Goal: Task Accomplishment & Management: Complete application form

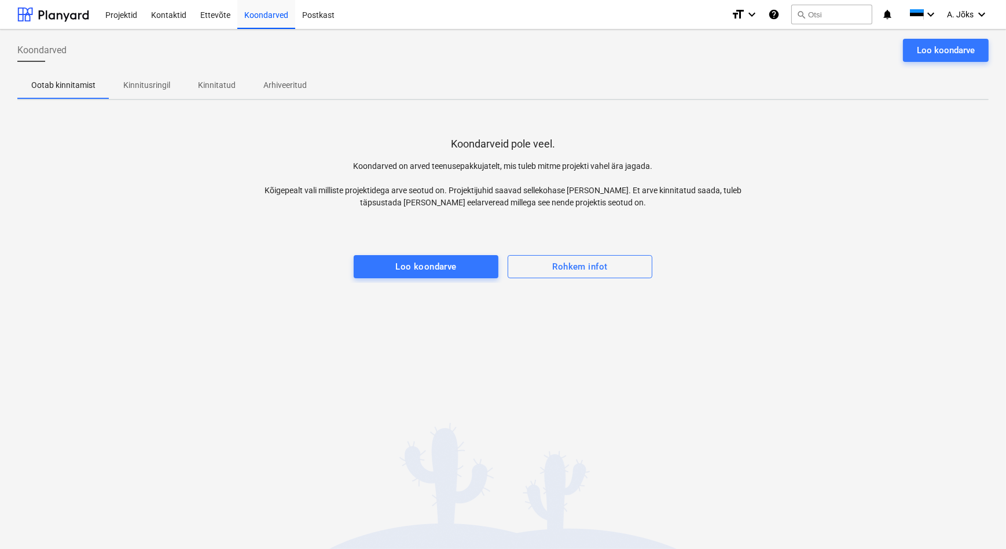
click at [155, 84] on p "Kinnitusringil" at bounding box center [146, 85] width 47 height 12
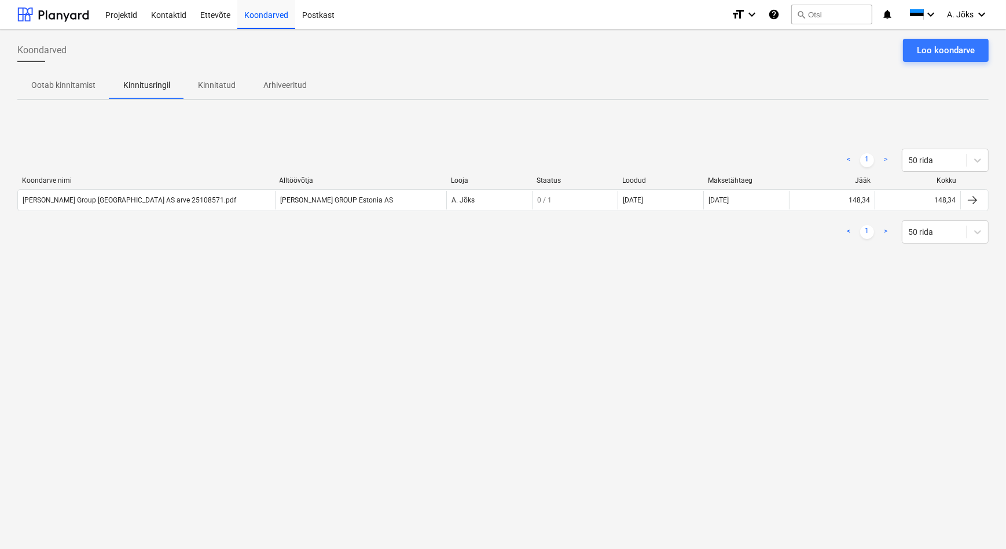
click at [263, 133] on div "< 1 > 50 rida Koondarve nimi Alltöövõtja Looja Staatus Loodud Maksetähtaeg Jääk…" at bounding box center [502, 196] width 971 height 174
click at [228, 321] on div "Koondarved Loo koondarve Ootab kinnitamist Kinnitusringil Kinnitatud Arhiveerit…" at bounding box center [503, 290] width 1006 height 520
click at [152, 87] on p "Kinnitusringil" at bounding box center [146, 85] width 47 height 12
click at [233, 123] on div "< 1 > 50 rida Koondarve nimi Alltöövõtja Looja Staatus Loodud Maksetähtaeg Jääk…" at bounding box center [502, 196] width 971 height 174
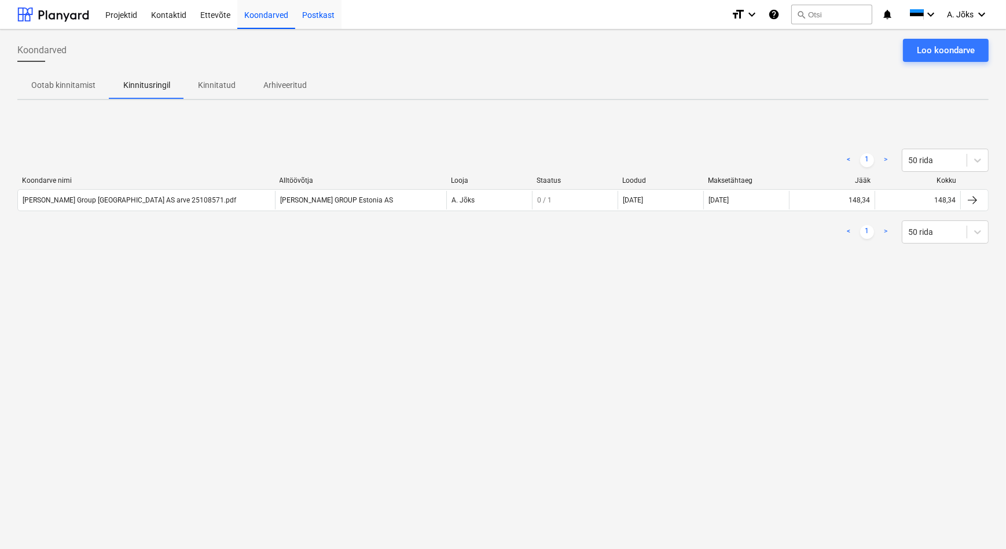
click at [313, 16] on div "Postkast" at bounding box center [318, 14] width 46 height 30
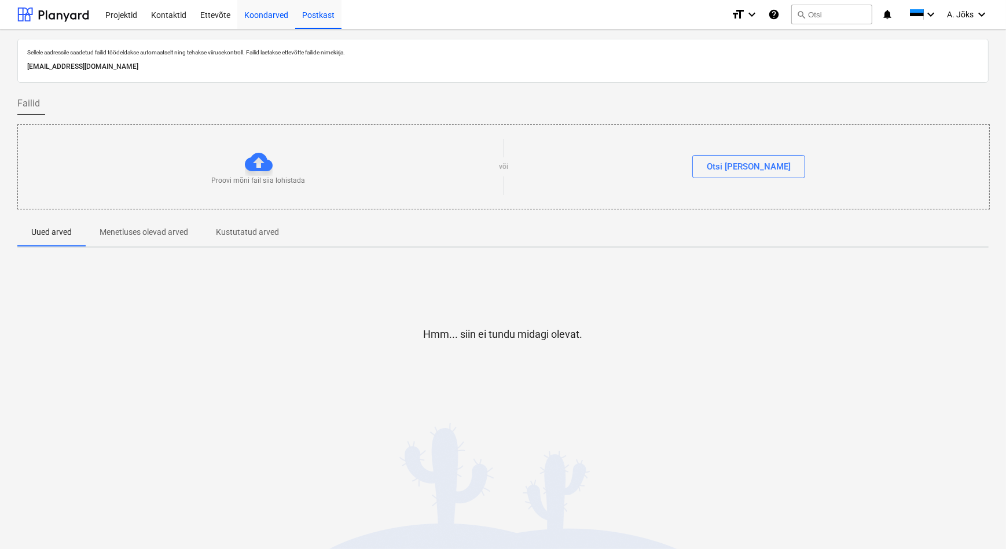
click at [273, 20] on div "Koondarved" at bounding box center [266, 14] width 58 height 30
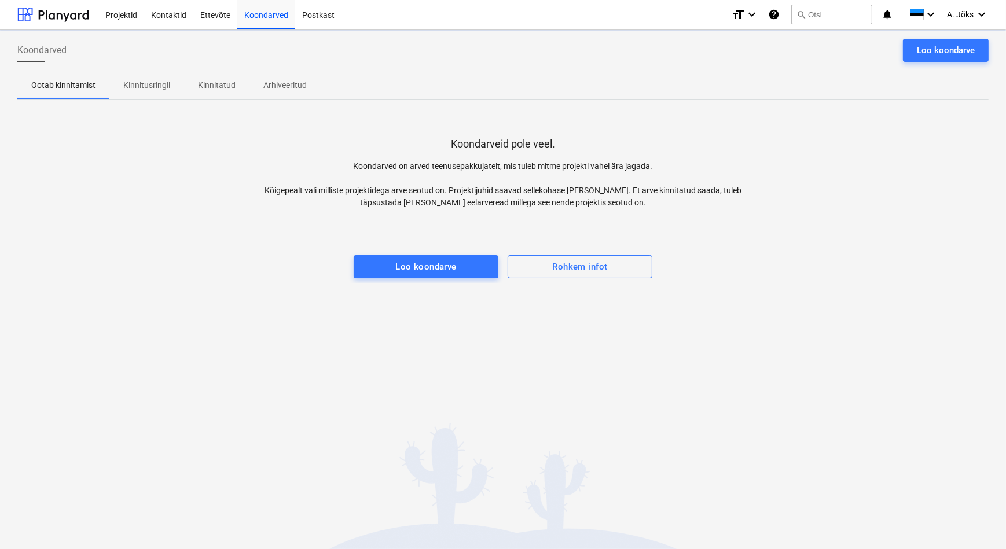
click at [137, 88] on p "Kinnitusringil" at bounding box center [146, 85] width 47 height 12
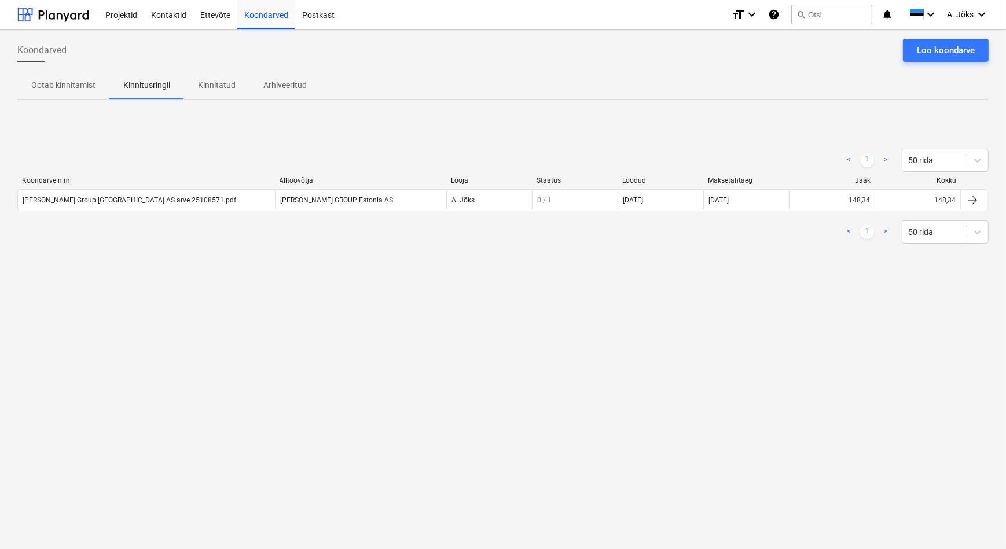
click at [174, 60] on div "Koondarved Loo koondarve" at bounding box center [502, 55] width 971 height 32
click at [122, 17] on div "Projektid" at bounding box center [121, 14] width 46 height 30
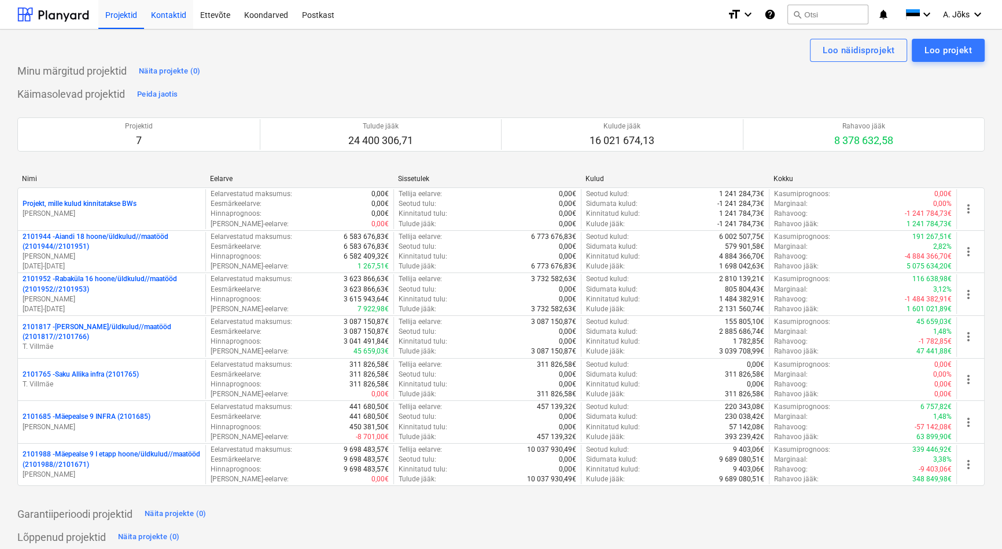
click at [181, 15] on div "Kontaktid" at bounding box center [168, 14] width 49 height 30
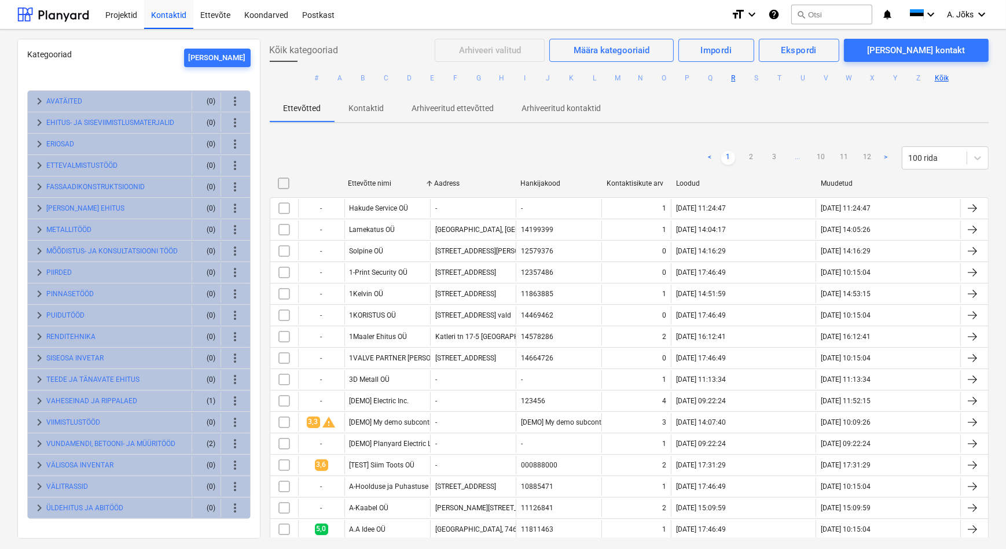
click at [733, 80] on button "R" at bounding box center [733, 78] width 14 height 14
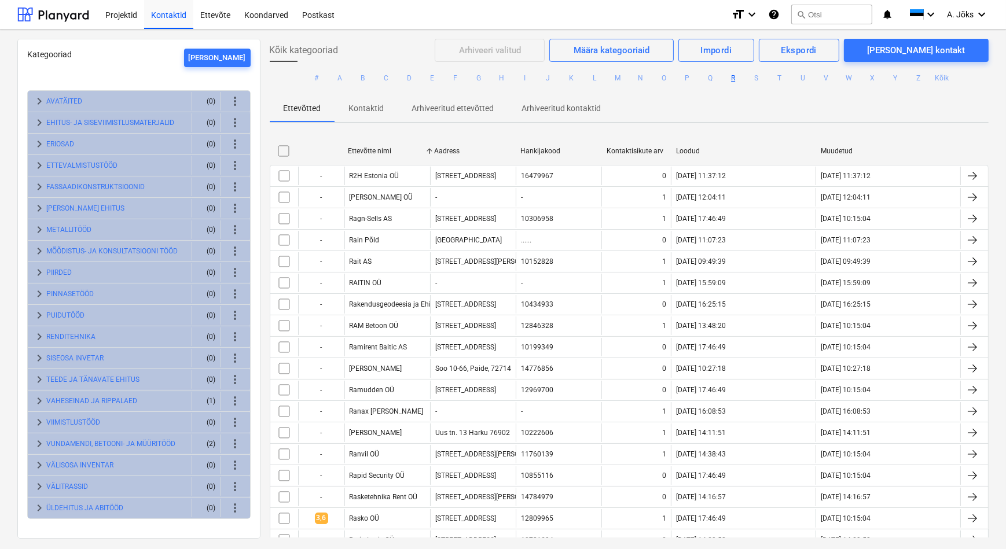
click at [732, 78] on button "R" at bounding box center [733, 78] width 14 height 14
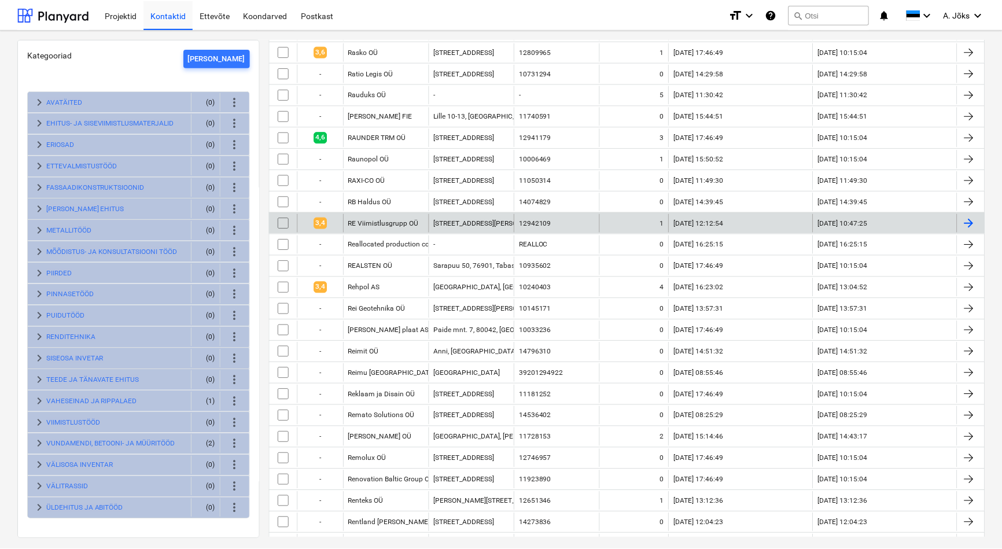
scroll to position [473, 0]
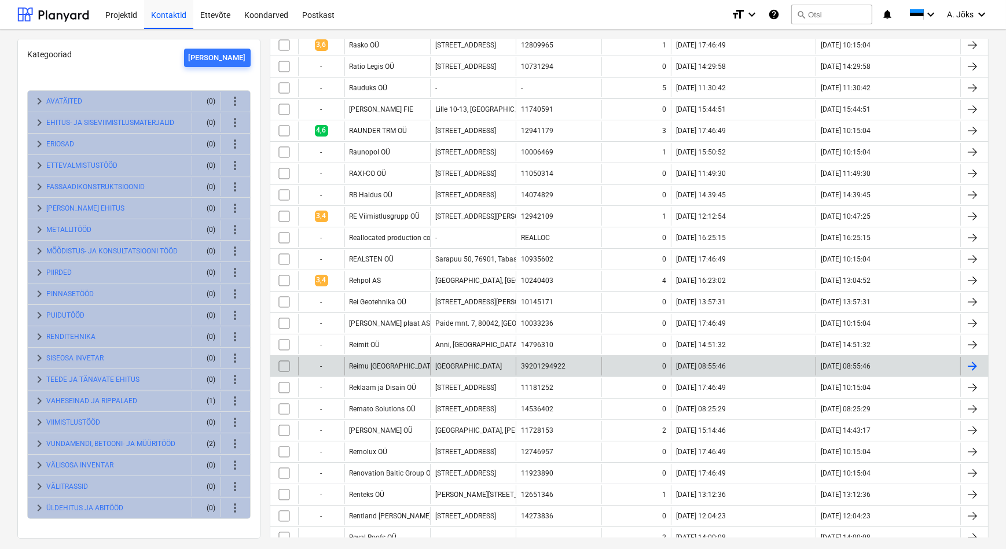
click at [409, 362] on div "Reimu [GEOGRAPHIC_DATA]" at bounding box center [387, 366] width 86 height 19
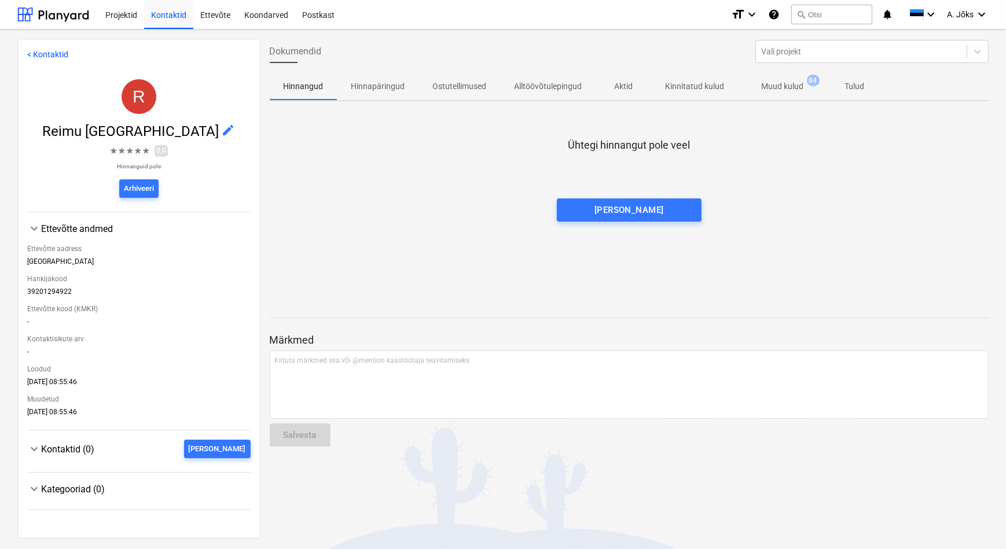
click at [701, 86] on p "Kinnitatud kulud" at bounding box center [695, 86] width 59 height 12
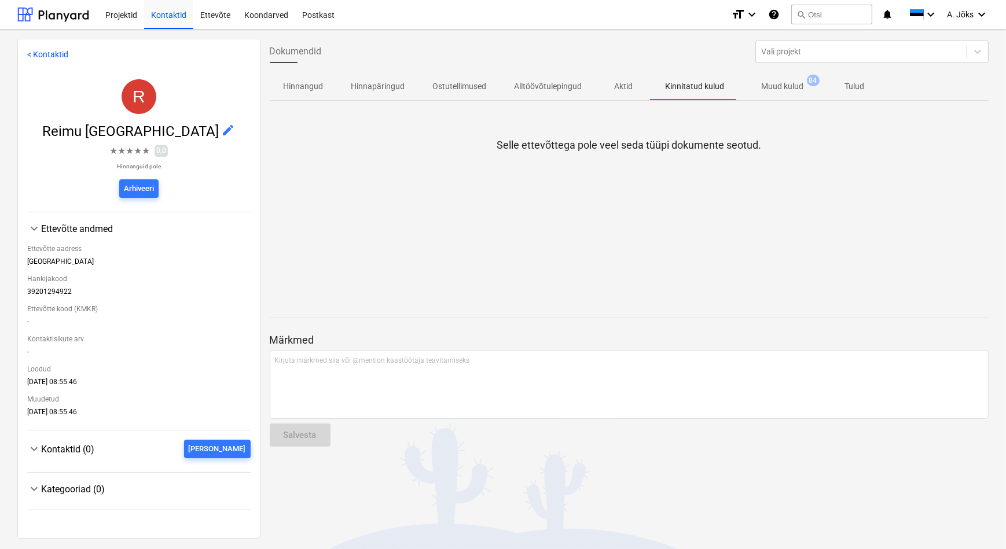
click at [755, 87] on span "Muud kulud 84" at bounding box center [782, 86] width 61 height 12
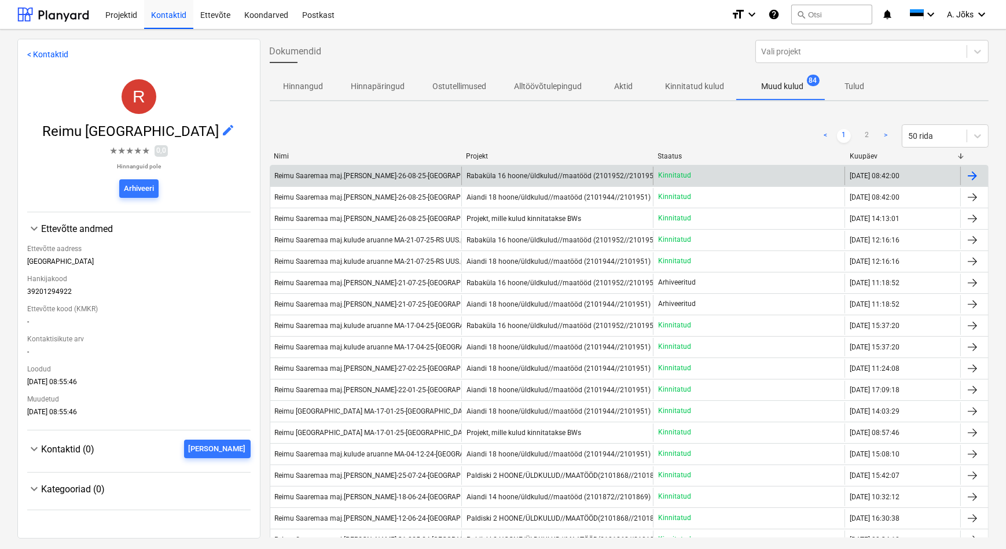
click at [416, 177] on div "Reimu Saaremaa maj.[PERSON_NAME]-26-08-25-[GEOGRAPHIC_DATA]pdf" at bounding box center [390, 176] width 230 height 8
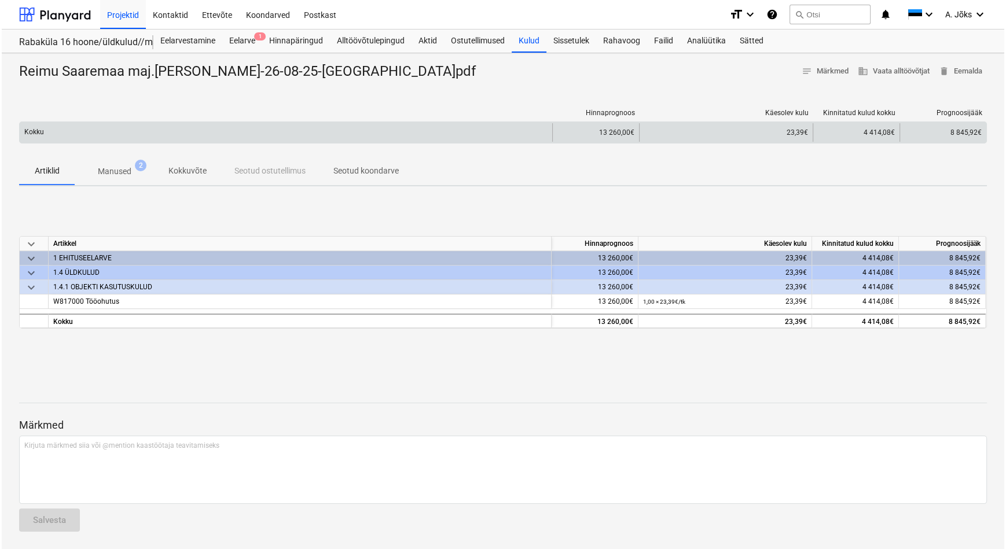
scroll to position [1, 0]
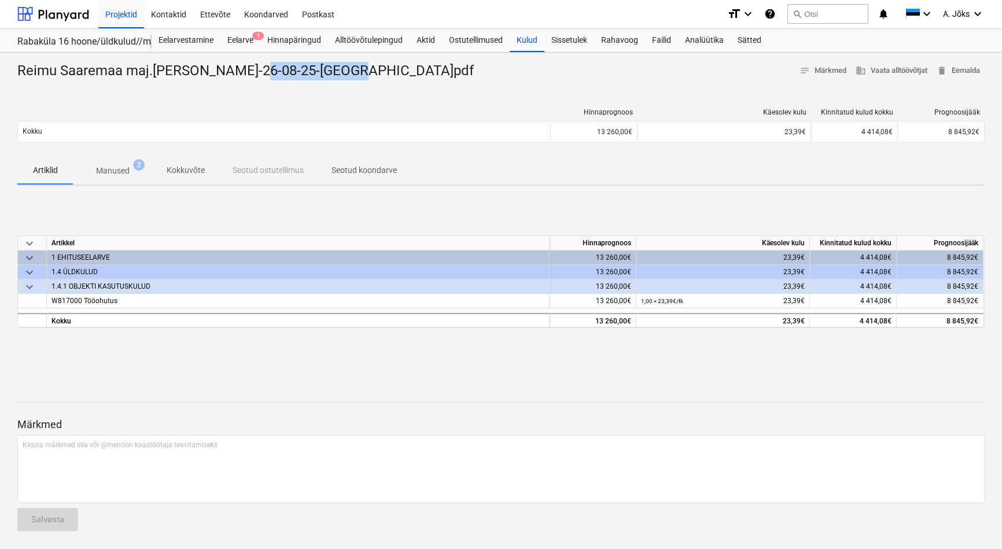
drag, startPoint x: 348, startPoint y: 70, endPoint x: 254, endPoint y: 75, distance: 94.5
click at [254, 75] on div "Reimu Saaremaa maj.[PERSON_NAME]-26-08-25-[GEOGRAPHIC_DATA]pdf" at bounding box center [250, 71] width 466 height 19
copy div "MA-26-08-25-RS"
click at [809, 19] on button "search Otsi" at bounding box center [828, 14] width 81 height 20
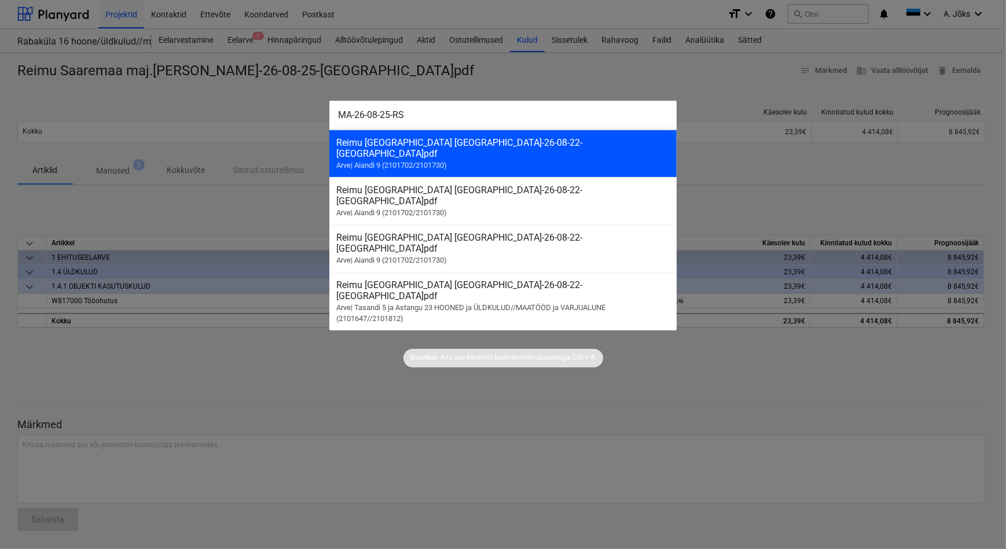
type input "MA-26-08-25-RS"
click at [485, 144] on div "Reimu [GEOGRAPHIC_DATA] [GEOGRAPHIC_DATA]-26-08-22-[GEOGRAPHIC_DATA]pdf" at bounding box center [502, 148] width 333 height 22
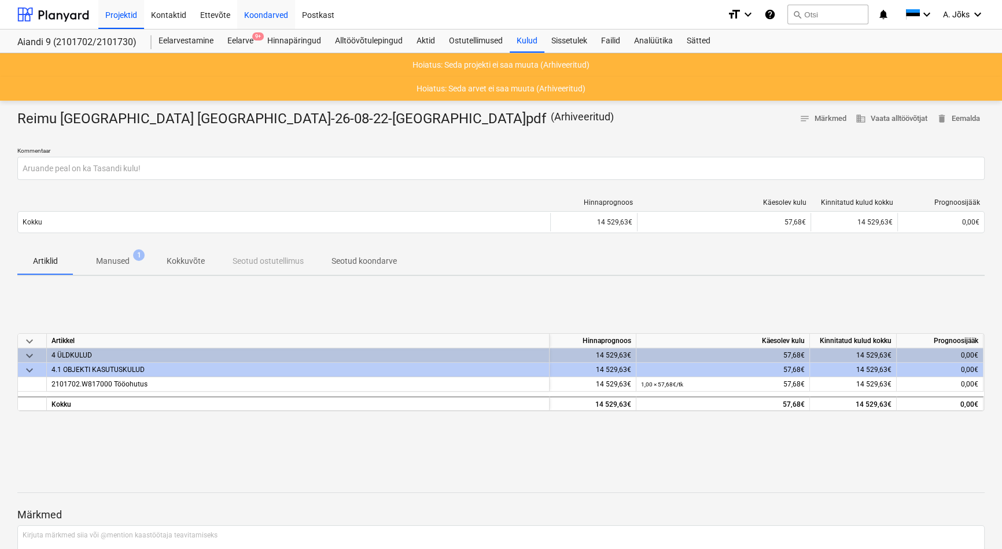
click at [256, 20] on div "Koondarved" at bounding box center [266, 14] width 58 height 30
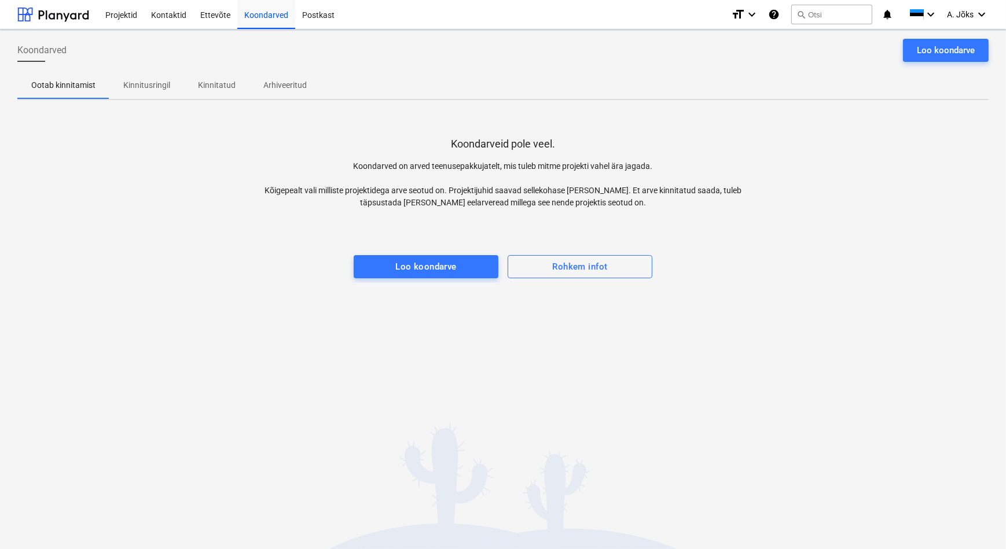
click at [152, 86] on p "Kinnitusringil" at bounding box center [146, 85] width 47 height 12
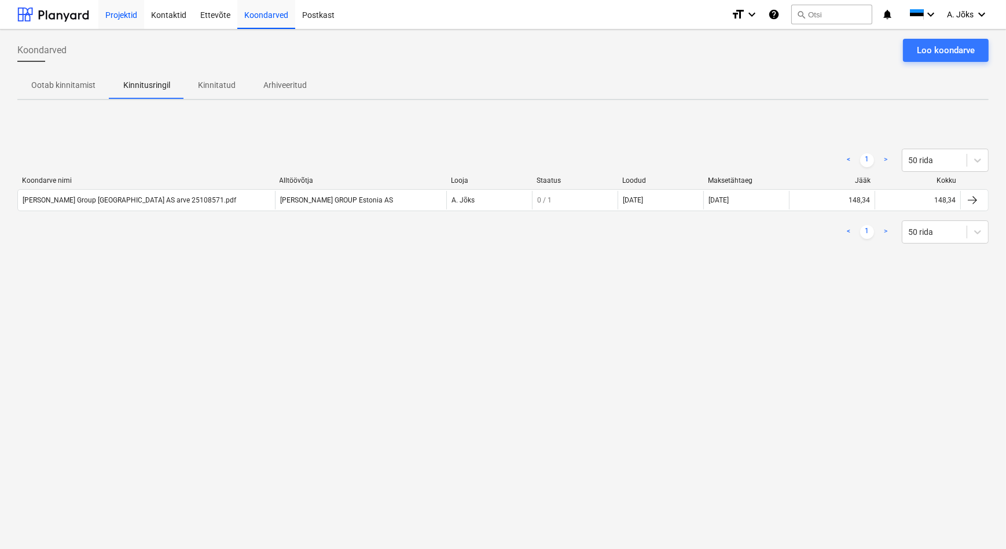
click at [126, 14] on div "Projektid" at bounding box center [121, 14] width 46 height 30
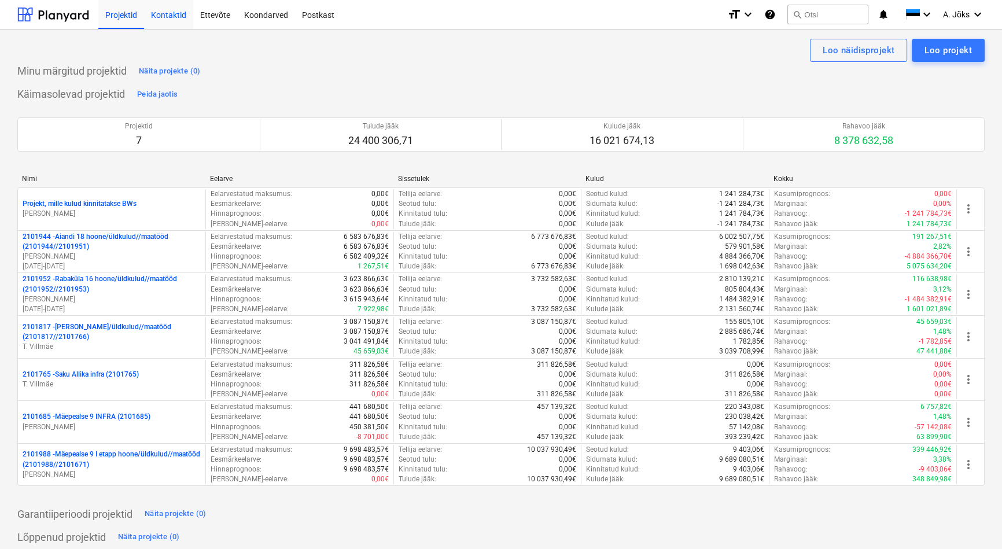
click at [156, 14] on div "Kontaktid" at bounding box center [168, 14] width 49 height 30
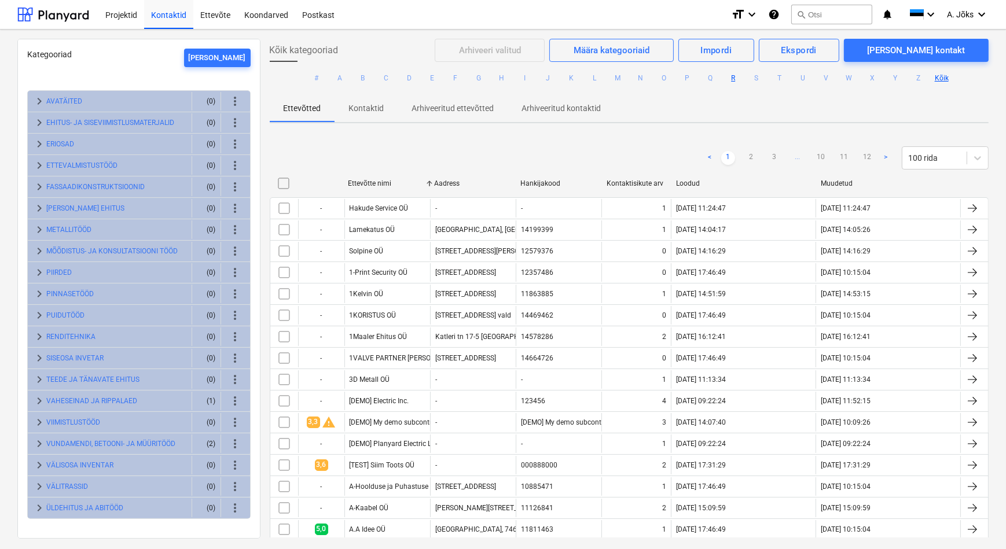
click at [729, 80] on button "R" at bounding box center [733, 78] width 14 height 14
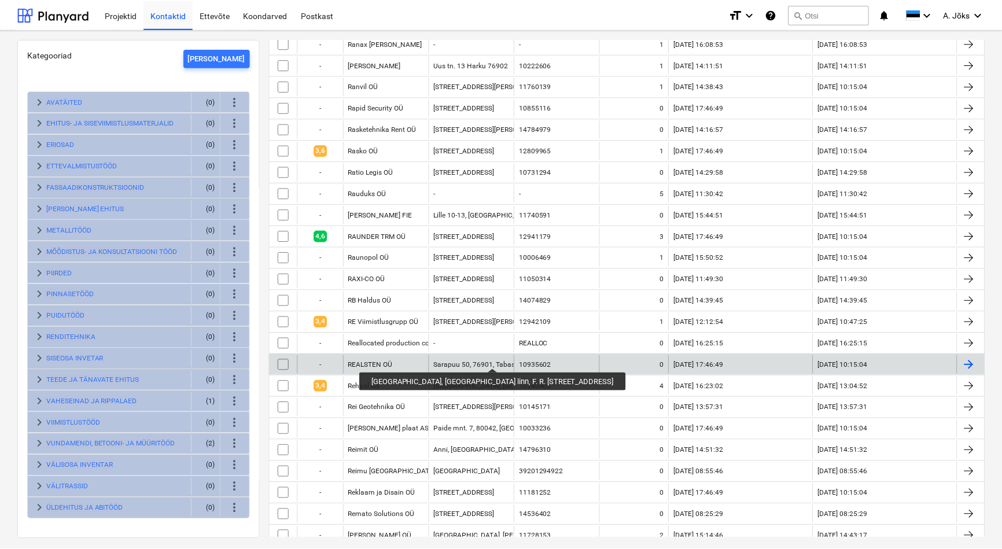
scroll to position [421, 0]
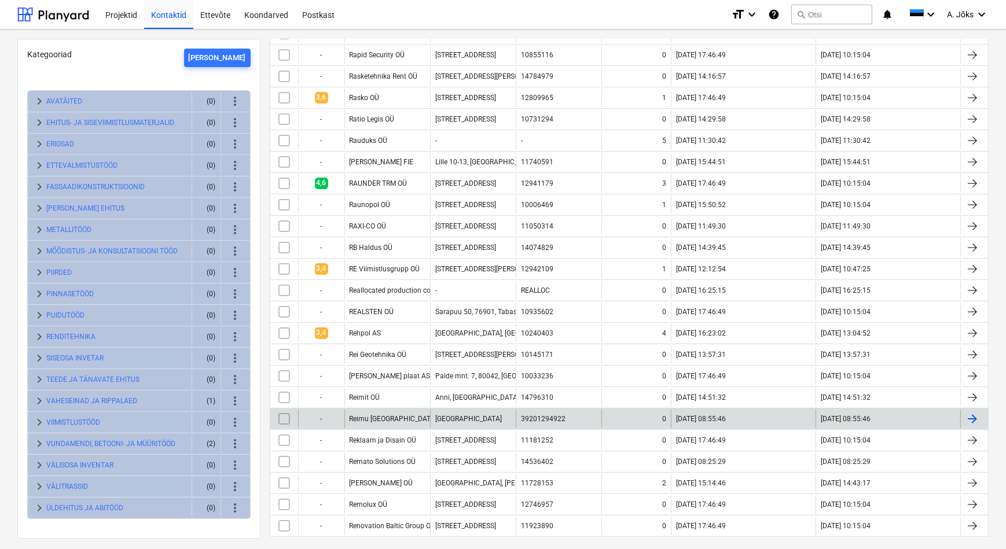
click at [417, 412] on div "Reimu [GEOGRAPHIC_DATA]" at bounding box center [387, 419] width 86 height 19
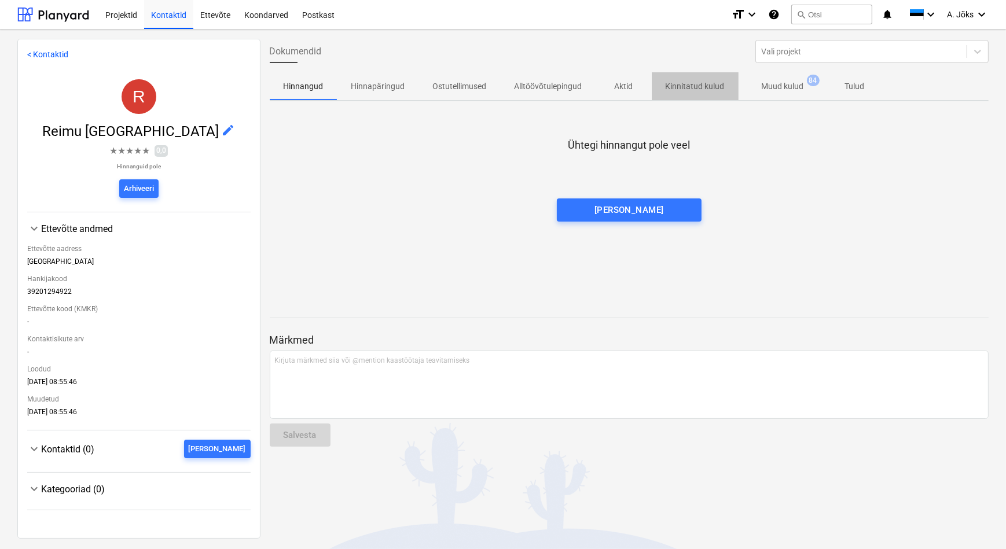
click at [700, 87] on p "Kinnitatud kulud" at bounding box center [695, 86] width 59 height 12
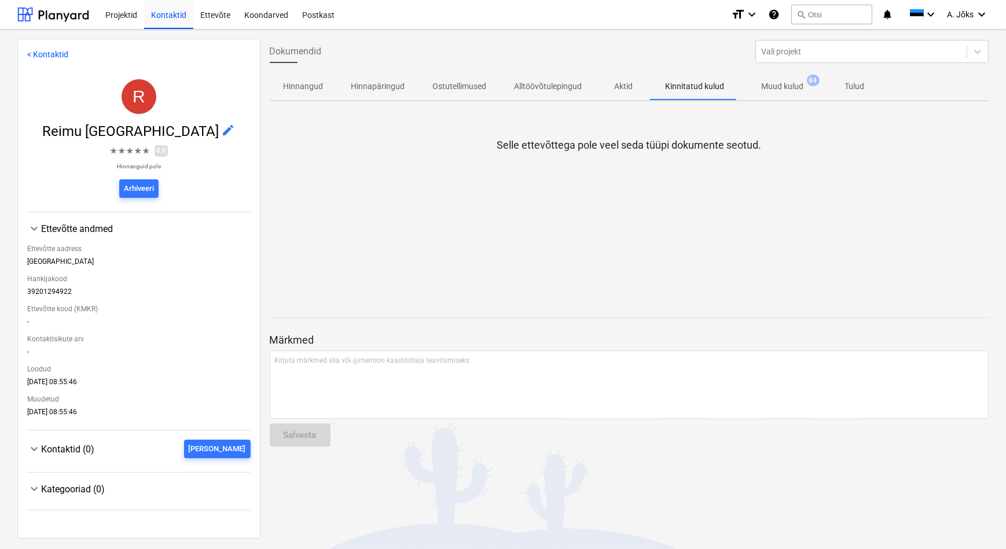
click at [780, 78] on span "Muud kulud 84" at bounding box center [783, 86] width 89 height 21
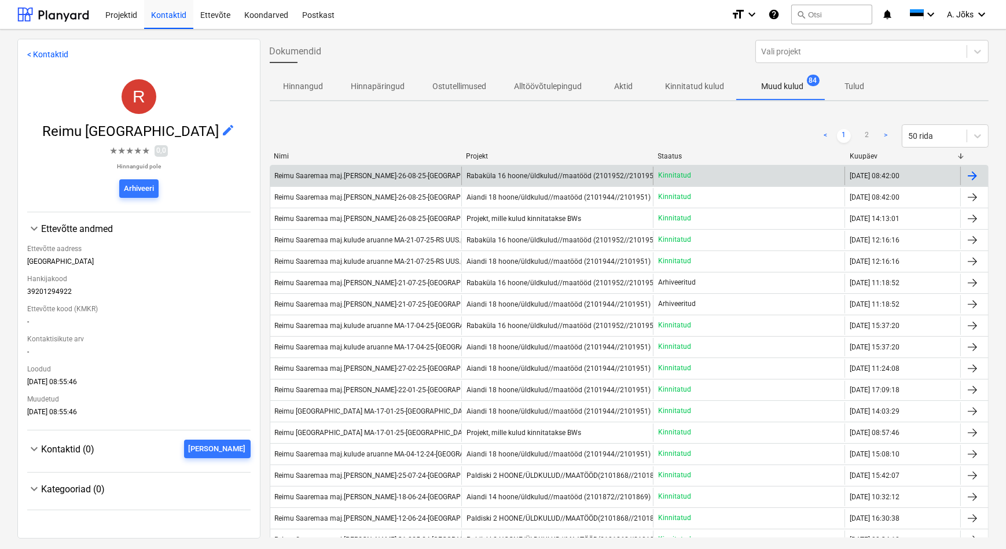
click at [414, 177] on div "Reimu Saaremaa maj.[PERSON_NAME]-26-08-25-[GEOGRAPHIC_DATA]pdf" at bounding box center [390, 176] width 230 height 8
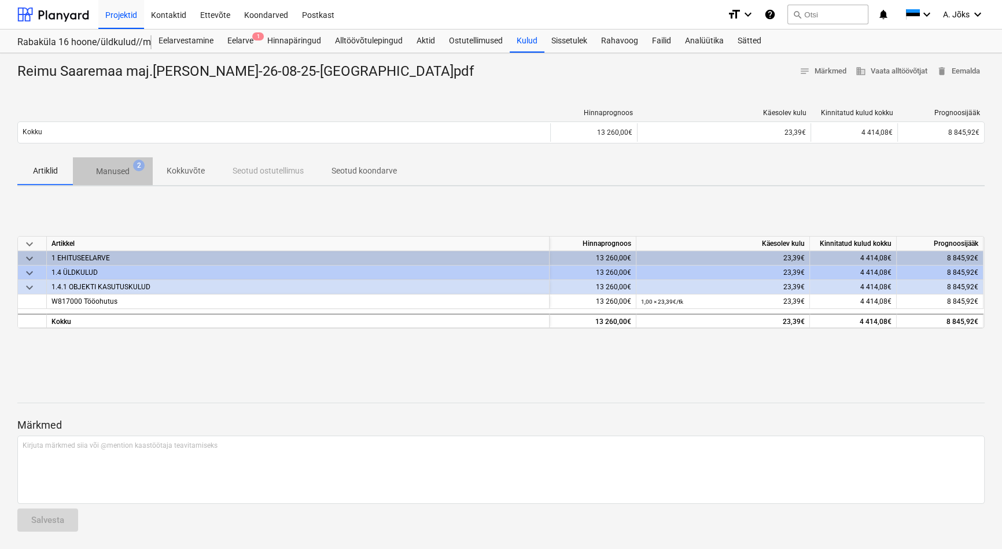
click at [117, 169] on p "Manused" at bounding box center [113, 172] width 34 height 12
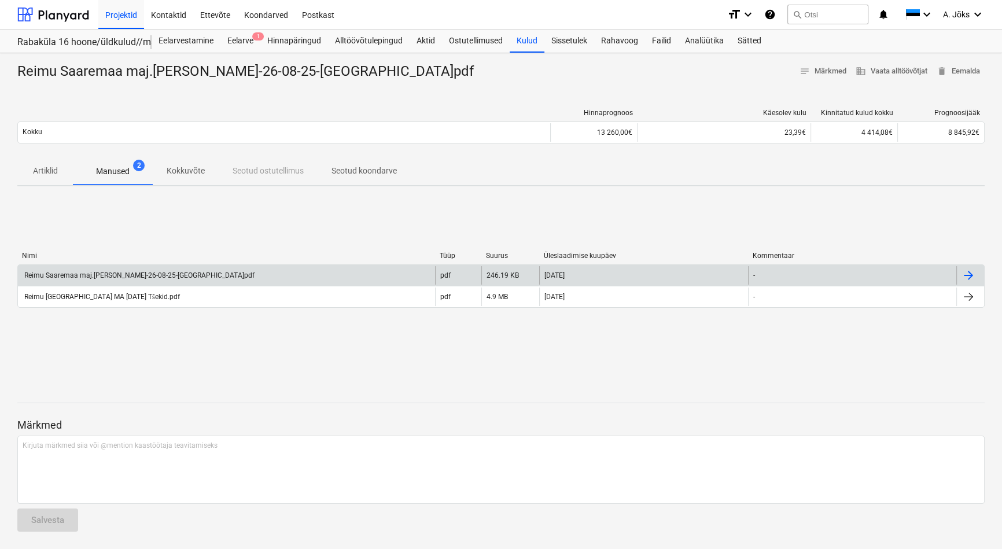
click at [137, 274] on div "Reimu Saaremaa maj.[PERSON_NAME]-26-08-25-[GEOGRAPHIC_DATA]pdf" at bounding box center [139, 275] width 232 height 8
click at [183, 175] on p "Kokkuvõte" at bounding box center [186, 171] width 38 height 12
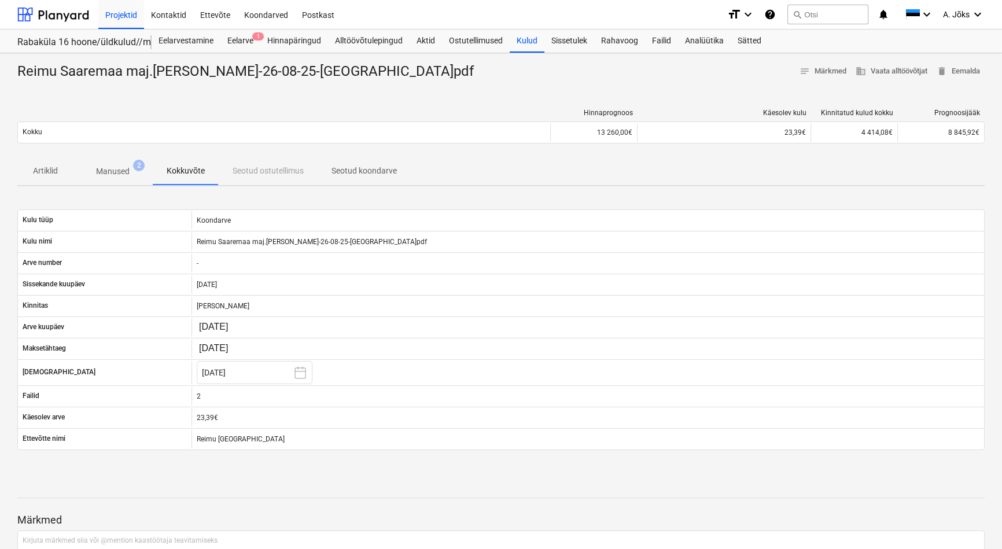
click at [374, 174] on p "Seotud koondarve" at bounding box center [364, 171] width 65 height 12
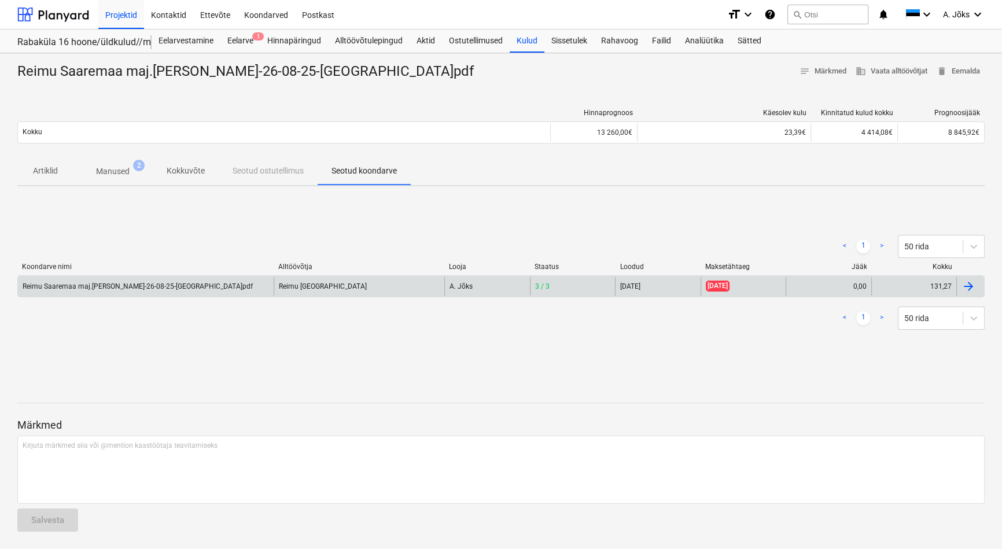
click at [355, 287] on div "Reimu [GEOGRAPHIC_DATA]" at bounding box center [359, 286] width 171 height 19
click at [347, 290] on div "Reimu [GEOGRAPHIC_DATA]" at bounding box center [359, 286] width 171 height 19
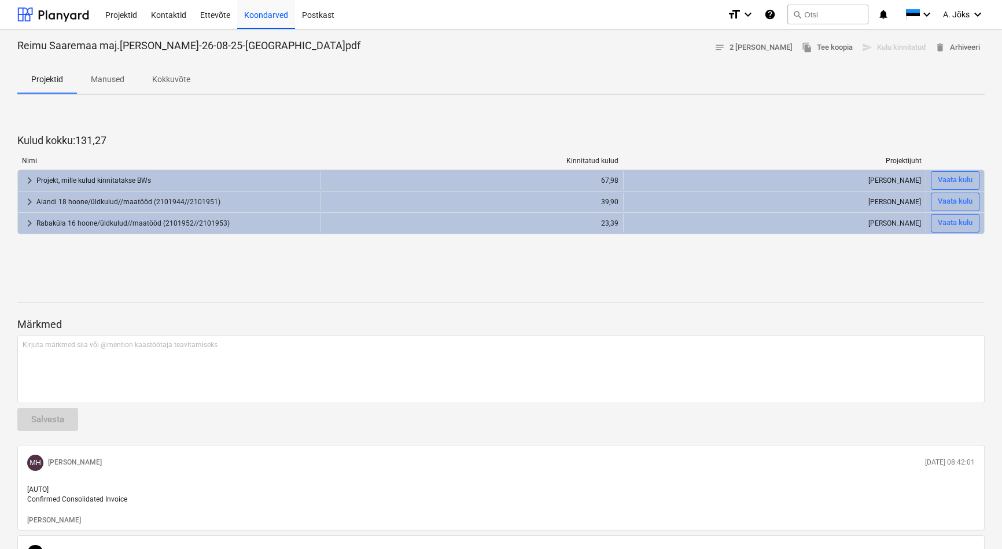
click at [444, 82] on div "Projektid Manused Kokkuvõte" at bounding box center [501, 80] width 968 height 28
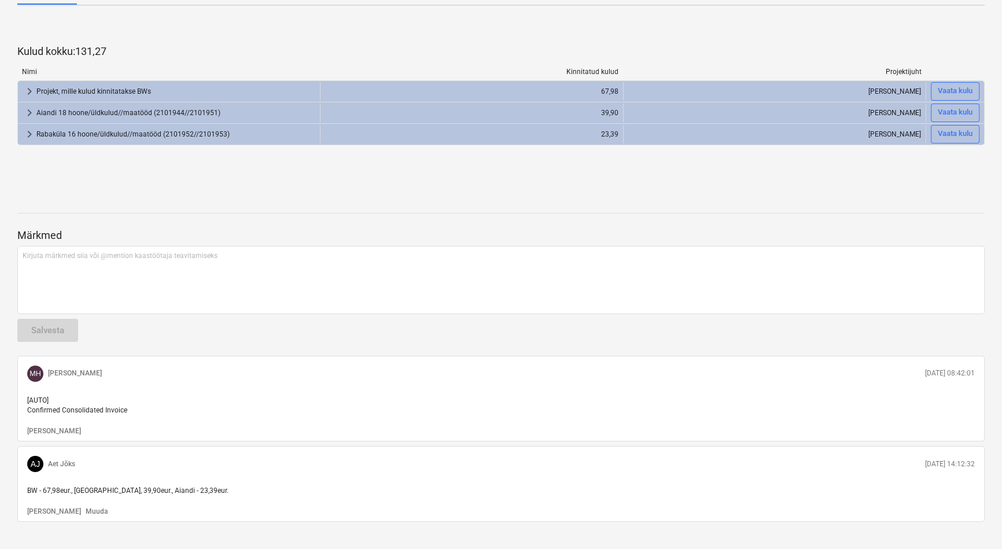
scroll to position [107, 0]
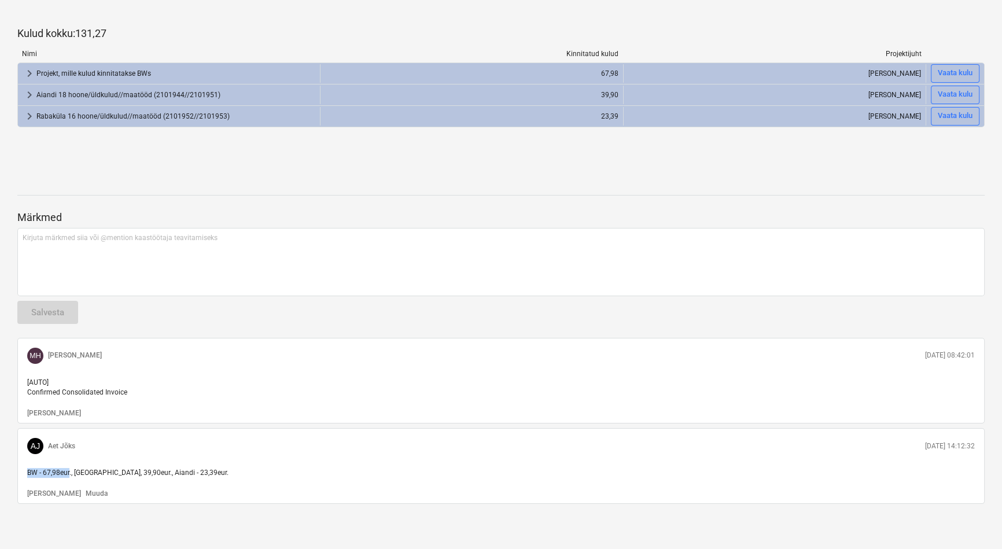
drag, startPoint x: 69, startPoint y: 472, endPoint x: 25, endPoint y: 477, distance: 44.2
click at [25, 477] on div "BW - 67,98eur., [GEOGRAPHIC_DATA], 39,90eur., Aiandi - 23,39eur." at bounding box center [501, 473] width 957 height 19
copy span "BW - 67,98eur"
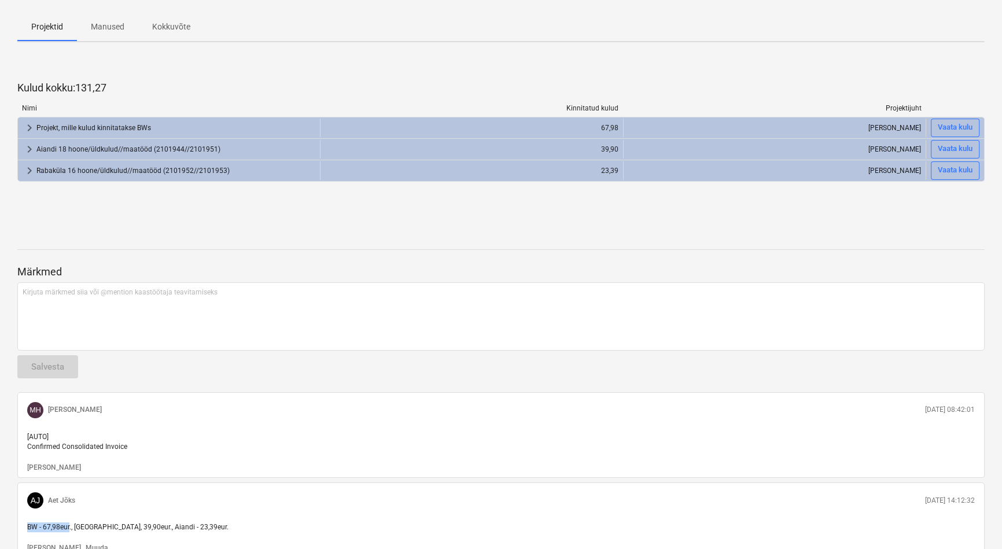
scroll to position [0, 0]
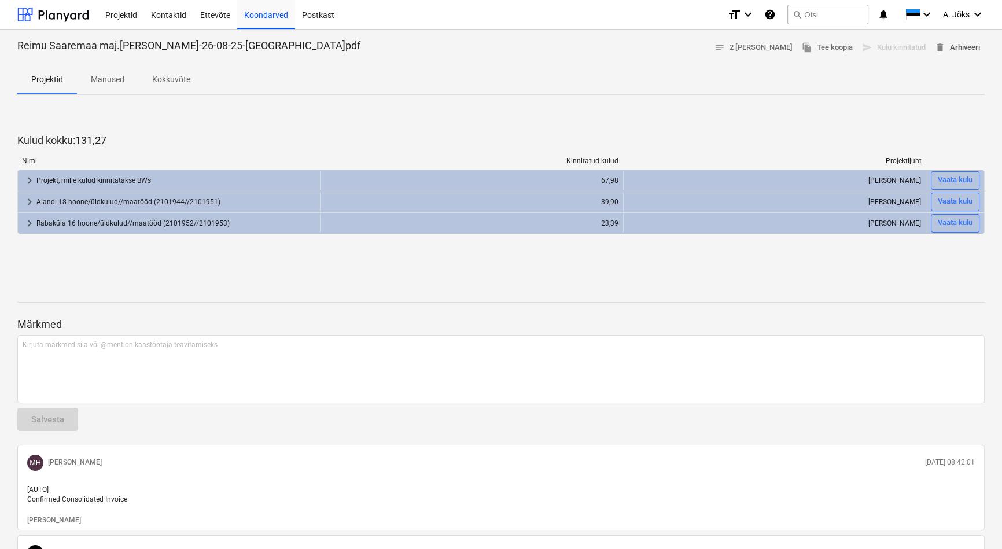
click at [972, 50] on span "delete Arhiveeri" at bounding box center [957, 47] width 45 height 13
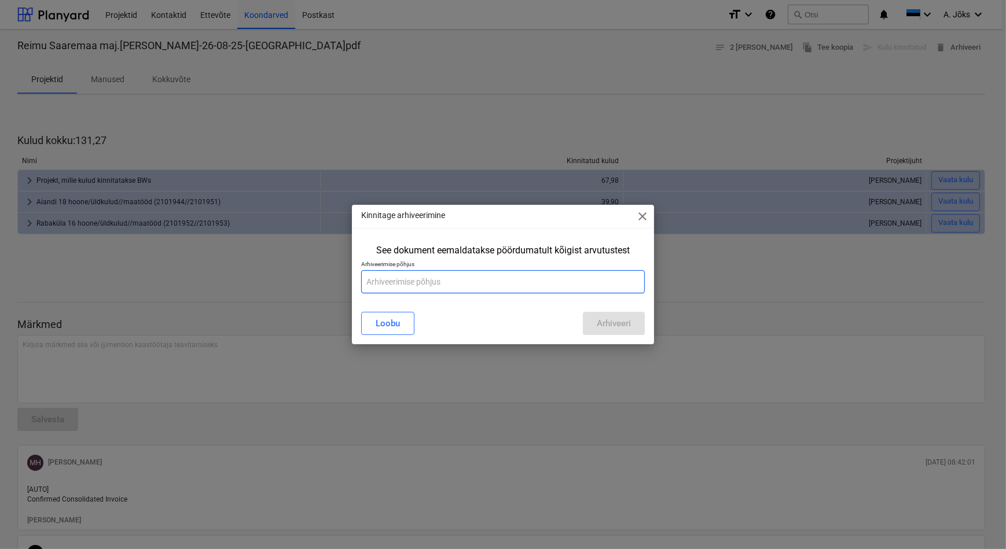
click at [462, 283] on input "text" at bounding box center [502, 281] width 283 height 23
type input "V"
paste input "BW - 67,98eur"
drag, startPoint x: 495, startPoint y: 277, endPoint x: 438, endPoint y: 280, distance: 56.8
click at [438, 280] on input "Väike [PERSON_NAME] on sees BW - 67,98eur" at bounding box center [502, 281] width 283 height 23
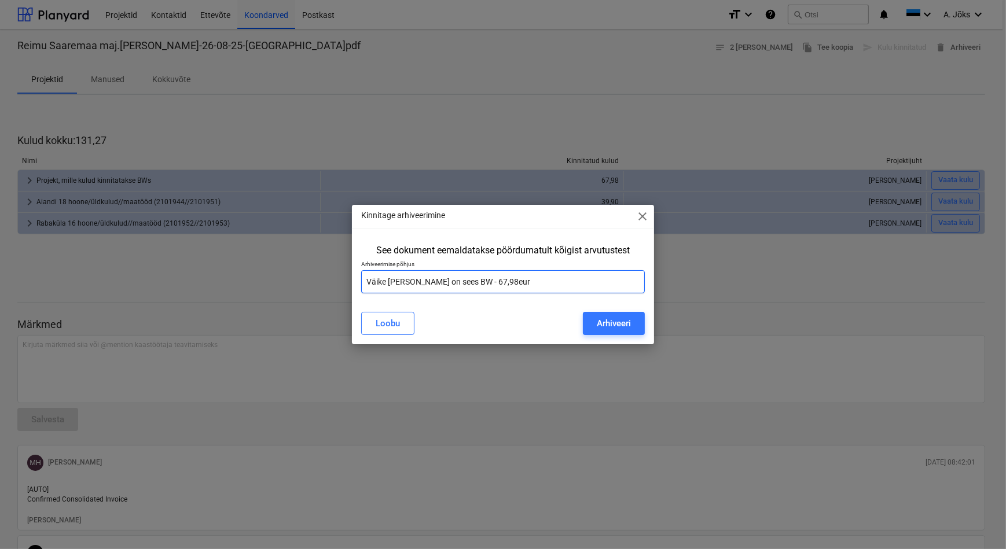
click at [438, 280] on input "Väike [PERSON_NAME] on sees BW - 67,98eur" at bounding box center [502, 281] width 283 height 23
click at [467, 282] on input "Väike [PERSON_NAME] on sees e. BW - 67,98eur" at bounding box center [502, 281] width 283 height 23
click at [464, 284] on input "Väike [PERSON_NAME] on sees e. BW - 67,98eur" at bounding box center [502, 281] width 283 height 23
type input "Väike [PERSON_NAME] on sees e. [PERSON_NAME] peab olema 67,98eur"
click at [517, 279] on input "Väike [PERSON_NAME] on sees e. [PERSON_NAME] peab olema 67,98eur" at bounding box center [502, 281] width 283 height 23
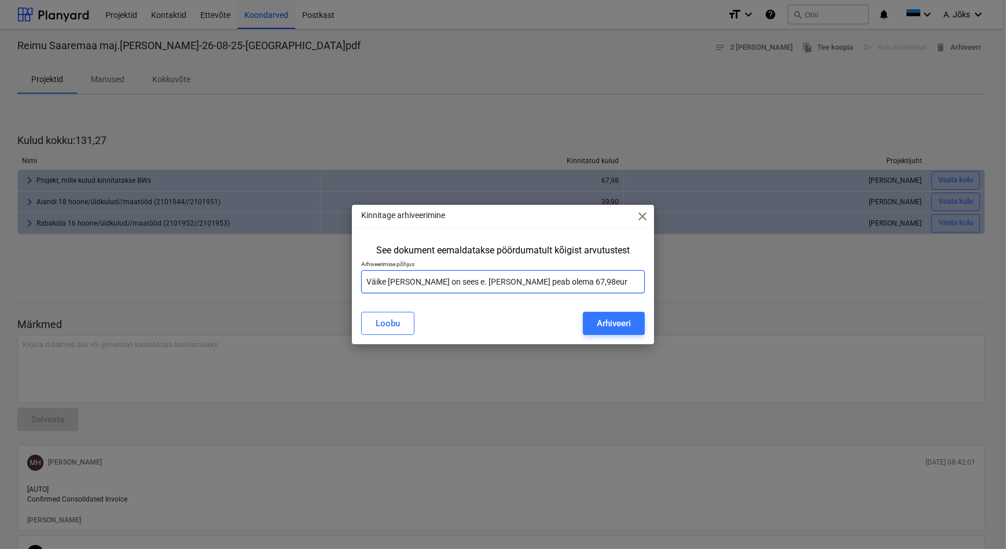
click at [562, 280] on input "Väike [PERSON_NAME] on sees e. [PERSON_NAME] peab olema 67,98eur" at bounding box center [502, 281] width 283 height 23
drag, startPoint x: 572, startPoint y: 284, endPoint x: 363, endPoint y: 276, distance: 209.7
click at [363, 276] on input "Väike [PERSON_NAME] on sees e. [PERSON_NAME] peab olema 67,98eur" at bounding box center [502, 281] width 283 height 23
click at [642, 216] on span "close" at bounding box center [642, 217] width 14 height 14
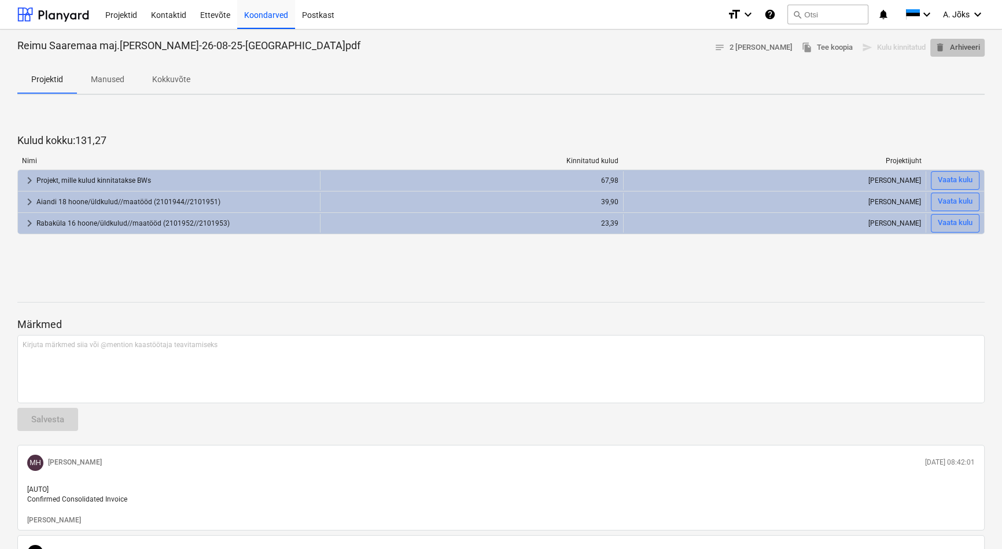
click at [972, 50] on span "delete Arhiveeri" at bounding box center [957, 47] width 45 height 13
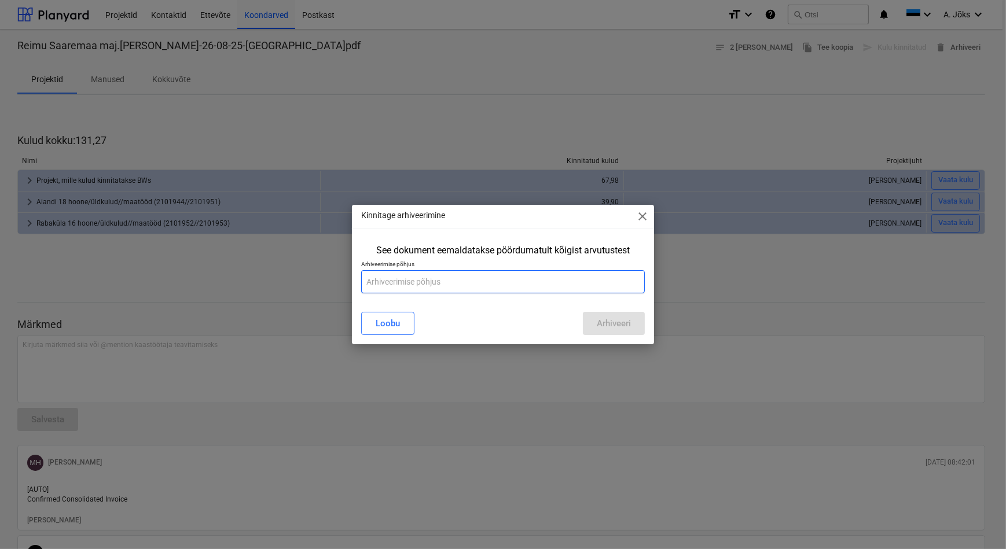
click at [460, 283] on input "text" at bounding box center [502, 281] width 283 height 23
paste input "Väike [PERSON_NAME] on sees e. [PERSON_NAME] peab olema 67,98eur"
click at [371, 280] on input "Väike [PERSON_NAME] on sees e. [PERSON_NAME] peab olema 67,98eur" at bounding box center [502, 281] width 283 height 23
drag, startPoint x: 634, startPoint y: 280, endPoint x: 466, endPoint y: 280, distance: 168.4
click at [466, 280] on input "Aruande peal on väike [PERSON_NAME] on sees e. [PERSON_NAME] peab olema 67,98eur" at bounding box center [502, 281] width 283 height 23
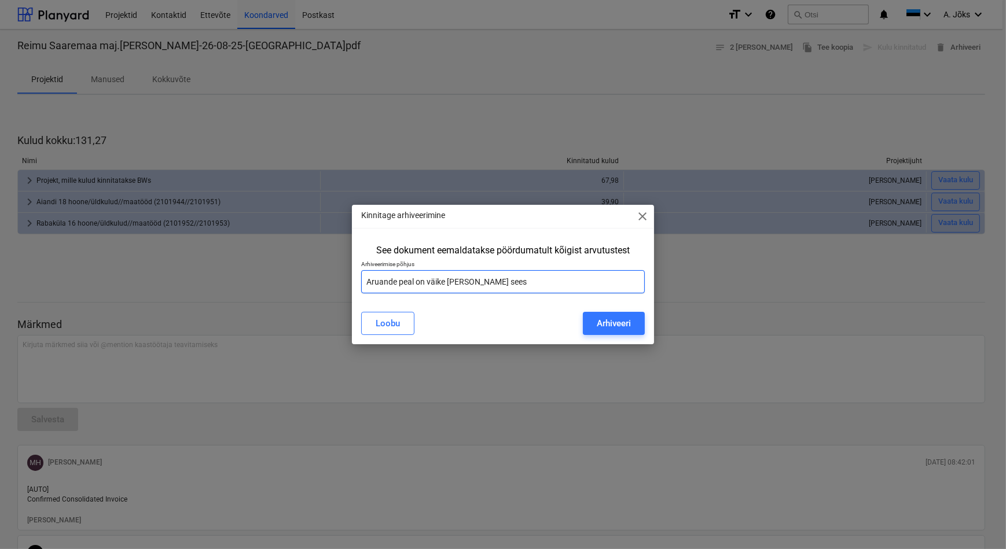
type input "Aruande peal on väike [PERSON_NAME] sees."
drag, startPoint x: 464, startPoint y: 283, endPoint x: 363, endPoint y: 276, distance: 100.9
click at [363, 276] on input "Aruande peal on väike [PERSON_NAME] sees." at bounding box center [502, 281] width 283 height 23
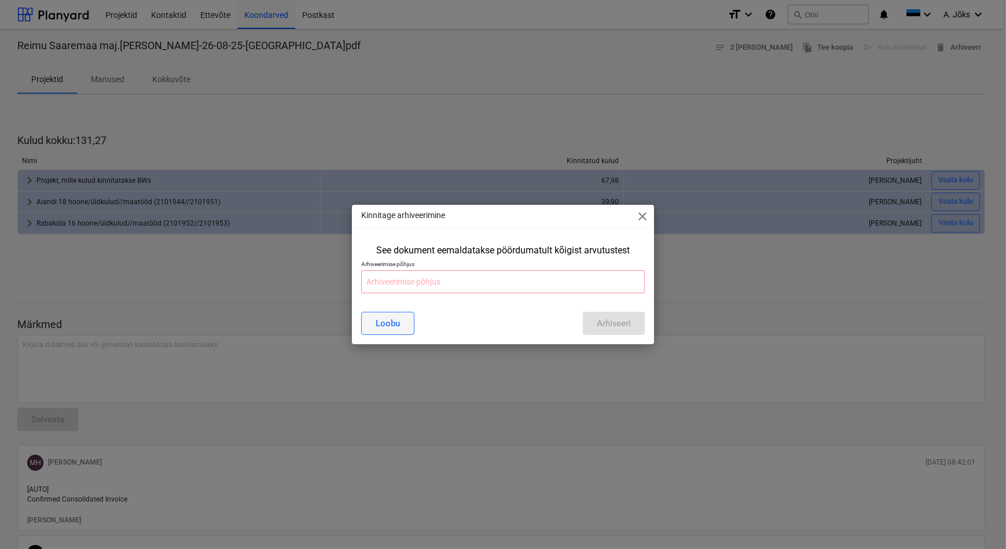
click at [397, 323] on div "Loobu" at bounding box center [388, 323] width 24 height 15
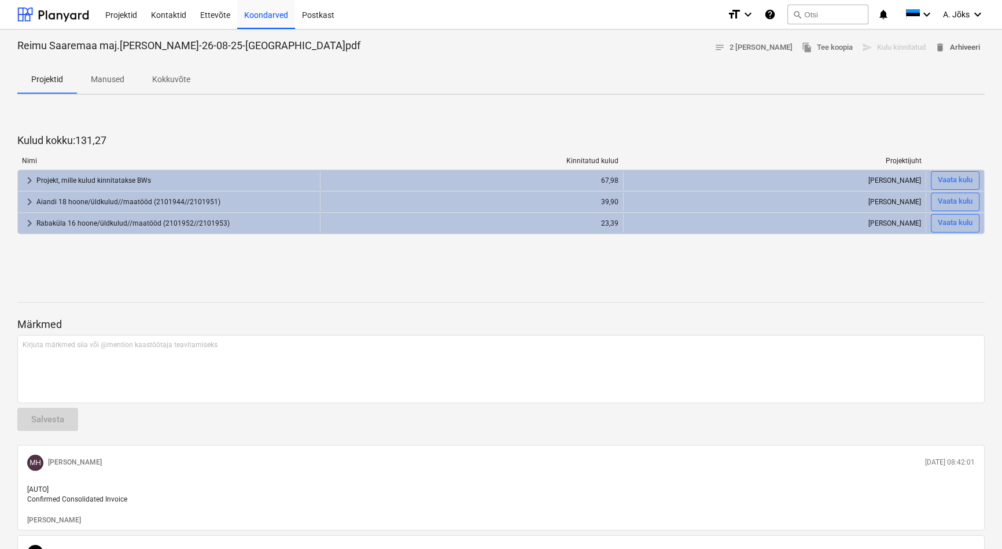
click at [956, 48] on span "delete Arhiveeri" at bounding box center [957, 47] width 45 height 13
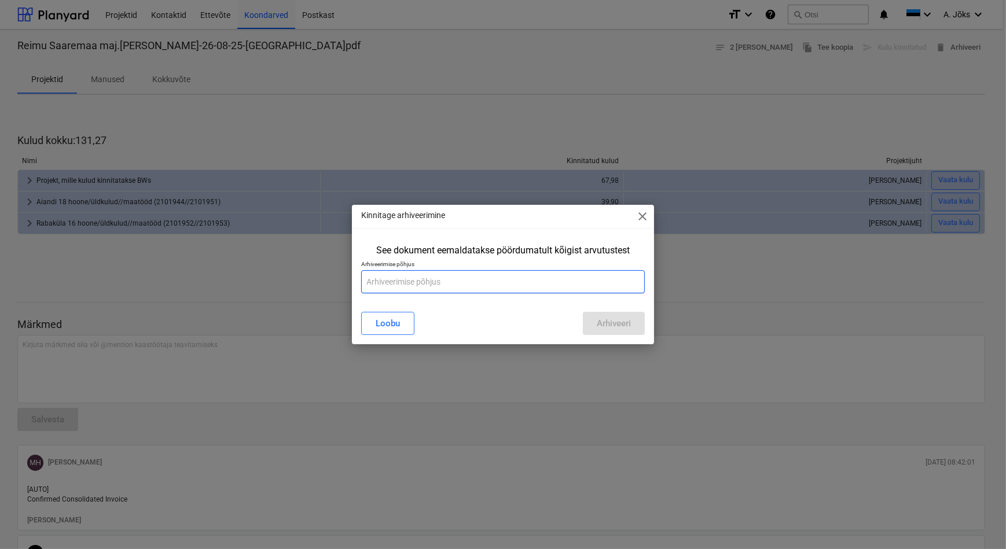
click at [440, 282] on input "text" at bounding box center [502, 281] width 283 height 23
paste input "Aruande peal on väike [PERSON_NAME] sees."
click at [427, 285] on input "Aruande peal on väike [PERSON_NAME] sees." at bounding box center [502, 281] width 283 height 23
click at [517, 281] on input "Aruande peal on kmiga väike [PERSON_NAME] sees." at bounding box center [502, 281] width 283 height 23
click at [436, 281] on input "Aruande peal on kmiga väike [PERSON_NAME] sees." at bounding box center [502, 281] width 283 height 23
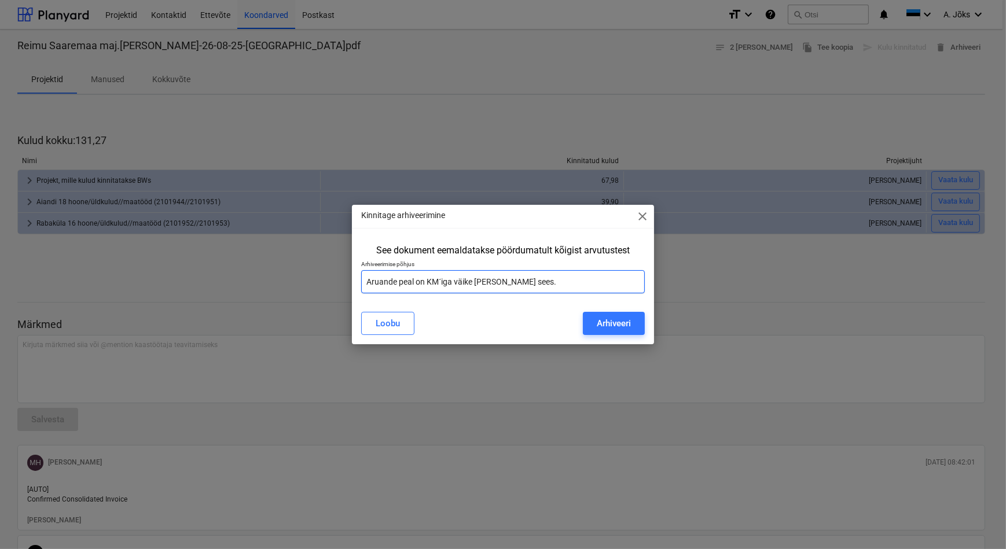
click at [546, 283] on input "Aruande peal on KM´iga väike [PERSON_NAME] sees." at bounding box center [502, 281] width 283 height 23
type input "Aruande peal on KM´iga väike [PERSON_NAME] sees."
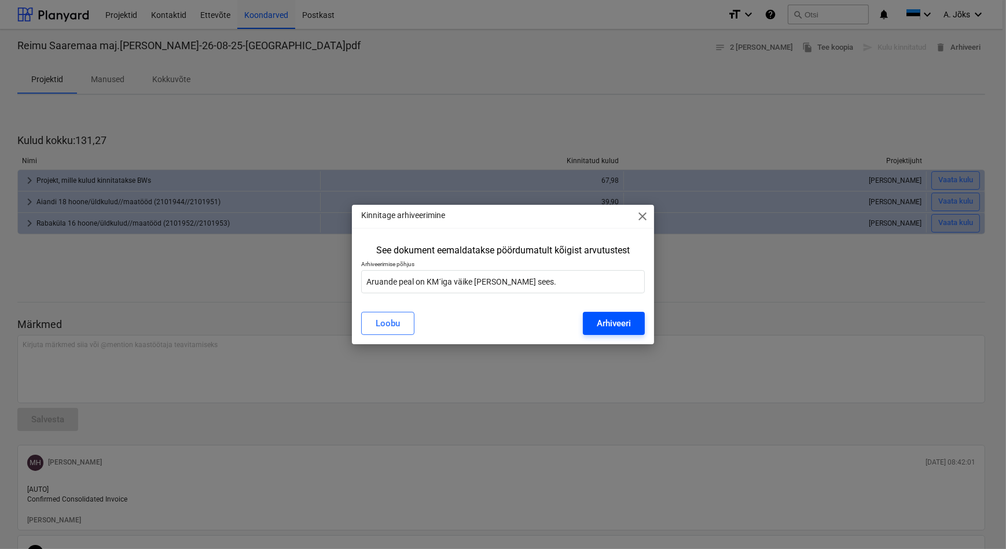
click at [611, 326] on div "Arhiveeri" at bounding box center [614, 323] width 34 height 15
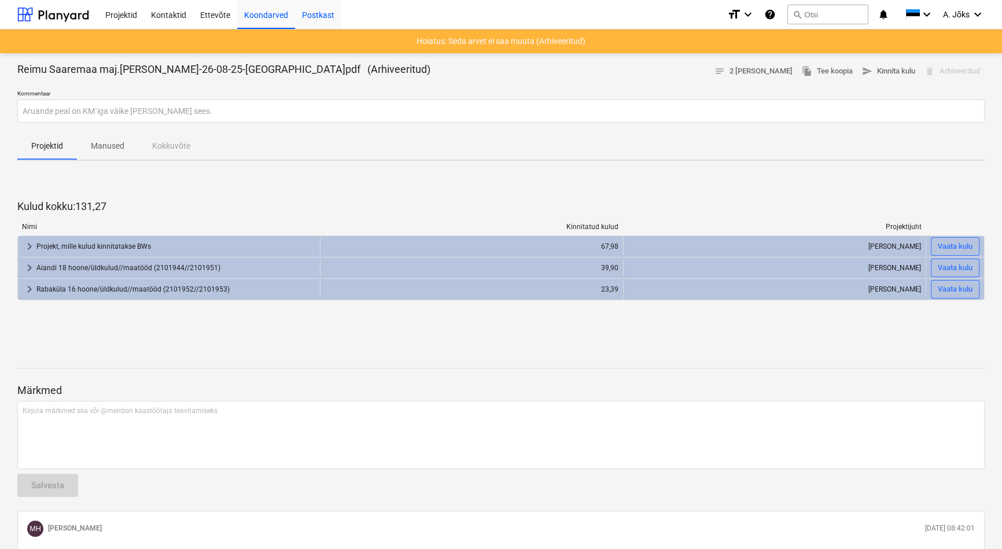
click at [318, 11] on div "Postkast" at bounding box center [318, 14] width 46 height 30
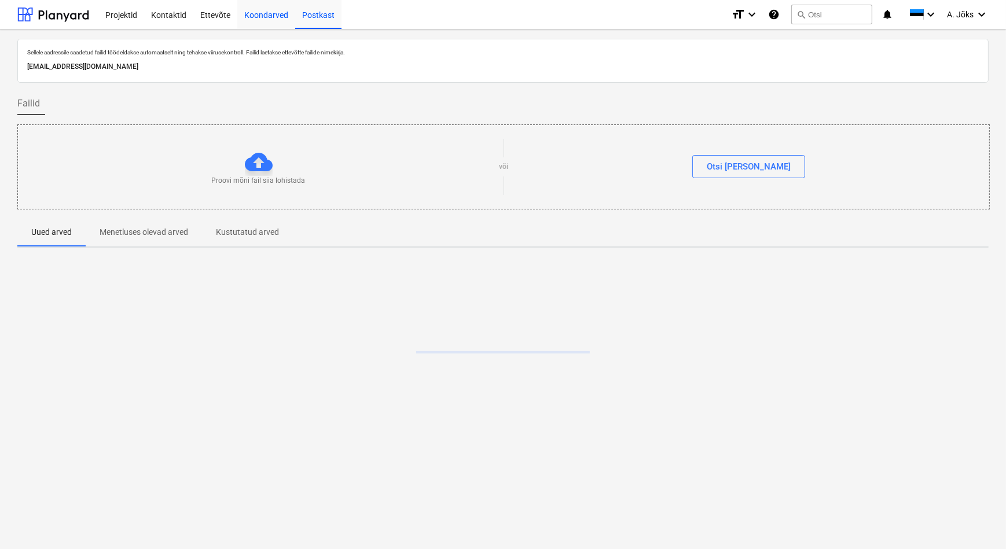
click at [263, 17] on div "Koondarved" at bounding box center [266, 14] width 58 height 30
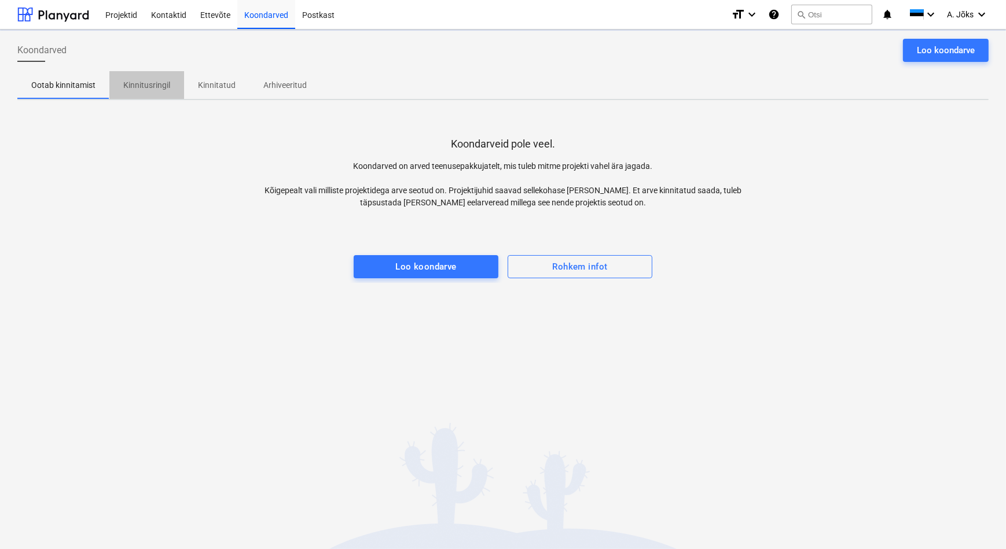
click at [165, 86] on p "Kinnitusringil" at bounding box center [146, 85] width 47 height 12
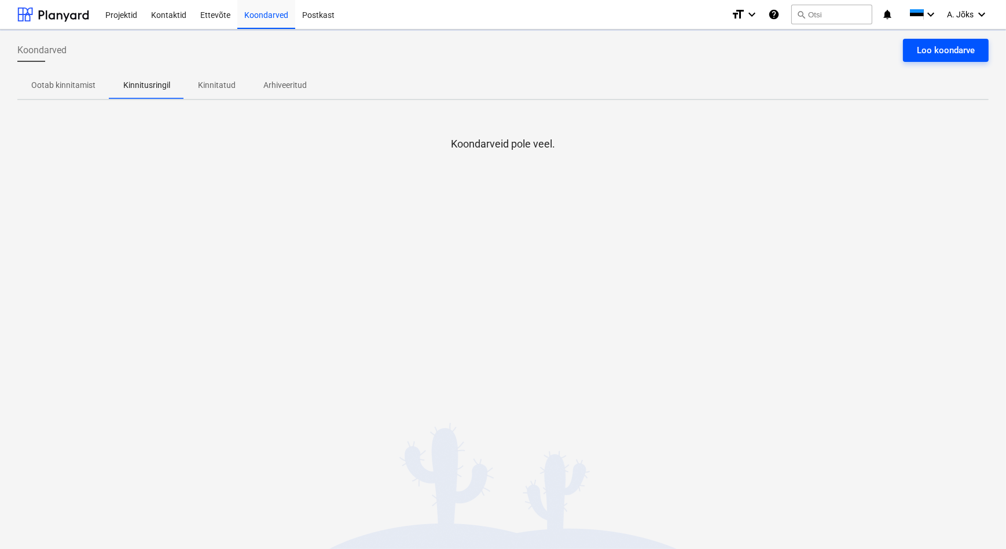
click at [924, 46] on div "Loo koondarve" at bounding box center [946, 50] width 58 height 15
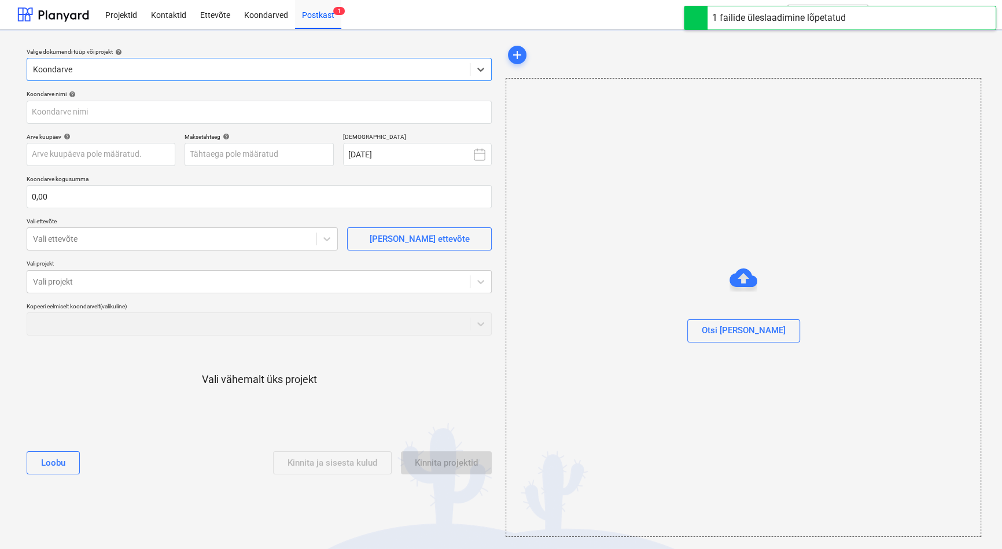
type input "Reimu Saaremaa maj.[PERSON_NAME]-26-08-25-[GEOGRAPHIC_DATA]pdf"
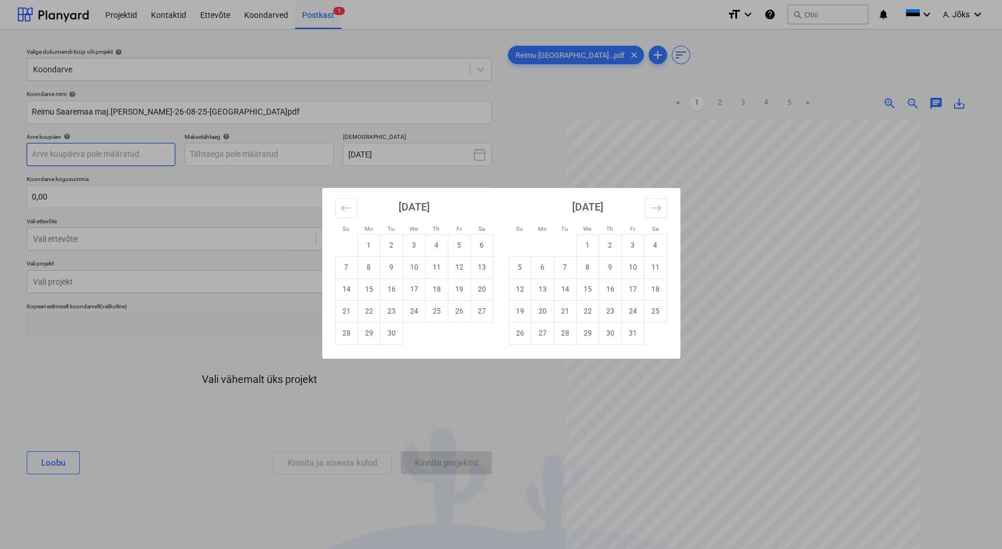
click at [119, 156] on body "This website stores cookies on your computer. These cookies are used to collect…" at bounding box center [501, 274] width 1002 height 549
click at [370, 246] on td "1" at bounding box center [369, 245] width 23 height 22
type input "[DATE]"
click at [252, 148] on body "This website stores cookies on your computer. These cookies are used to collect…" at bounding box center [501, 274] width 1002 height 549
click at [370, 244] on td "1" at bounding box center [369, 245] width 23 height 22
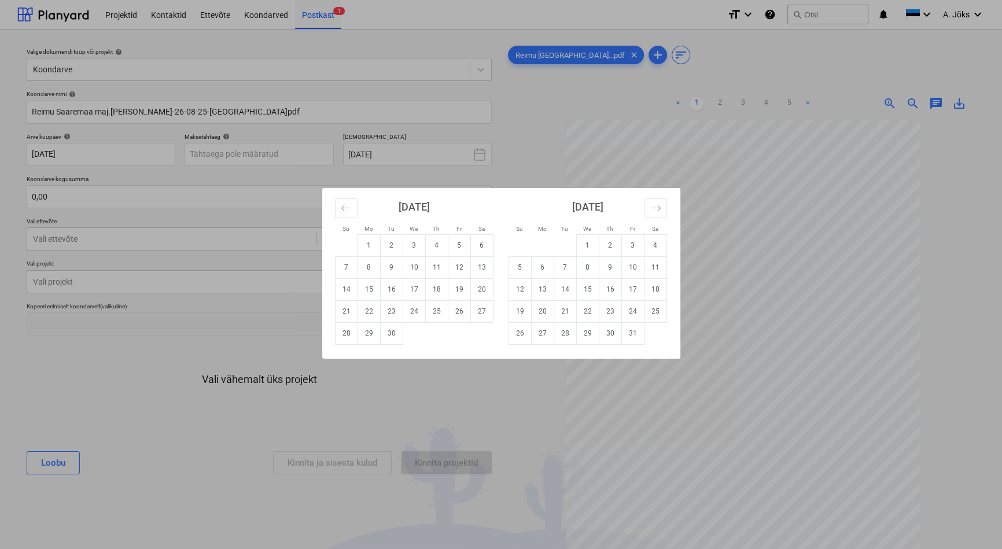
type input "[DATE]"
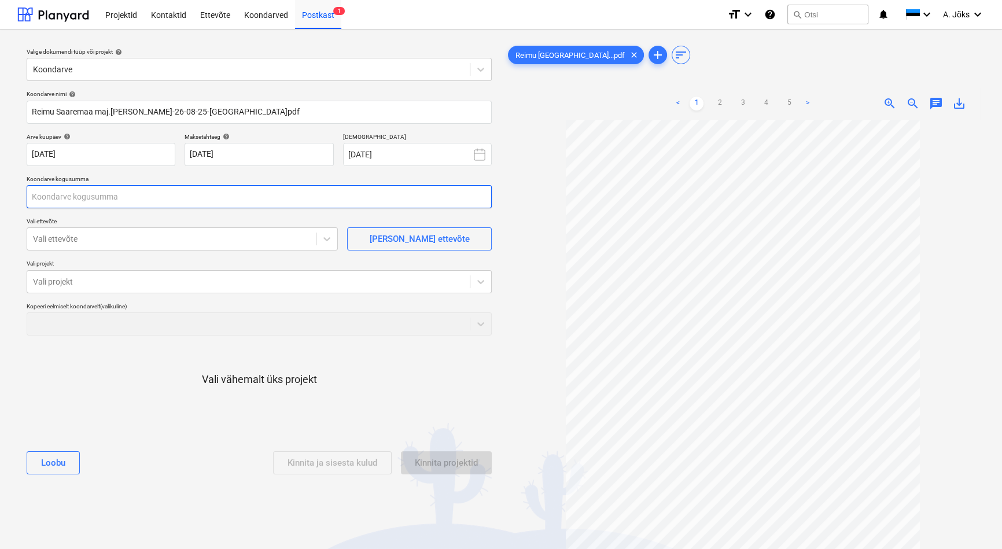
click at [247, 194] on input "text" at bounding box center [259, 196] width 465 height 23
type input "0,00"
click at [153, 197] on input "text" at bounding box center [259, 196] width 465 height 23
type input "131,27"
click at [122, 245] on div "Vali ettevõte" at bounding box center [171, 239] width 289 height 16
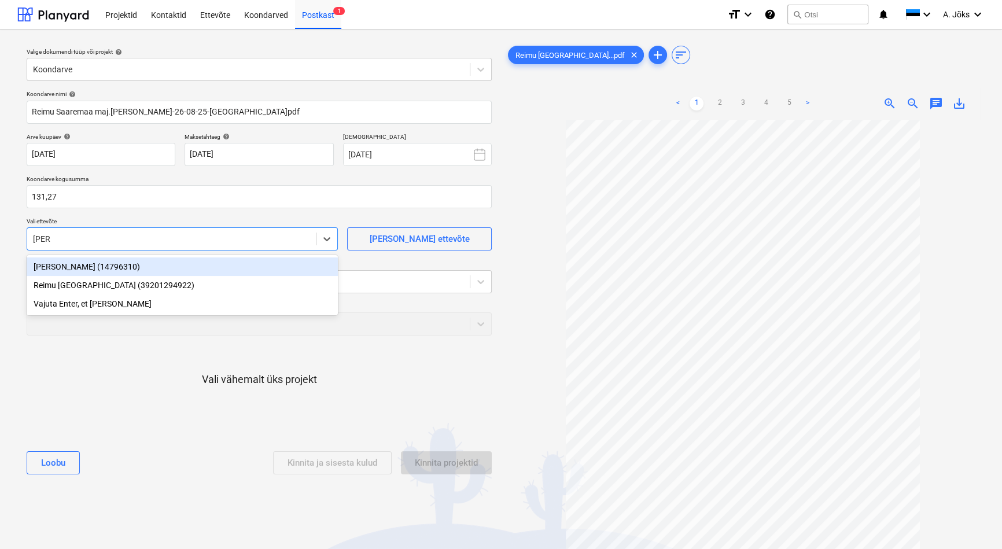
type input "reimu"
click at [112, 264] on div "Reimu [GEOGRAPHIC_DATA] (39201294922)" at bounding box center [182, 267] width 311 height 19
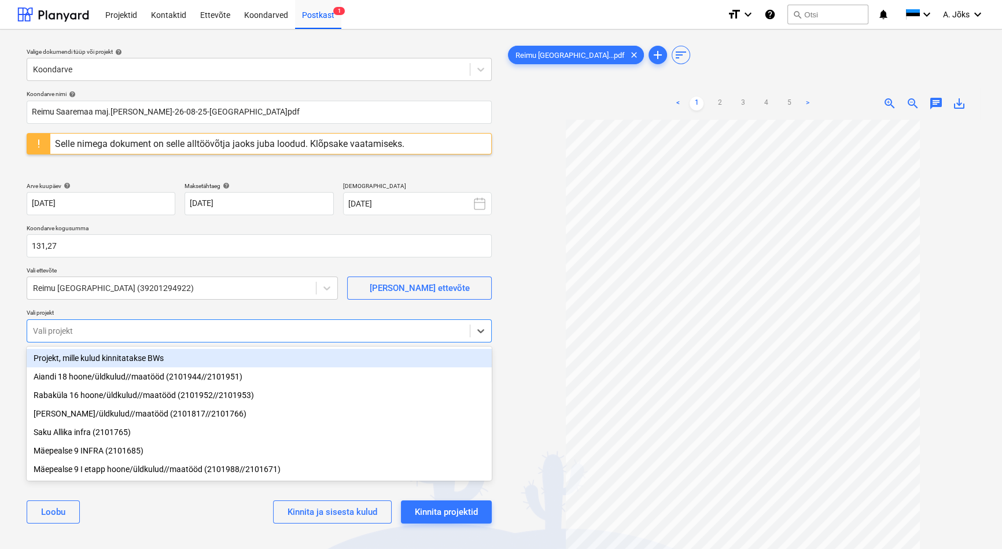
click at [115, 325] on div at bounding box center [248, 331] width 431 height 12
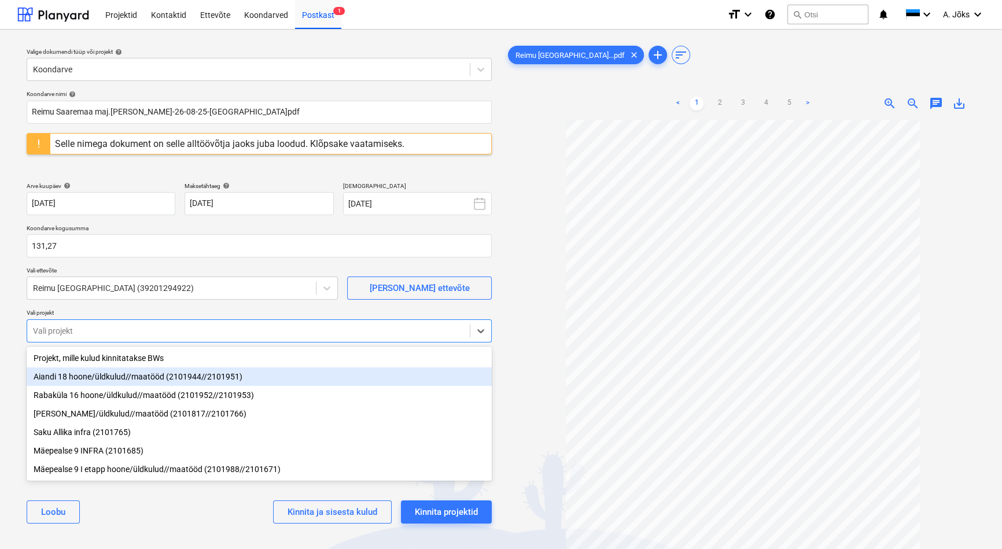
click at [122, 376] on div "Aiandi 18 hoone/üldkulud//maatööd (2101944//2101951)" at bounding box center [259, 377] width 465 height 19
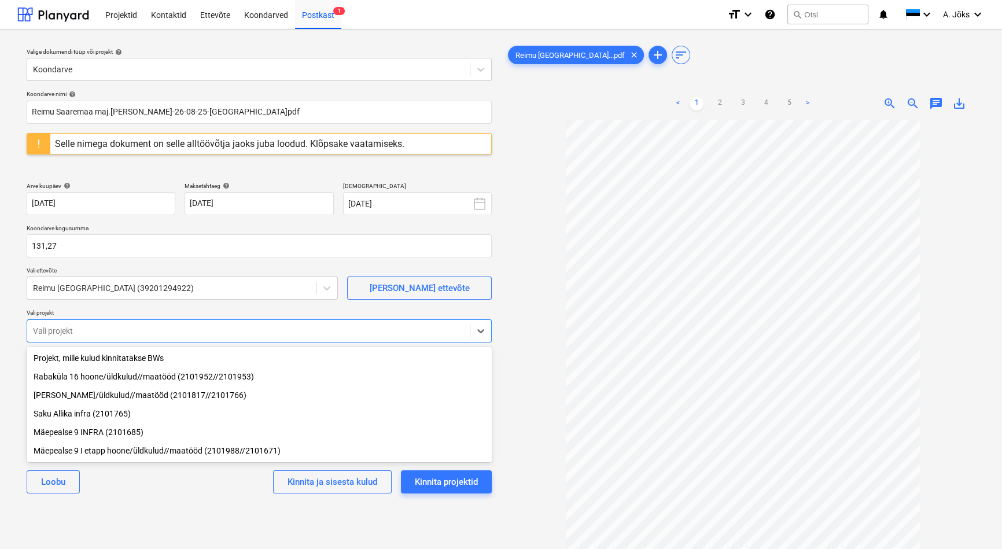
click at [123, 379] on div "Rabaküla 16 hoone/üldkulud//maatööd (2101952//2101953)" at bounding box center [259, 377] width 465 height 19
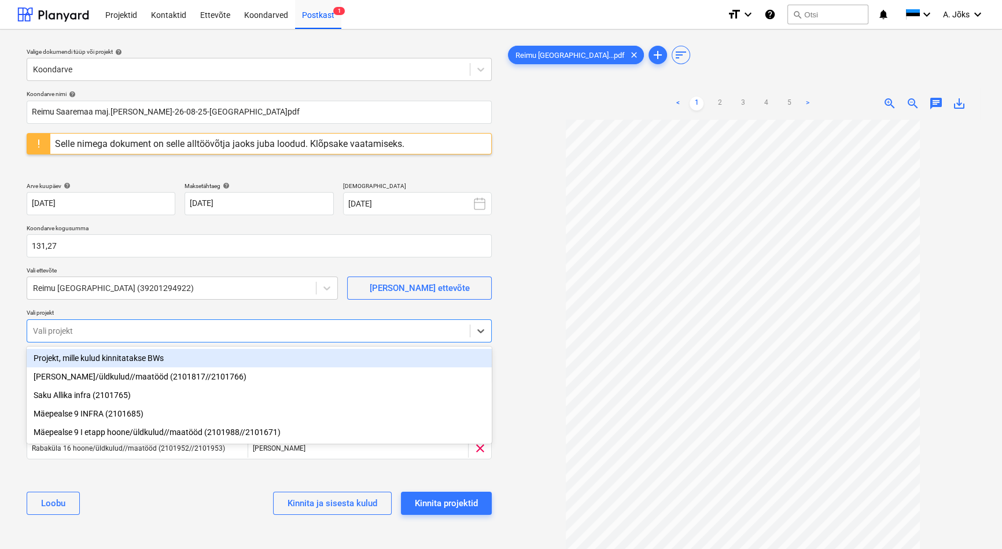
click at [123, 362] on div "Projekt, mille kulud kinnitatakse BWs" at bounding box center [259, 358] width 465 height 19
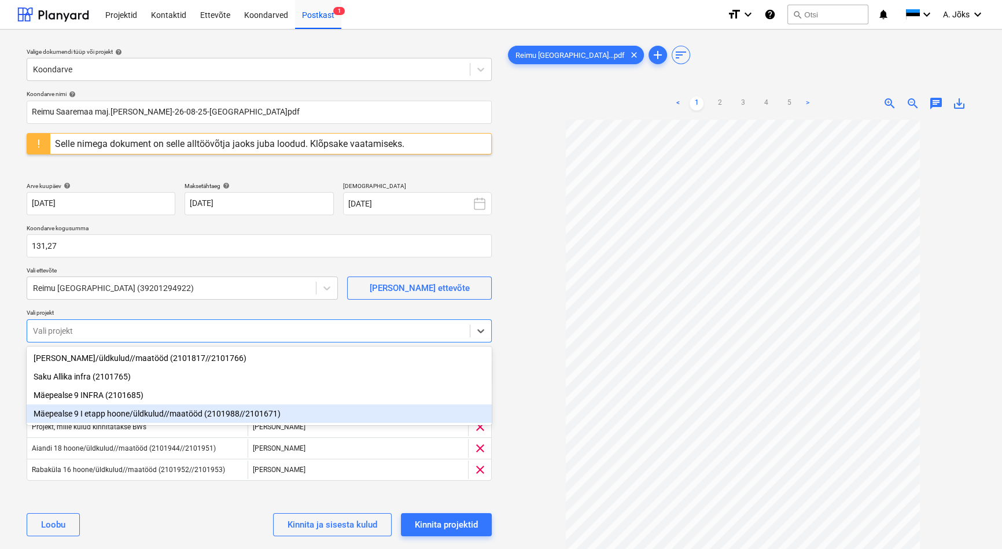
click at [169, 509] on div "[PERSON_NAME] ja sisesta kulud Kinnita projektid" at bounding box center [259, 525] width 465 height 42
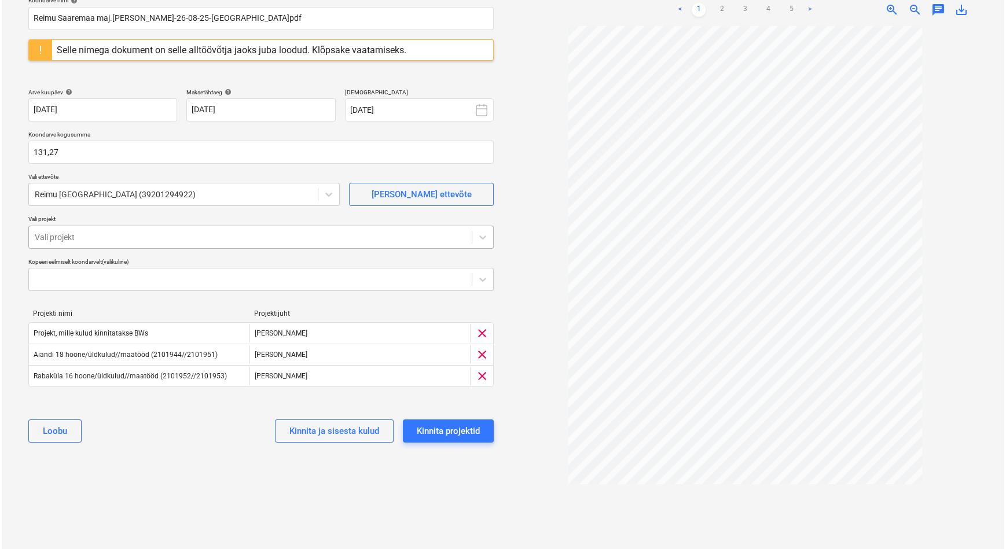
scroll to position [101, 0]
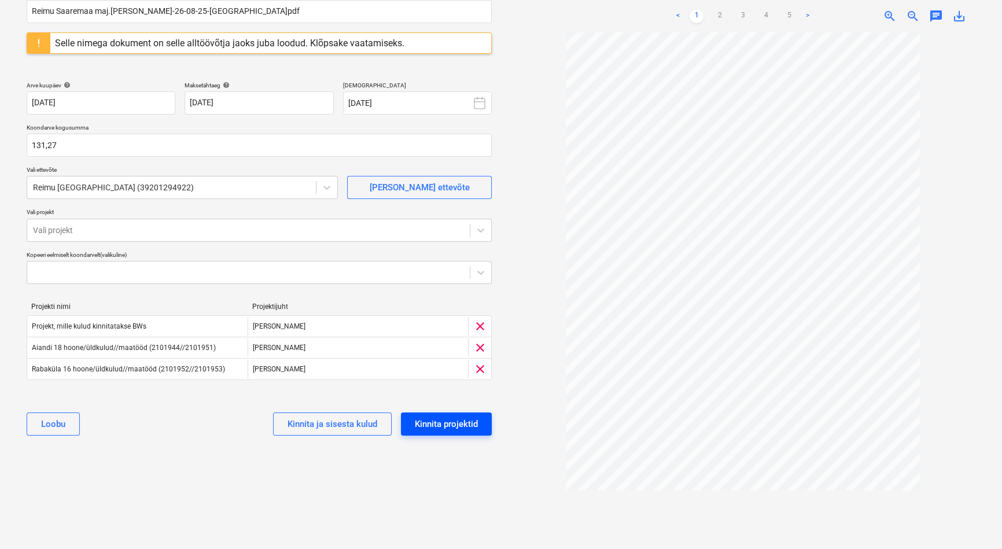
click at [443, 418] on div "Kinnita projektid" at bounding box center [446, 424] width 63 height 15
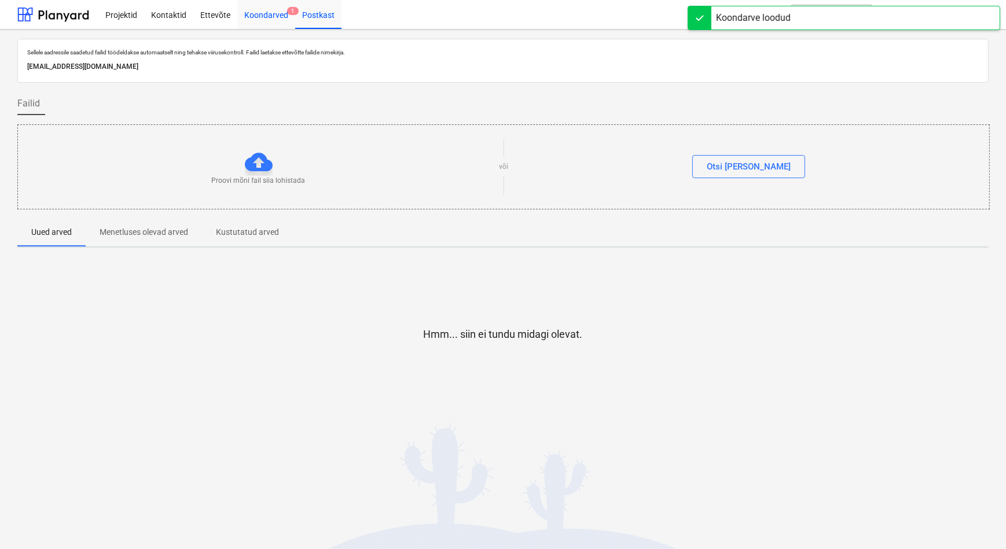
click at [261, 15] on div "Koondarved 1" at bounding box center [266, 14] width 58 height 30
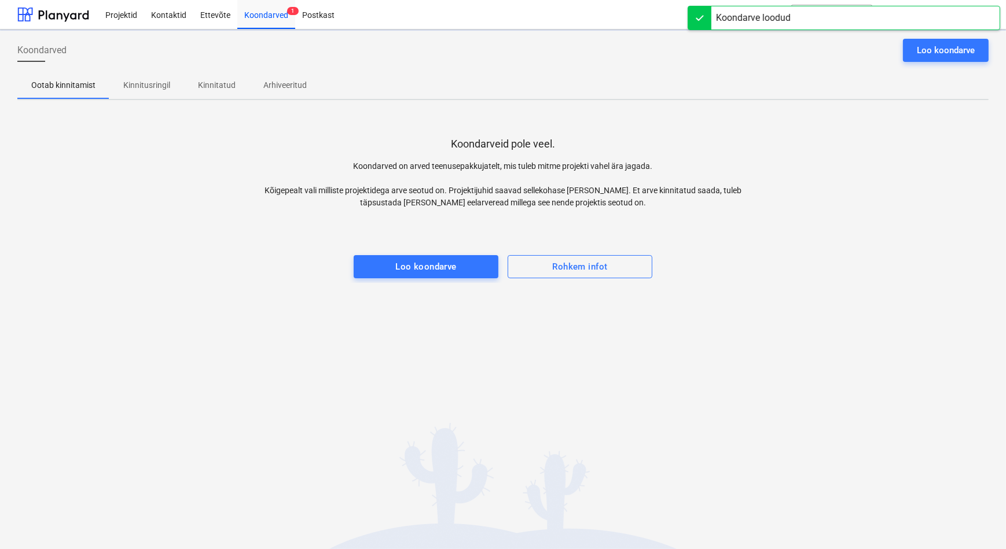
click at [156, 86] on p "Kinnitusringil" at bounding box center [146, 85] width 47 height 12
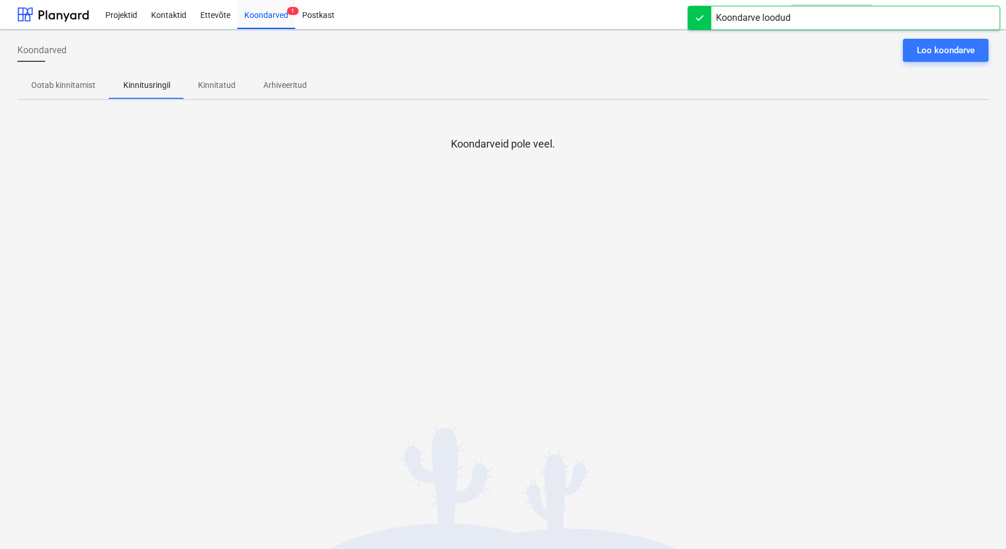
click at [149, 298] on div "Koondarved Loo koondarve Ootab kinnitamist Kinnitusringil Kinnitatud Arhiveerit…" at bounding box center [503, 290] width 1006 height 520
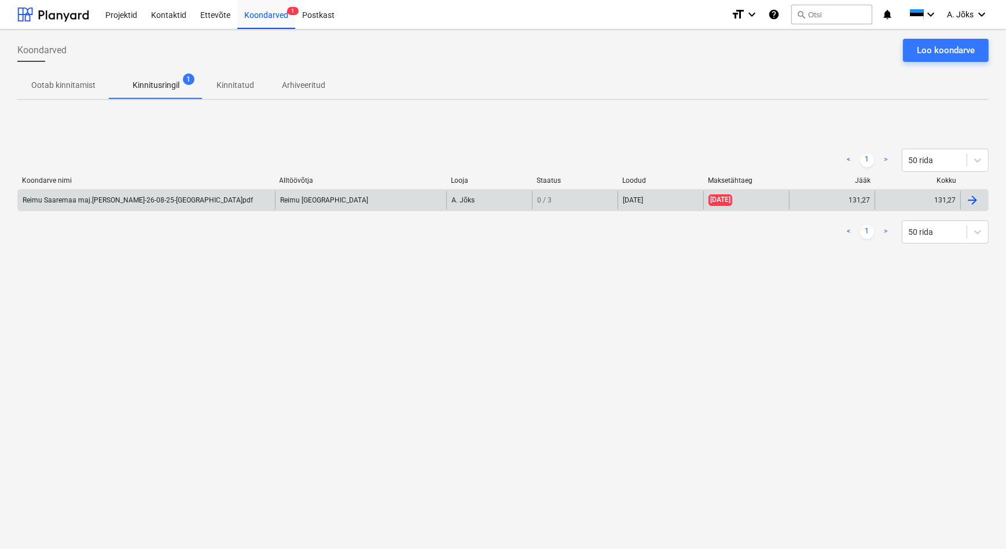
click at [122, 204] on div "Reimu Saaremaa maj.[PERSON_NAME]-26-08-25-[GEOGRAPHIC_DATA]pdf" at bounding box center [138, 200] width 230 height 8
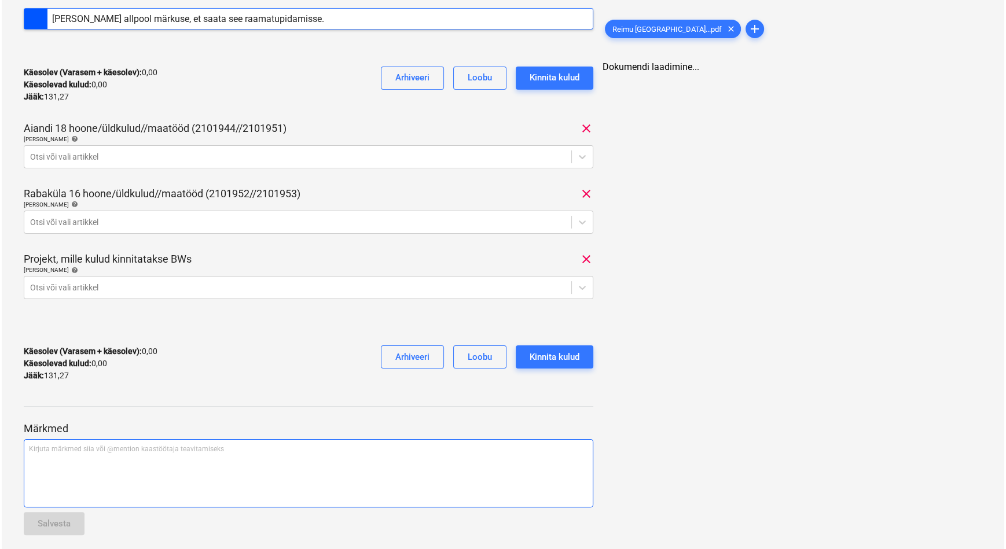
scroll to position [217, 0]
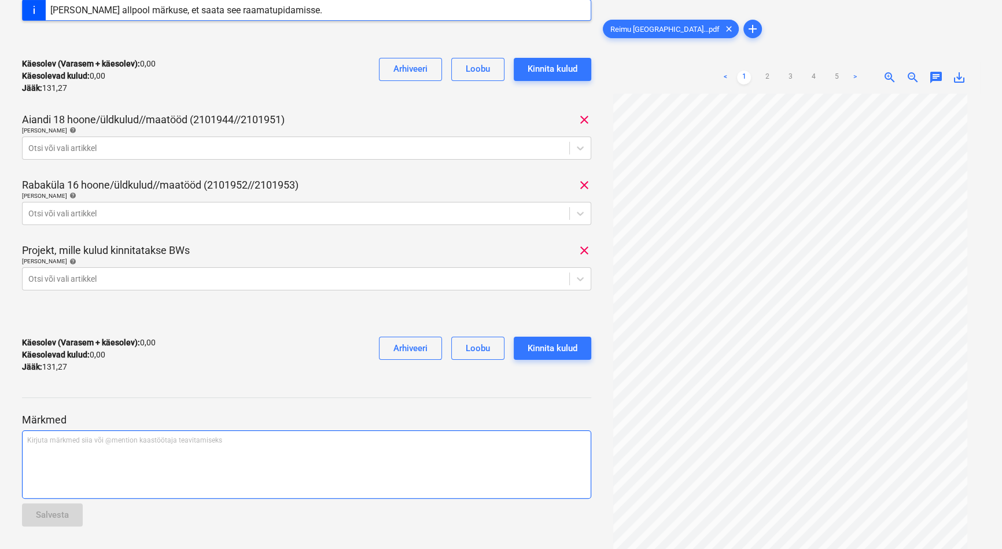
click at [95, 451] on div "Kirjuta märkmed siia või @mention kaastöötaja teavitamiseks ﻿" at bounding box center [307, 465] width 570 height 68
click at [580, 281] on icon at bounding box center [581, 279] width 12 height 12
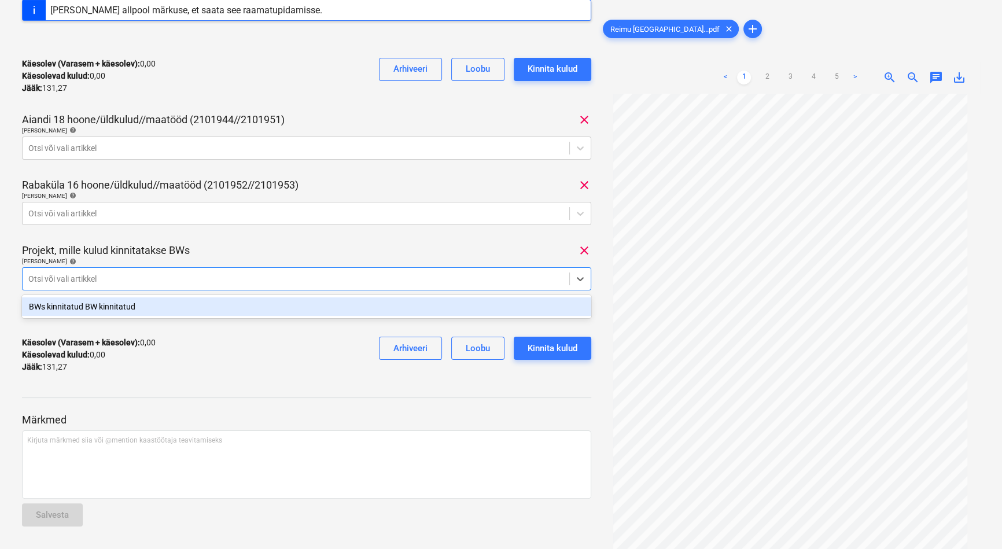
click at [315, 310] on div "BWs kinnitatud BW kinnitatud" at bounding box center [307, 306] width 570 height 19
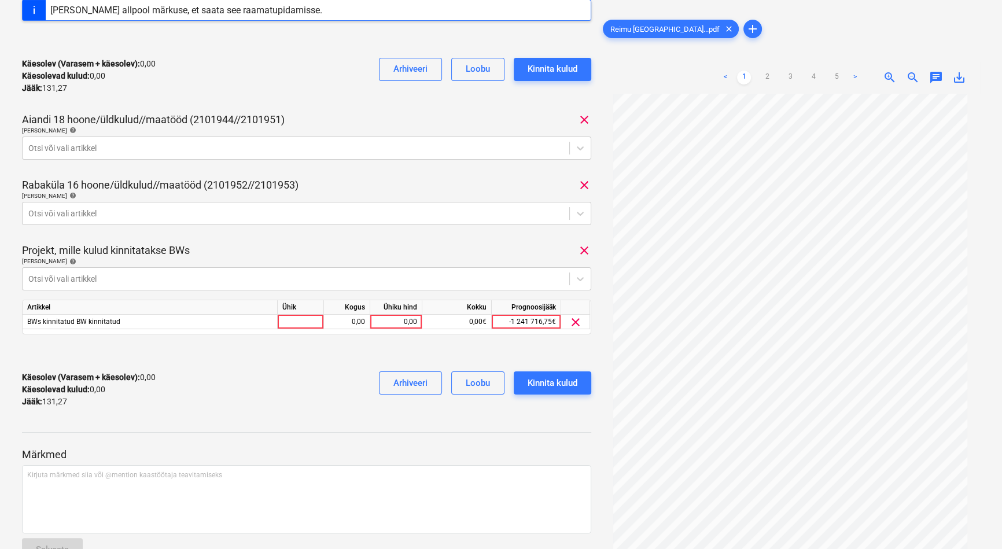
click at [326, 355] on div at bounding box center [307, 353] width 570 height 19
click at [382, 325] on div "0,00" at bounding box center [396, 322] width 42 height 14
type input "67,98"
click at [552, 380] on div "Kinnita kulud" at bounding box center [553, 383] width 50 height 15
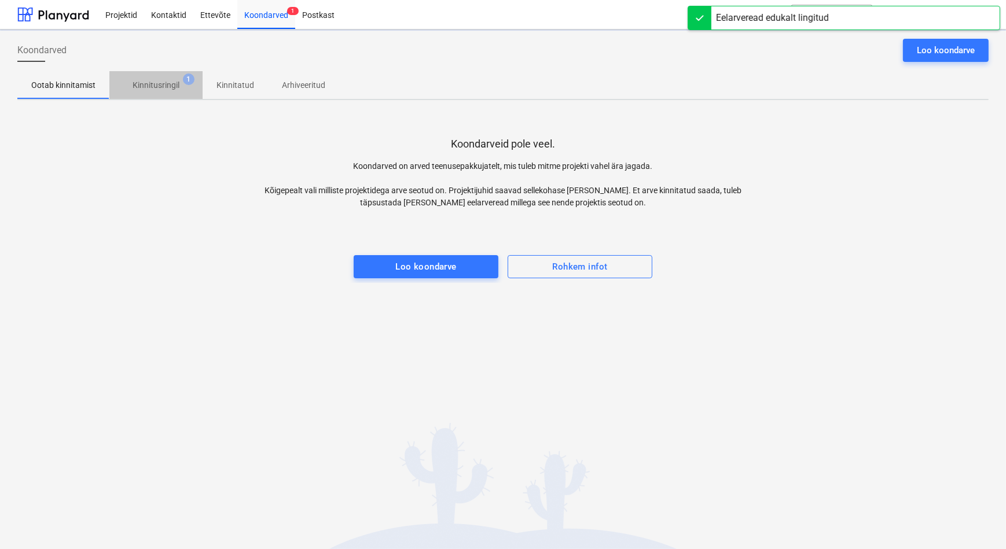
click at [160, 87] on p "Kinnitusringil" at bounding box center [156, 85] width 47 height 12
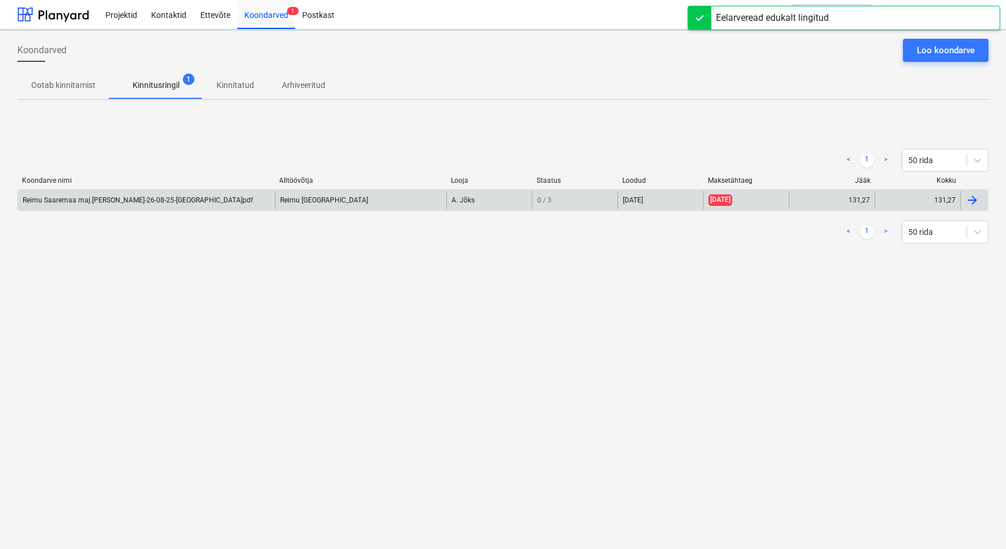
click at [148, 199] on div "Reimu Saaremaa maj.[PERSON_NAME]-26-08-25-[GEOGRAPHIC_DATA]pdf" at bounding box center [138, 200] width 230 height 8
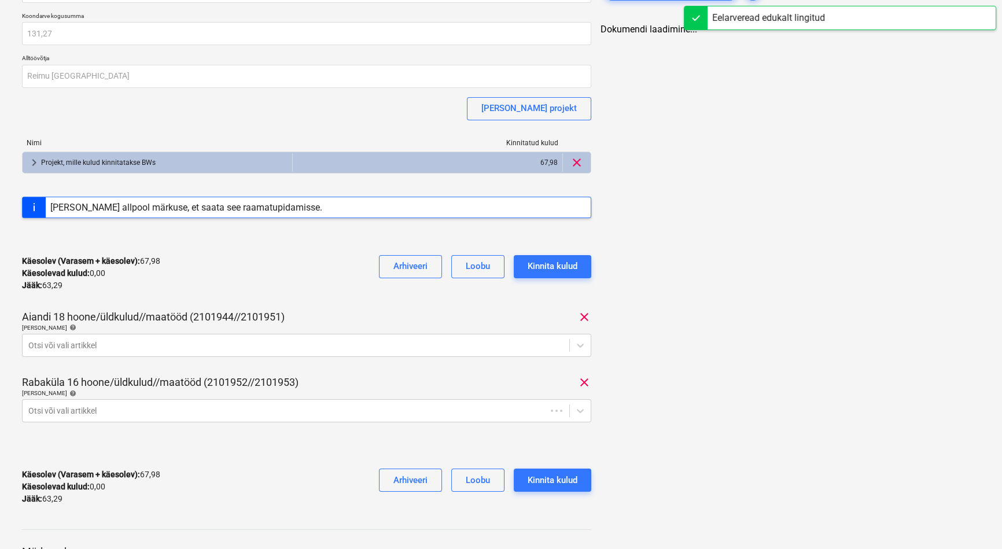
scroll to position [196, 0]
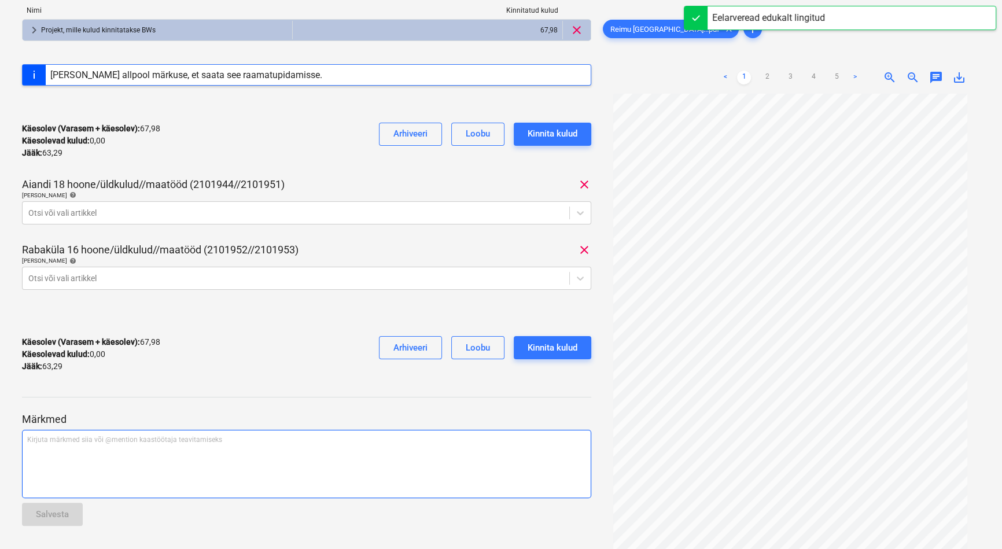
click at [119, 472] on div "Kirjuta märkmed siia või @mention kaastöötaja teavitamiseks ﻿" at bounding box center [307, 464] width 570 height 68
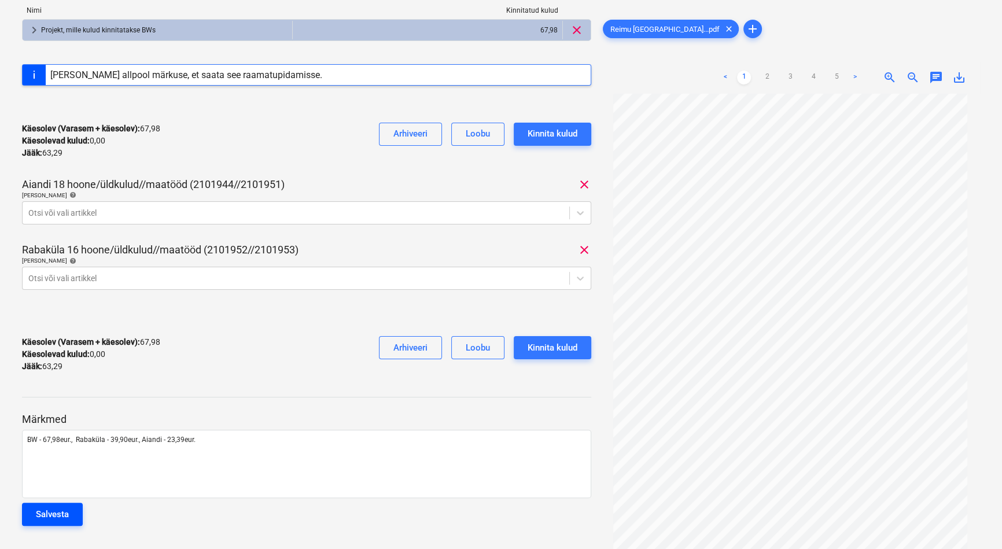
click at [58, 512] on div "Salvesta" at bounding box center [52, 514] width 33 height 15
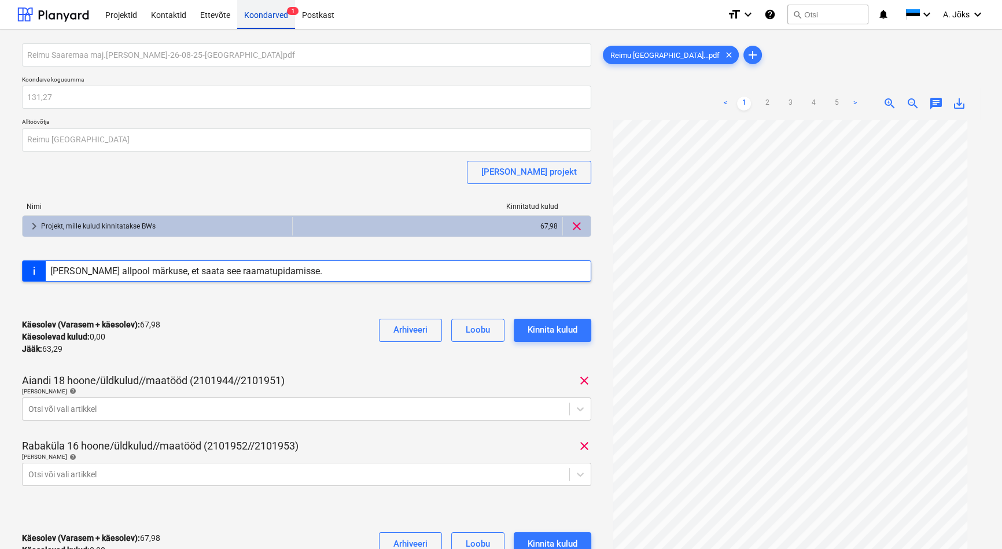
click at [247, 12] on div "Koondarved 1" at bounding box center [266, 14] width 58 height 30
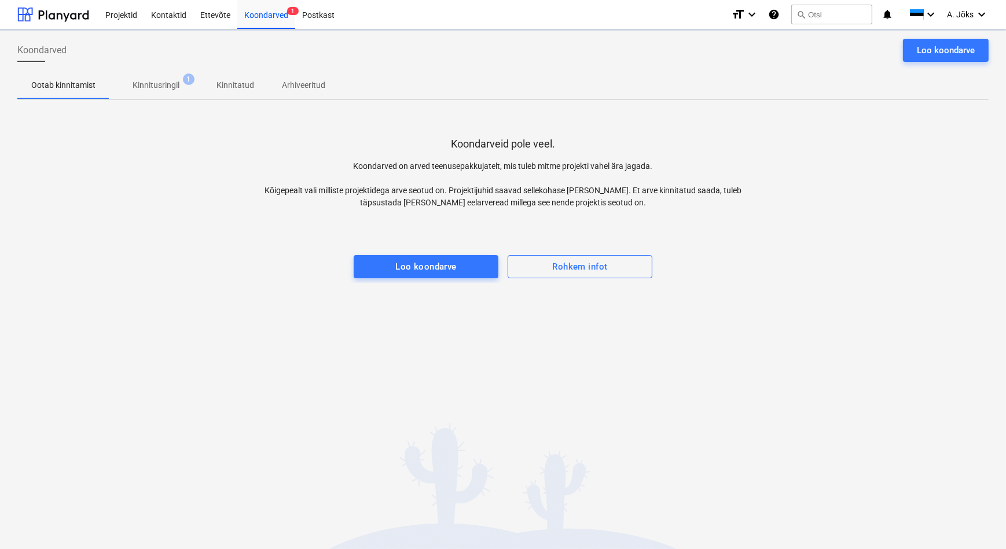
click at [155, 86] on p "Kinnitusringil" at bounding box center [156, 85] width 47 height 12
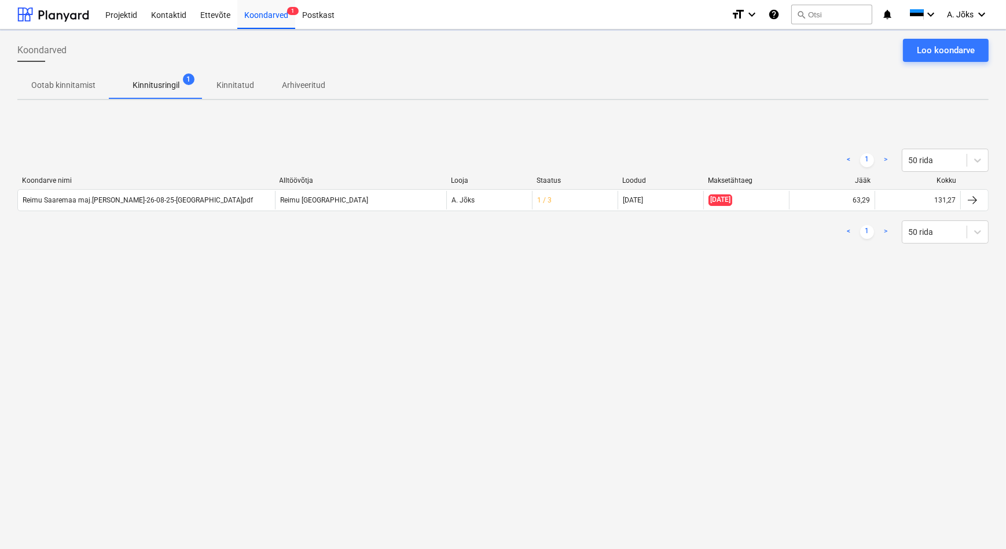
click at [234, 318] on div "Koondarved Loo koondarve Ootab kinnitamist Kinnitusringil 1 Kinnitatud Arhiveer…" at bounding box center [503, 290] width 1006 height 520
drag, startPoint x: 531, startPoint y: 314, endPoint x: 434, endPoint y: 161, distance: 181.9
click at [531, 314] on div "Koondarved Loo koondarve Ootab kinnitamist Kinnitusringil 1 Kinnitatud Arhiveer…" at bounding box center [503, 290] width 1006 height 520
click at [965, 52] on div "Loo koondarve" at bounding box center [946, 50] width 58 height 15
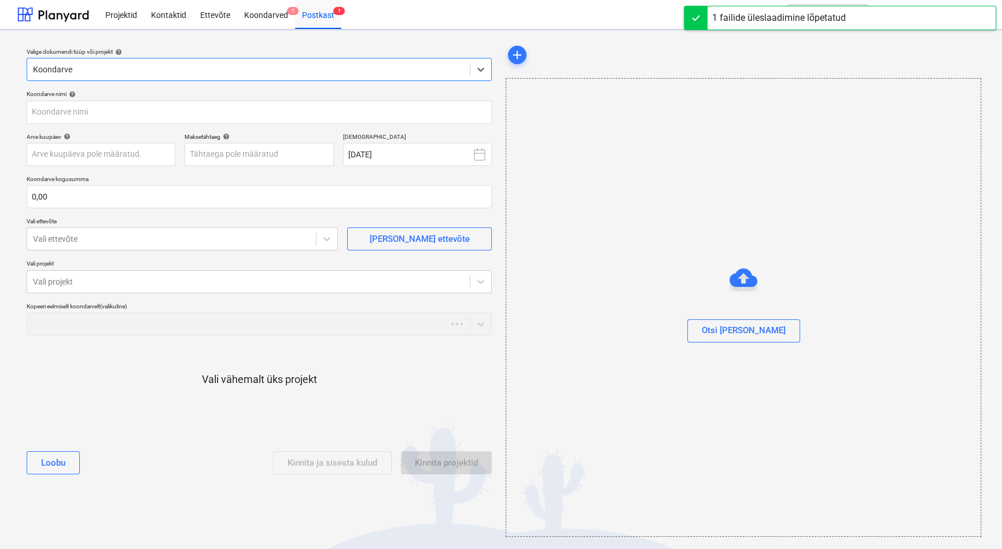
type input "Markit Holding AS arve 135014796.pdf"
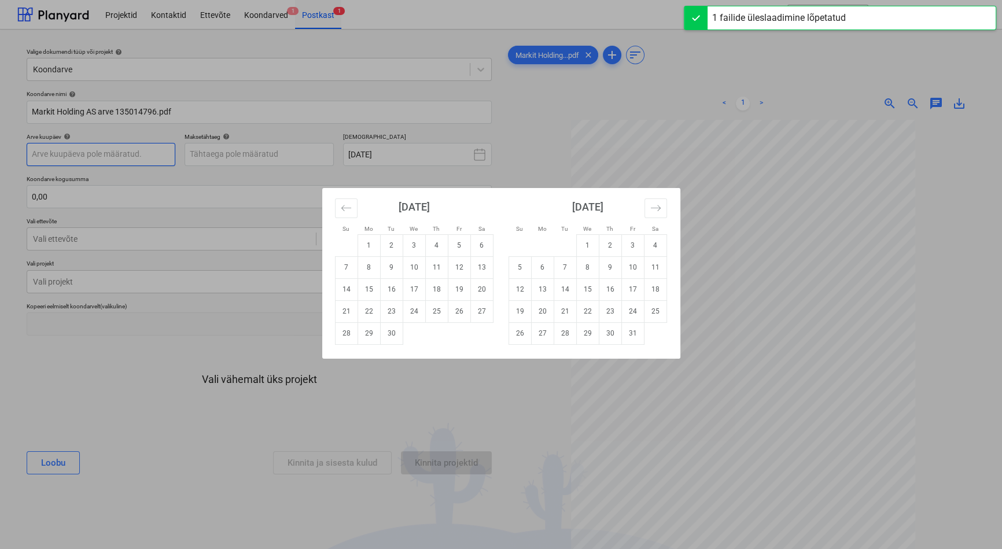
click at [146, 156] on body "This website stores cookies on your computer. These cookies are used to collect…" at bounding box center [501, 274] width 1002 height 549
click at [146, 156] on div "Su Mo Tu We Th Fr Sa Su Mo Tu We Th Fr Sa [DATE] 1 2 3 4 5 6 7 8 9 10 11 12 13 …" at bounding box center [501, 274] width 1002 height 549
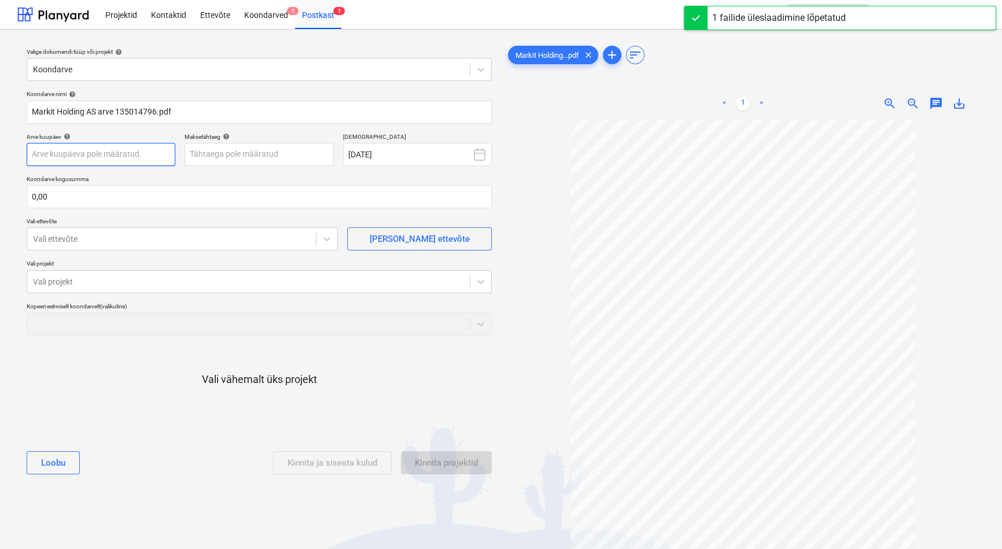
click at [146, 156] on body "This website stores cookies on your computer. These cookies are used to collect…" at bounding box center [501, 274] width 1002 height 549
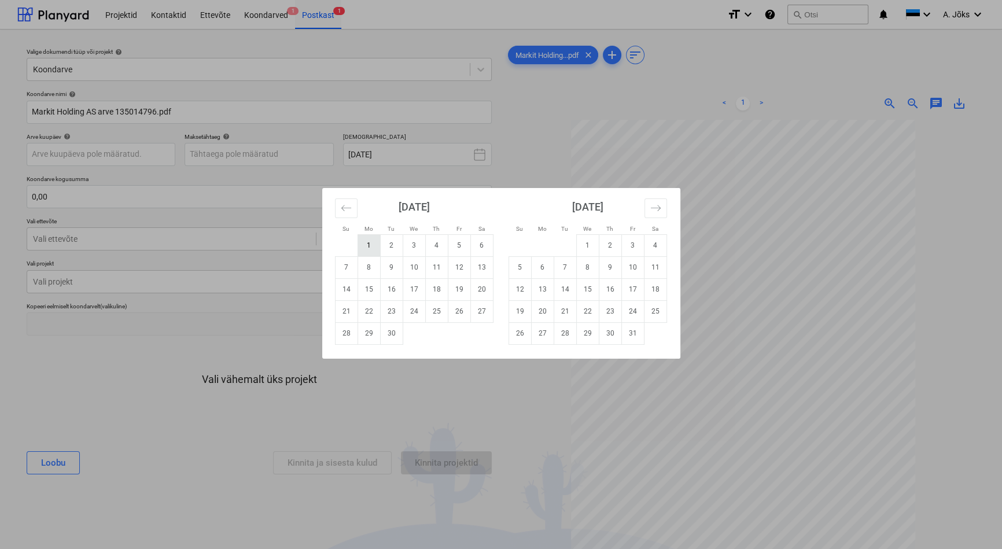
click at [370, 244] on td "1" at bounding box center [369, 245] width 23 height 22
type input "[DATE]"
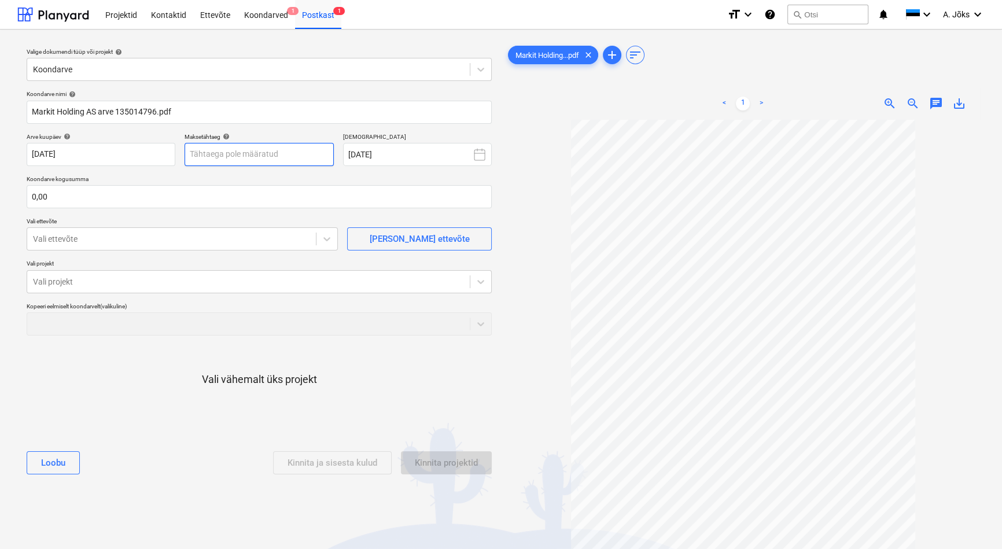
click at [267, 154] on body "This website stores cookies on your computer. These cookies are used to collect…" at bounding box center [501, 274] width 1002 height 549
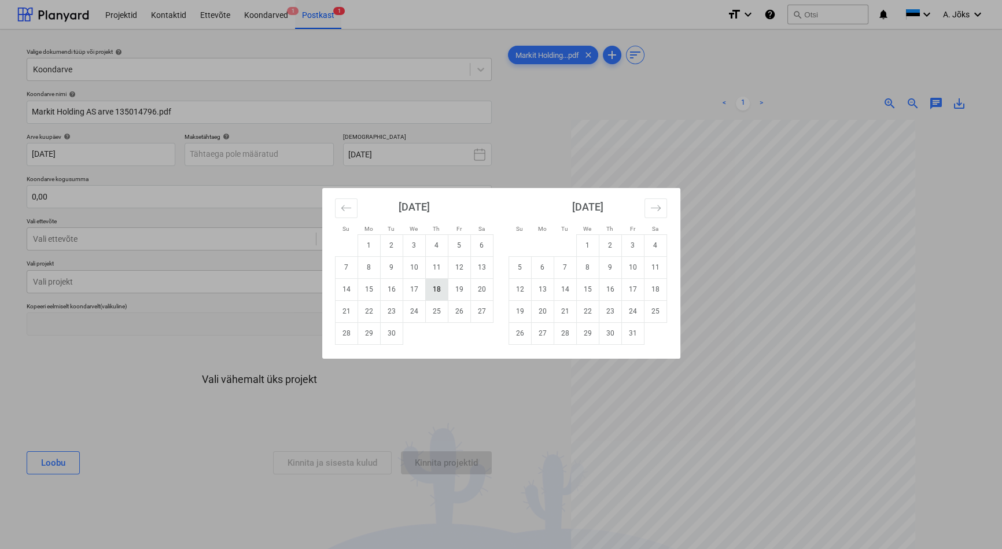
click at [440, 288] on td "18" at bounding box center [436, 289] width 23 height 22
type input "[DATE]"
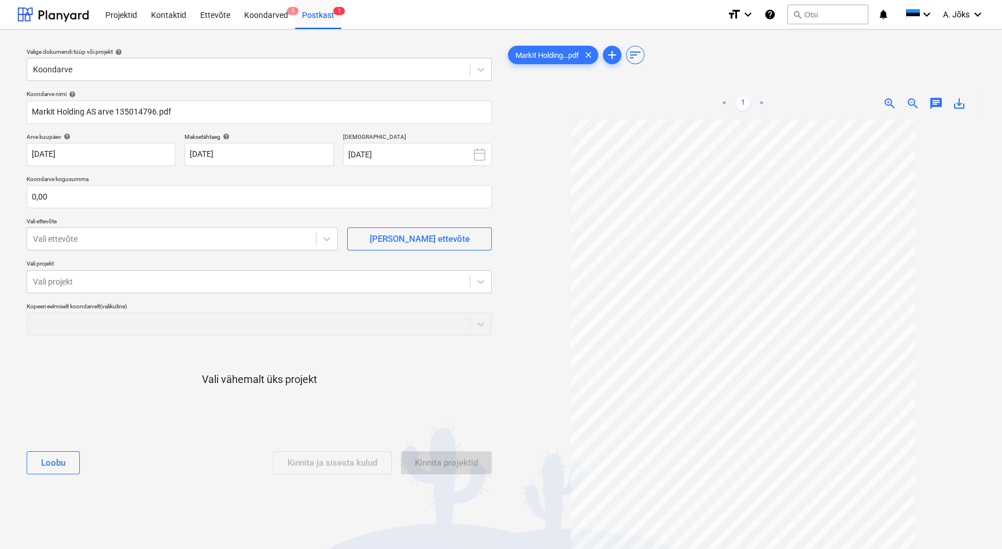
click at [141, 182] on p "Koondarve kogusumma" at bounding box center [259, 180] width 465 height 10
drag, startPoint x: 138, startPoint y: 193, endPoint x: 132, endPoint y: 196, distance: 7.3
click at [138, 193] on input "text" at bounding box center [259, 196] width 465 height 23
type input "0,00"
click at [104, 196] on input "text" at bounding box center [259, 196] width 465 height 23
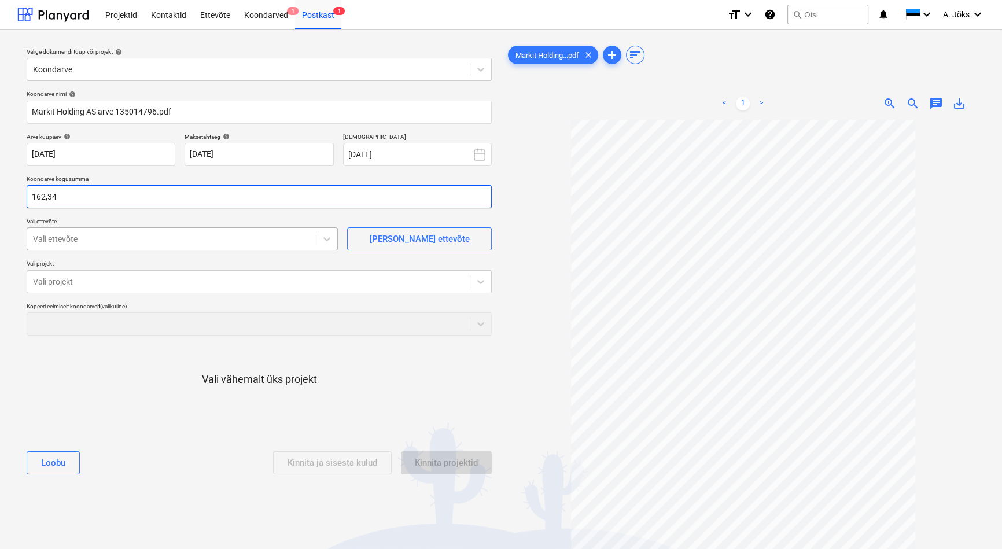
type input "162,34"
click at [104, 232] on div "Vali ettevõte" at bounding box center [171, 239] width 289 height 16
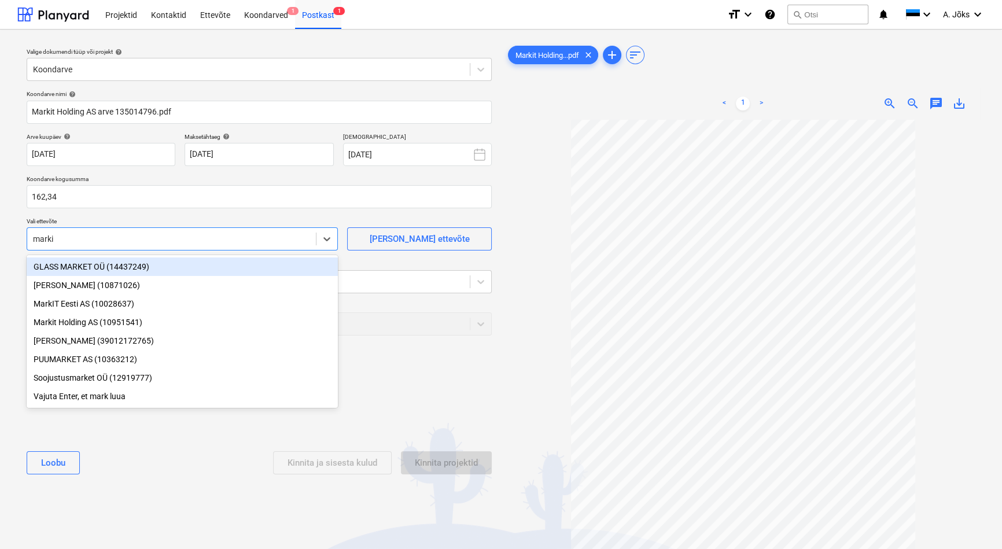
type input "markit"
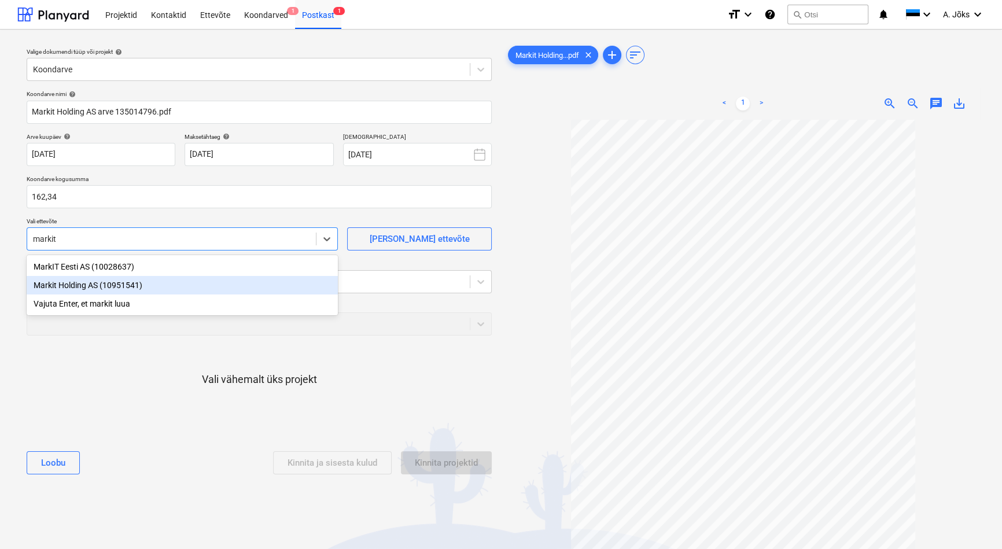
click at [91, 285] on div "Markit Holding AS (10951541)" at bounding box center [182, 285] width 311 height 19
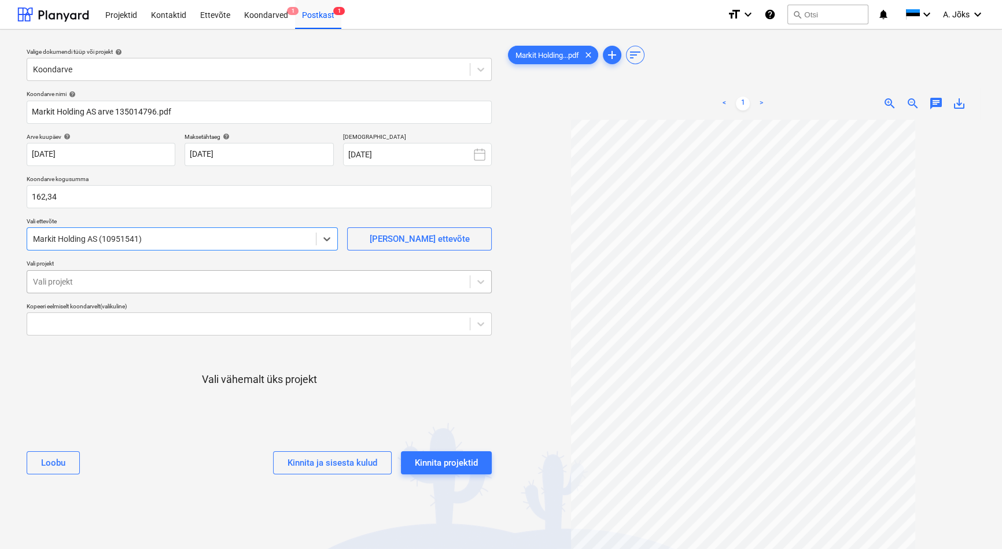
click at [87, 280] on div at bounding box center [248, 282] width 431 height 12
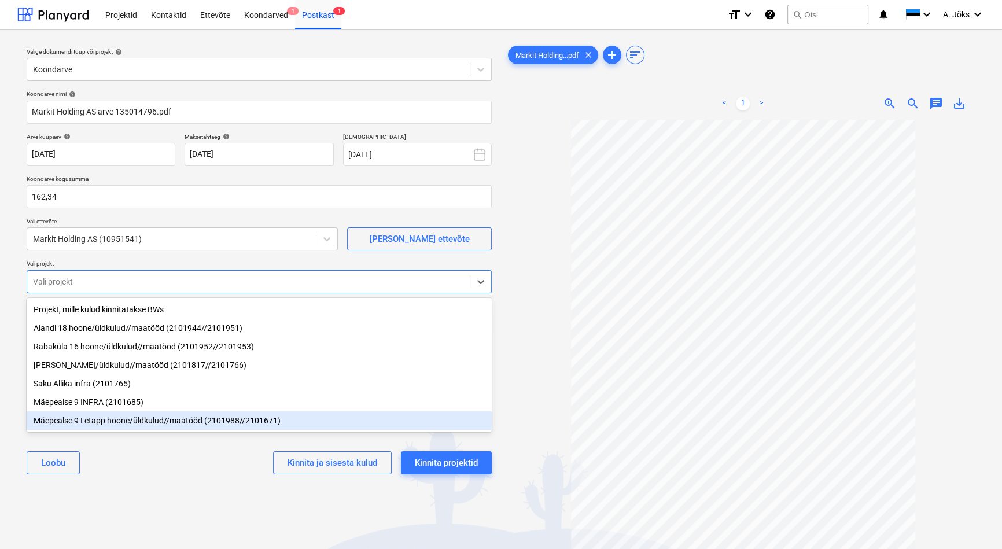
click at [95, 423] on div "Mäepealse 9 I etapp hoone/üldkulud//maatööd (2101988//2101671)" at bounding box center [259, 421] width 465 height 19
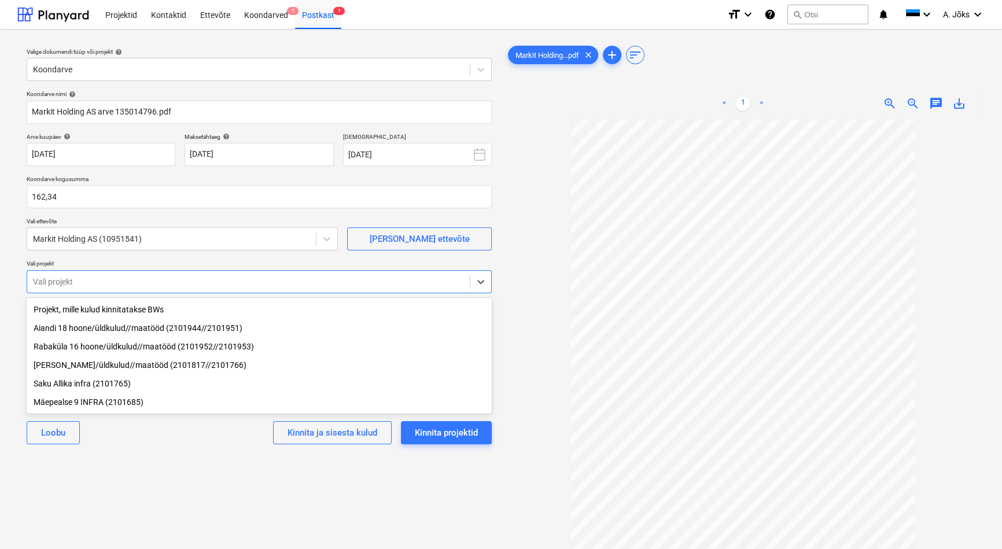
click at [94, 370] on div "[PERSON_NAME]/üldkulud//maatööd (2101817//2101766)" at bounding box center [259, 365] width 465 height 19
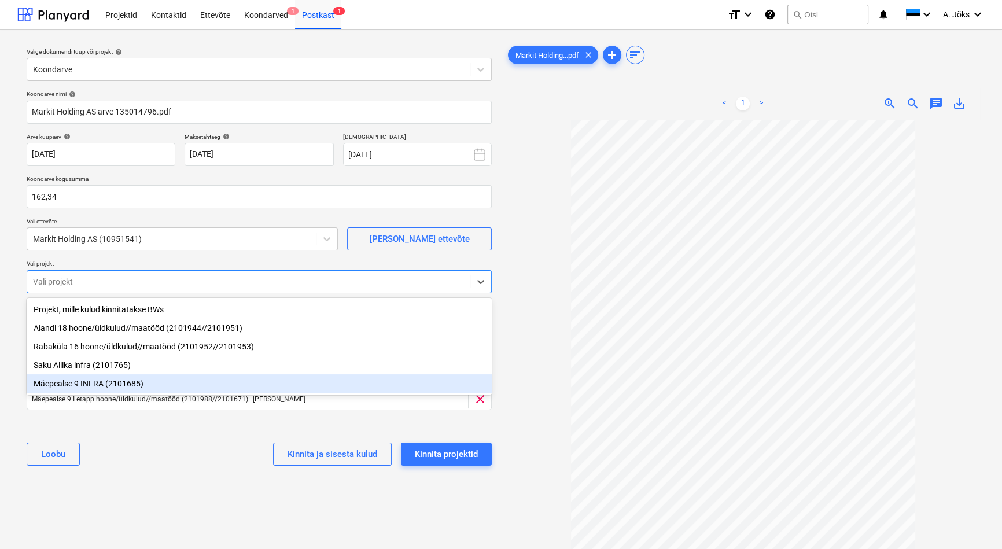
click at [140, 452] on div "[PERSON_NAME] ja sisesta kulud Kinnita projektid" at bounding box center [259, 455] width 465 height 42
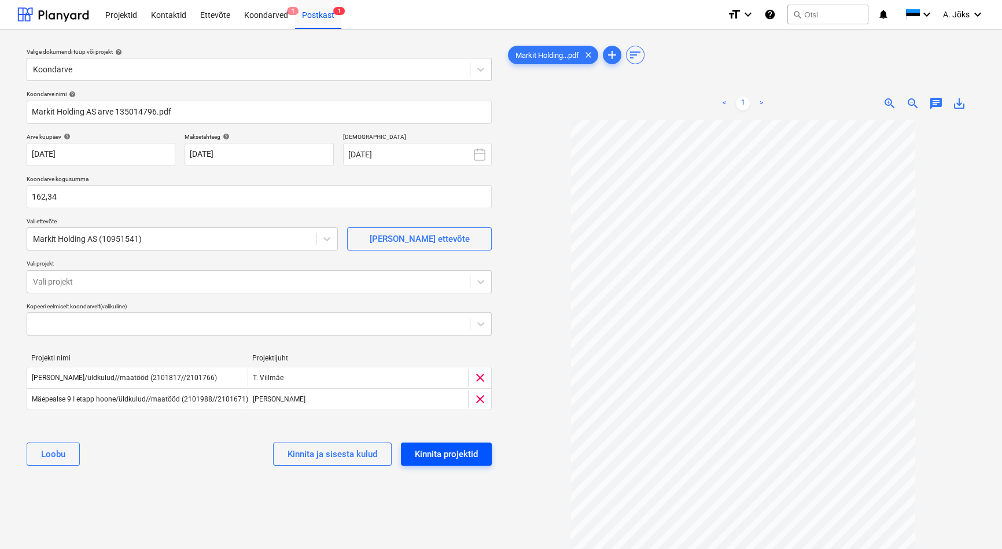
click at [480, 454] on button "Kinnita projektid" at bounding box center [446, 454] width 91 height 23
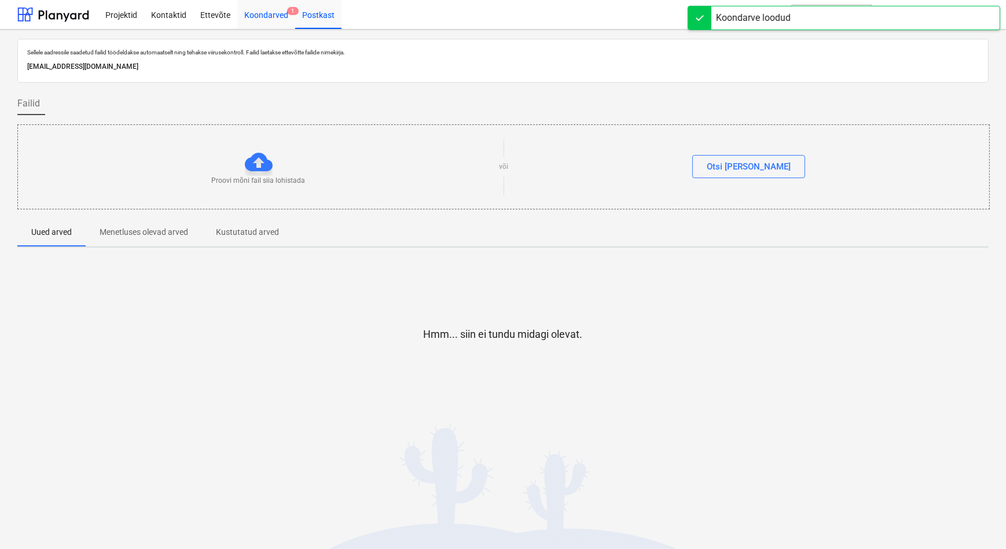
click at [274, 15] on div "Koondarved 1" at bounding box center [266, 14] width 58 height 30
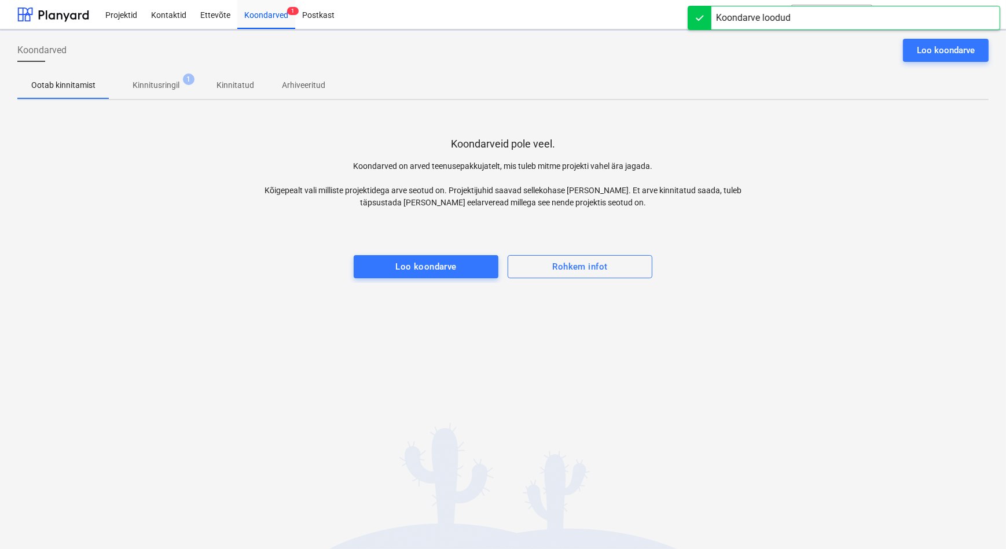
click at [150, 86] on p "Kinnitusringil" at bounding box center [156, 85] width 47 height 12
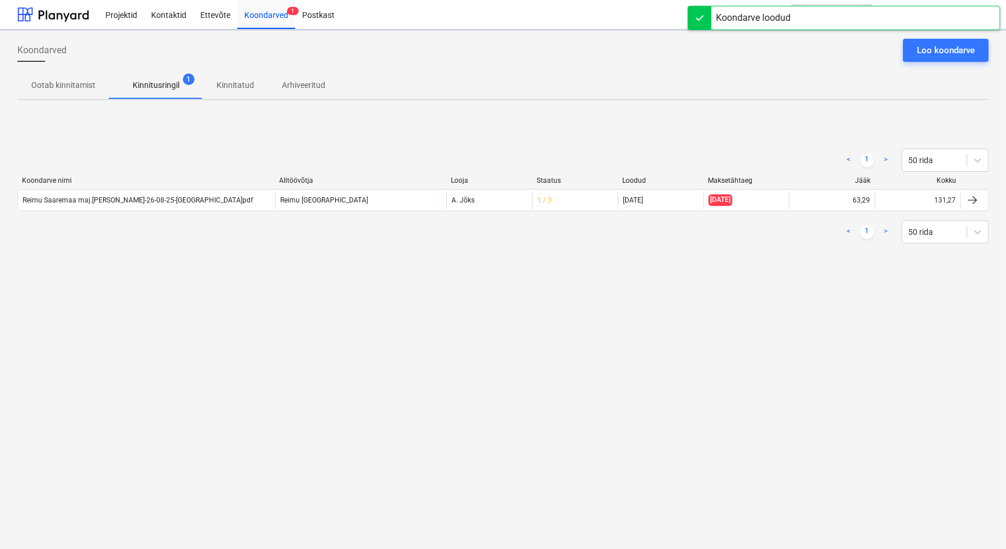
click at [115, 269] on div "< 1 > 50 rida Koondarve nimi Alltöövõtja Looja Staatus Loodud Maksetähtaeg Jääk…" at bounding box center [502, 196] width 971 height 174
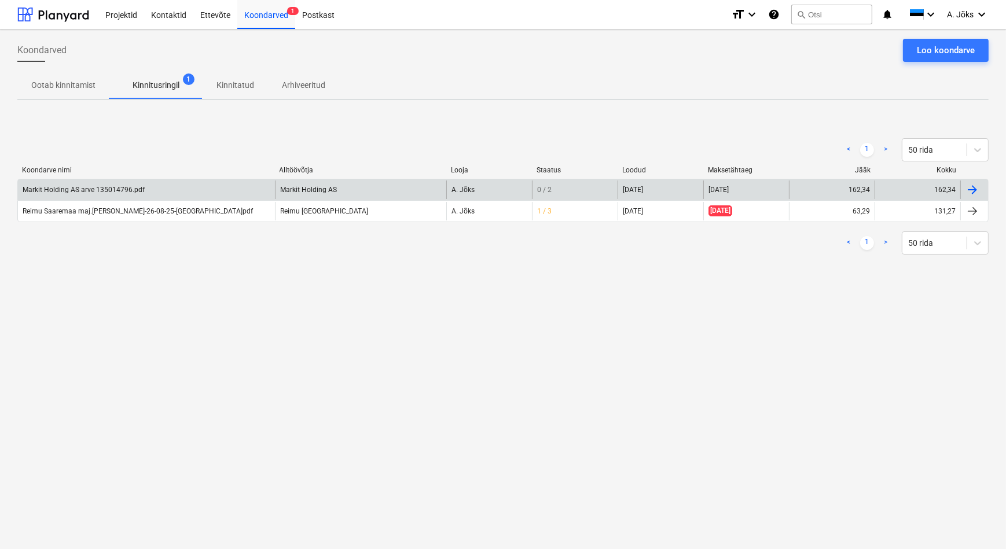
click at [126, 193] on div "Markit Holding AS arve 135014796.pdf" at bounding box center [84, 190] width 122 height 8
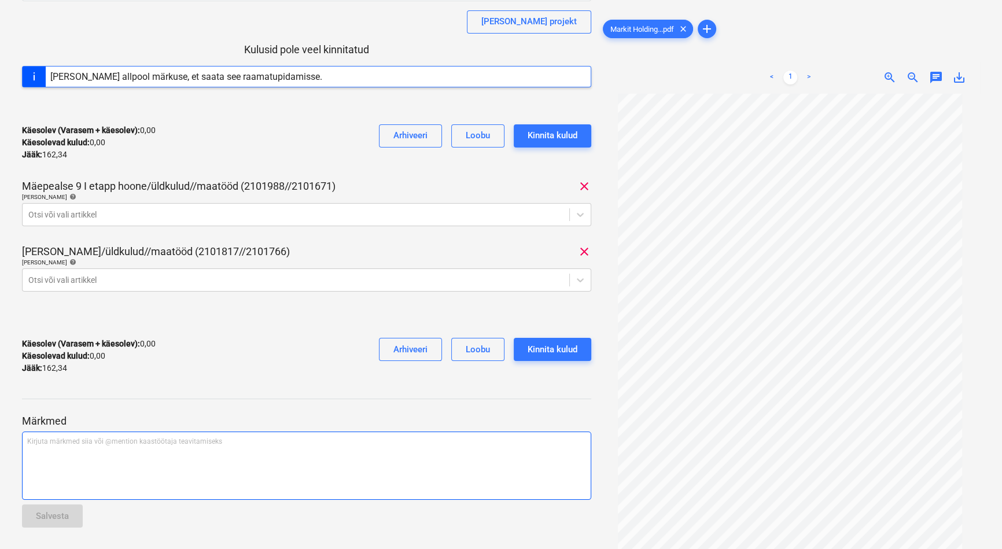
scroll to position [152, 0]
click at [167, 460] on div "Kirjuta märkmed siia või @mention kaastöötaja teavitamiseks ﻿" at bounding box center [307, 465] width 570 height 68
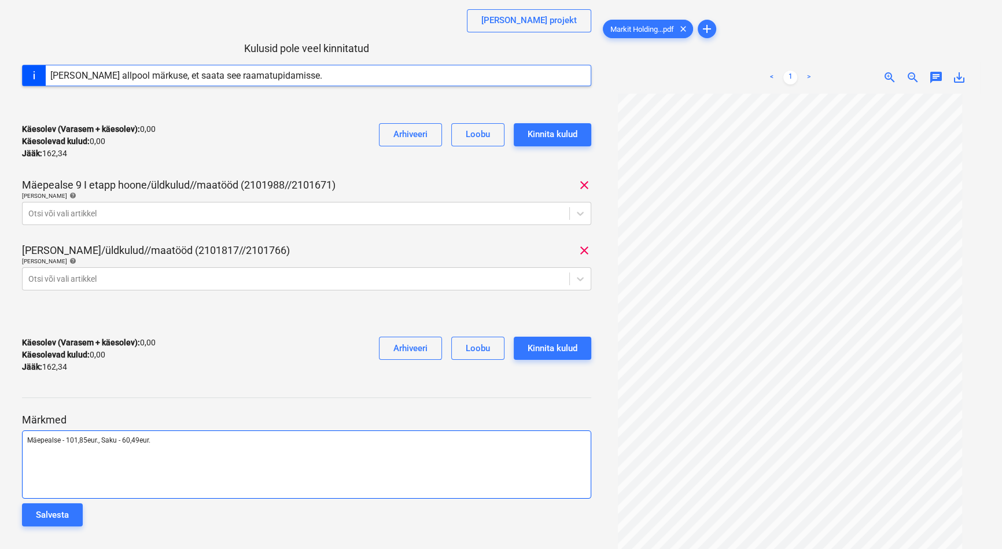
click at [103, 442] on span "Mäepealse - 101,85eur., Saku - 60,49eur." at bounding box center [88, 440] width 123 height 8
click at [27, 439] on div "Mäepealse - 101,85eur., Saku - 60,49eur." at bounding box center [307, 465] width 570 height 68
click at [185, 442] on p "NB! Mäepealse - 101,85eur., Saku - 60,49eur." at bounding box center [306, 441] width 559 height 10
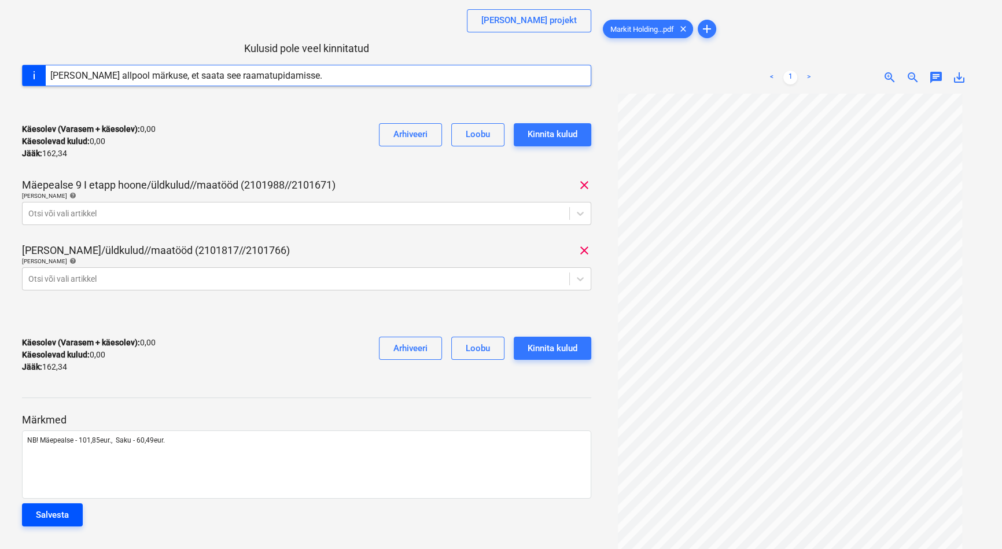
click at [61, 506] on button "Salvesta" at bounding box center [52, 515] width 61 height 23
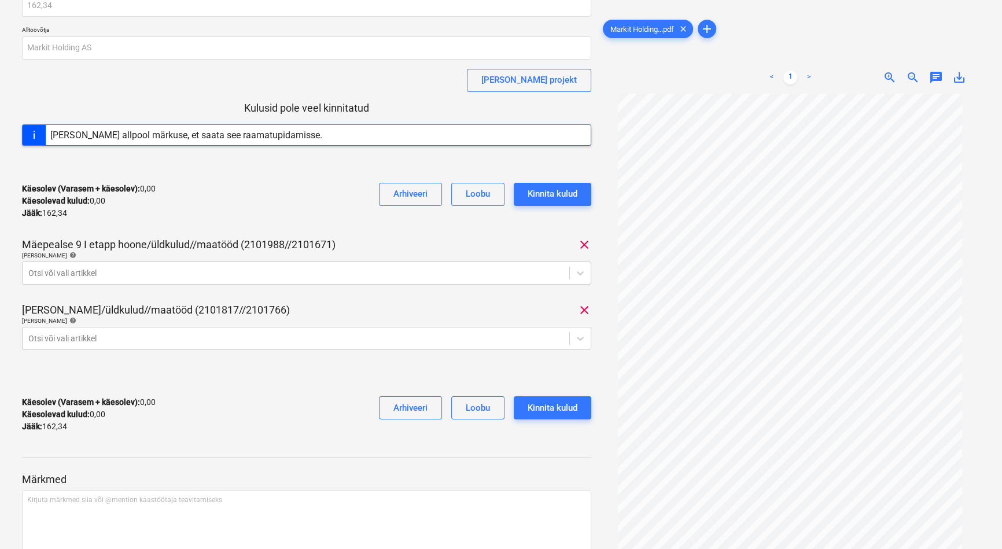
scroll to position [0, 0]
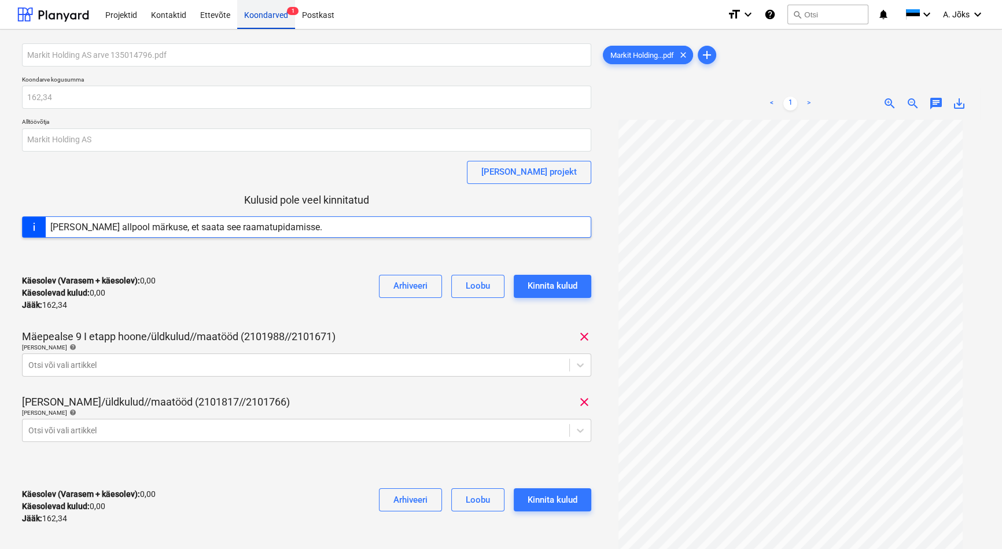
click at [254, 19] on div "Koondarved 1" at bounding box center [266, 14] width 58 height 30
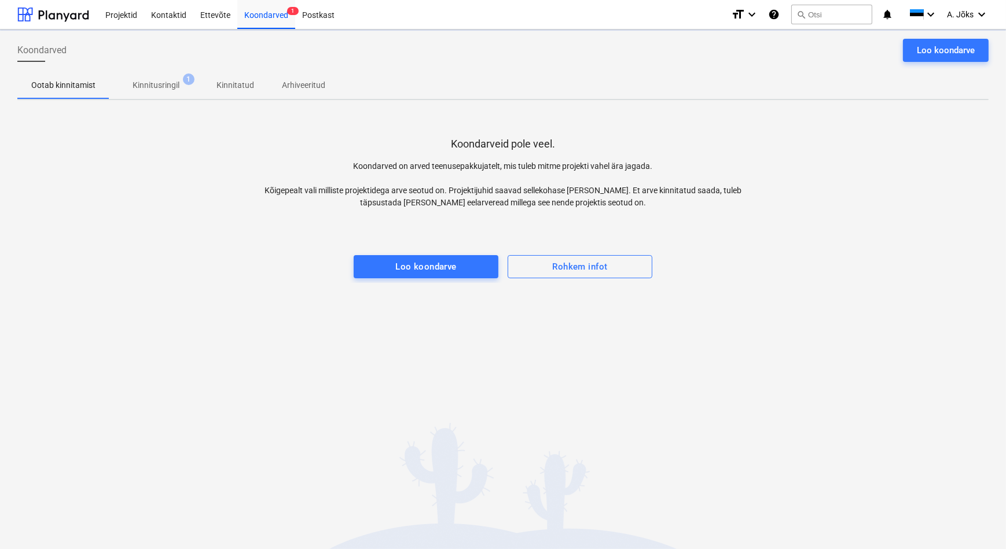
click at [139, 86] on p "Kinnitusringil" at bounding box center [156, 85] width 47 height 12
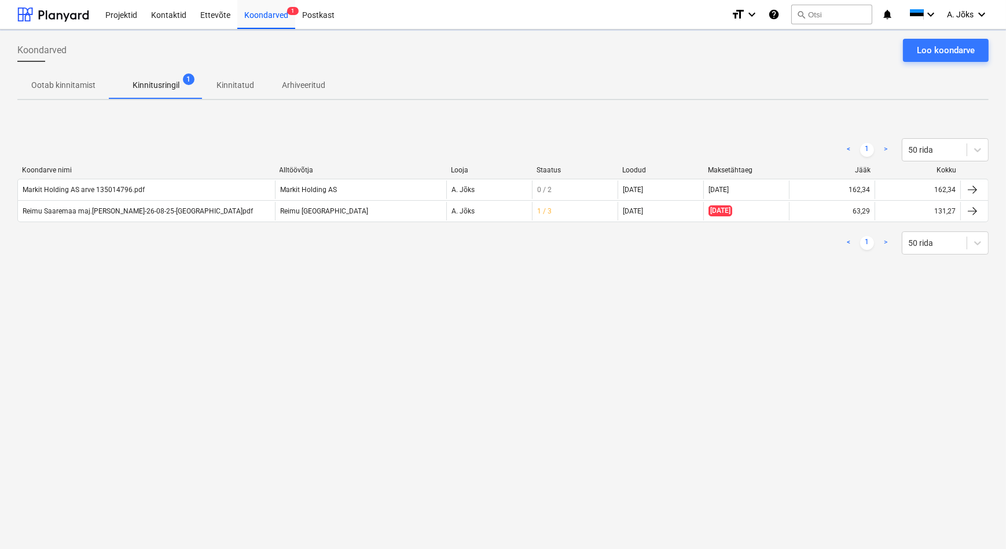
click at [287, 399] on div "Koondarved Loo koondarve Ootab kinnitamist Kinnitusringil 1 Kinnitatud Arhiveer…" at bounding box center [503, 290] width 1006 height 520
click at [572, 329] on div "Koondarved Loo koondarve Ootab kinnitamist Kinnitusringil 1 Kinnitatud Arhiveer…" at bounding box center [503, 290] width 1006 height 520
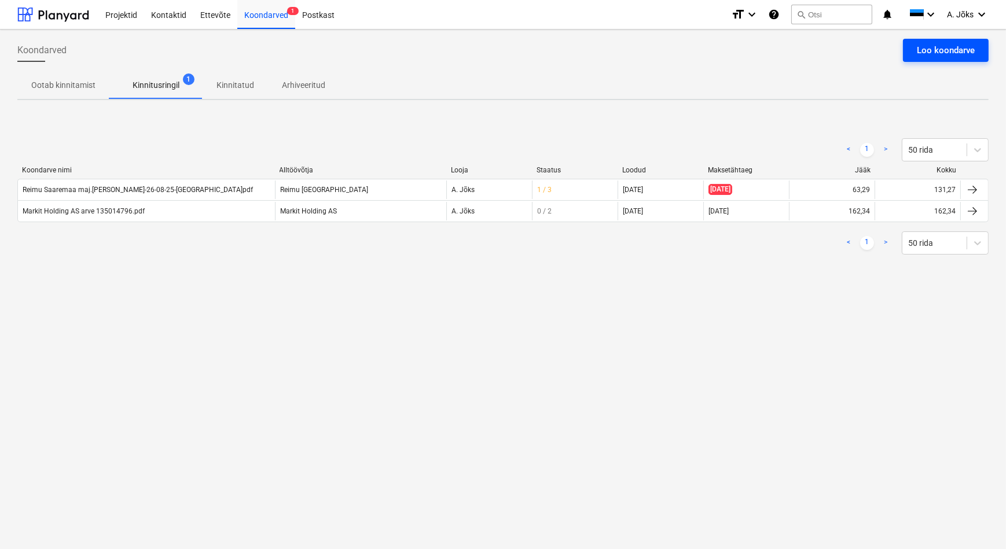
click at [914, 46] on button "Loo koondarve" at bounding box center [946, 50] width 86 height 23
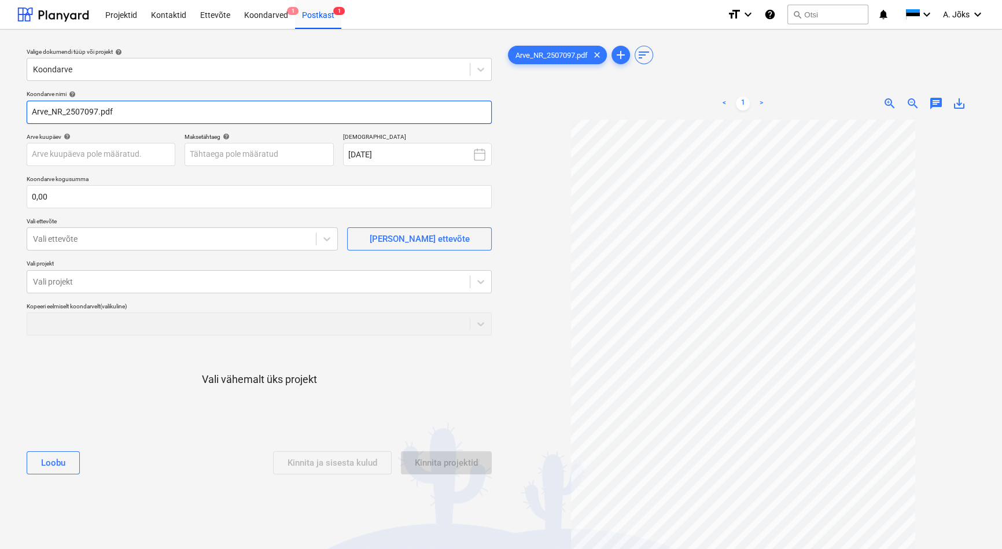
drag, startPoint x: 67, startPoint y: 112, endPoint x: -5, endPoint y: 110, distance: 72.4
click at [0, 110] on html "This website stores cookies on your computer. These cookies are used to collect…" at bounding box center [501, 274] width 1002 height 549
paste input "Rapid Security OÜ"
type input "Rapid Security OU arve 2507097.pdf"
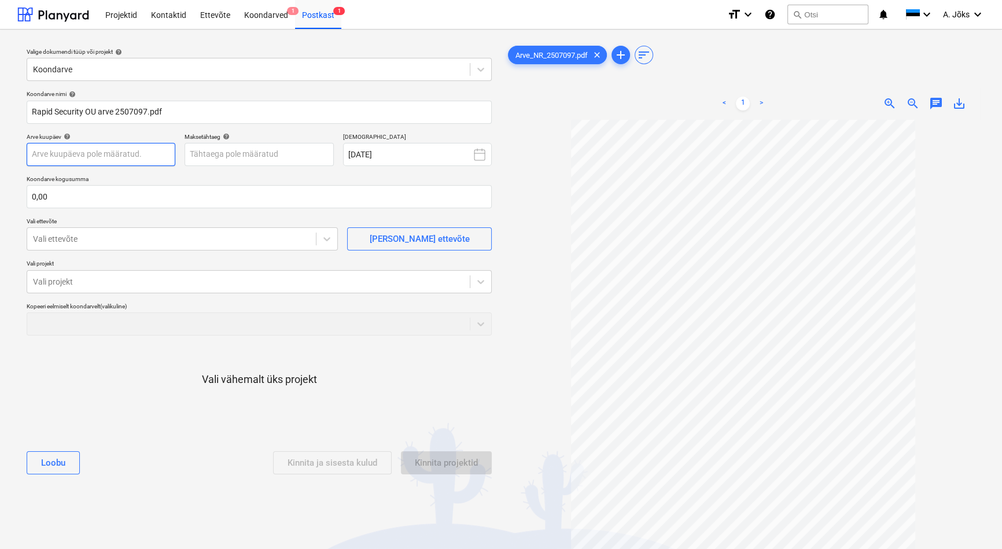
click at [131, 157] on body "This website stores cookies on your computer. These cookies are used to collect…" at bounding box center [501, 274] width 1002 height 549
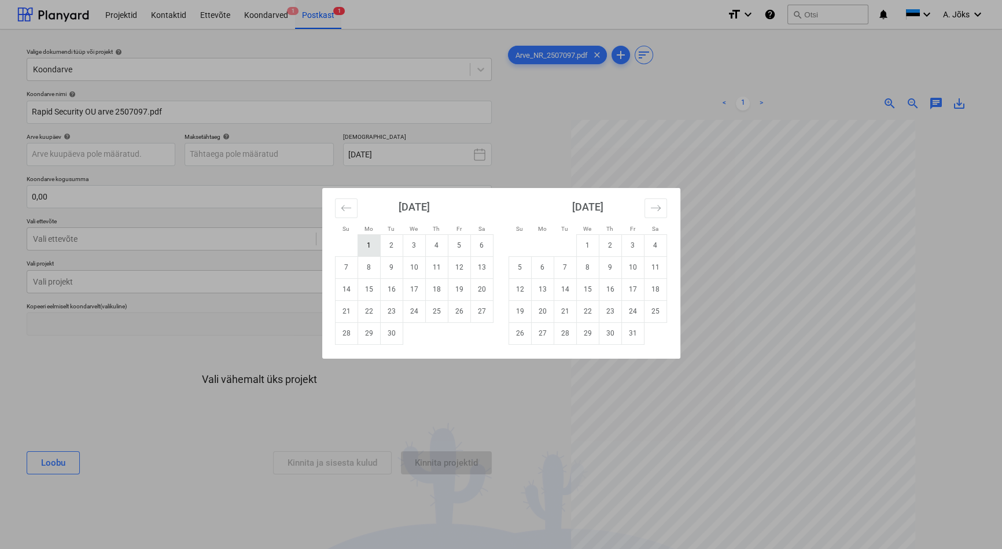
click at [377, 245] on td "1" at bounding box center [369, 245] width 23 height 22
type input "[DATE]"
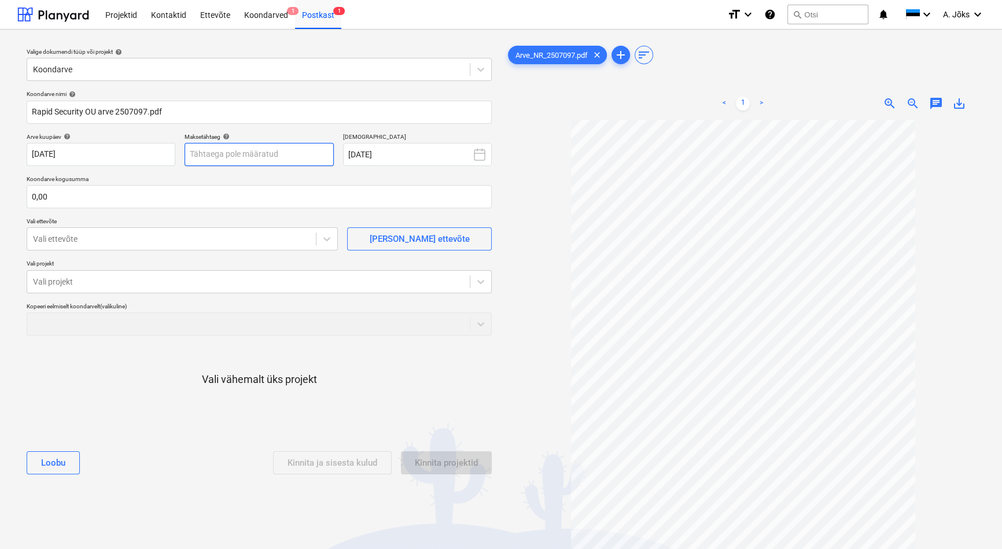
click at [283, 152] on body "This website stores cookies on your computer. These cookies are used to collect…" at bounding box center [501, 274] width 1002 height 549
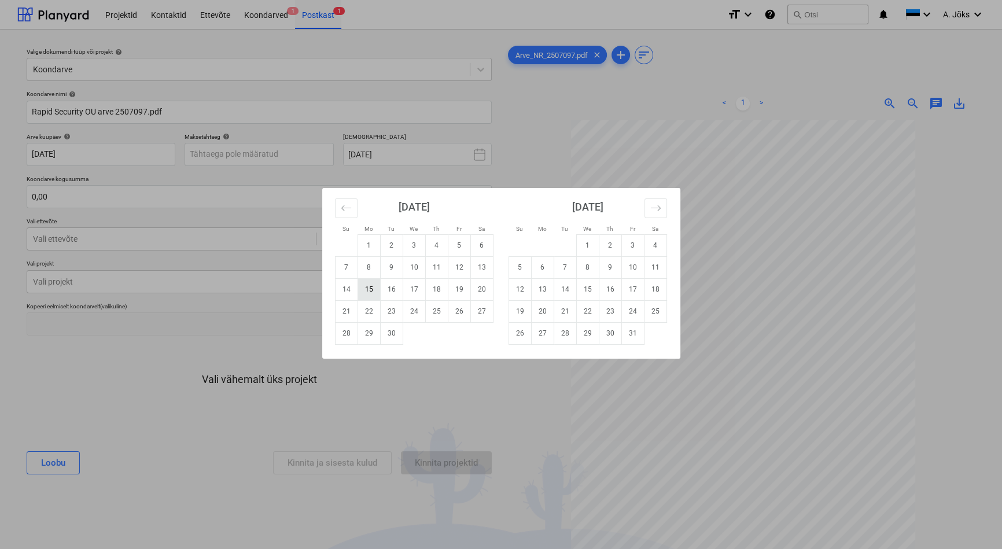
click at [368, 283] on td "15" at bounding box center [369, 289] width 23 height 22
type input "[DATE]"
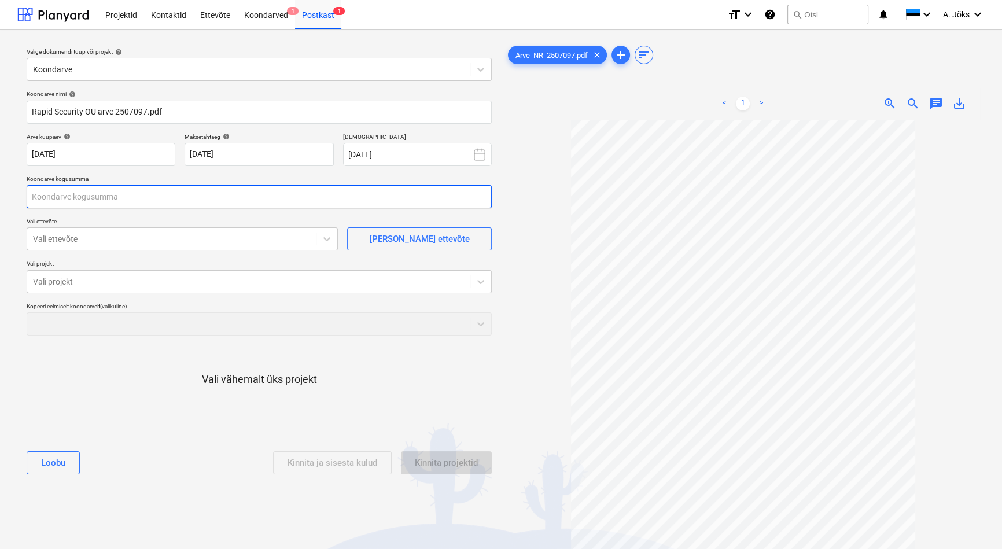
click at [157, 201] on input "text" at bounding box center [259, 196] width 465 height 23
type input "823,37"
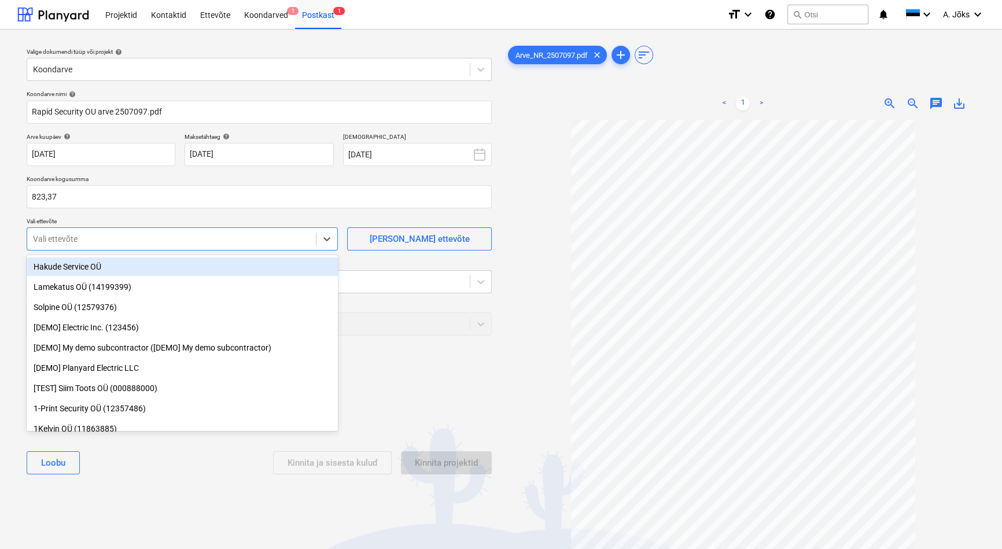
click at [87, 241] on div at bounding box center [171, 239] width 277 height 12
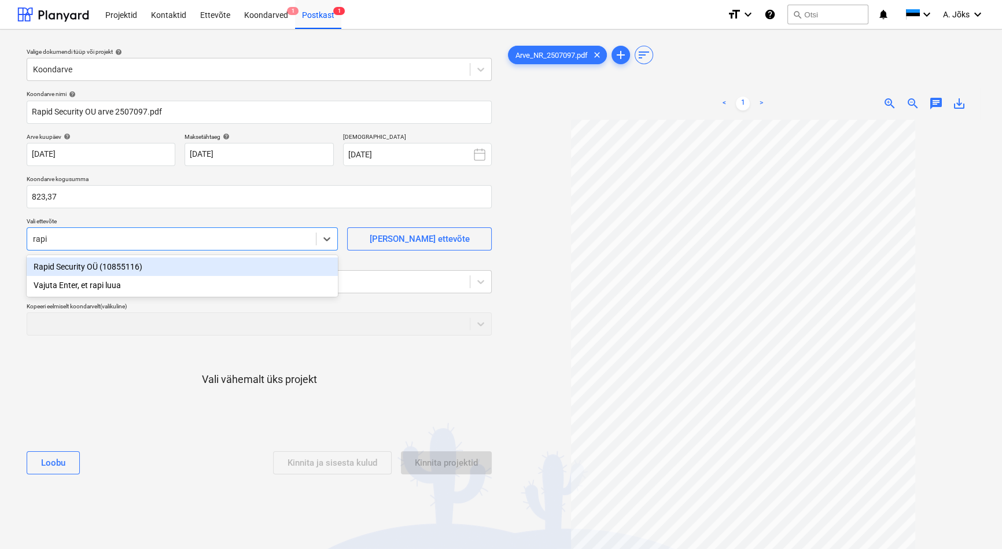
type input "rapid"
click at [89, 266] on div "Rapid Security OÜ (10855116)" at bounding box center [182, 267] width 311 height 19
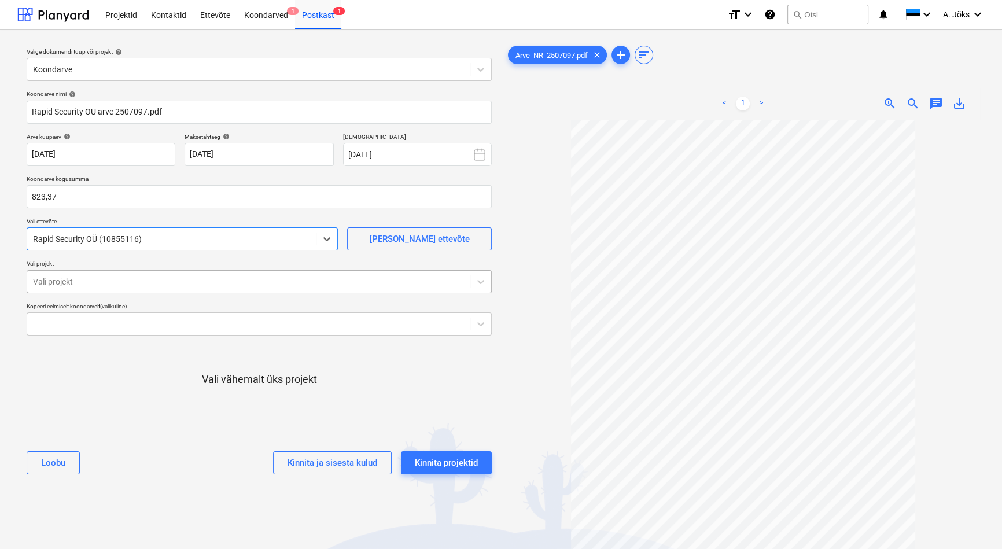
click at [91, 281] on div at bounding box center [248, 282] width 431 height 12
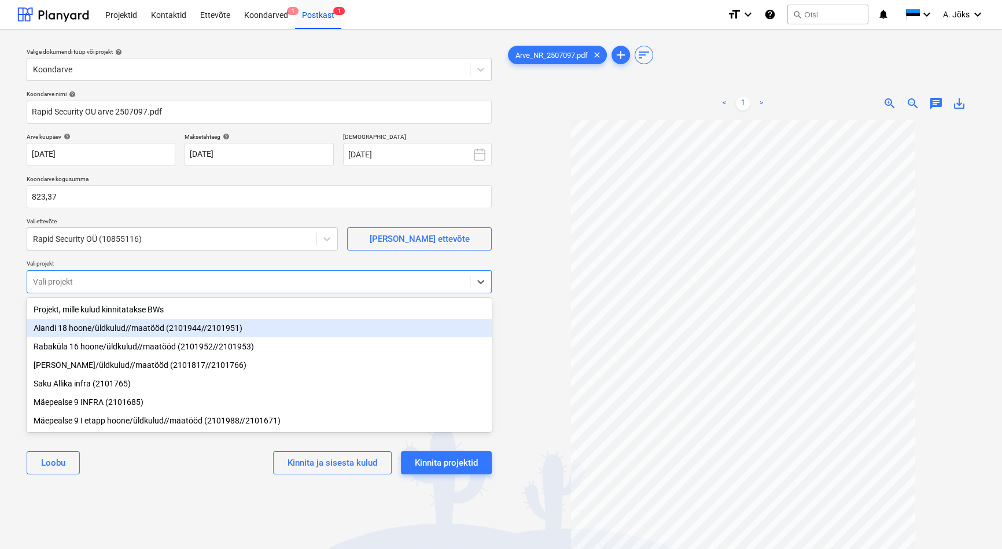
click at [91, 336] on div "Aiandi 18 hoone/üldkulud//maatööd (2101944//2101951)" at bounding box center [259, 328] width 465 height 19
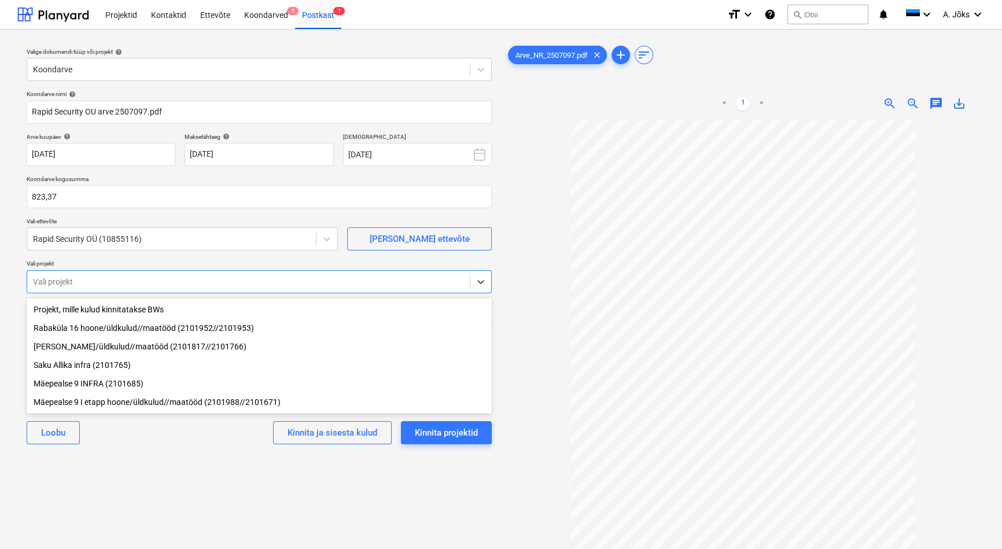
click at [107, 330] on div "Rabaküla 16 hoone/üldkulud//maatööd (2101952//2101953)" at bounding box center [259, 328] width 465 height 19
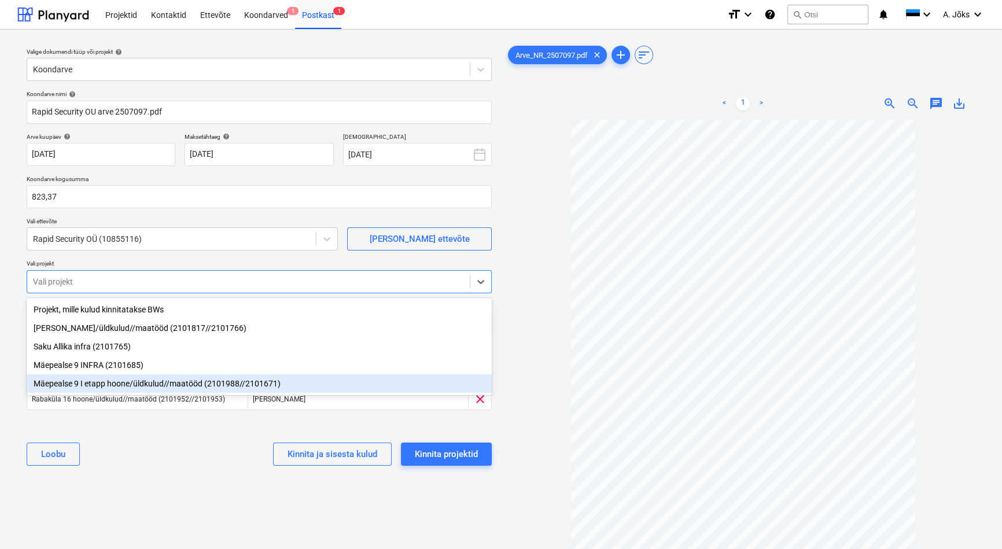
click at [193, 494] on div "Valige dokumendi tüüp või projekt help Koondarve Koondarve nimi help Rapid Secu…" at bounding box center [259, 340] width 484 height 603
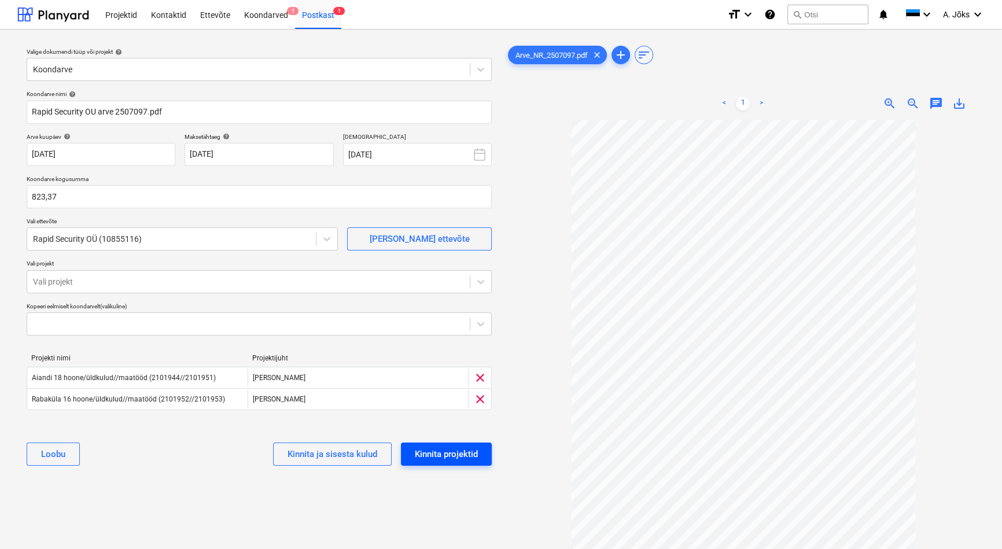
click at [448, 455] on div "Kinnita projektid" at bounding box center [446, 454] width 63 height 15
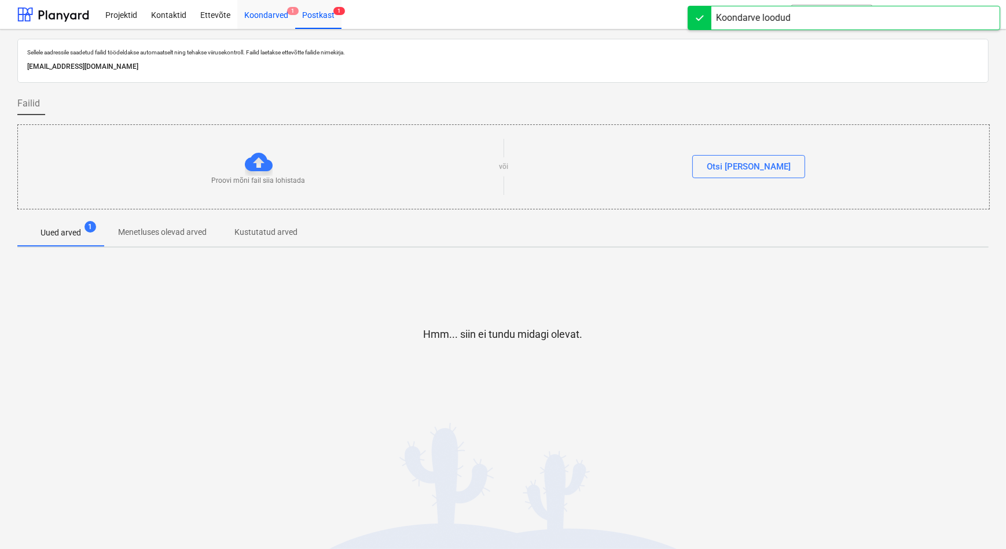
click at [271, 18] on div "Koondarved 1" at bounding box center [266, 14] width 58 height 30
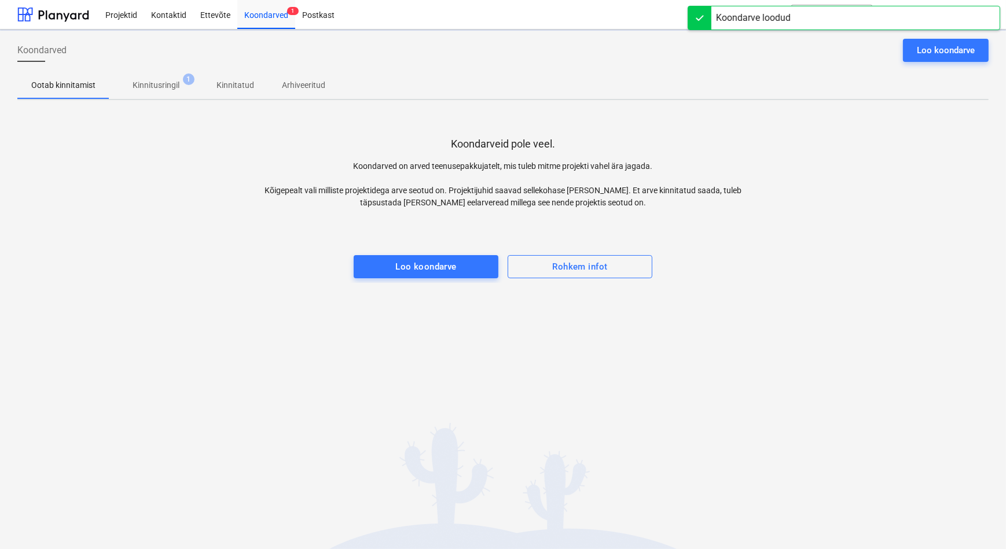
click at [162, 87] on p "Kinnitusringil" at bounding box center [156, 85] width 47 height 12
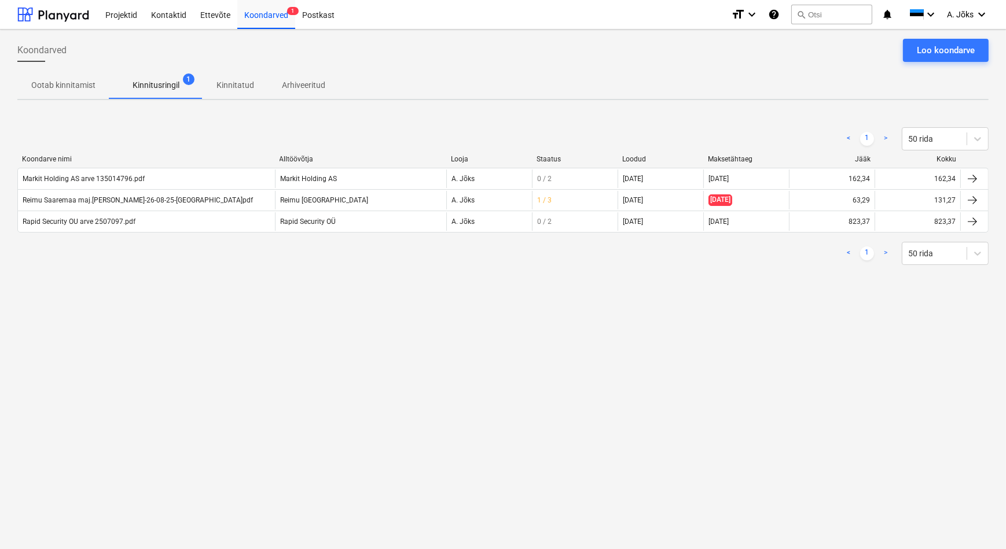
click at [345, 352] on div "Koondarved Loo koondarve Ootab kinnitamist Kinnitusringil 1 Kinnitatud Arhiveer…" at bounding box center [503, 290] width 1006 height 520
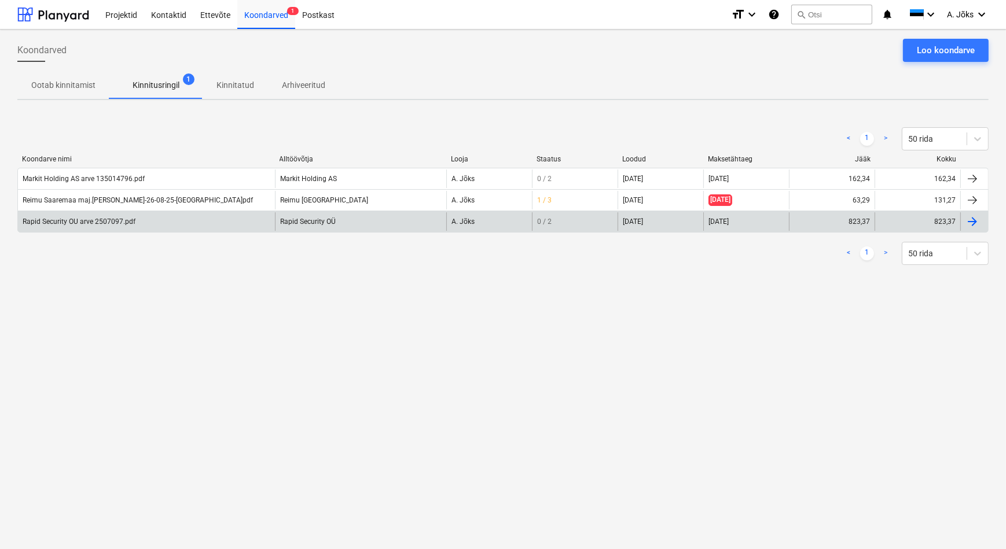
click at [103, 222] on div "Rapid Security OU arve 2507097.pdf" at bounding box center [79, 222] width 113 height 8
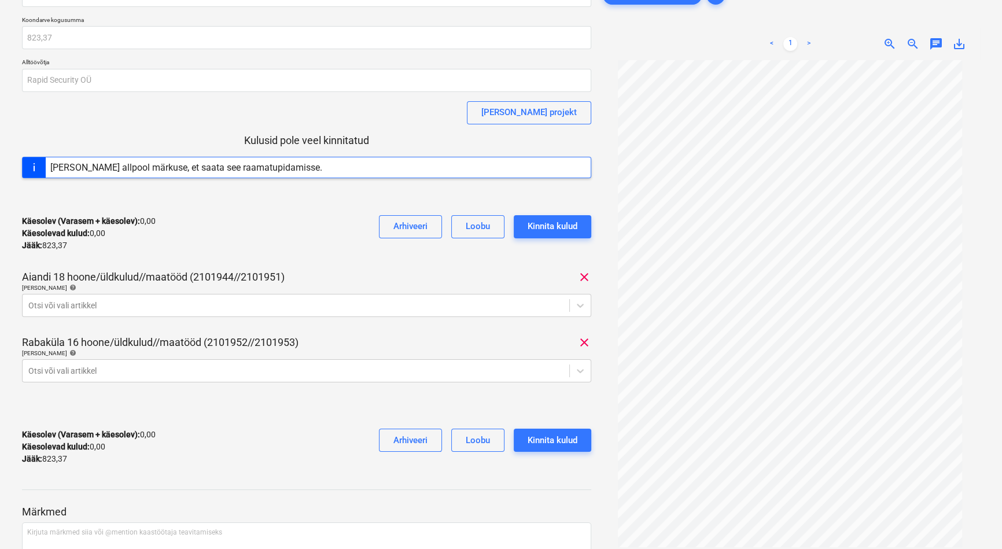
scroll to position [152, 0]
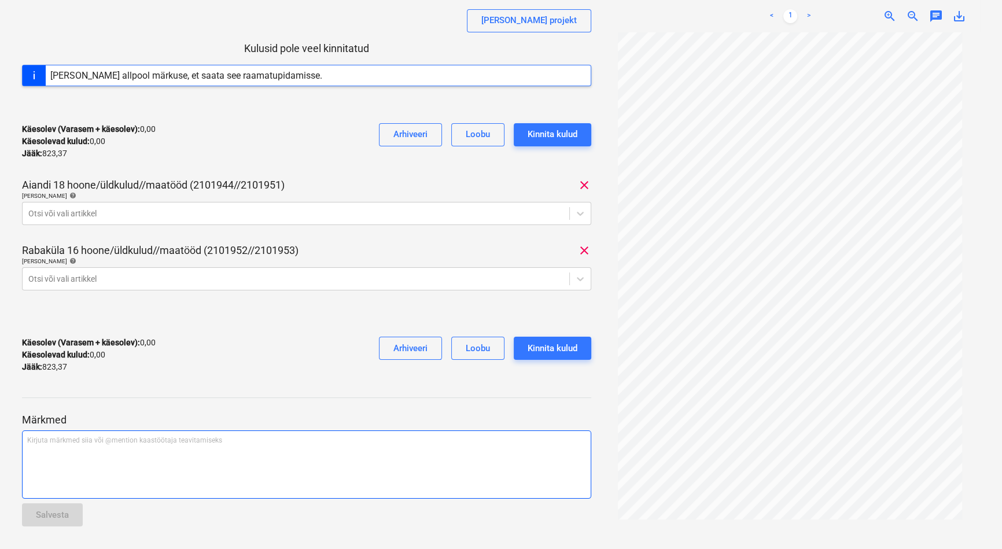
click at [124, 453] on div "Kirjuta märkmed siia või @mention kaastöötaja teavitamiseks ﻿" at bounding box center [307, 465] width 570 height 68
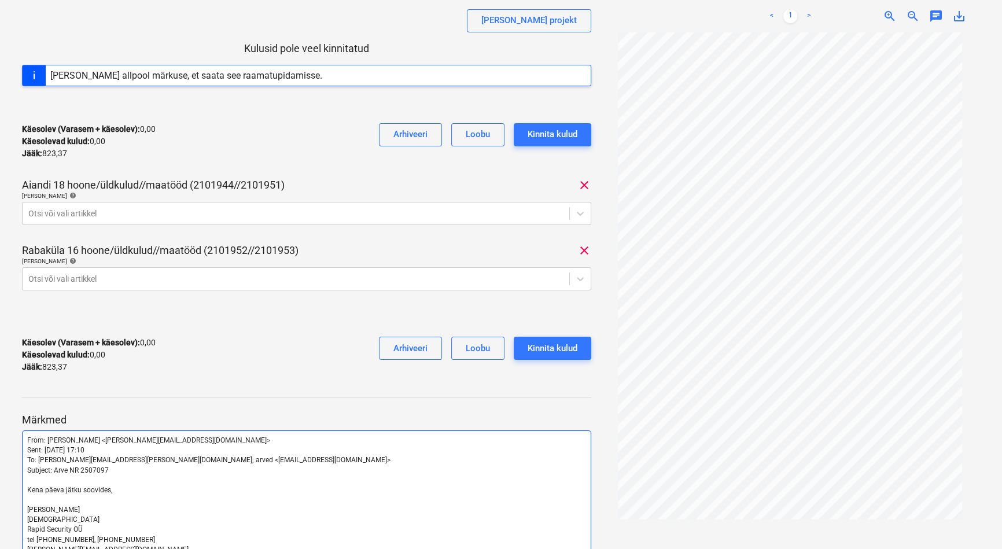
scroll to position [233, 0]
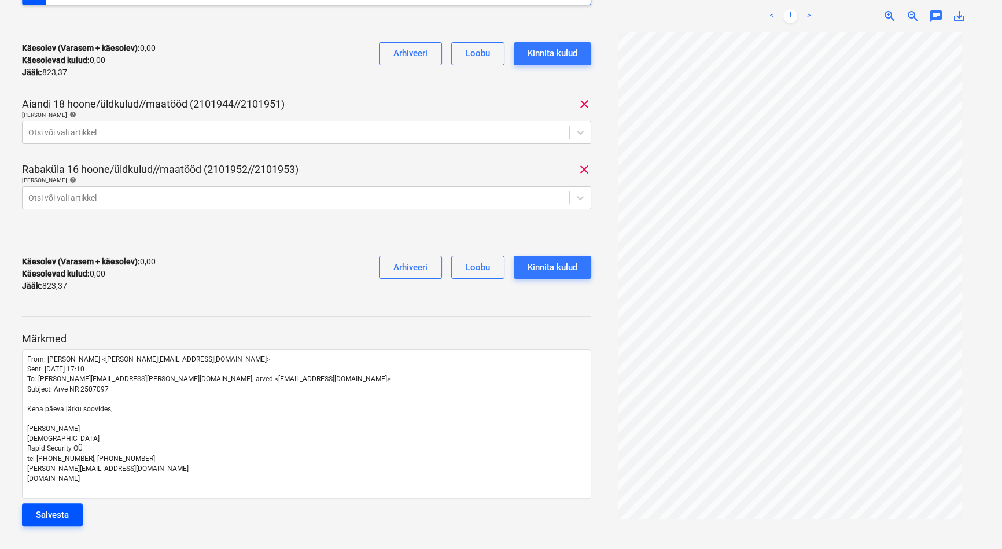
click at [54, 515] on div "Salvesta" at bounding box center [52, 515] width 33 height 15
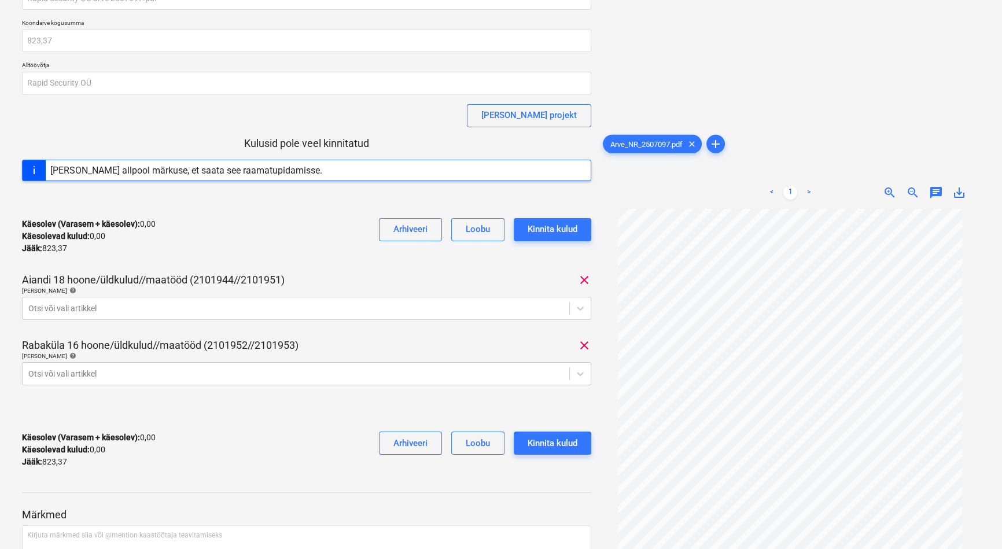
scroll to position [0, 0]
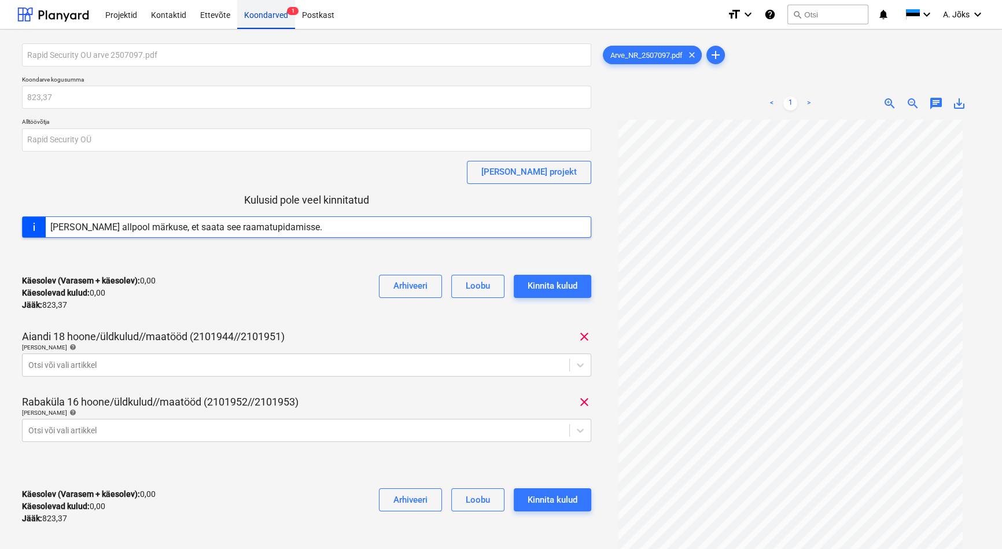
click at [270, 19] on div "Koondarved 1" at bounding box center [266, 14] width 58 height 30
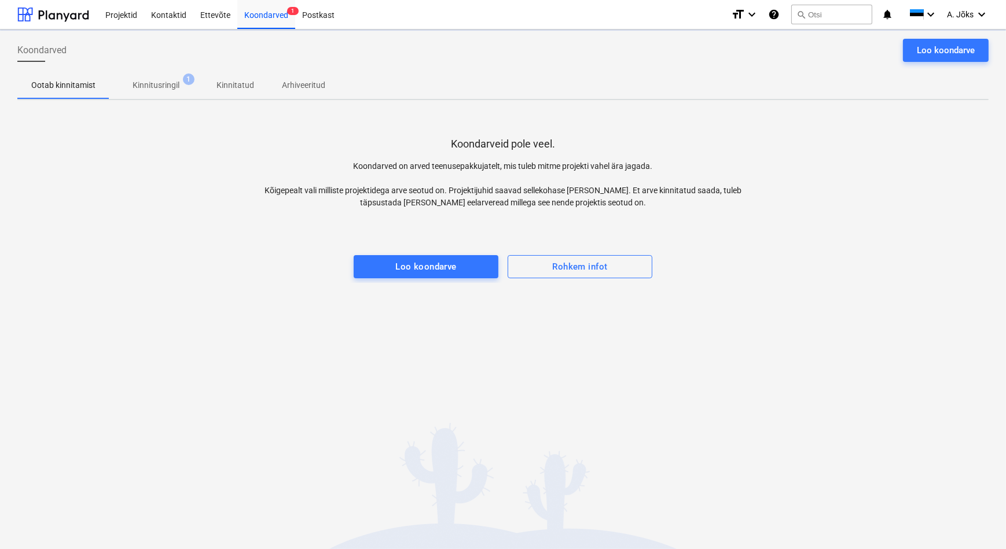
click at [203, 272] on div "Koondarveid pole veel. Koondarved on arved teenusepakkujatelt, mis tuleb mitme …" at bounding box center [502, 196] width 971 height 174
click at [149, 84] on p "Kinnitusringil" at bounding box center [156, 85] width 47 height 12
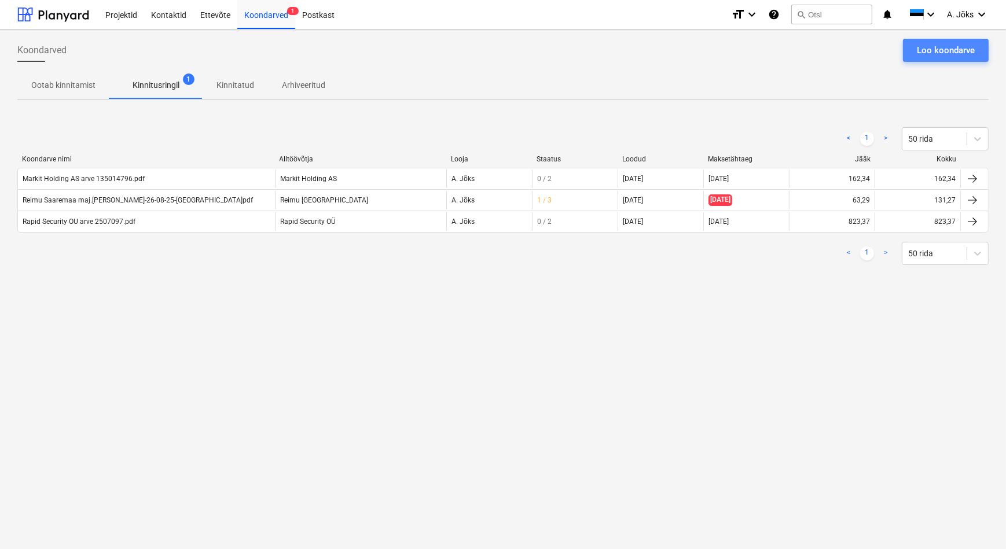
click at [942, 50] on div "Loo koondarve" at bounding box center [946, 50] width 58 height 15
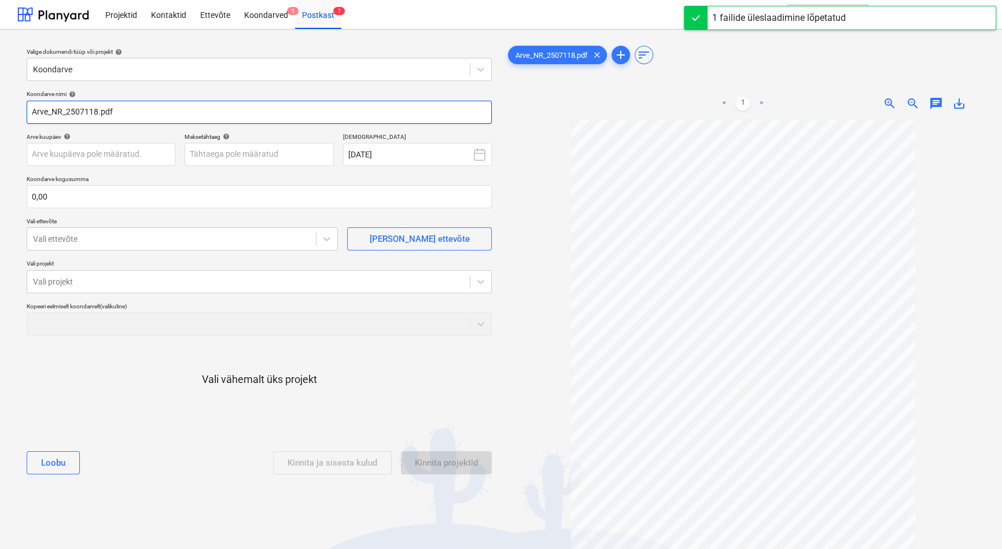
drag, startPoint x: 68, startPoint y: 114, endPoint x: -23, endPoint y: 113, distance: 90.9
click at [0, 113] on html "This website stores cookies on your computer. These cookies are used to collect…" at bounding box center [501, 274] width 1002 height 549
paste input "Rapid Security OÜ"
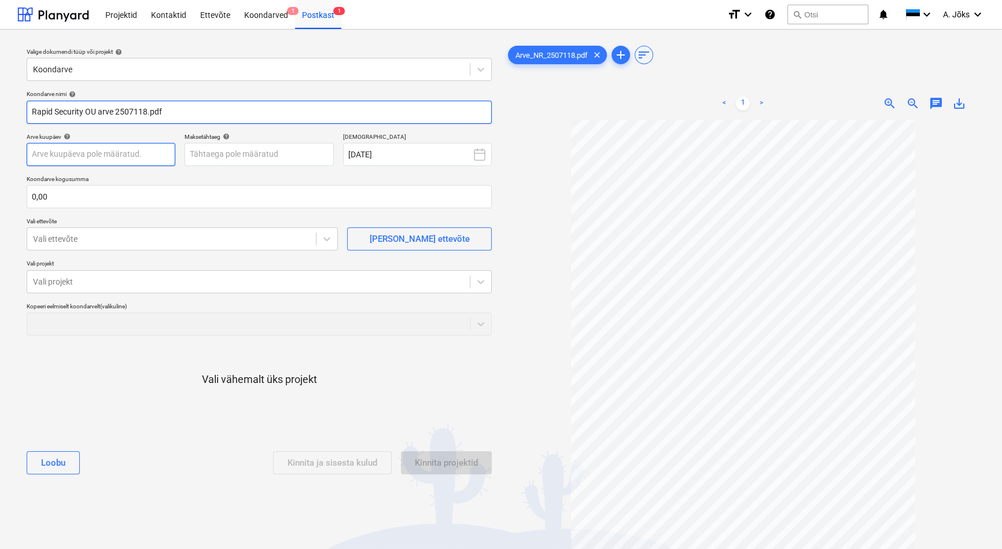
type input "Rapid Security OU arve 2507118.pdf"
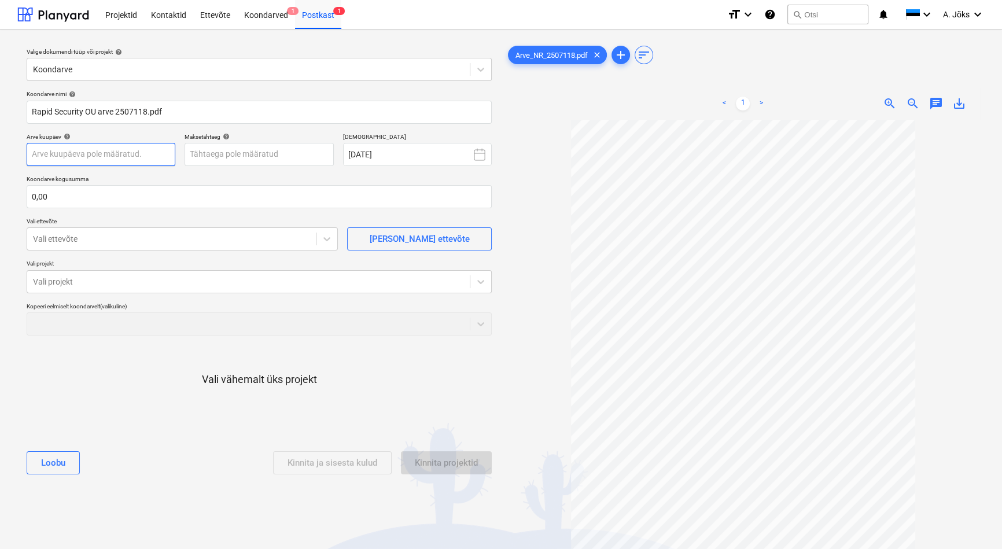
click at [141, 152] on body "This website stores cookies on your computer. These cookies are used to collect…" at bounding box center [501, 274] width 1002 height 549
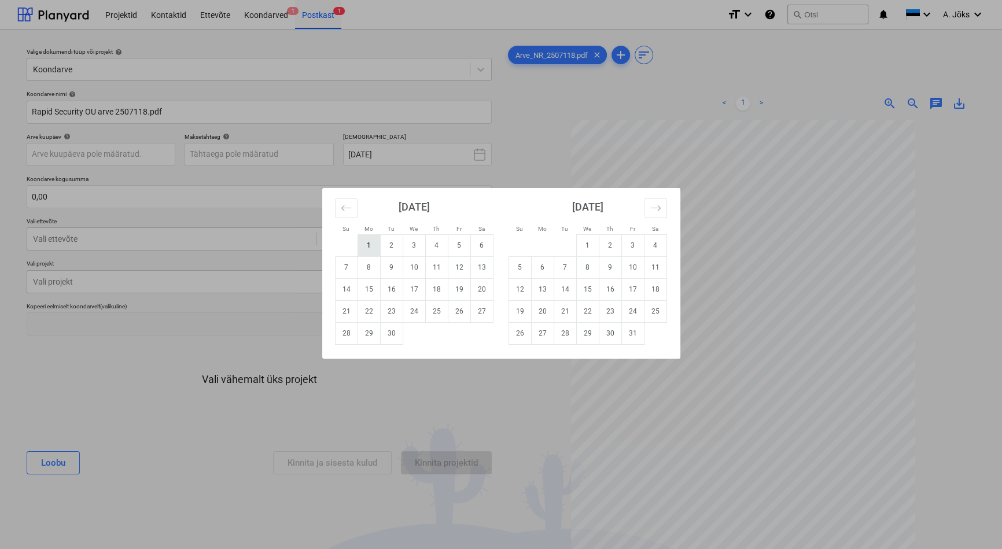
click at [367, 243] on td "1" at bounding box center [369, 245] width 23 height 22
type input "[DATE]"
click at [298, 150] on body "This website stores cookies on your computer. These cookies are used to collect…" at bounding box center [501, 274] width 1002 height 549
click at [372, 292] on td "15" at bounding box center [369, 289] width 23 height 22
type input "[DATE]"
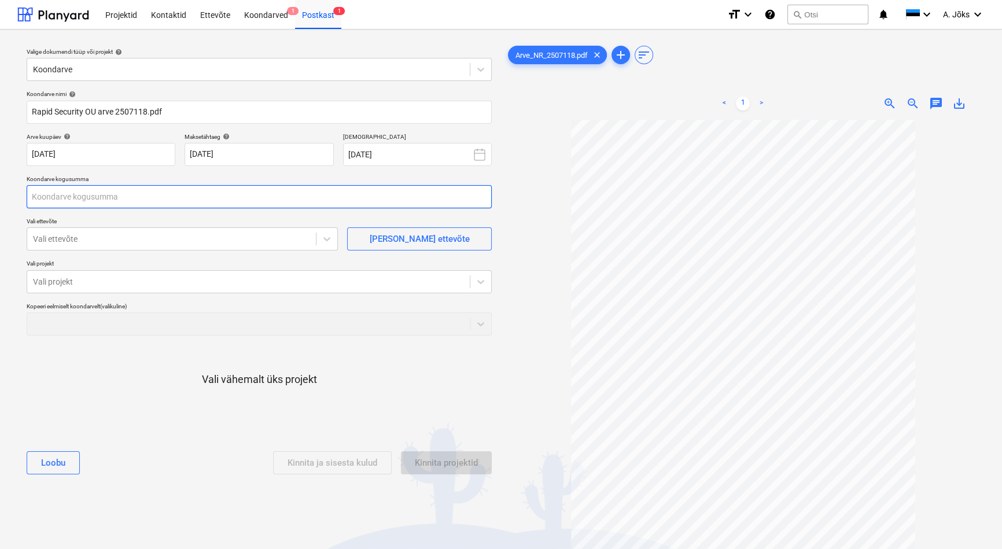
click at [172, 198] on input "text" at bounding box center [259, 196] width 465 height 23
type input "58,97"
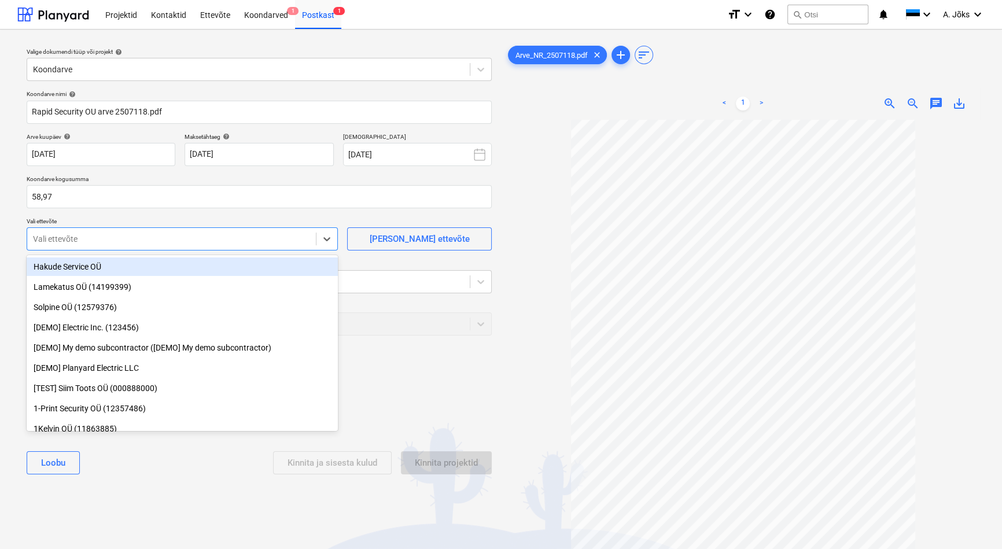
click at [146, 240] on div at bounding box center [171, 239] width 277 height 12
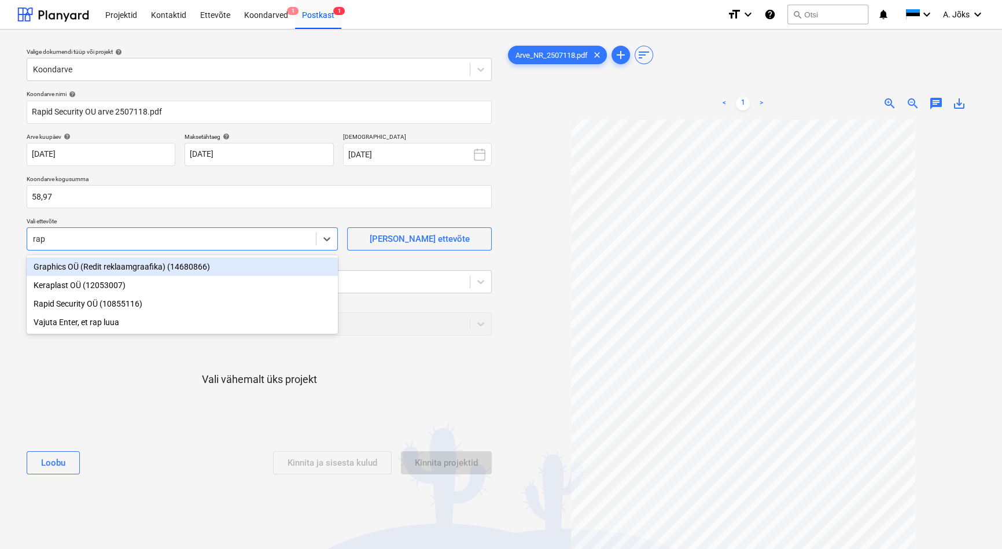
type input "rapi"
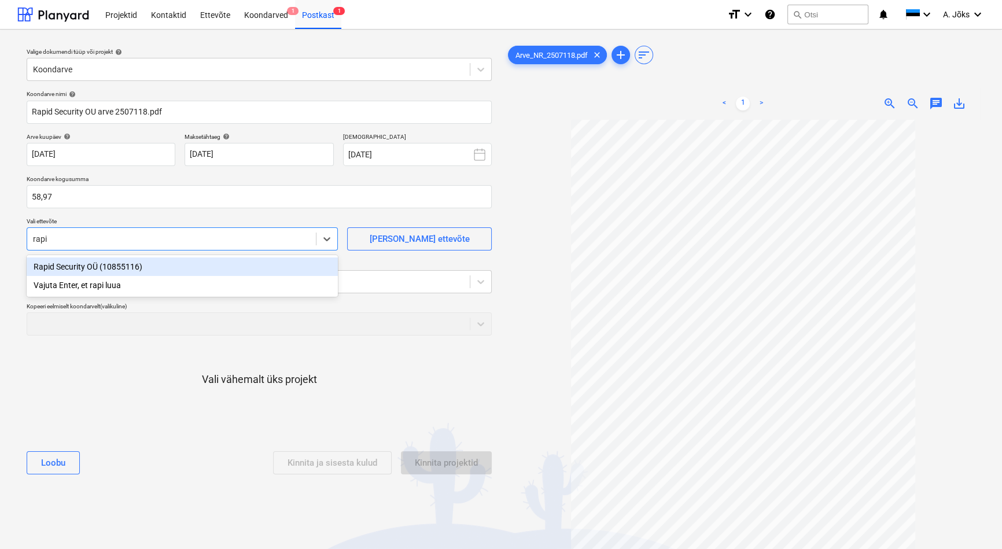
click at [117, 269] on div "Rapid Security OÜ (10855116)" at bounding box center [182, 267] width 311 height 19
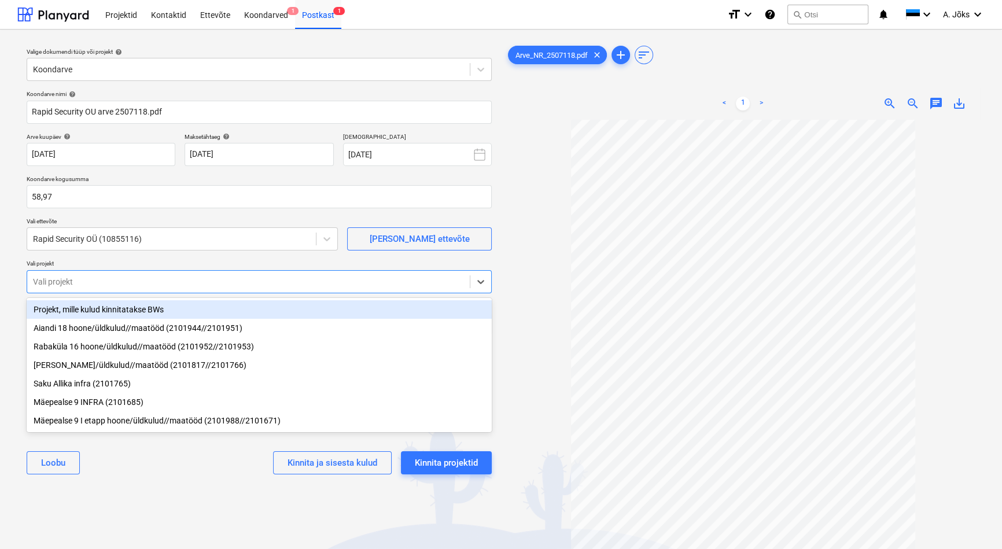
click at [110, 277] on div at bounding box center [248, 282] width 431 height 12
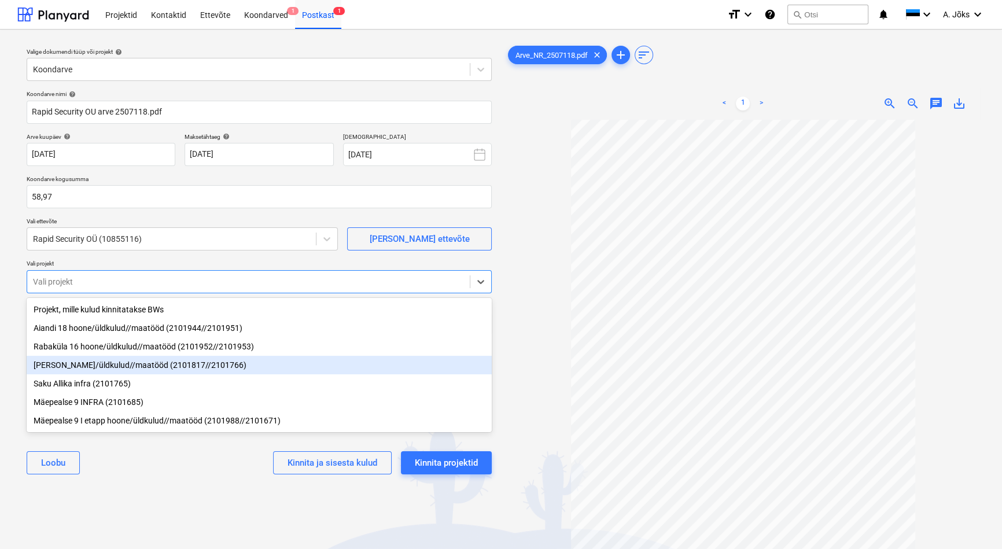
click at [96, 372] on div "[PERSON_NAME]/üldkulud//maatööd (2101817//2101766)" at bounding box center [259, 365] width 465 height 19
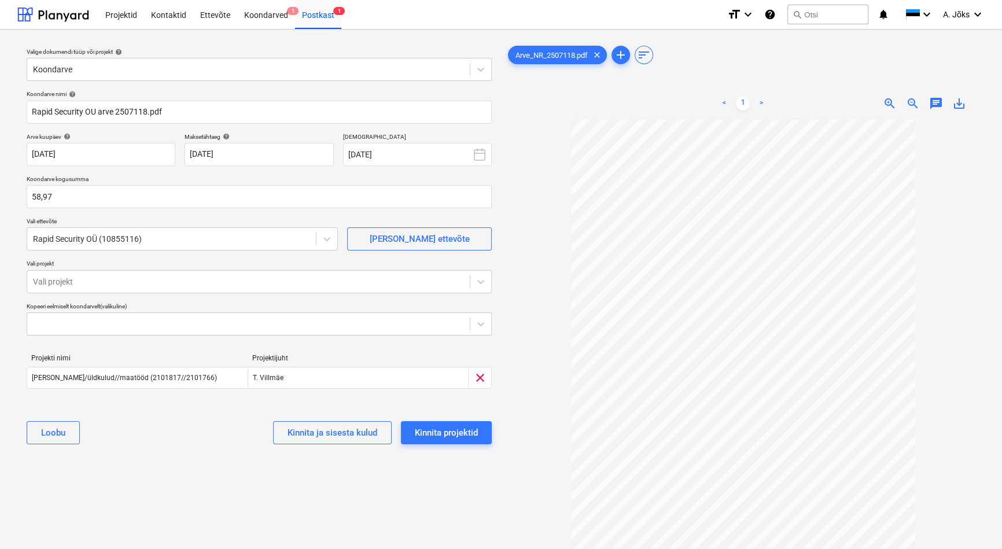
click at [148, 461] on div "Valige dokumendi tüüp või projekt help Koondarve Koondarve nimi help Rapid Secu…" at bounding box center [259, 340] width 484 height 603
click at [460, 438] on div "Kinnita projektid" at bounding box center [446, 432] width 63 height 15
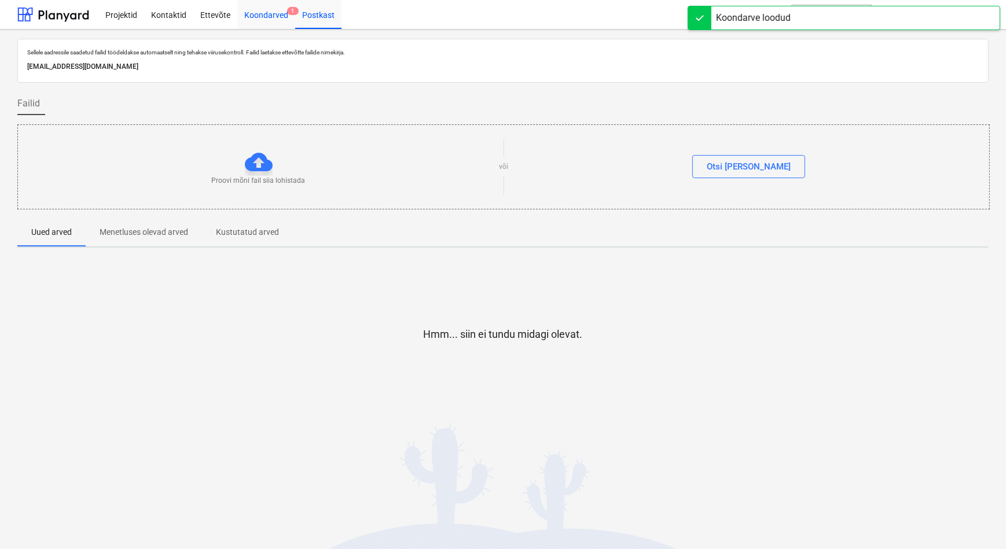
click at [260, 14] on div "Koondarved 1" at bounding box center [266, 14] width 58 height 30
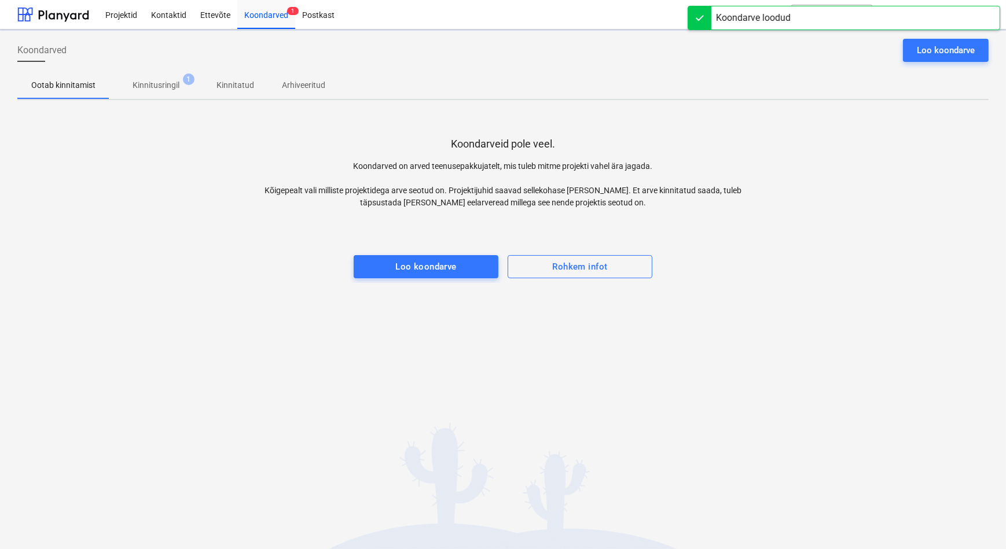
click at [134, 86] on p "Kinnitusringil" at bounding box center [156, 85] width 47 height 12
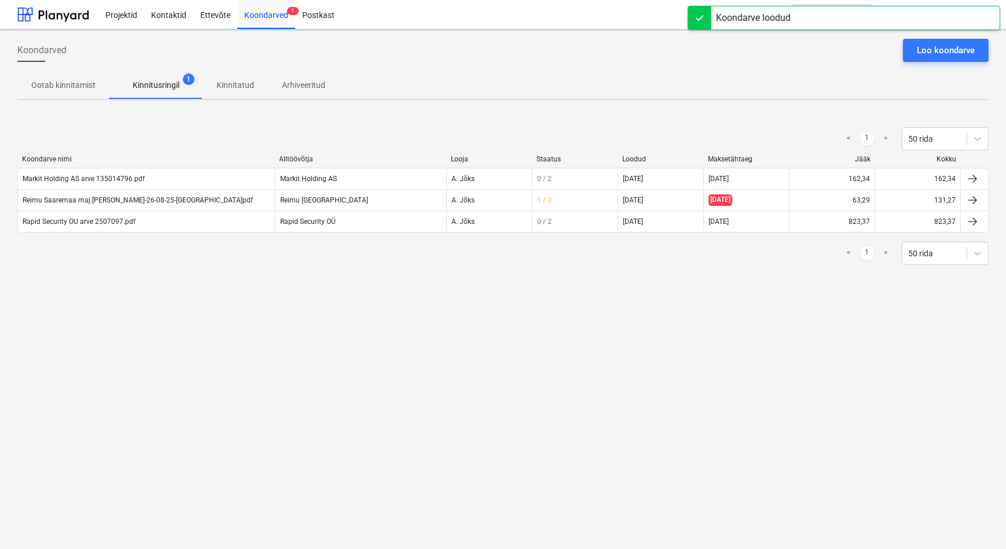
click at [175, 307] on div "Koondarved Loo koondarve Ootab kinnitamist Kinnitusringil 1 Kinnitatud Arhiveer…" at bounding box center [503, 290] width 1006 height 520
click at [166, 296] on div "Koondarved Loo koondarve Ootab kinnitamist Kinnitusringil 1 Kinnitatud Arhiveer…" at bounding box center [503, 290] width 1006 height 520
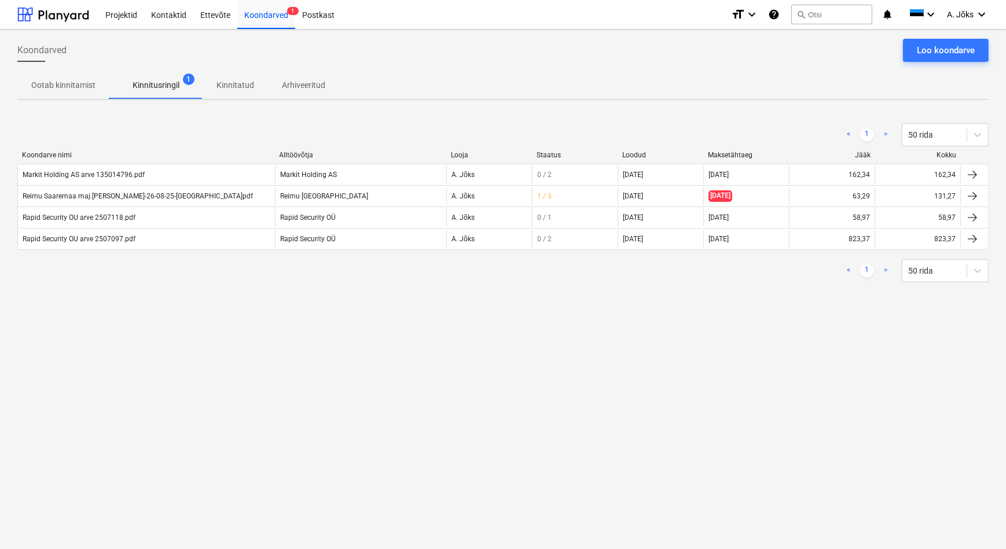
click at [162, 279] on div "< 1 > 50 rida" at bounding box center [502, 270] width 971 height 23
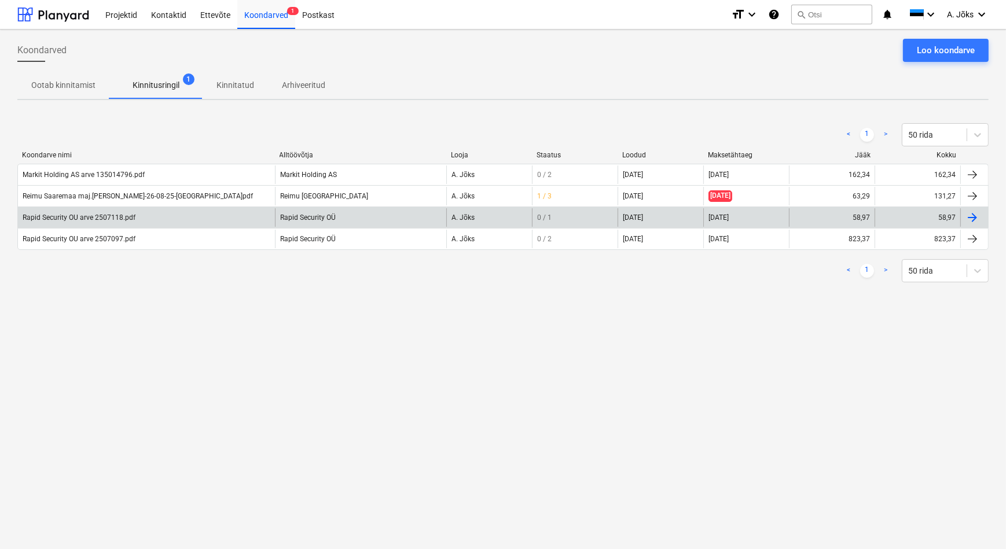
click at [104, 216] on div "Rapid Security OU arve 2507118.pdf" at bounding box center [79, 218] width 113 height 8
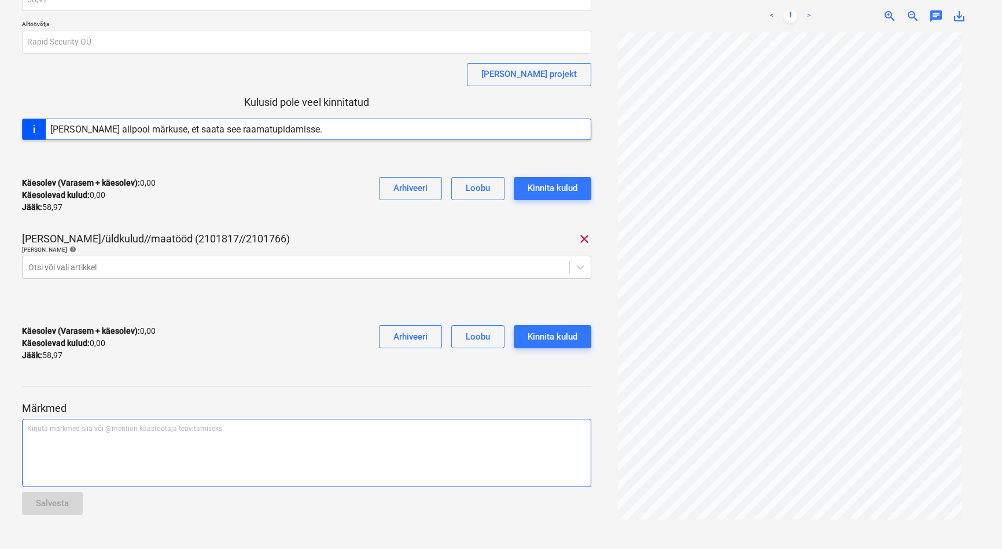
scroll to position [101, 0]
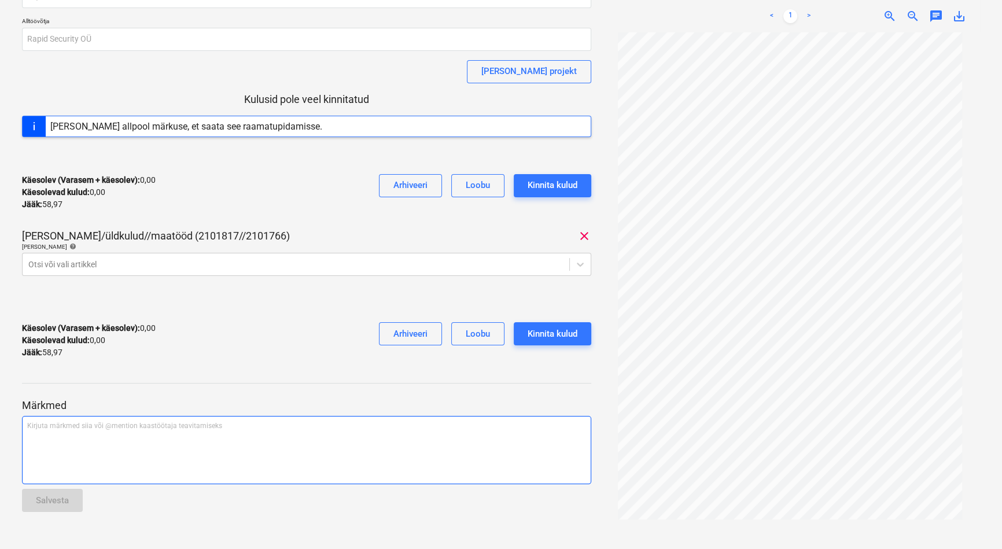
click at [166, 440] on div "Kirjuta märkmed siia või @mention kaastöötaja teavitamiseks ﻿" at bounding box center [307, 450] width 570 height 68
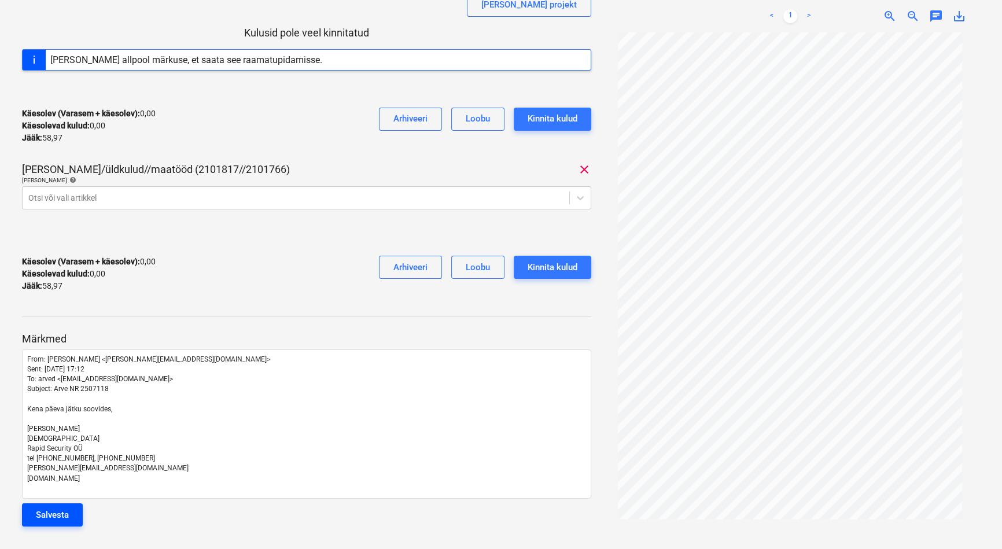
click at [65, 511] on div "Salvesta" at bounding box center [52, 515] width 33 height 15
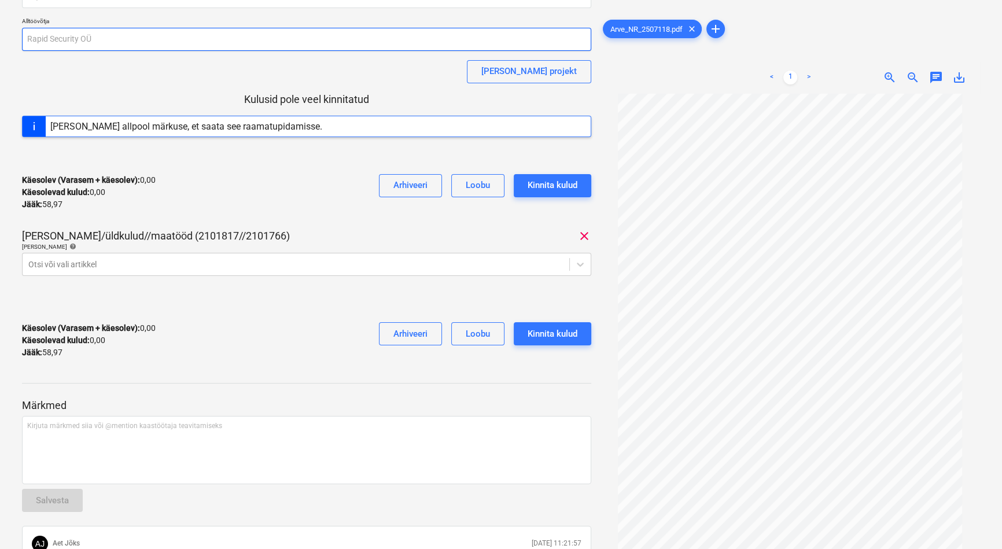
scroll to position [0, 0]
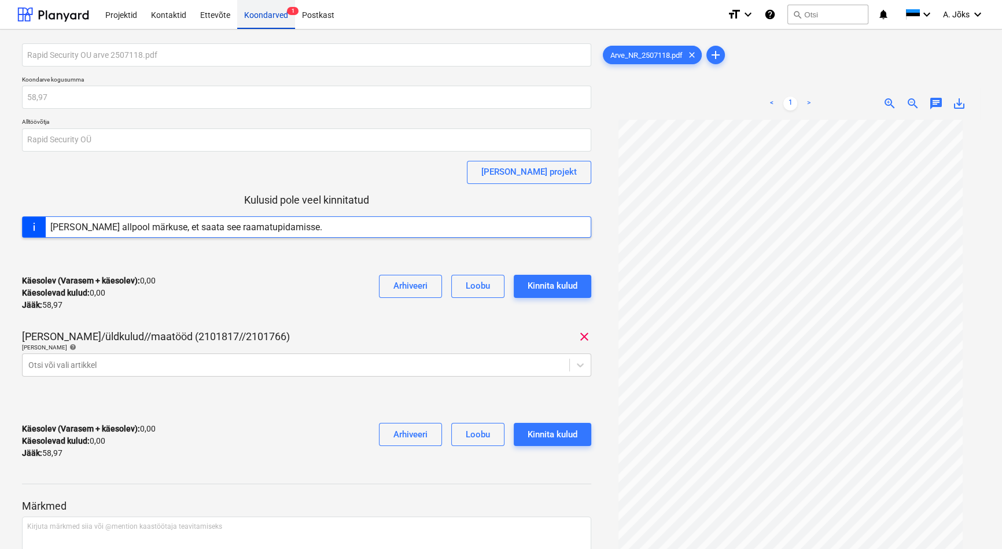
click at [275, 21] on div "Koondarved 1" at bounding box center [266, 14] width 58 height 30
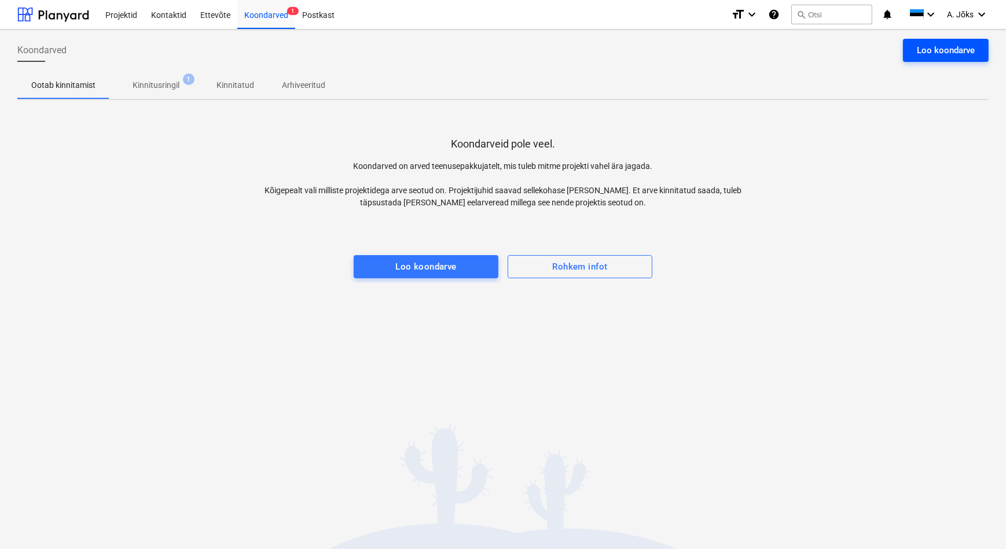
click at [918, 52] on div "Loo koondarve" at bounding box center [946, 50] width 58 height 15
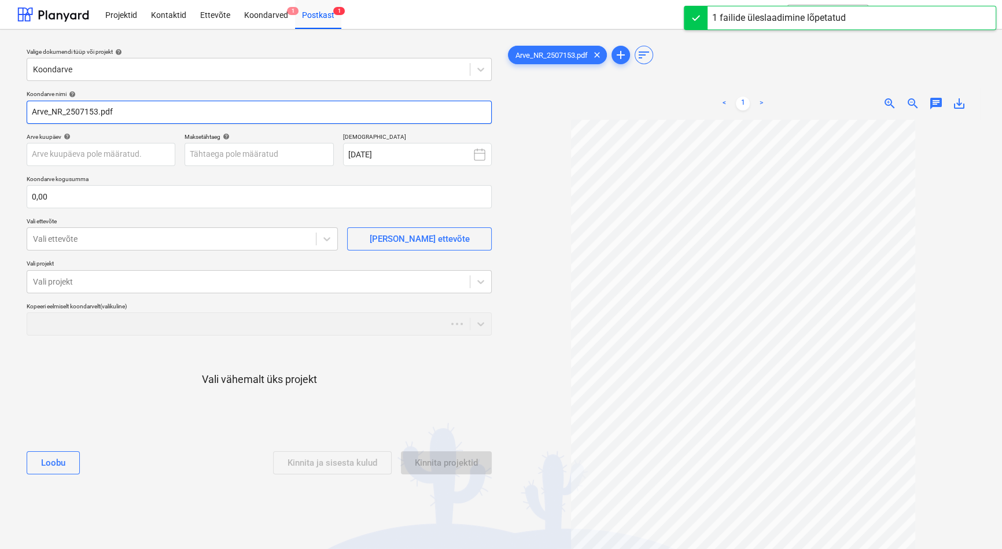
drag, startPoint x: 68, startPoint y: 112, endPoint x: 12, endPoint y: 111, distance: 56.7
click at [12, 111] on div "Valige dokumendi tüüp või projekt help Koondarve Koondarve nimi help Arve_NR_25…" at bounding box center [501, 340] width 1002 height 621
paste input "Rapid Security OÜ"
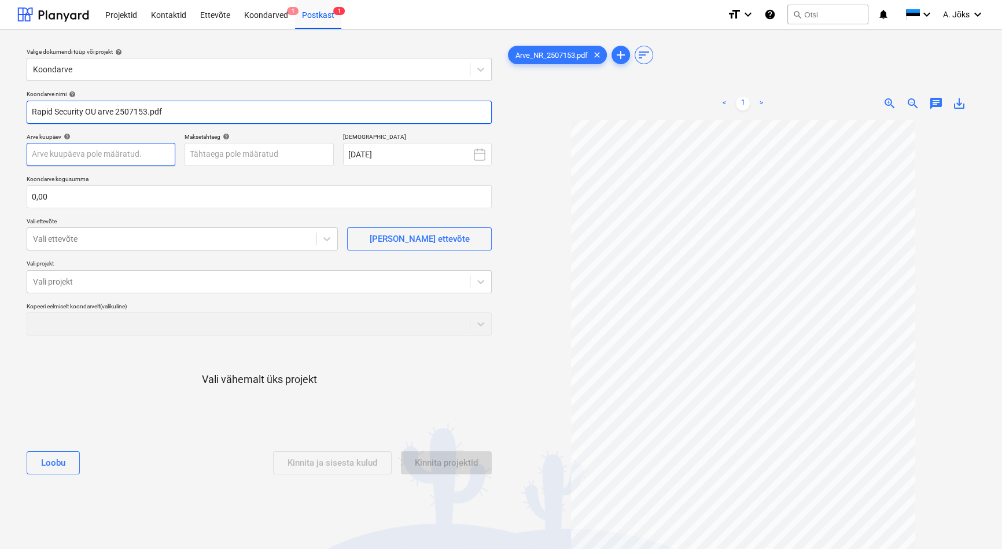
type input "Rapid Security OU arve 2507153.pdf"
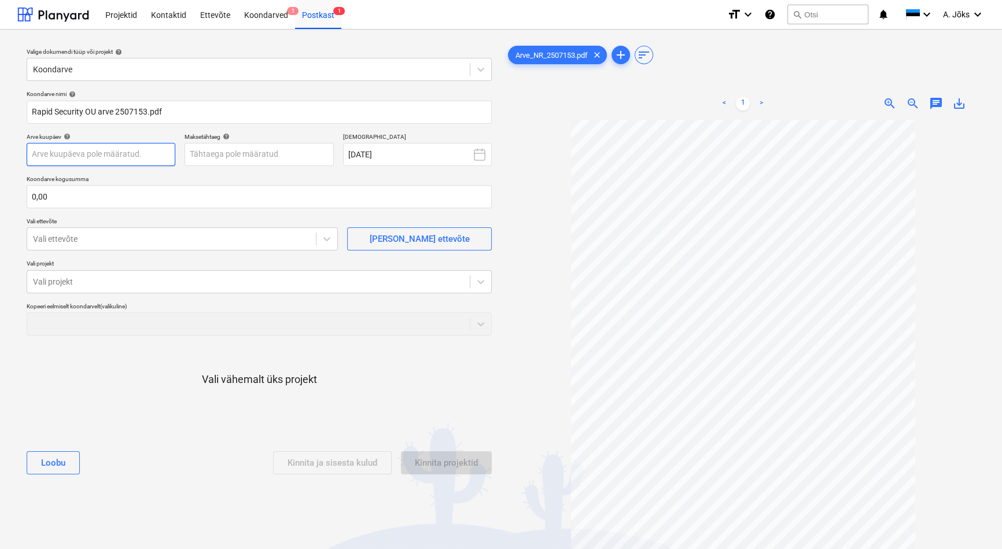
click at [131, 157] on body "This website stores cookies on your computer. These cookies are used to collect…" at bounding box center [501, 274] width 1002 height 549
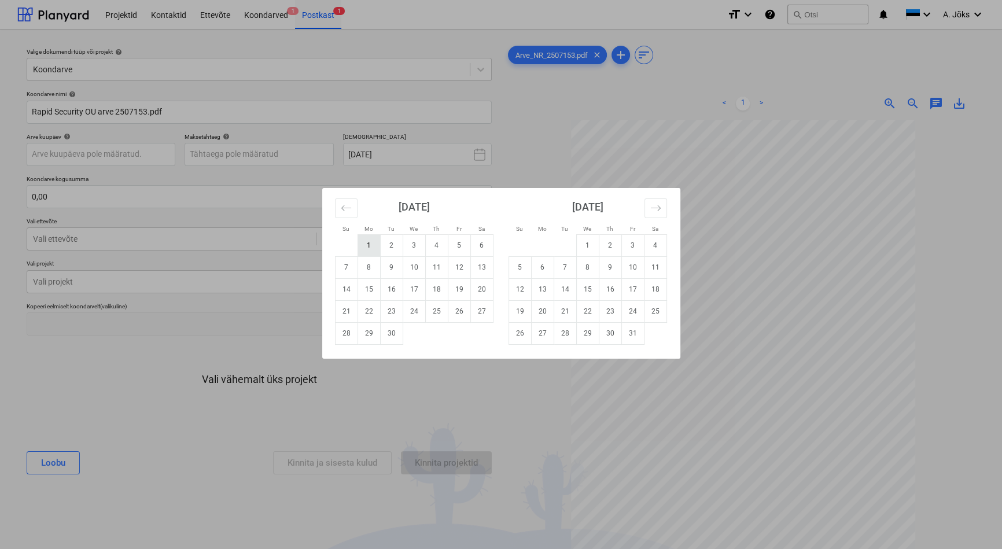
click at [376, 248] on td "1" at bounding box center [369, 245] width 23 height 22
type input "[DATE]"
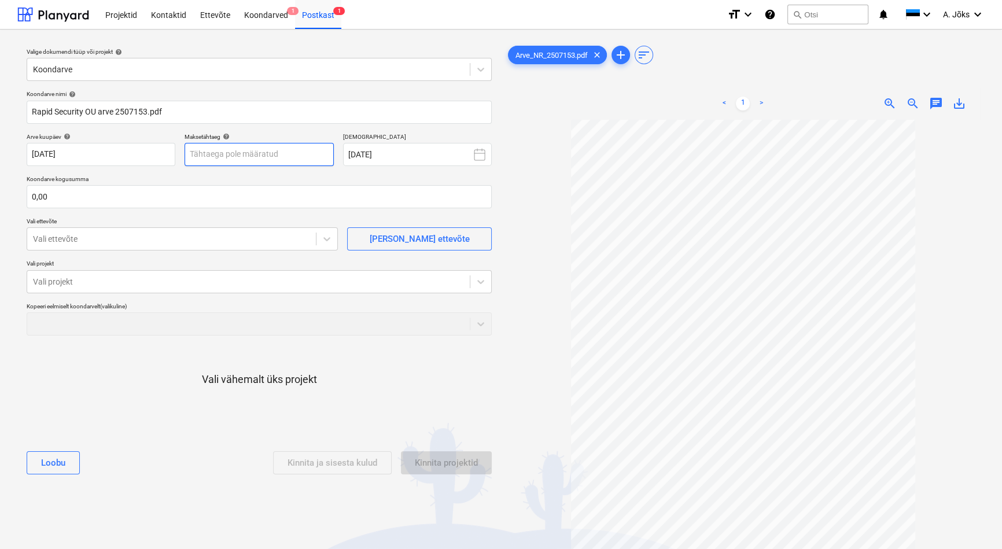
click at [299, 152] on body "This website stores cookies on your computer. These cookies are used to collect…" at bounding box center [501, 274] width 1002 height 549
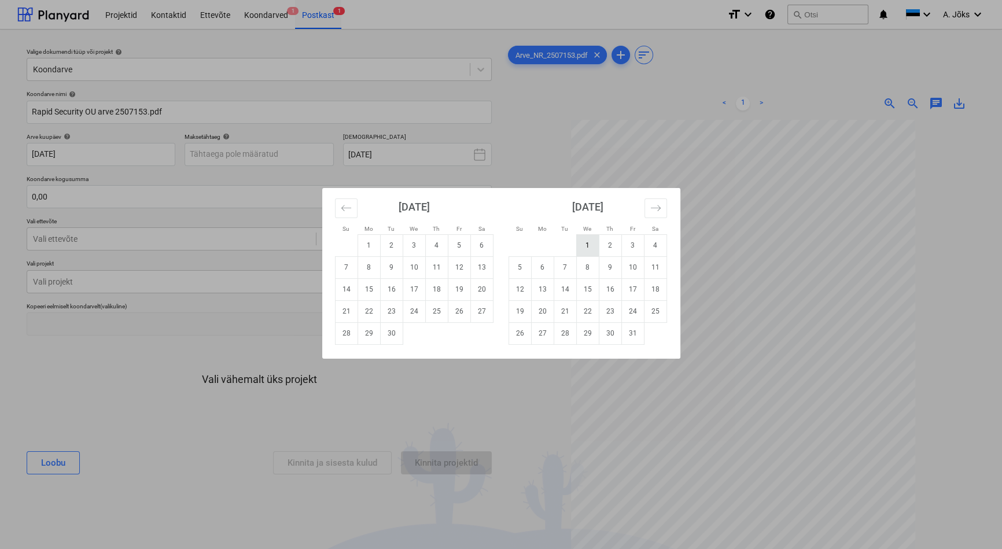
click at [577, 247] on td "1" at bounding box center [587, 245] width 23 height 22
type input "[DATE]"
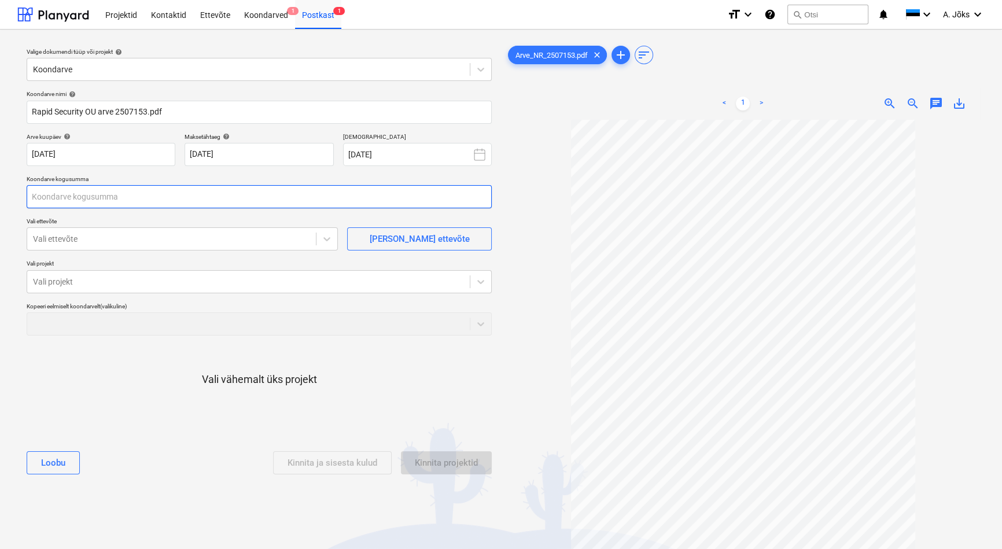
click at [283, 188] on input "text" at bounding box center [259, 196] width 465 height 23
type input "50,00"
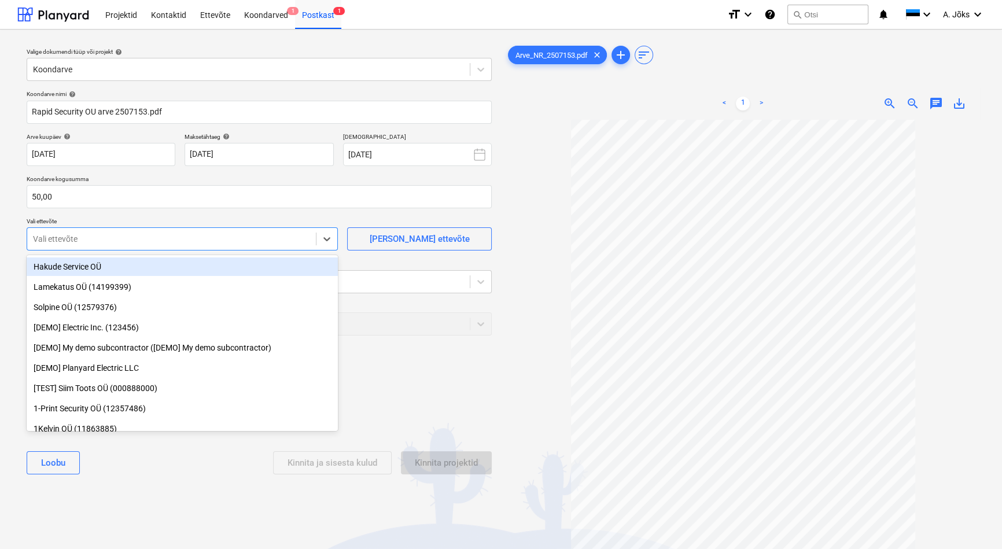
click at [262, 240] on div at bounding box center [171, 239] width 277 height 12
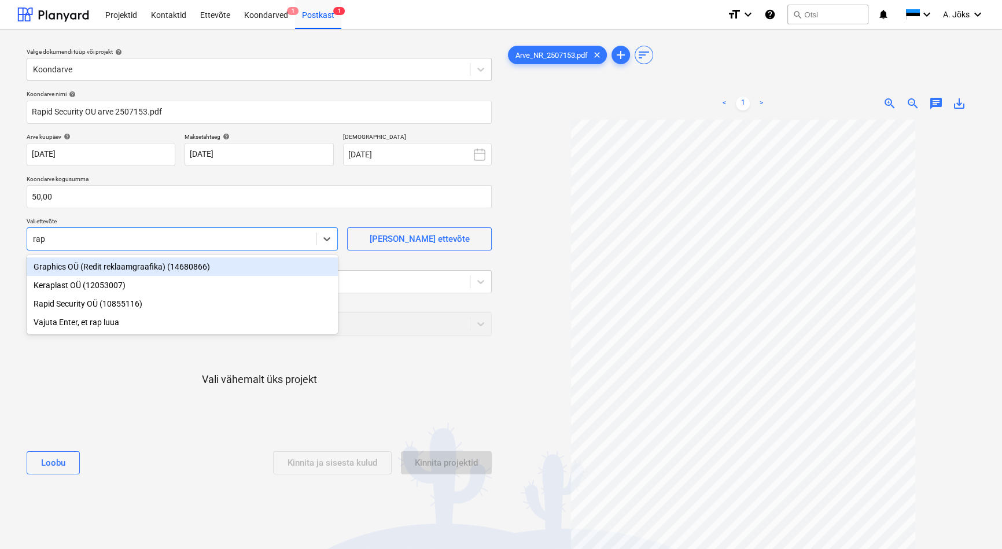
type input "rapi"
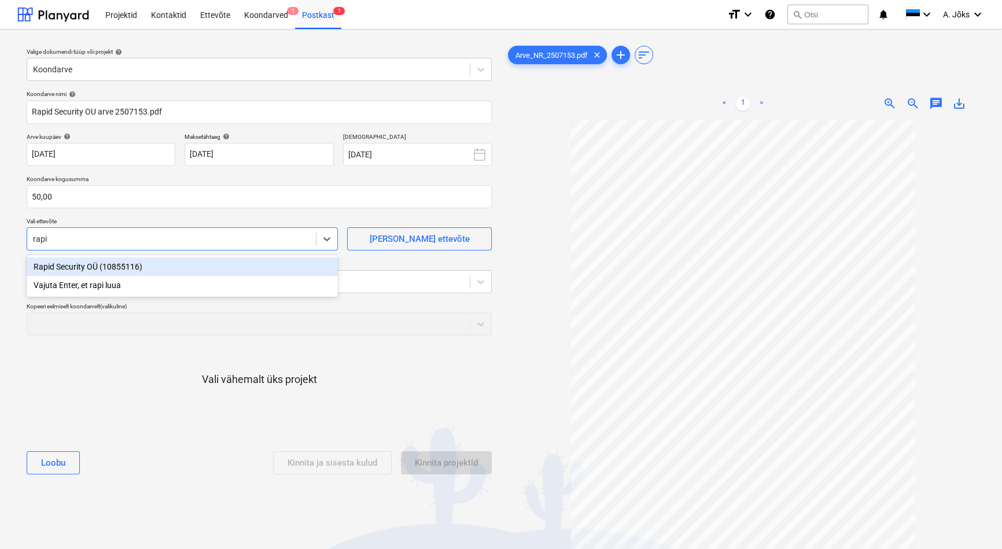
click at [104, 268] on div "Rapid Security OÜ (10855116)" at bounding box center [182, 267] width 311 height 19
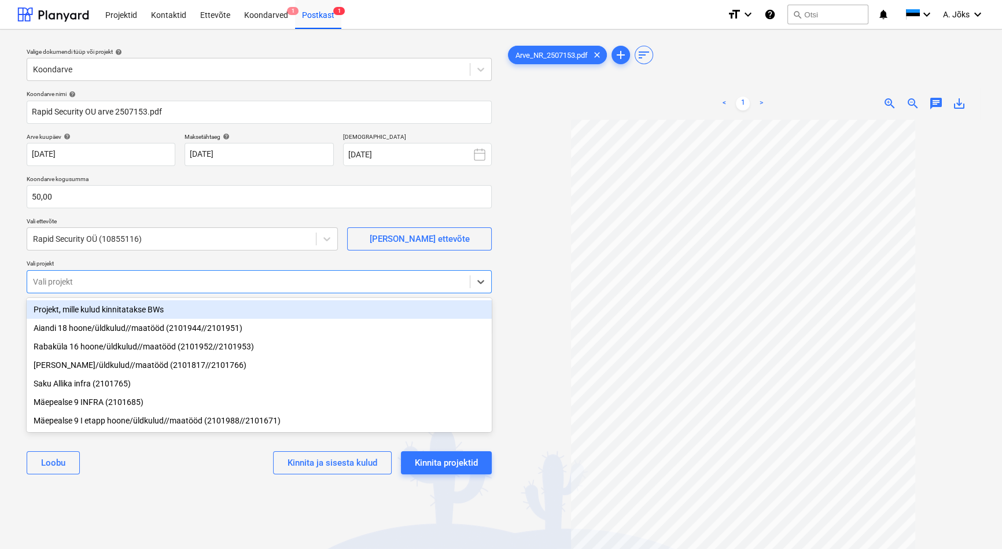
click at [101, 279] on div at bounding box center [248, 282] width 431 height 12
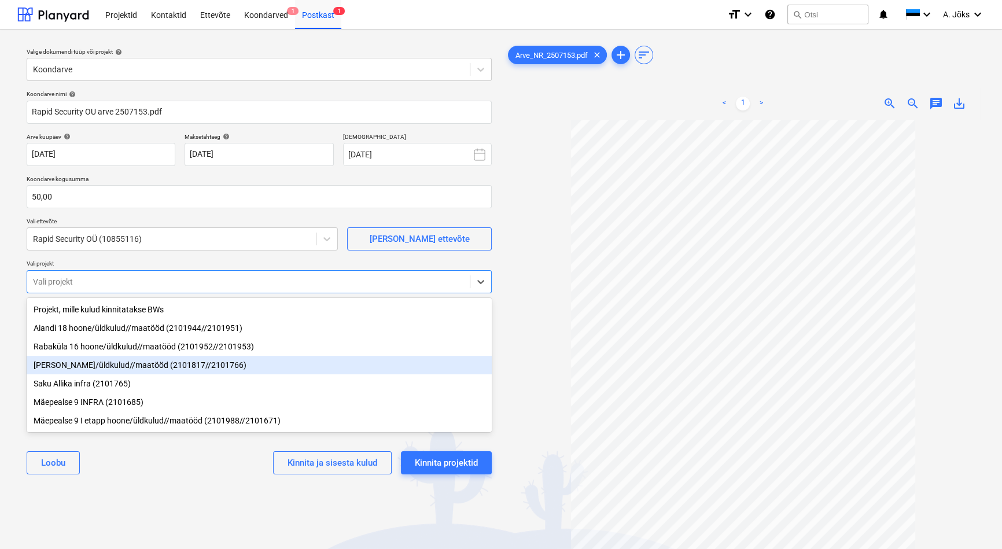
click at [106, 369] on div "[PERSON_NAME]/üldkulud//maatööd (2101817//2101766)" at bounding box center [259, 365] width 465 height 19
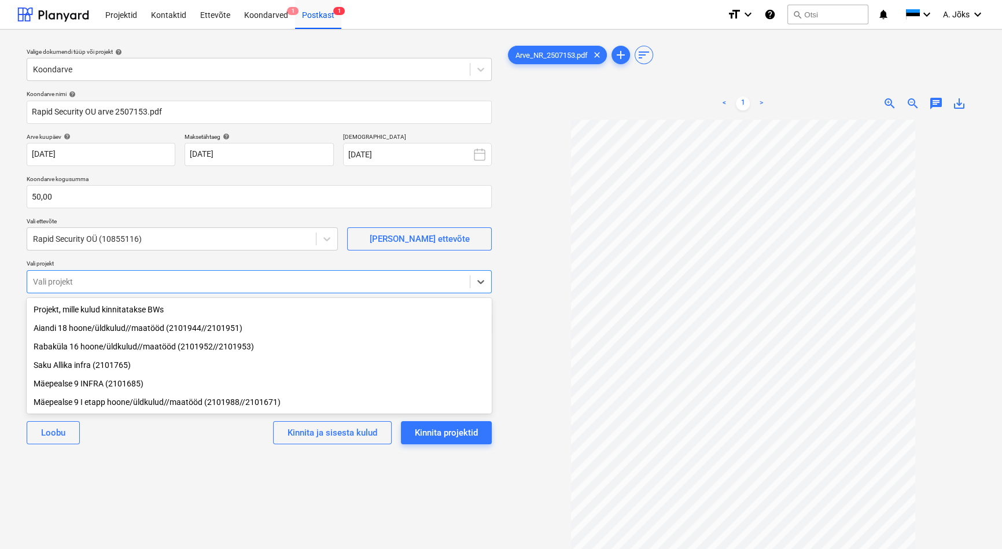
click at [202, 509] on div "Valige dokumendi tüüp või projekt help Koondarve Koondarve nimi help Rapid Secu…" at bounding box center [259, 340] width 484 height 603
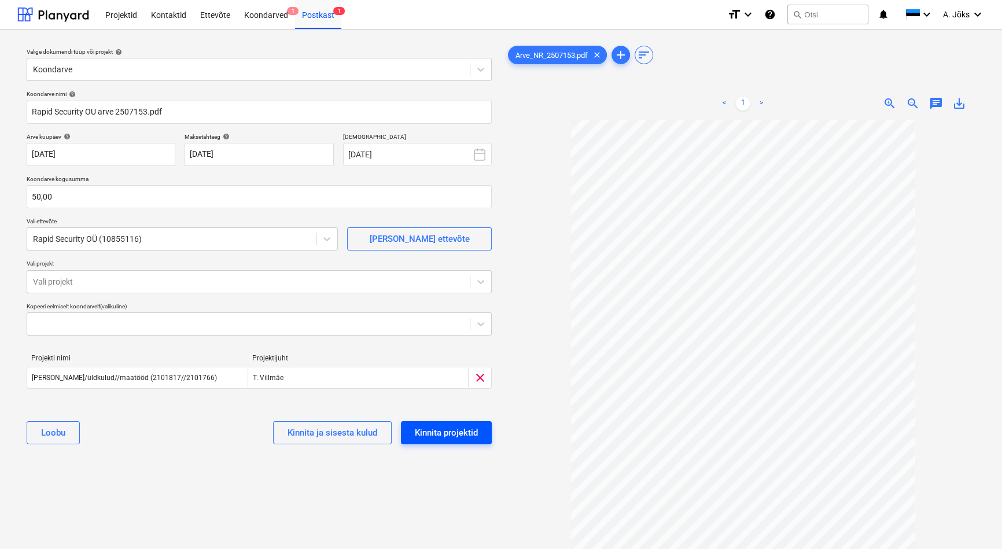
click at [442, 432] on div "Kinnita projektid" at bounding box center [446, 432] width 63 height 15
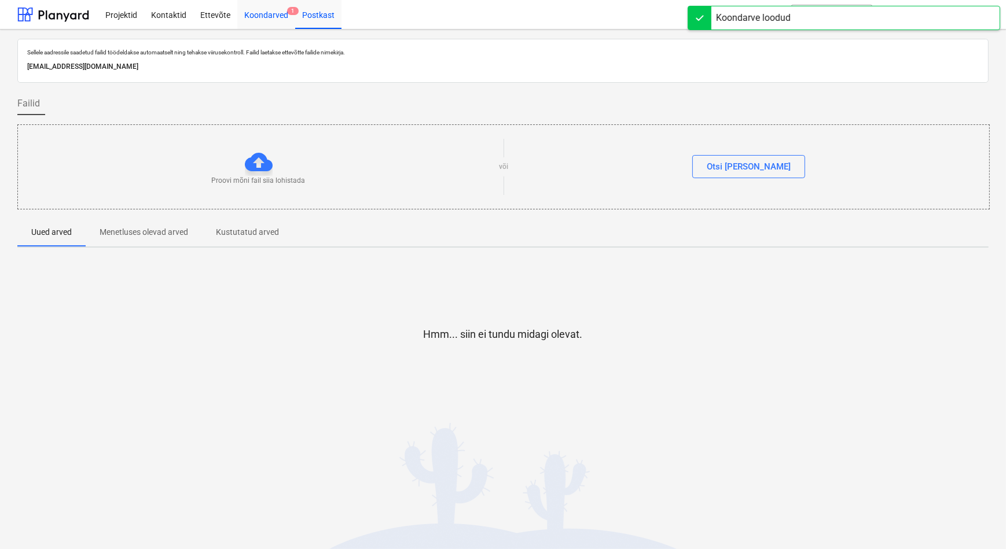
click at [256, 15] on div "Koondarved 1" at bounding box center [266, 14] width 58 height 30
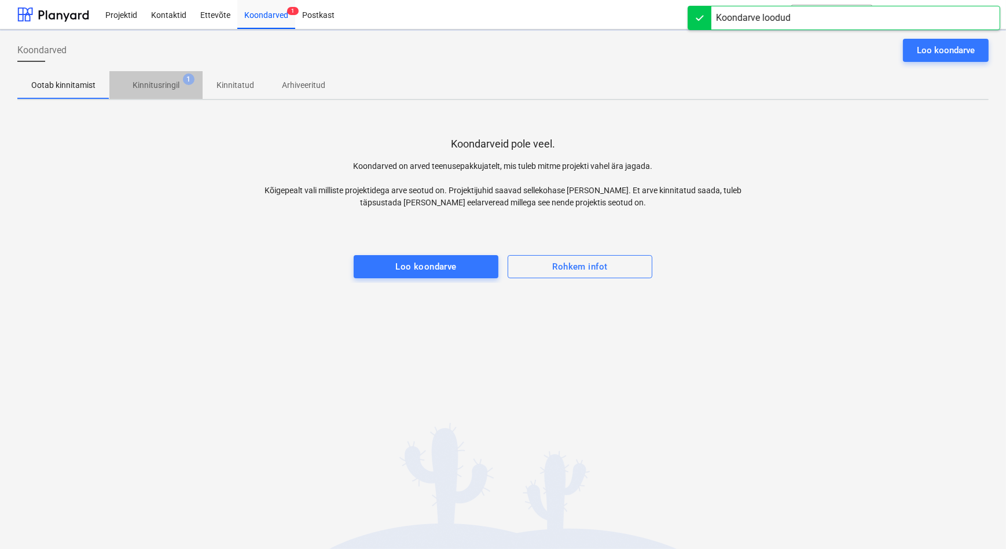
drag, startPoint x: 146, startPoint y: 88, endPoint x: 156, endPoint y: 93, distance: 11.1
click at [146, 88] on p "Kinnitusringil" at bounding box center [156, 85] width 47 height 12
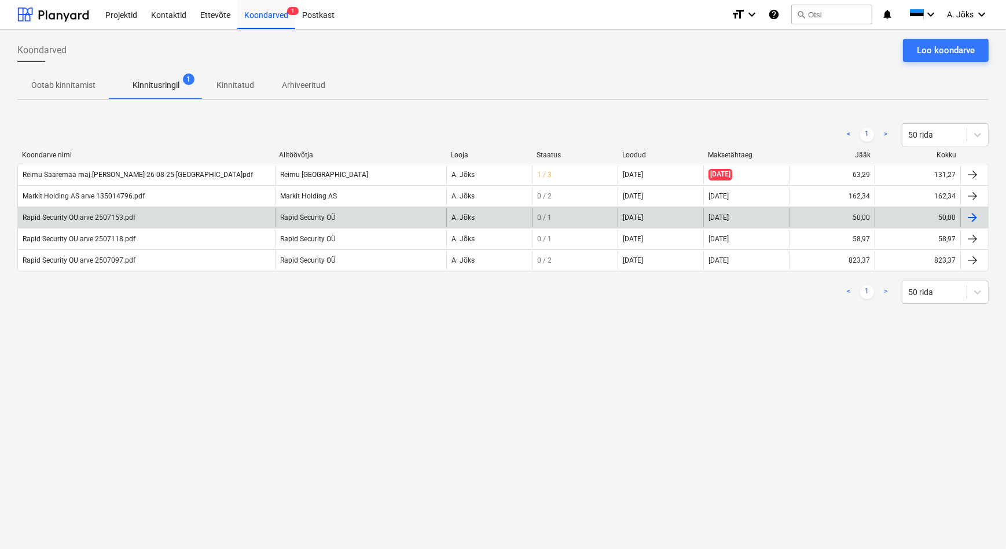
click at [120, 214] on div "Rapid Security OU arve 2507153.pdf" at bounding box center [79, 218] width 113 height 8
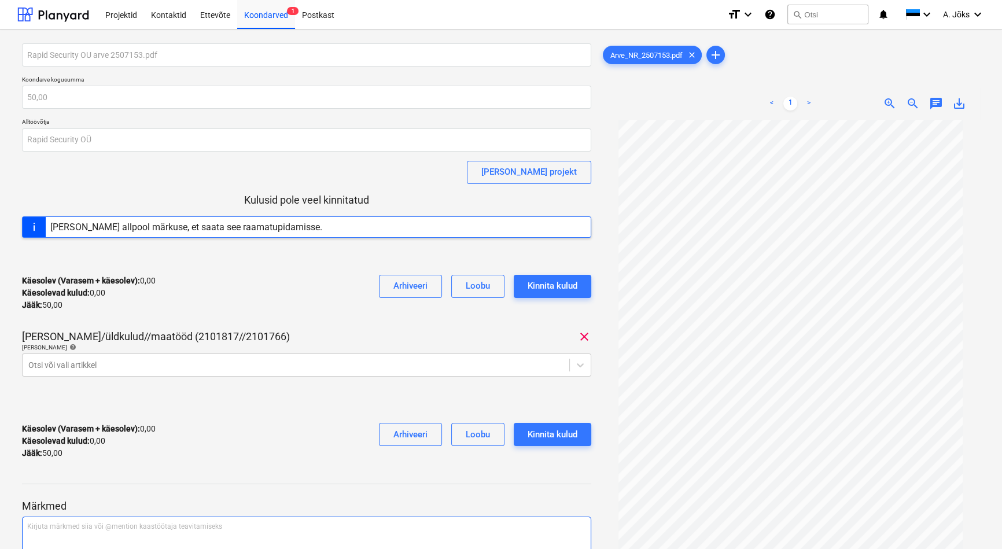
click at [104, 526] on p "Kirjuta märkmed siia või @mention kaastöötaja teavitamiseks ﻿" at bounding box center [306, 527] width 559 height 10
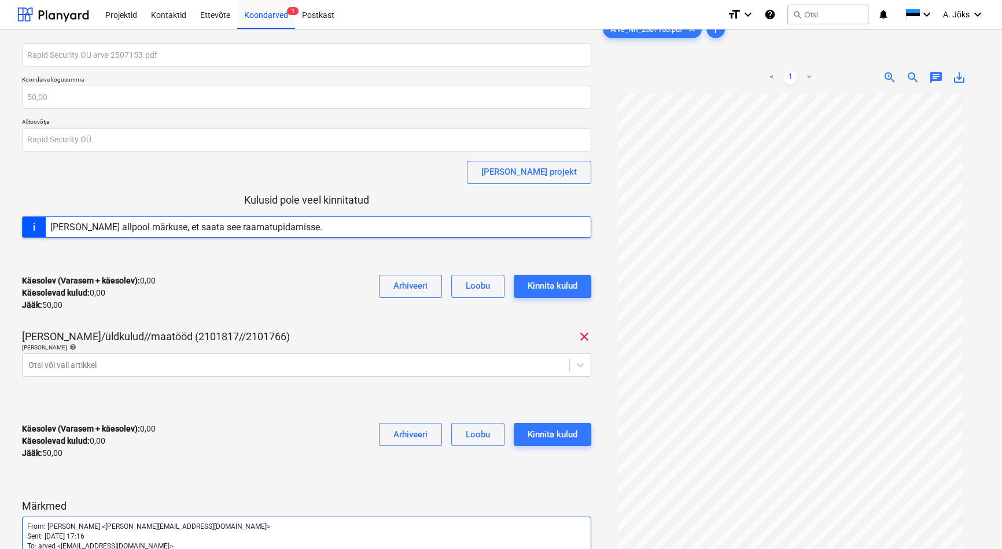
scroll to position [167, 0]
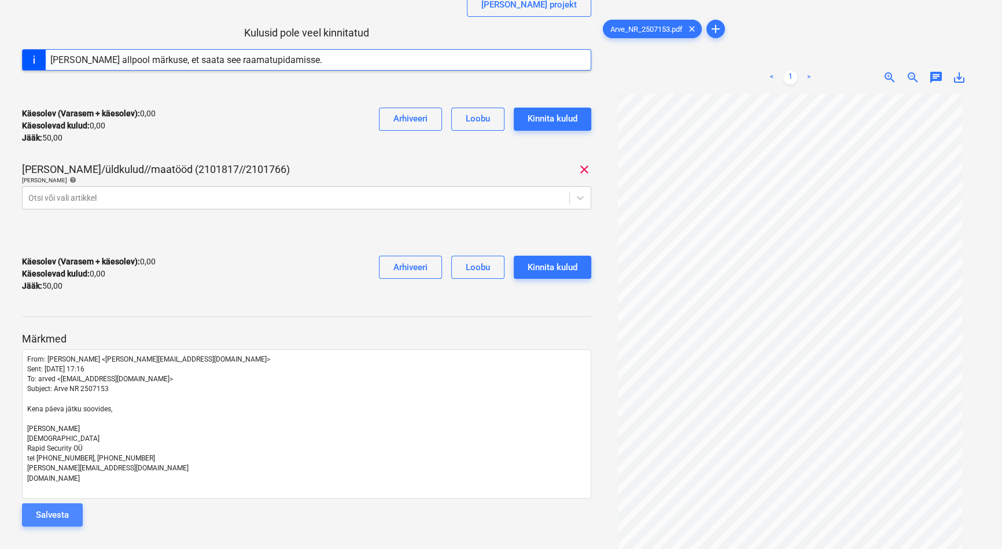
click at [70, 509] on button "Salvesta" at bounding box center [52, 515] width 61 height 23
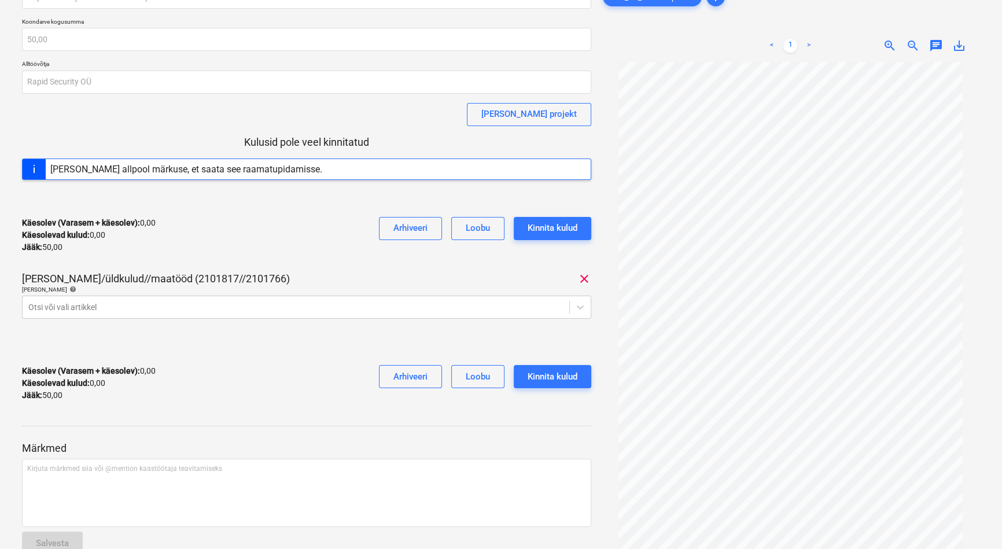
scroll to position [0, 0]
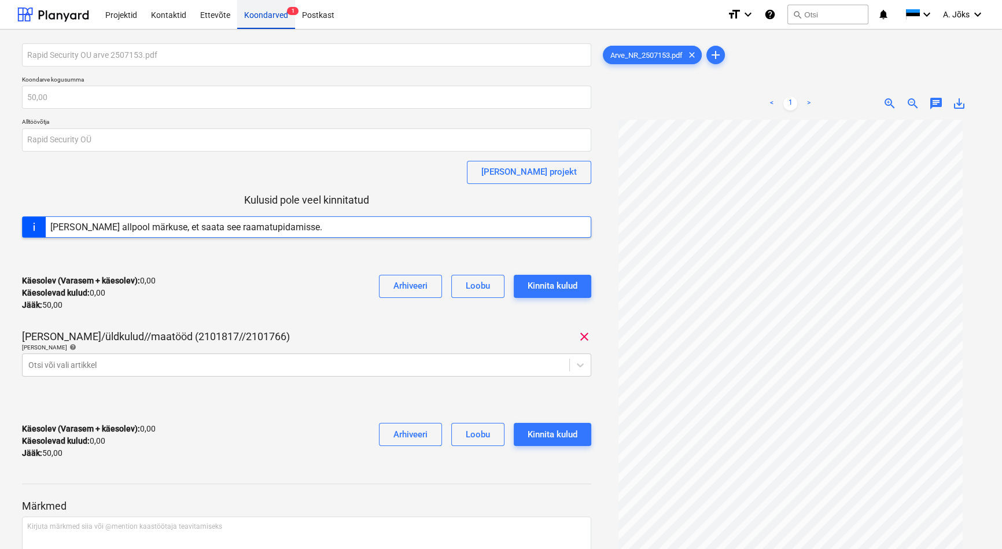
click at [262, 19] on div "Koondarved 1" at bounding box center [266, 14] width 58 height 30
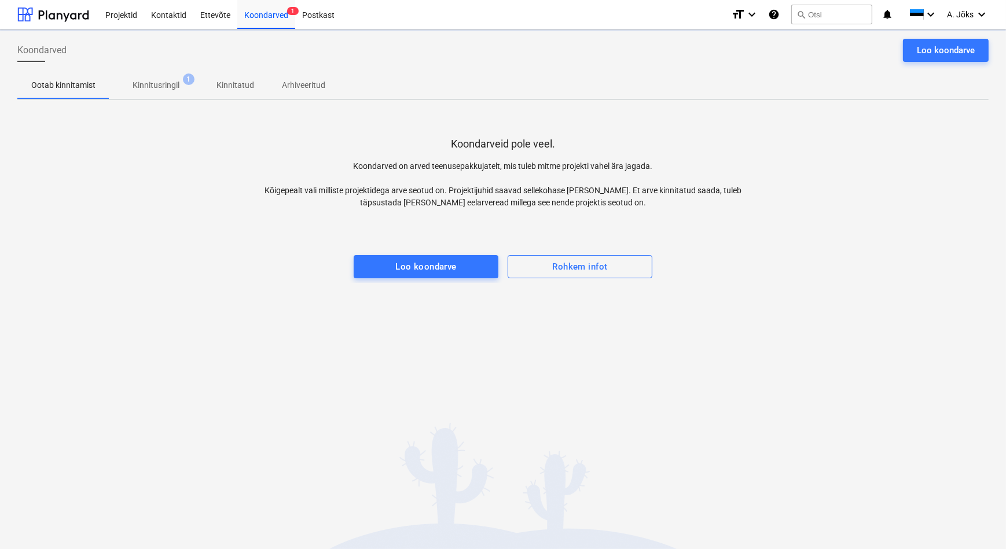
click at [152, 87] on p "Kinnitusringil" at bounding box center [156, 85] width 47 height 12
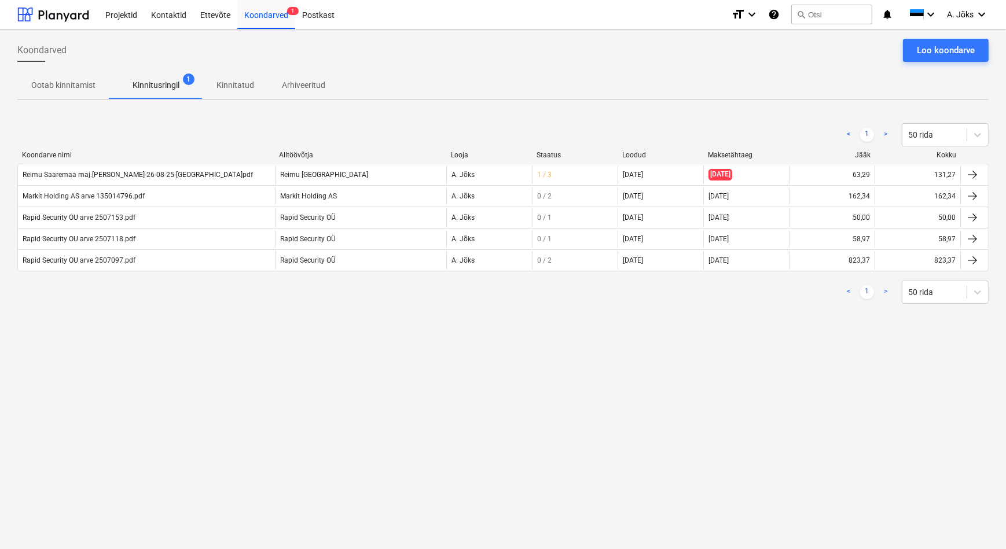
click at [388, 326] on div "Koondarved Loo koondarve Ootab kinnitamist Kinnitusringil 1 Kinnitatud Arhiveer…" at bounding box center [503, 290] width 1006 height 520
click at [925, 52] on div "Loo koondarve" at bounding box center [946, 50] width 58 height 15
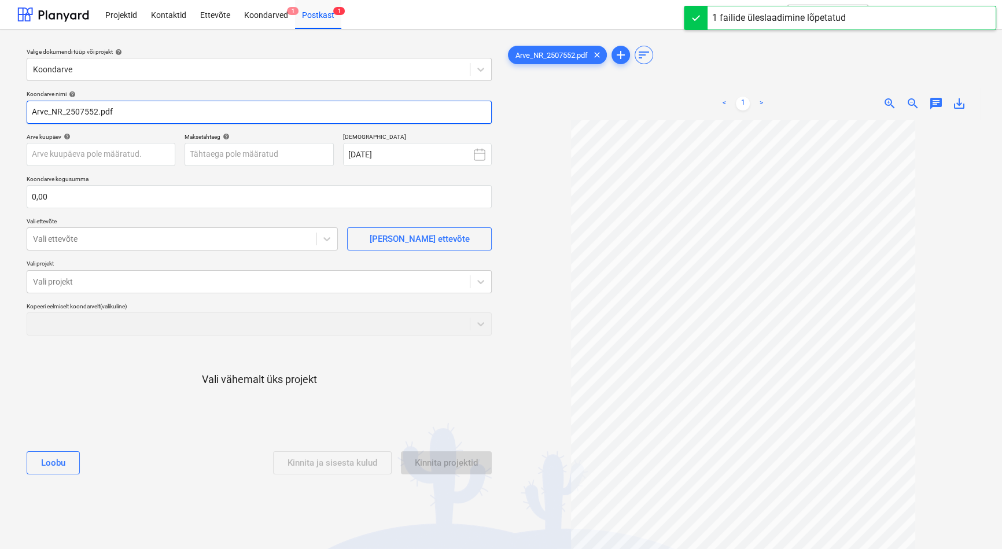
drag, startPoint x: 68, startPoint y: 112, endPoint x: -12, endPoint y: 114, distance: 80.5
click at [0, 114] on html "This website stores cookies on your computer. These cookies are used to collect…" at bounding box center [501, 274] width 1002 height 549
paste input "Rapid Security OÜ"
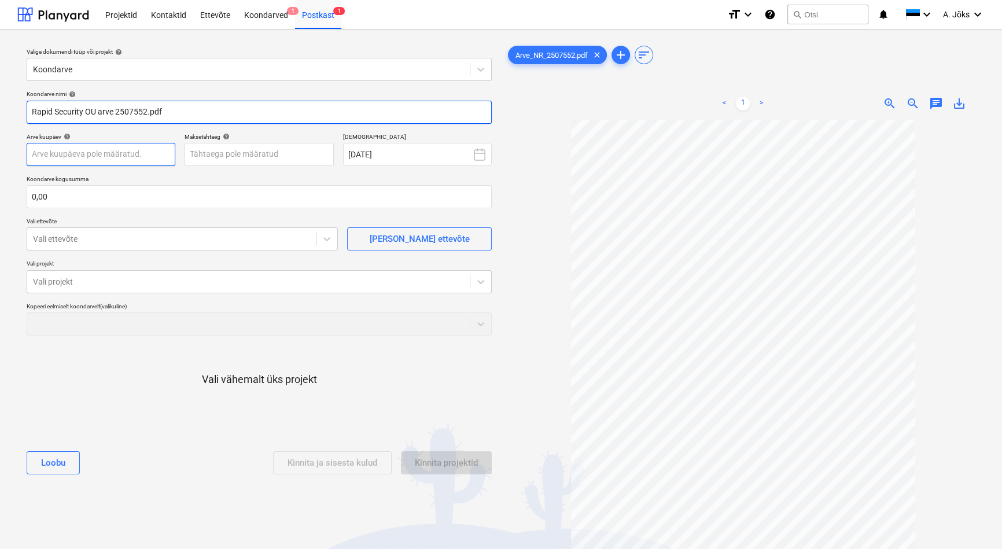
type input "Rapid Security OU arve 2507552.pdf"
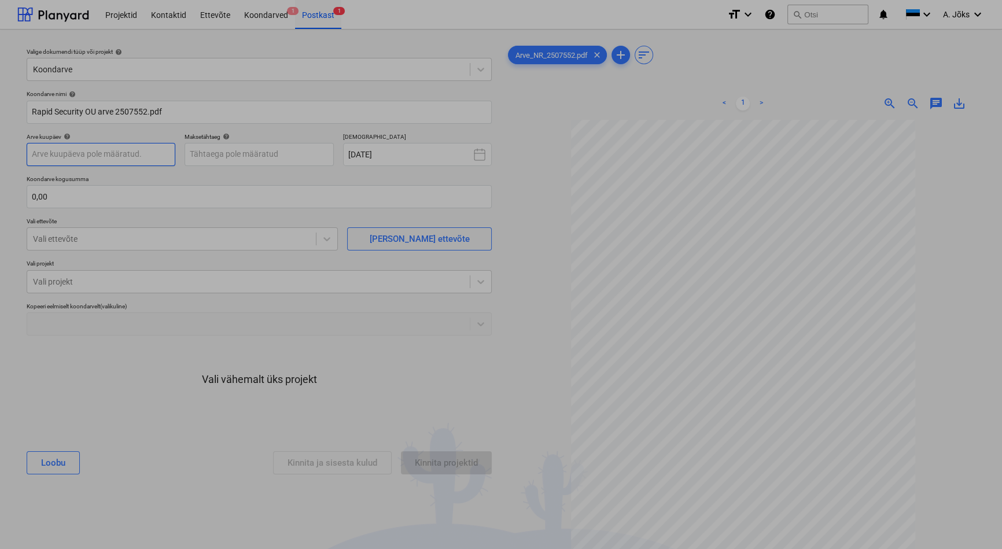
click at [87, 160] on body "This website stores cookies on your computer. These cookies are used to collect…" at bounding box center [501, 274] width 1002 height 549
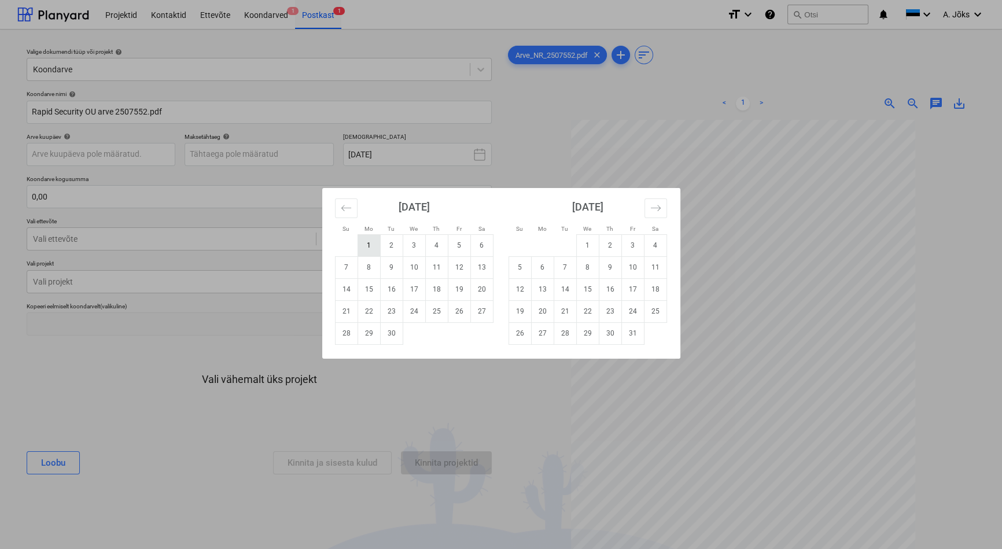
click at [365, 249] on td "1" at bounding box center [369, 245] width 23 height 22
type input "[DATE]"
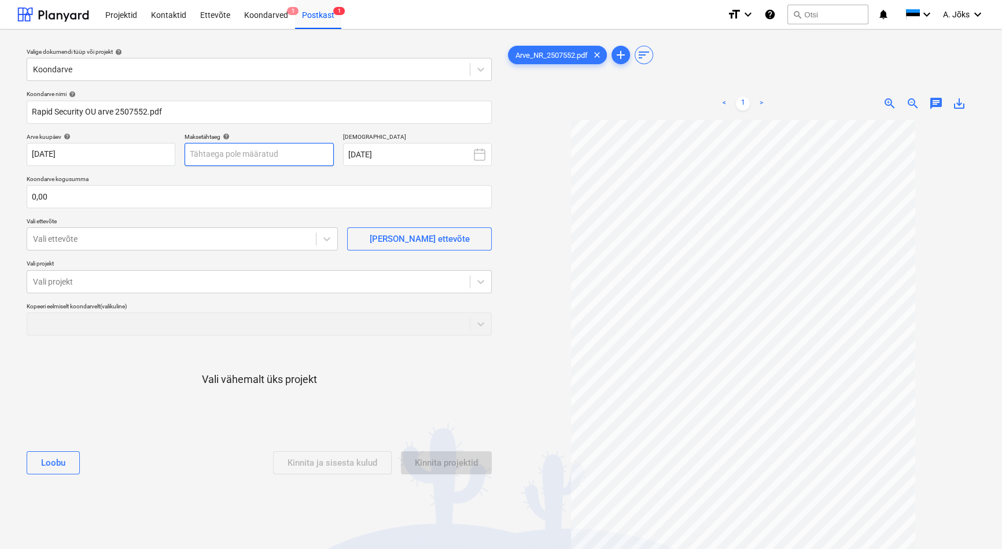
click at [295, 156] on body "This website stores cookies on your computer. These cookies are used to collect…" at bounding box center [501, 274] width 1002 height 549
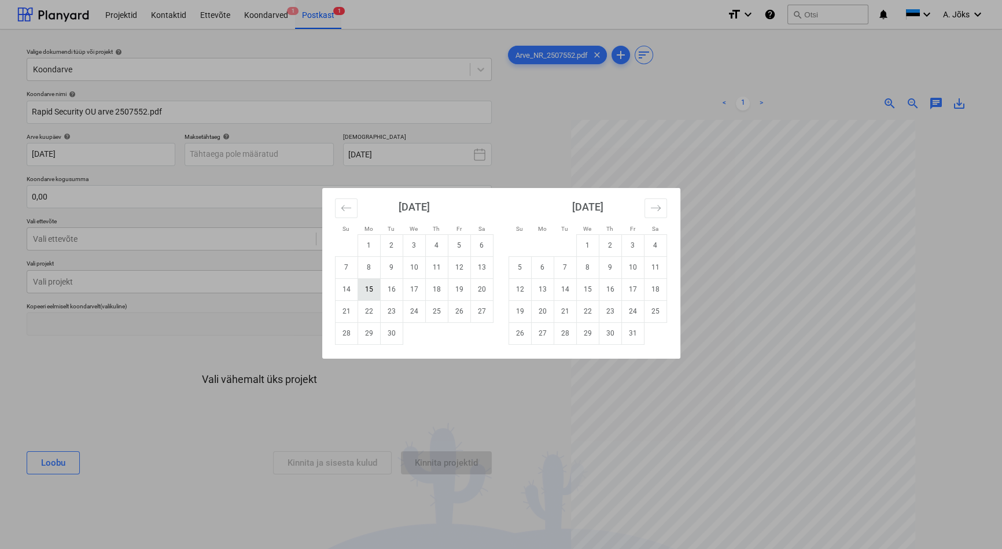
click at [372, 289] on td "15" at bounding box center [369, 289] width 23 height 22
type input "[DATE]"
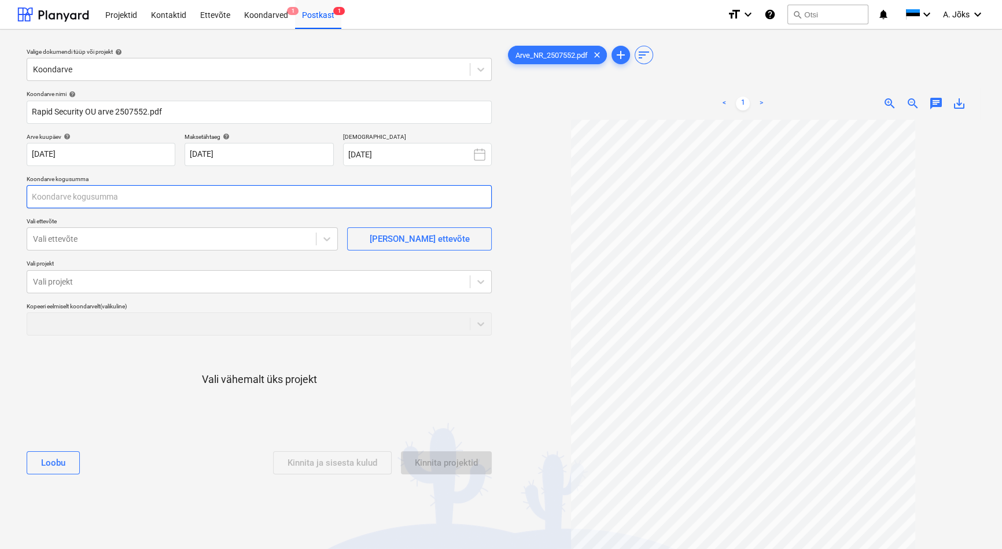
click at [178, 195] on input "text" at bounding box center [259, 196] width 465 height 23
type input "215,00"
click at [139, 237] on div at bounding box center [171, 239] width 277 height 12
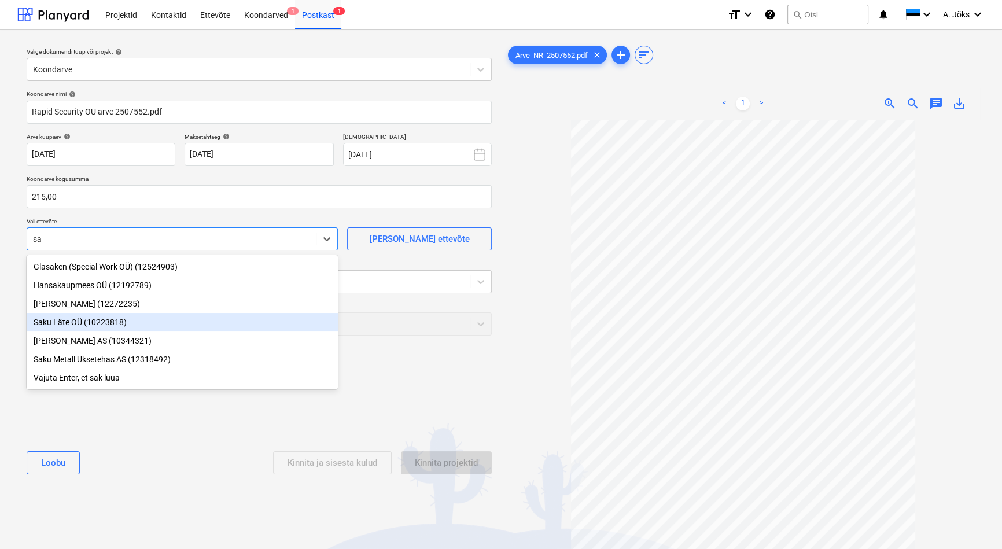
type input "s"
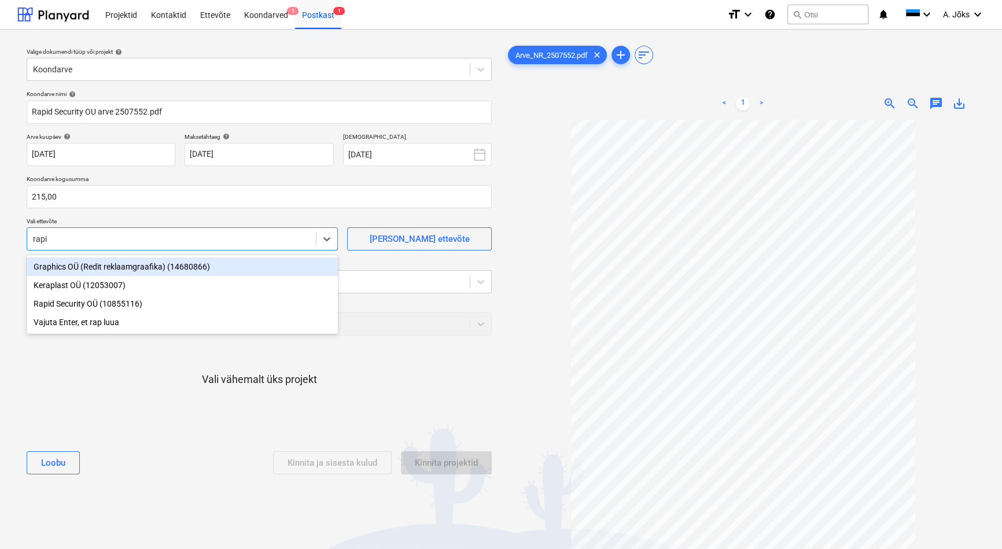
type input "rapid"
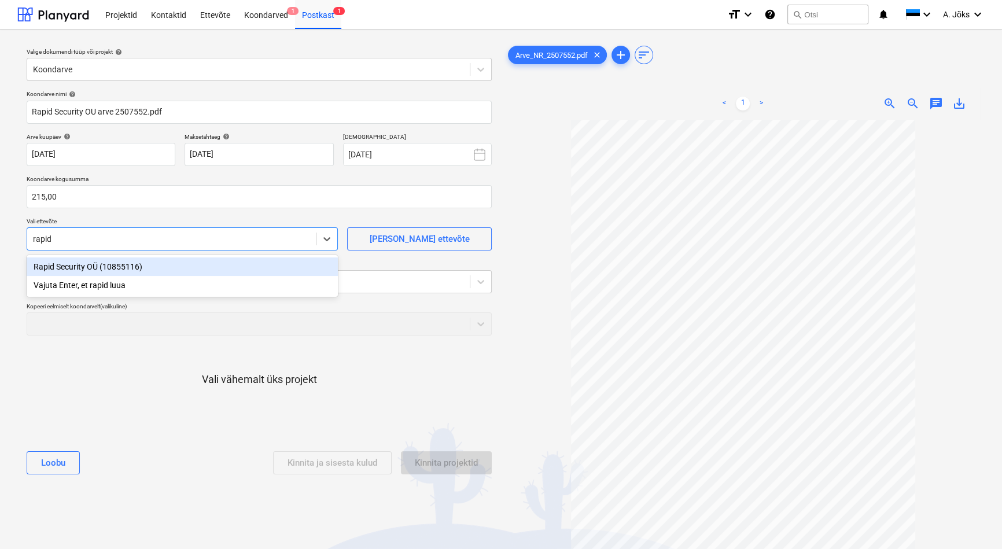
click at [127, 274] on div "Rapid Security OÜ (10855116)" at bounding box center [182, 267] width 311 height 19
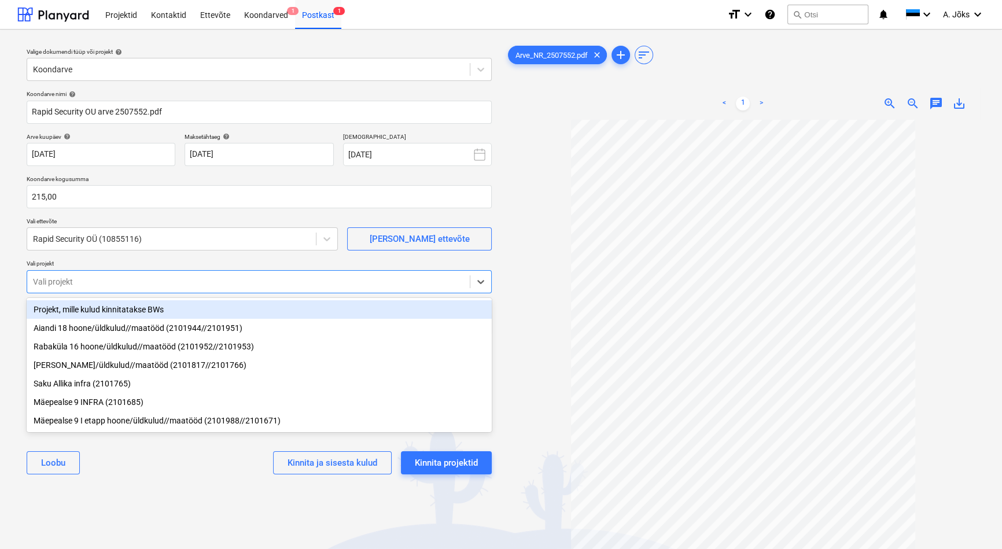
click at [126, 279] on div at bounding box center [248, 282] width 431 height 12
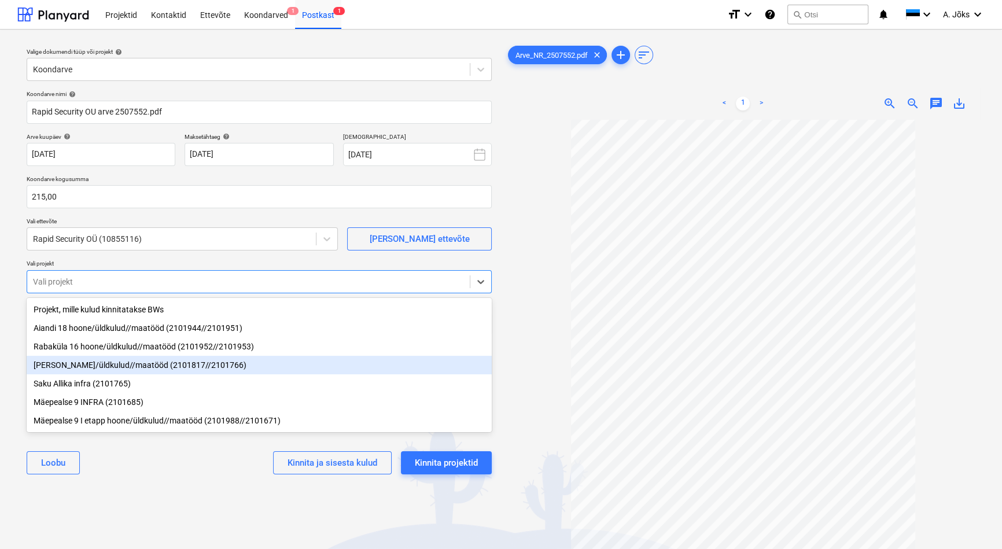
click at [123, 366] on div "[PERSON_NAME]/üldkulud//maatööd (2101817//2101766)" at bounding box center [259, 365] width 465 height 19
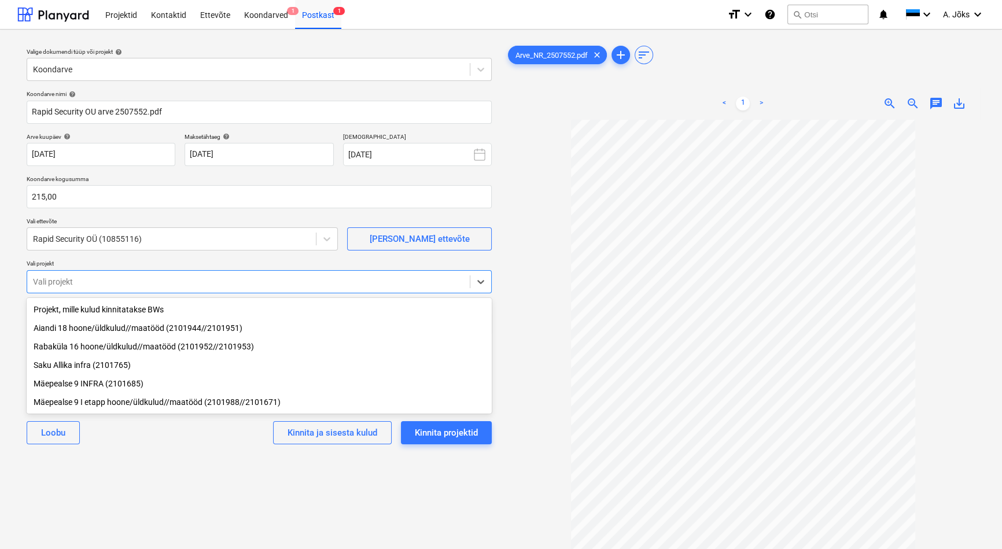
click at [164, 469] on div "Valige dokumendi tüüp või projekt help Koondarve Koondarve nimi help Rapid Secu…" at bounding box center [259, 340] width 484 height 603
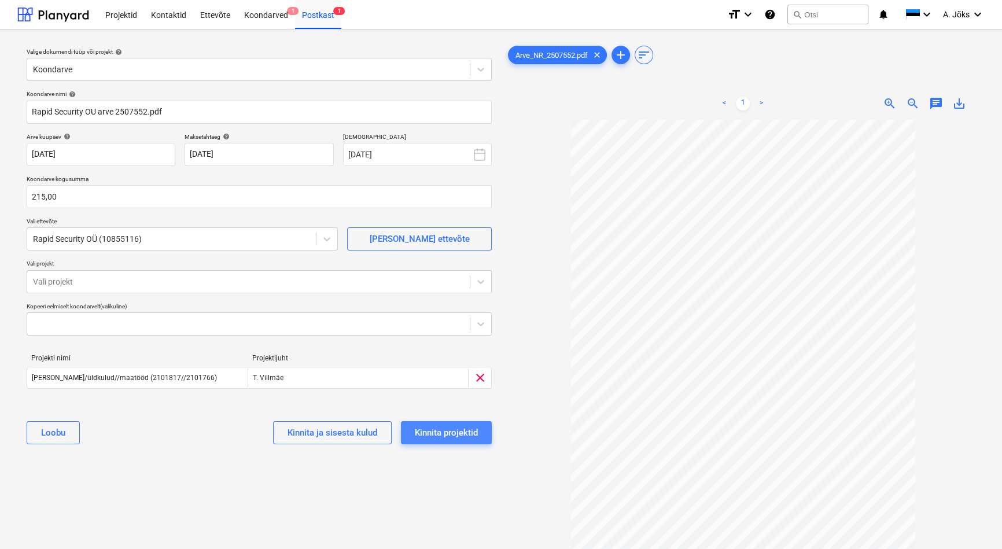
click at [474, 440] on div "Kinnita projektid" at bounding box center [446, 432] width 63 height 15
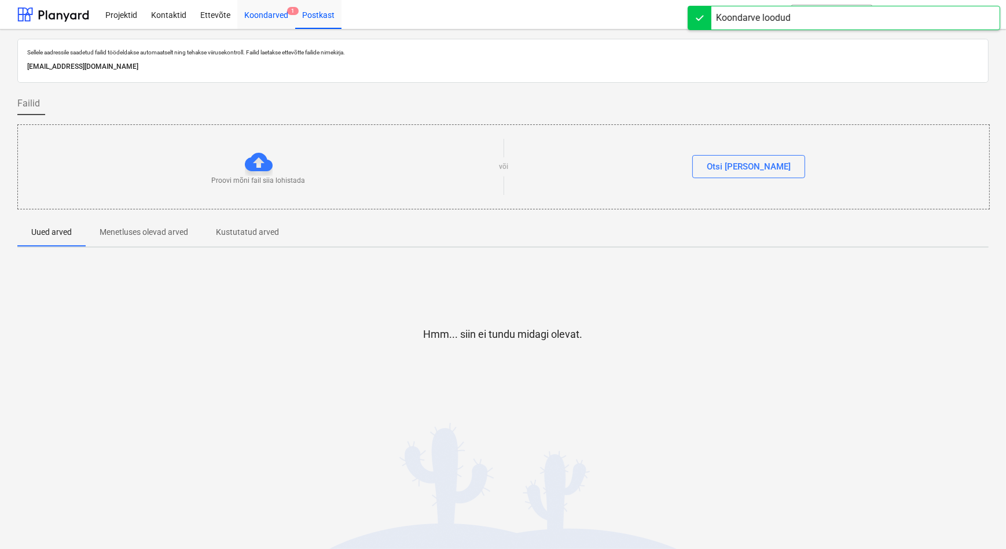
click at [267, 16] on div "Koondarved 1" at bounding box center [266, 14] width 58 height 30
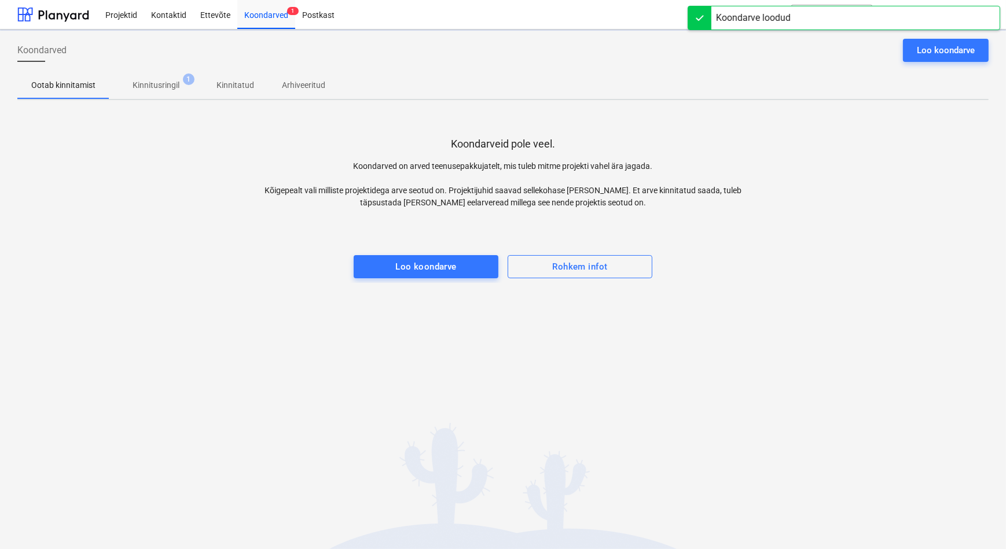
click at [332, 321] on div "Koondarved Loo koondarve Ootab kinnitamist Kinnitusringil 1 Kinnitatud Arhiveer…" at bounding box center [503, 290] width 1006 height 520
drag, startPoint x: 196, startPoint y: 243, endPoint x: 163, endPoint y: 138, distance: 109.8
click at [196, 241] on div at bounding box center [502, 243] width 971 height 23
click at [160, 87] on p "Kinnitusringil" at bounding box center [156, 85] width 47 height 12
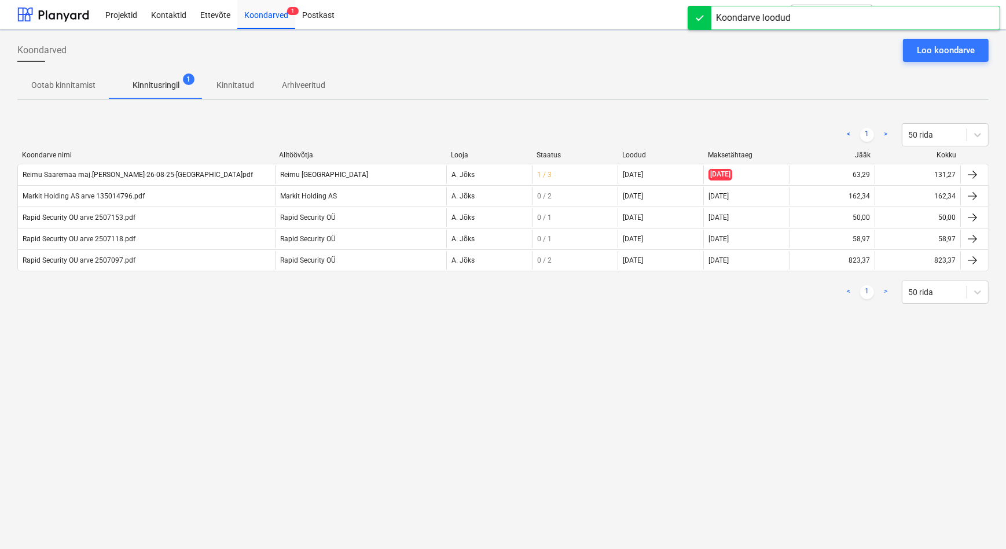
click at [111, 321] on div "Koondarved Loo koondarve Ootab kinnitamist Kinnitusringil 1 Kinnitatud Arhiveer…" at bounding box center [503, 290] width 1006 height 520
click at [145, 301] on div "< 1 > 50 rida" at bounding box center [502, 292] width 971 height 23
click at [244, 86] on p "Kinnitatud" at bounding box center [235, 85] width 38 height 12
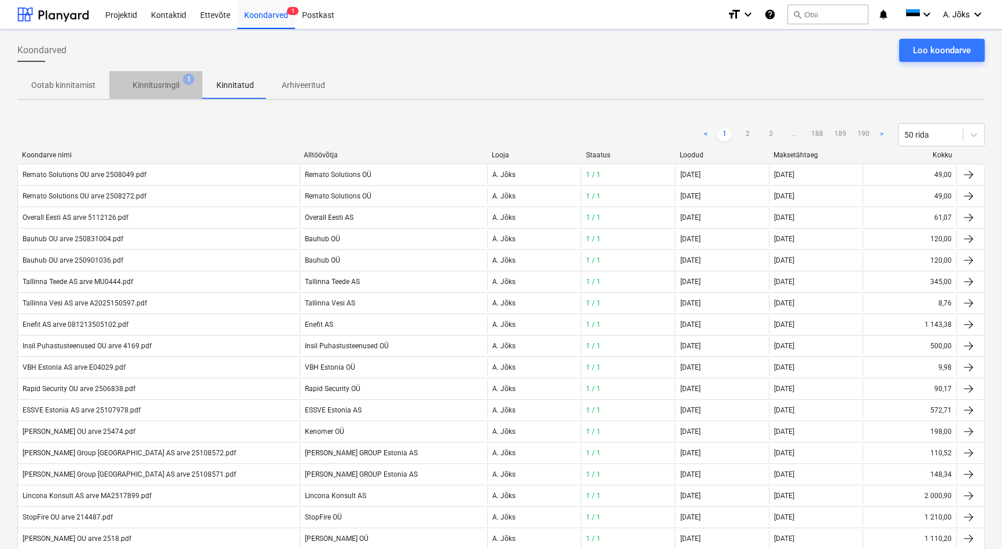
click at [149, 87] on p "Kinnitusringil" at bounding box center [156, 85] width 47 height 12
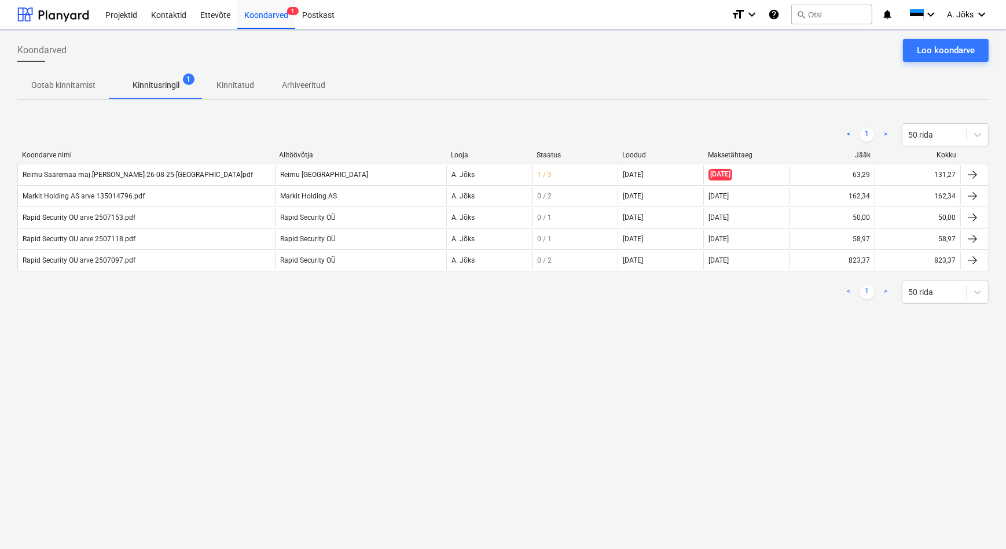
click at [271, 388] on div "Koondarved Loo koondarve Ootab kinnitamist Kinnitusringil 1 Kinnitatud Arhiveer…" at bounding box center [503, 290] width 1006 height 520
drag, startPoint x: 79, startPoint y: 88, endPoint x: 85, endPoint y: 88, distance: 6.4
click at [79, 88] on p "Ootab kinnitamist" at bounding box center [63, 85] width 64 height 12
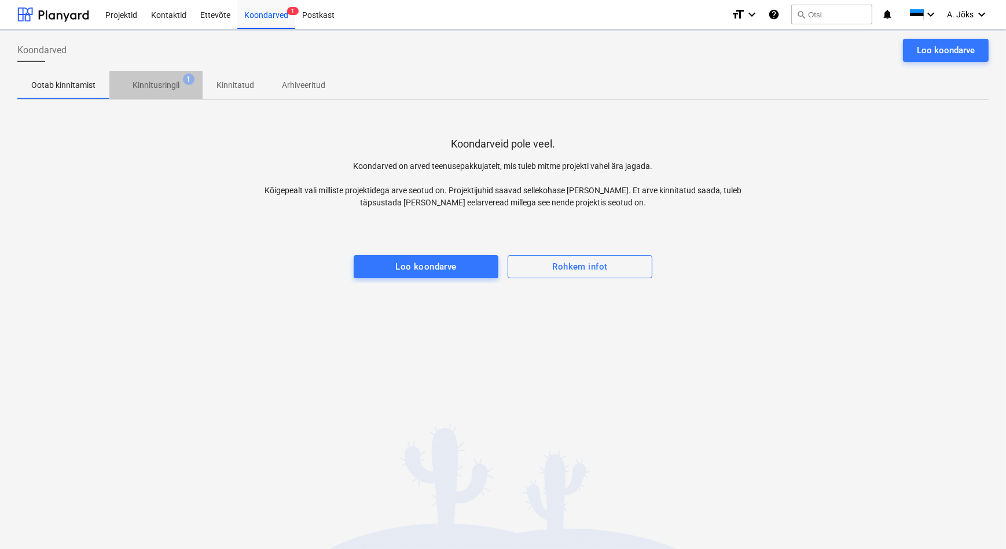
click at [149, 88] on p "Kinnitusringil" at bounding box center [156, 85] width 47 height 12
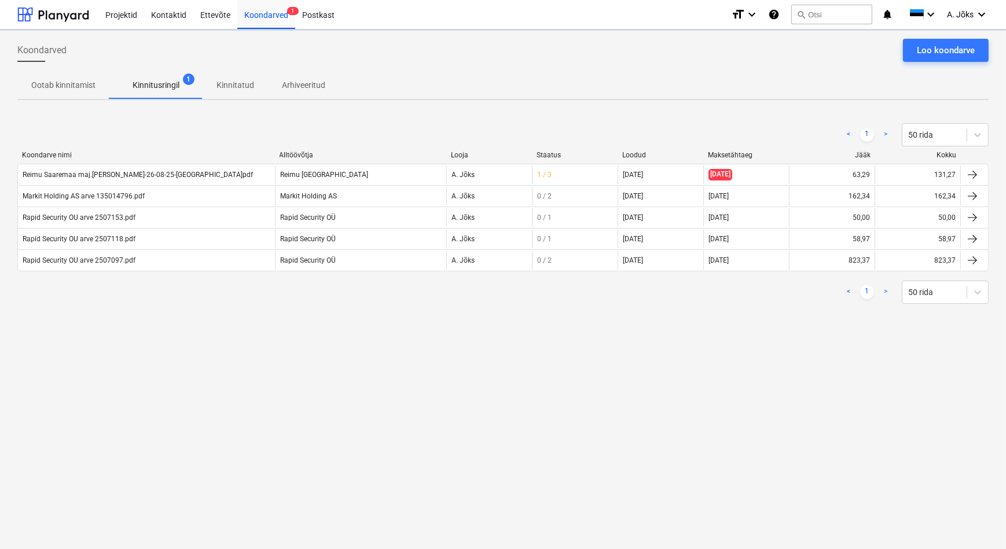
click at [380, 378] on div "Koondarved Loo koondarve Ootab kinnitamist Kinnitusringil 1 Kinnitatud Arhiveer…" at bounding box center [503, 290] width 1006 height 520
click at [183, 402] on div "Koondarved Loo koondarve Ootab kinnitamist Kinnitusringil 1 Kinnitatud Arhiveer…" at bounding box center [503, 290] width 1006 height 520
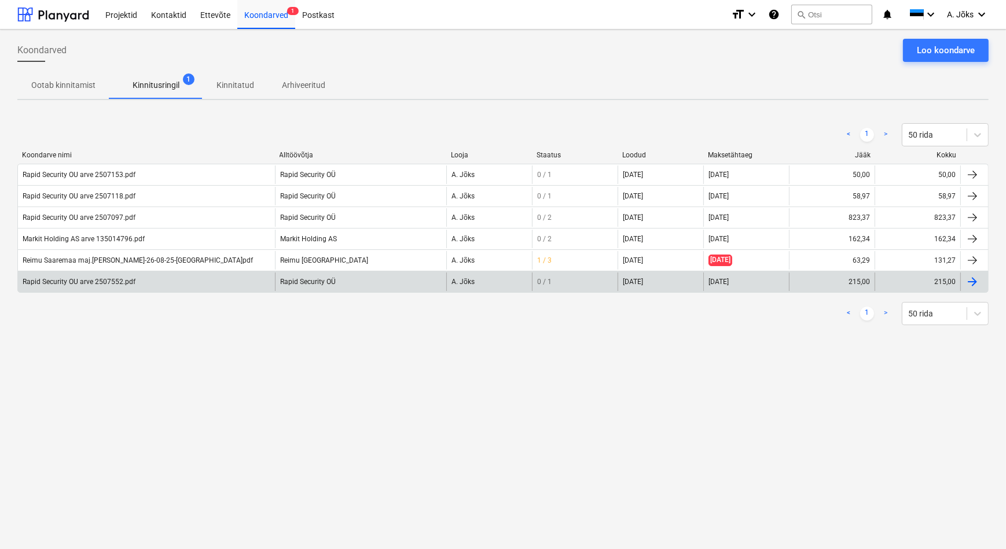
click at [115, 283] on div "Rapid Security OU arve 2507552.pdf" at bounding box center [79, 282] width 113 height 8
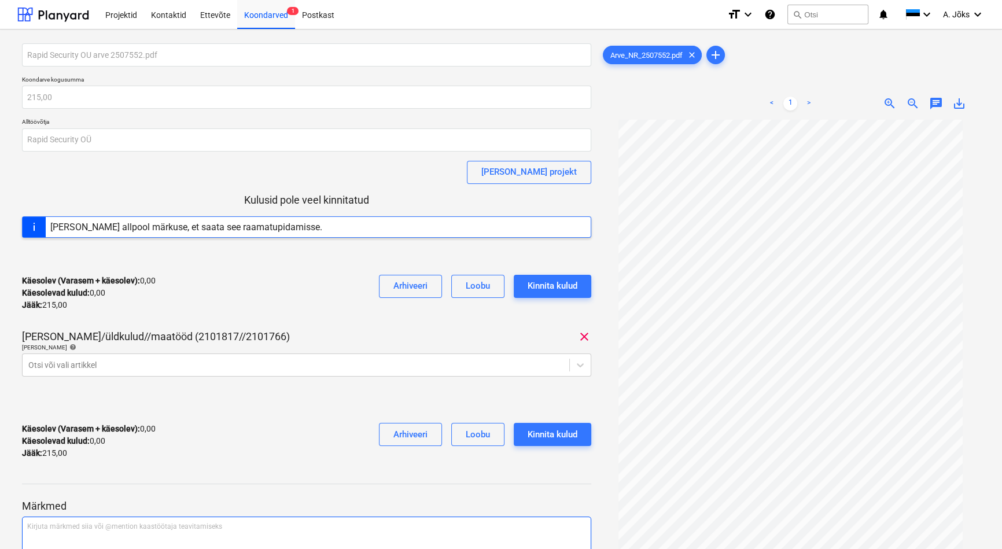
click at [54, 531] on p "Kirjuta märkmed siia või @mention kaastöötaja teavitamiseks ﻿" at bounding box center [306, 527] width 559 height 10
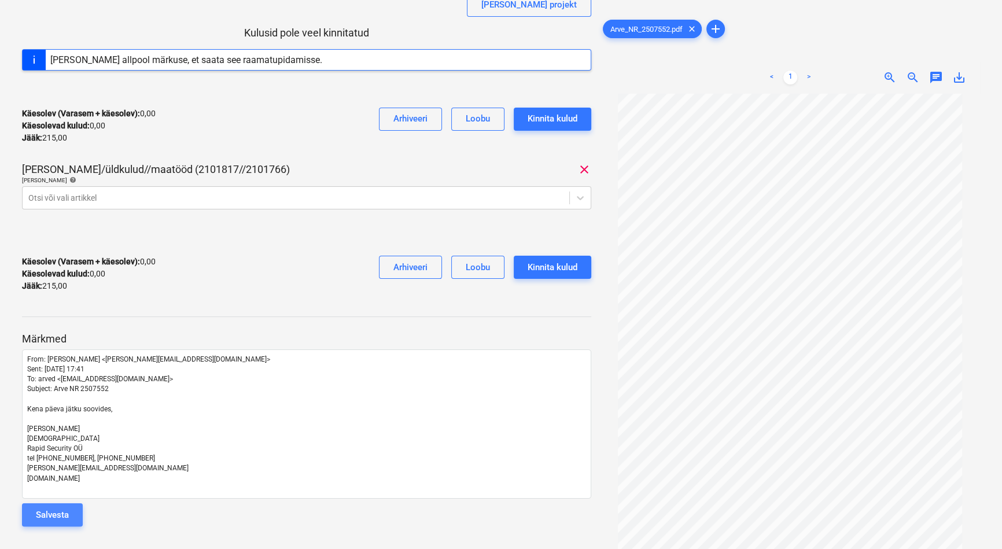
click at [70, 508] on button "Salvesta" at bounding box center [52, 515] width 61 height 23
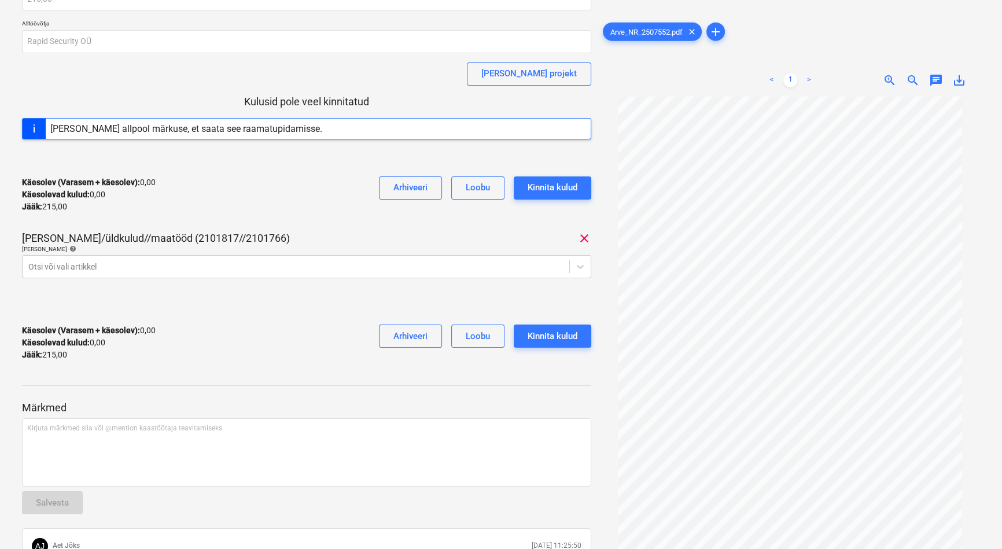
scroll to position [0, 0]
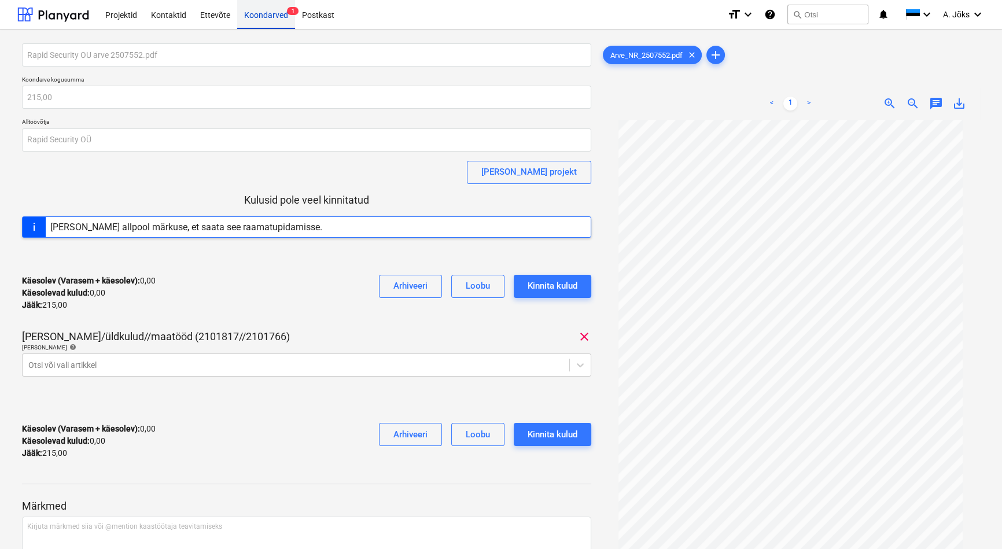
click at [248, 19] on div "Koondarved 1" at bounding box center [266, 14] width 58 height 30
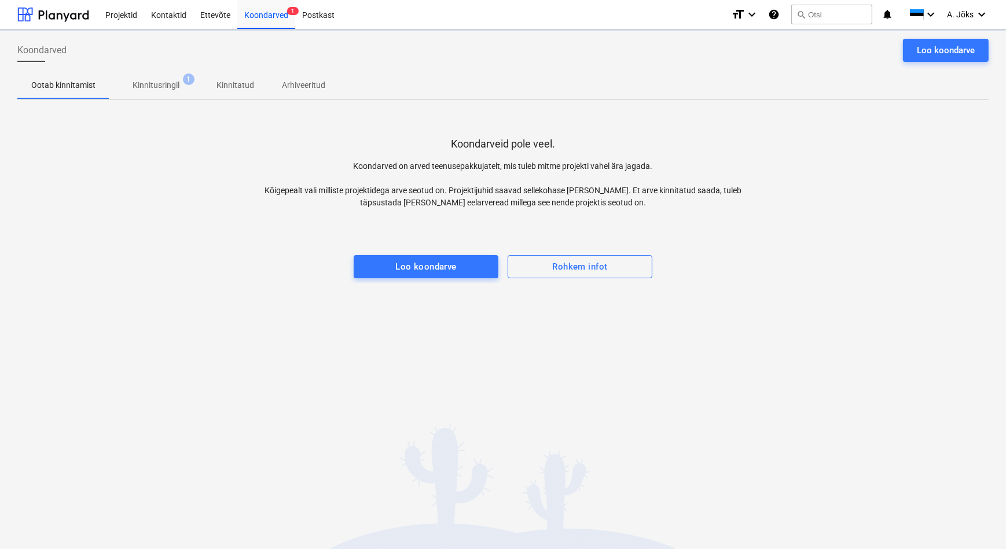
click at [170, 88] on p "Kinnitusringil" at bounding box center [156, 85] width 47 height 12
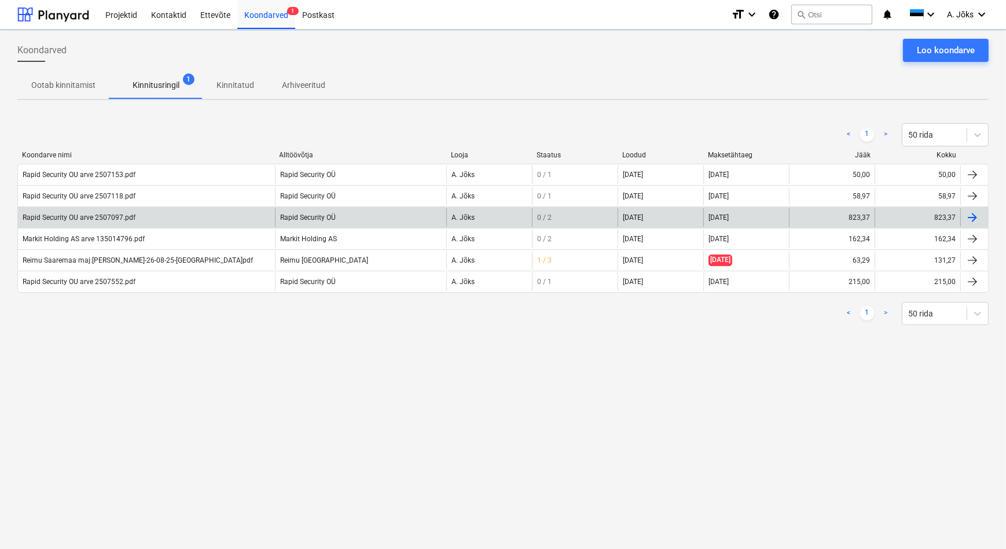
click at [97, 220] on div "Rapid Security OU arve 2507097.pdf" at bounding box center [79, 218] width 113 height 8
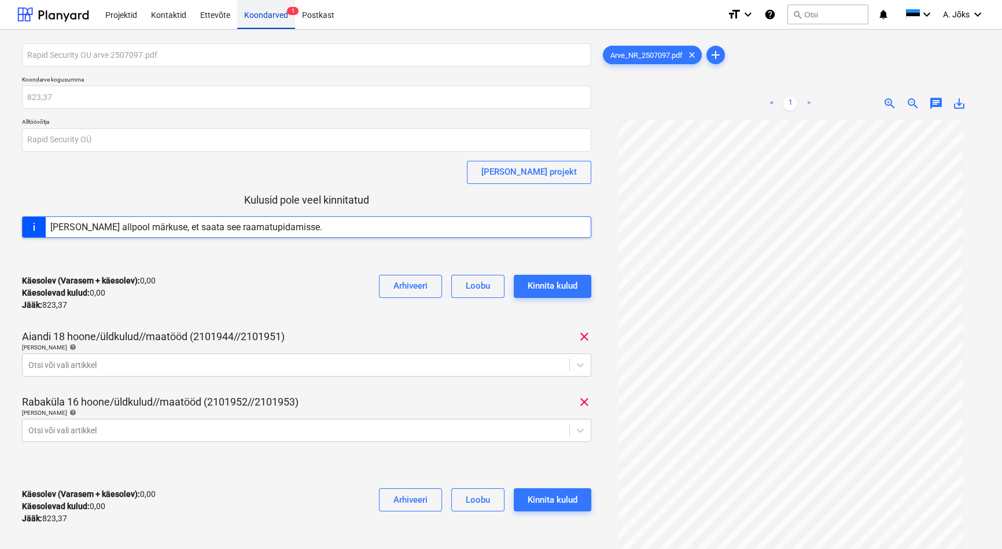
click at [264, 8] on div "Koondarved 1" at bounding box center [266, 14] width 58 height 30
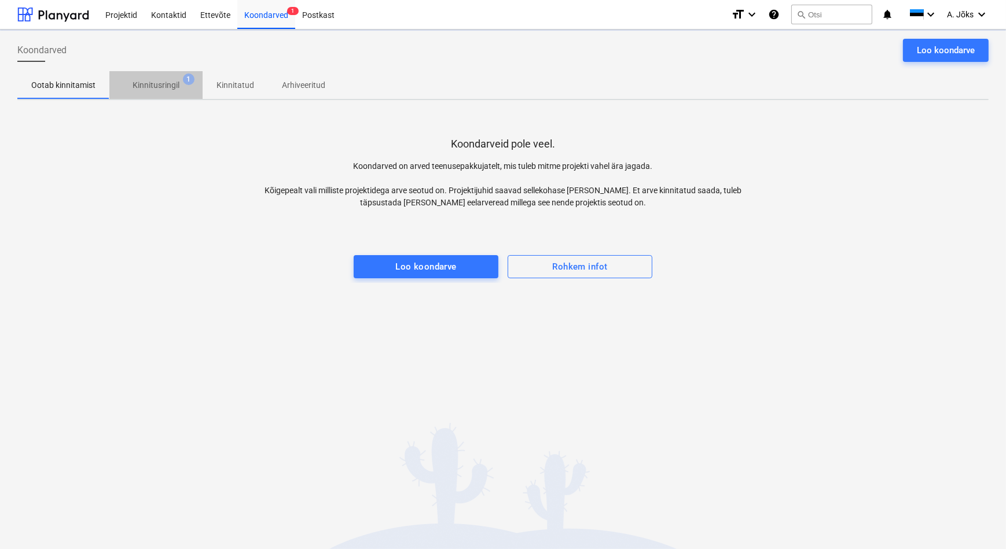
click at [179, 86] on span "Kinnitusringil 1" at bounding box center [155, 85] width 65 height 12
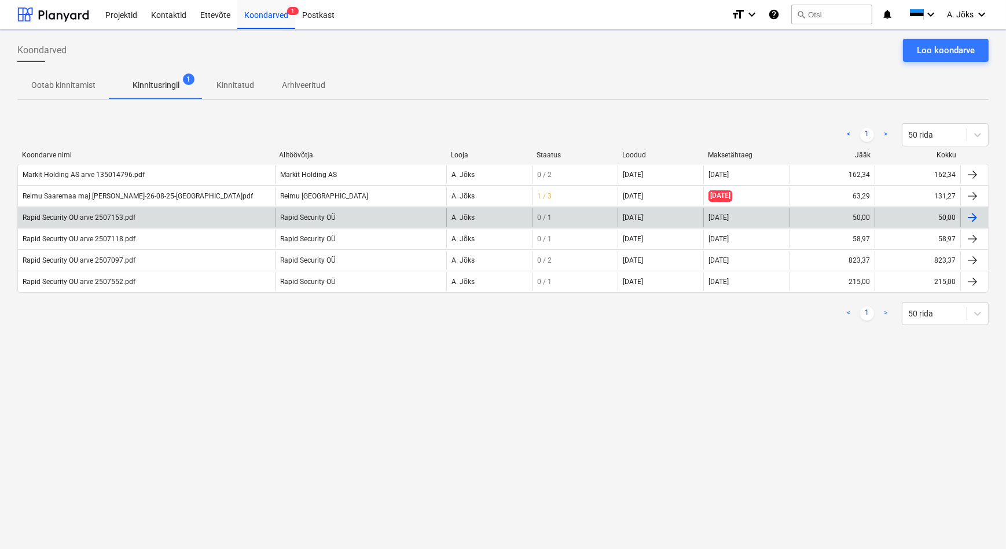
click at [112, 220] on div "Rapid Security OU arve 2507153.pdf" at bounding box center [79, 218] width 113 height 8
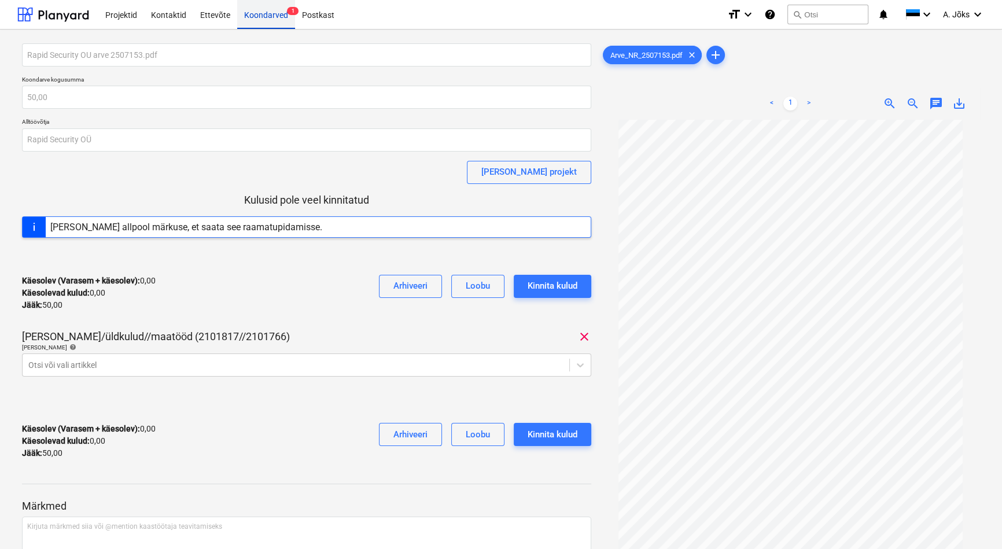
click at [276, 16] on div "Koondarved 1" at bounding box center [266, 14] width 58 height 30
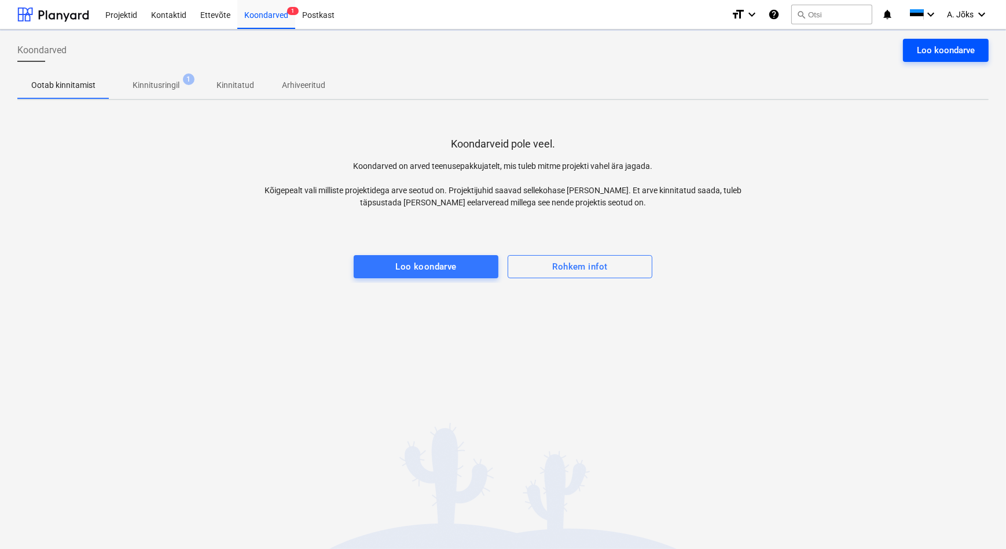
click at [950, 57] on div "Loo koondarve" at bounding box center [946, 50] width 58 height 15
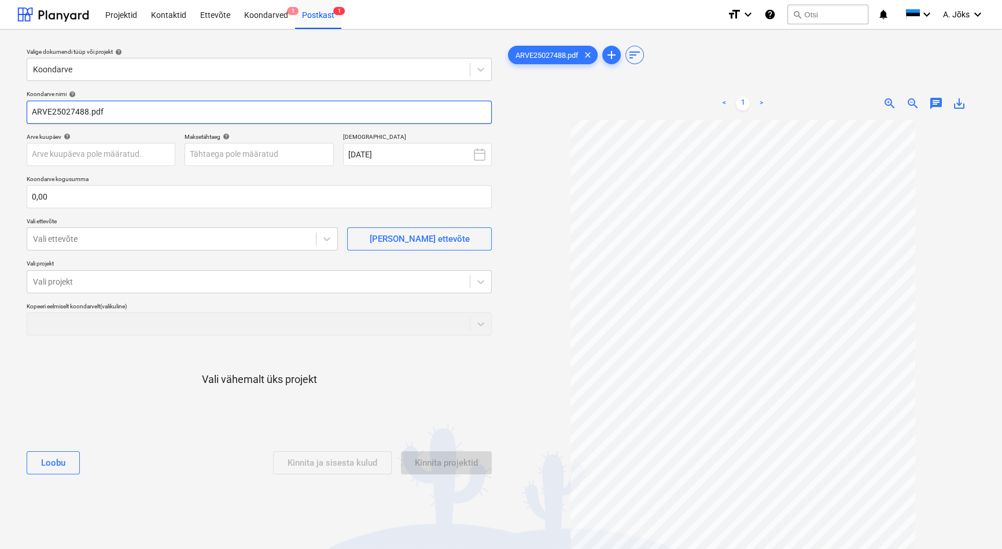
click at [52, 110] on input "ARVE25027488.pdf" at bounding box center [259, 112] width 465 height 23
paste input "Tallinna Jäätmete Taaskasutuskeskus"
click at [75, 111] on input "Tallinna Jäätmete Taaskasutuskeskus AS arve 25027488.pdf" at bounding box center [259, 112] width 465 height 23
type input "[GEOGRAPHIC_DATA] AS arve 25027488.pdf"
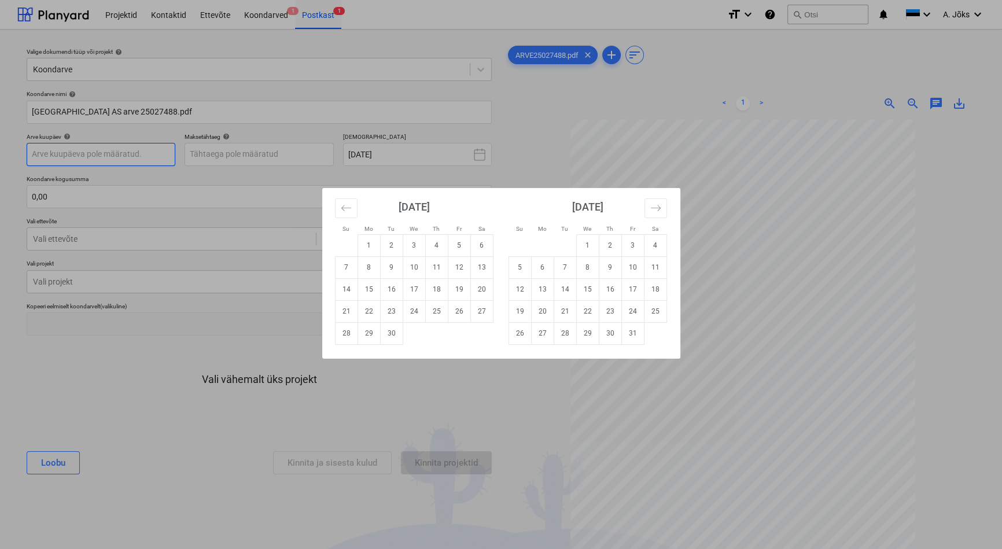
click at [93, 157] on body "This website stores cookies on your computer. These cookies are used to collect…" at bounding box center [501, 274] width 1002 height 549
click at [365, 248] on td "1" at bounding box center [369, 245] width 23 height 22
type input "[DATE]"
click at [315, 153] on body "This website stores cookies on your computer. These cookies are used to collect…" at bounding box center [501, 274] width 1002 height 549
click at [340, 311] on td "21" at bounding box center [346, 311] width 23 height 22
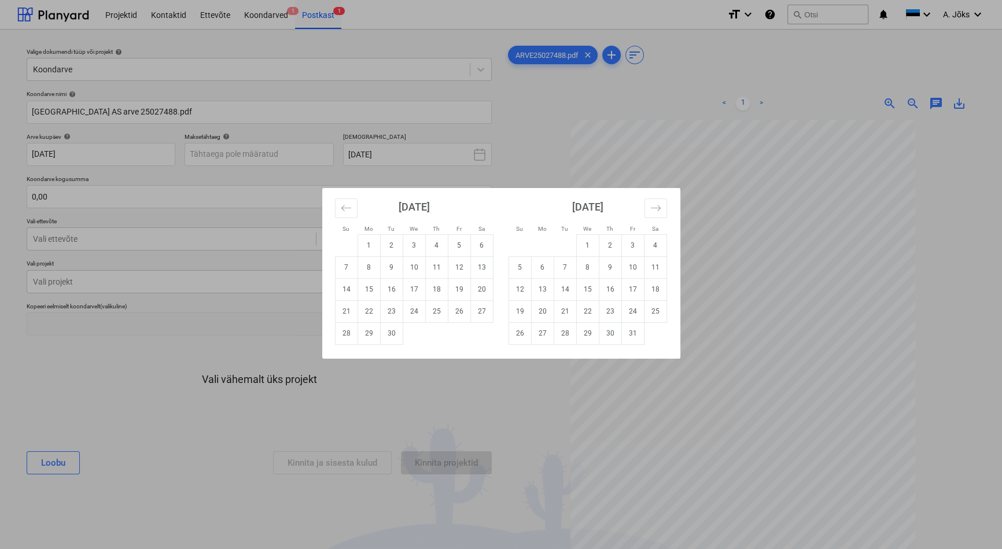
type input "[DATE]"
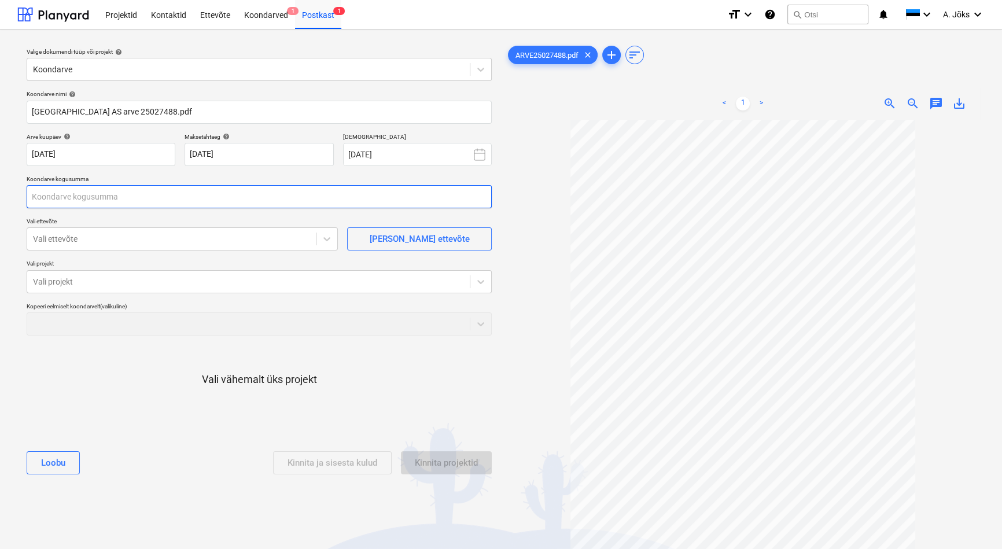
click at [230, 199] on input "text" at bounding box center [259, 196] width 465 height 23
type input "33,80"
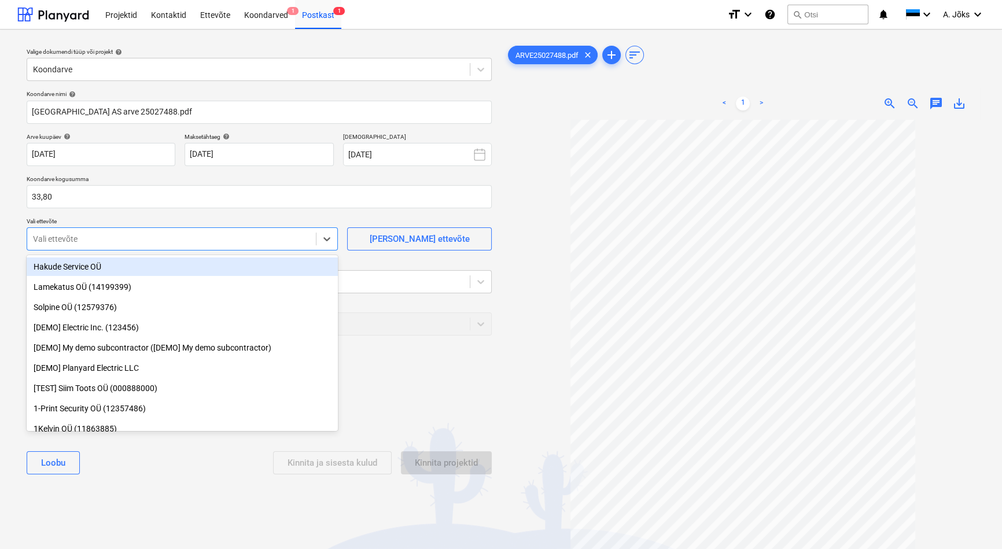
click at [189, 238] on div at bounding box center [171, 239] width 277 height 12
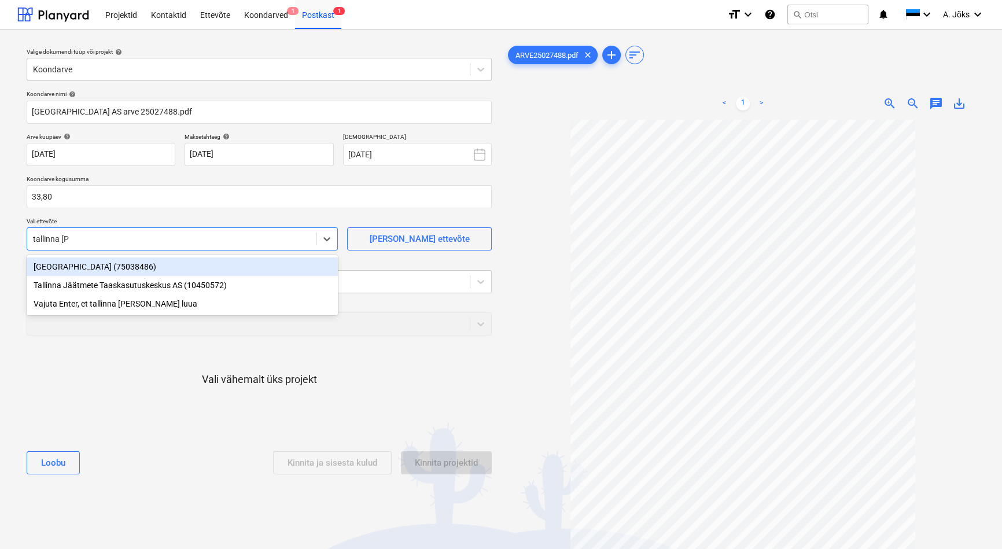
type input "tallinna jää"
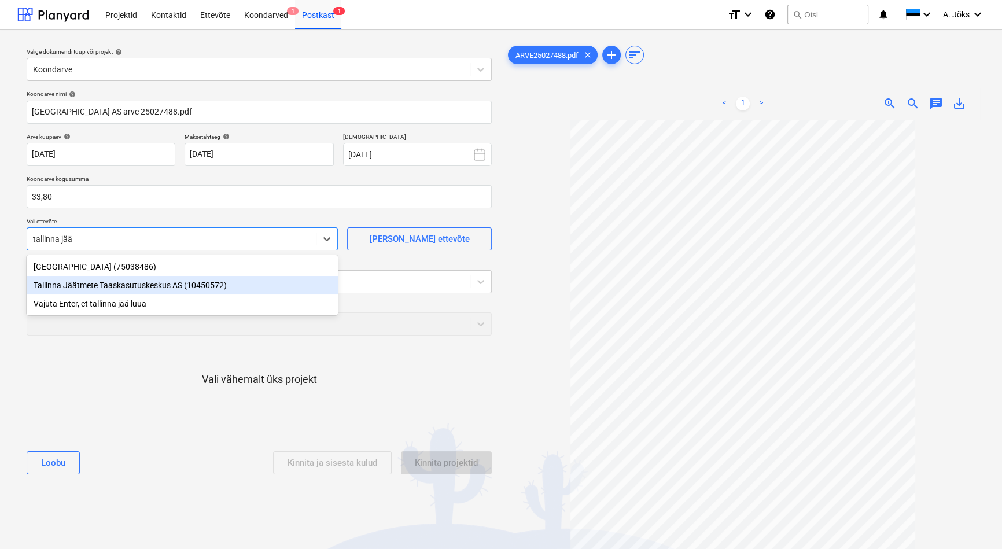
click at [171, 285] on div "Tallinna Jäätmete Taaskasutuskeskus AS (10450572)" at bounding box center [182, 285] width 311 height 19
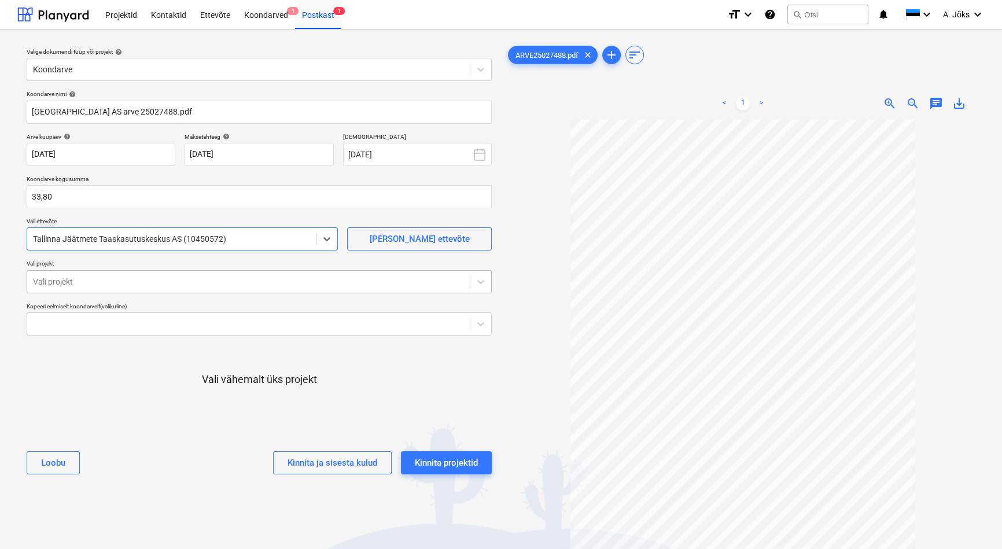
click at [153, 277] on div at bounding box center [248, 282] width 431 height 12
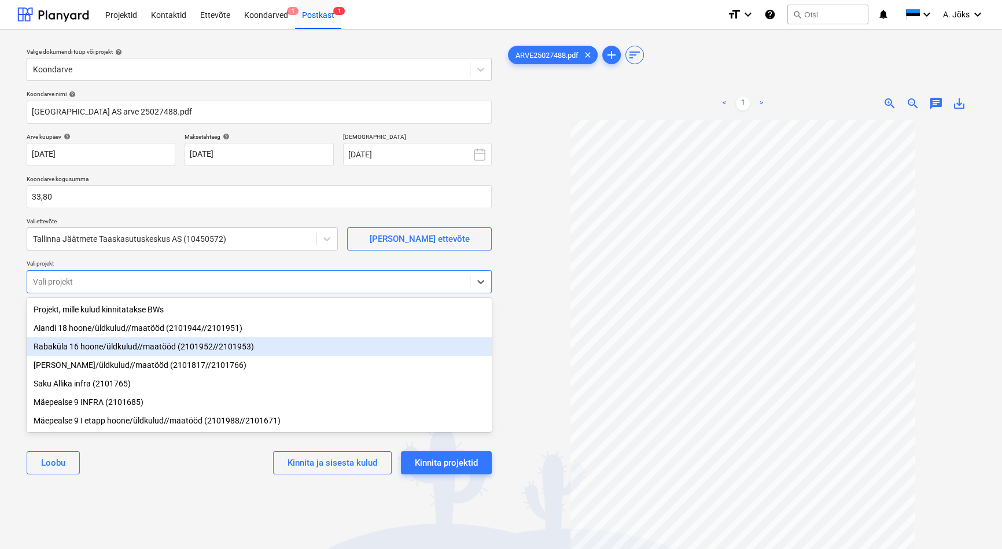
click at [115, 347] on div "Rabaküla 16 hoone/üldkulud//maatööd (2101952//2101953)" at bounding box center [259, 346] width 465 height 19
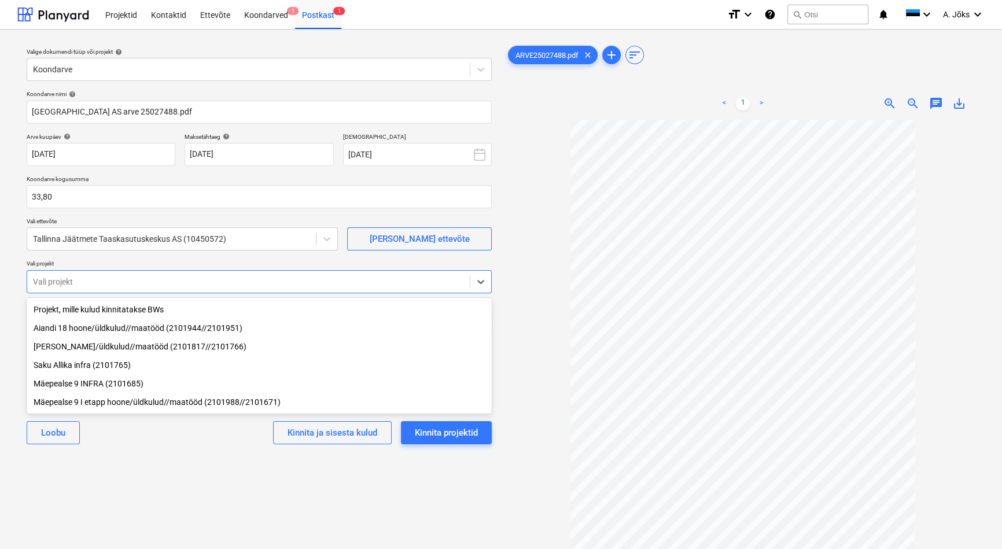
click at [175, 537] on div "Valige dokumendi tüüp või projekt help Koondarve Koondarve nimi help Tallinna J…" at bounding box center [259, 340] width 484 height 603
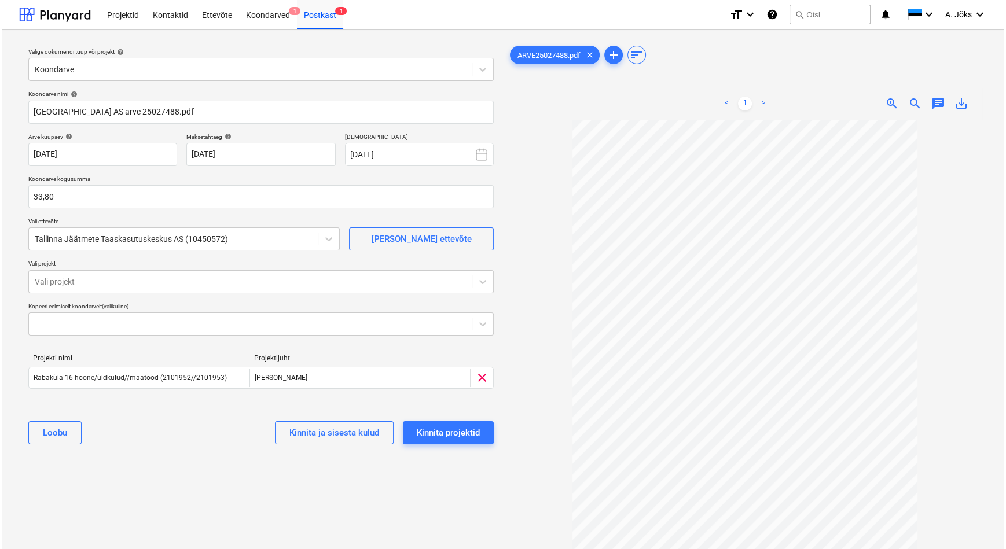
scroll to position [52, 0]
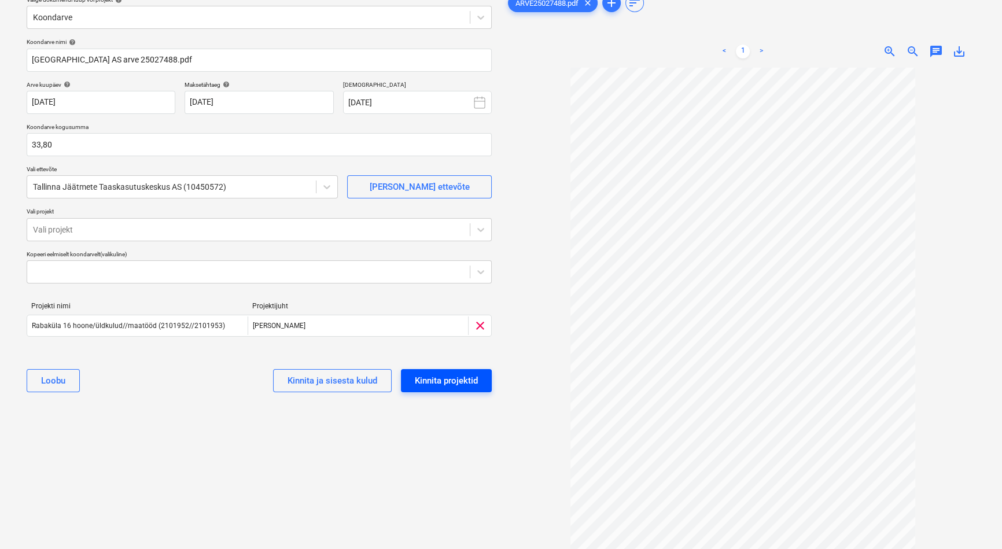
click at [461, 383] on div "Kinnita projektid" at bounding box center [446, 380] width 63 height 15
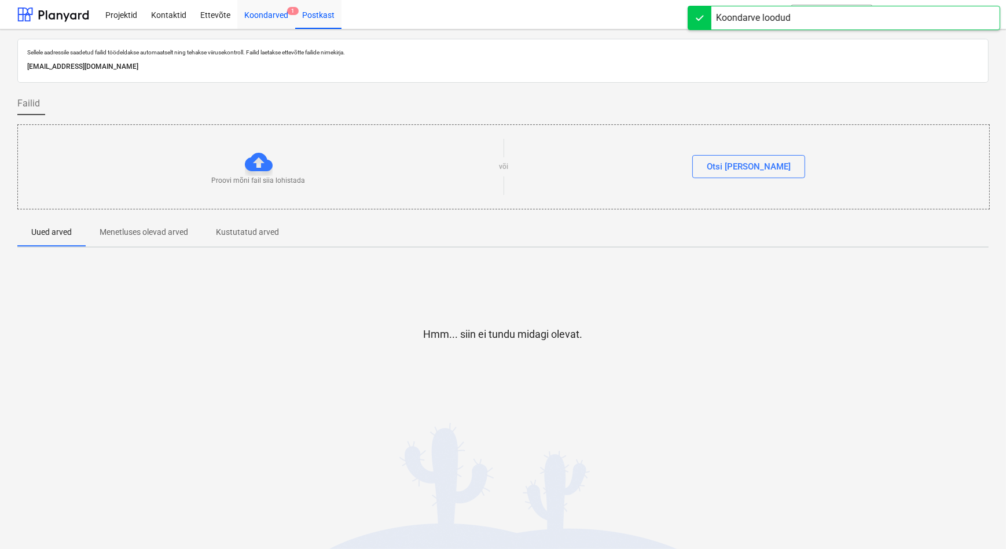
click at [273, 12] on div "Koondarved 1" at bounding box center [266, 14] width 58 height 30
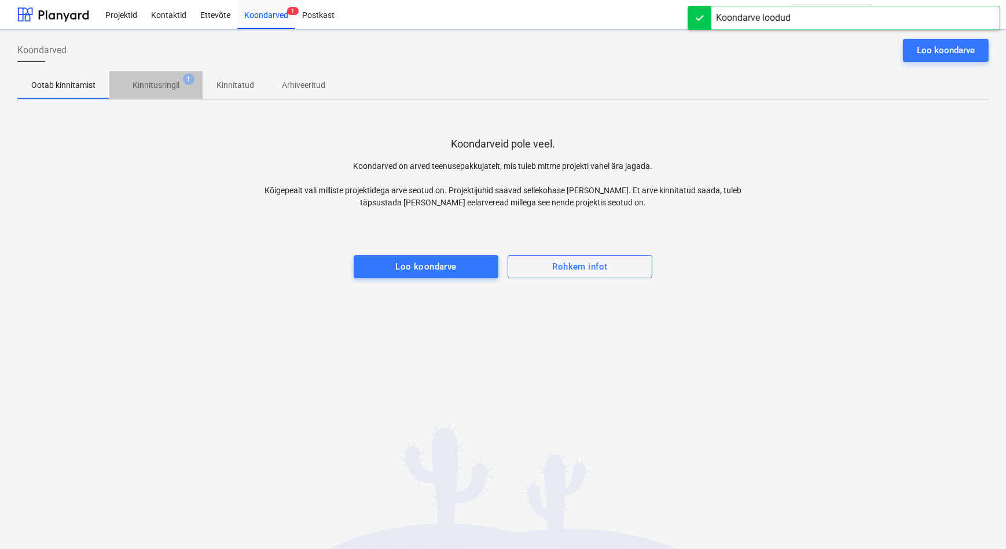
click at [172, 83] on p "Kinnitusringil" at bounding box center [156, 85] width 47 height 12
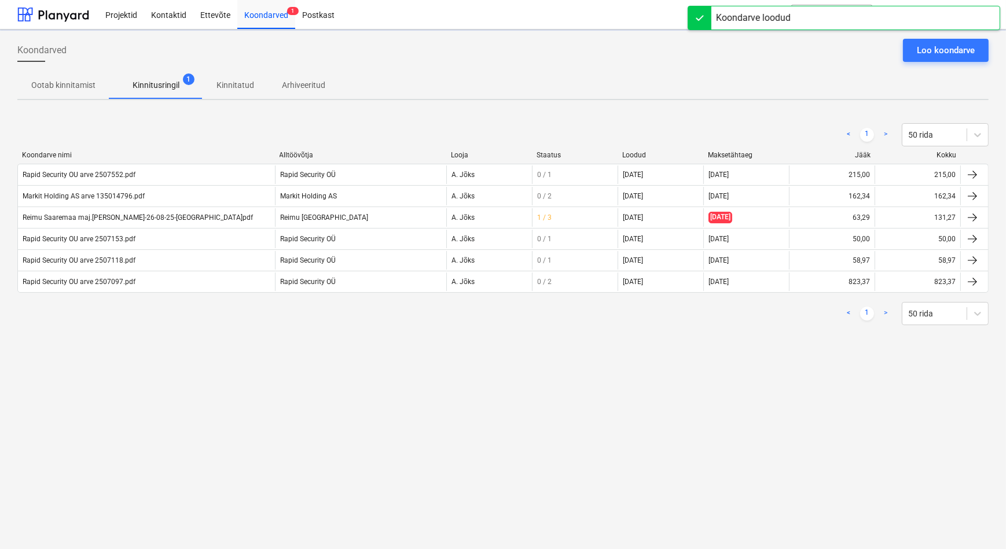
click at [290, 404] on div "Koondarved Loo koondarve Ootab kinnitamist Kinnitusringil 1 Kinnitatud Arhiveer…" at bounding box center [503, 290] width 1006 height 520
click at [285, 404] on div "Koondarved Loo koondarve Ootab kinnitamist Kinnitusringil 1 Kinnitatud Arhiveer…" at bounding box center [503, 290] width 1006 height 520
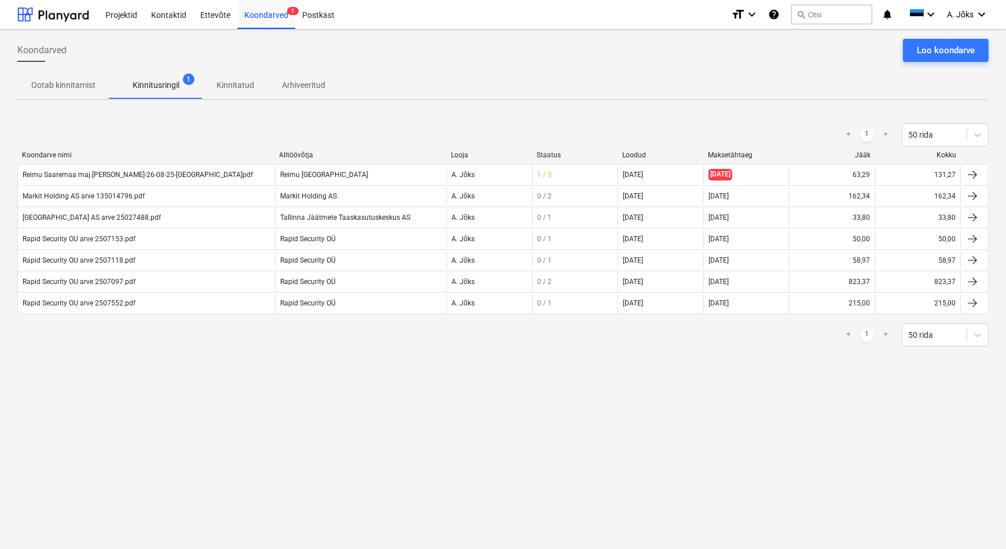
click at [285, 404] on div "Koondarved Loo koondarve Ootab kinnitamist Kinnitusringil 1 Kinnitatud Arhiveer…" at bounding box center [503, 290] width 1006 height 520
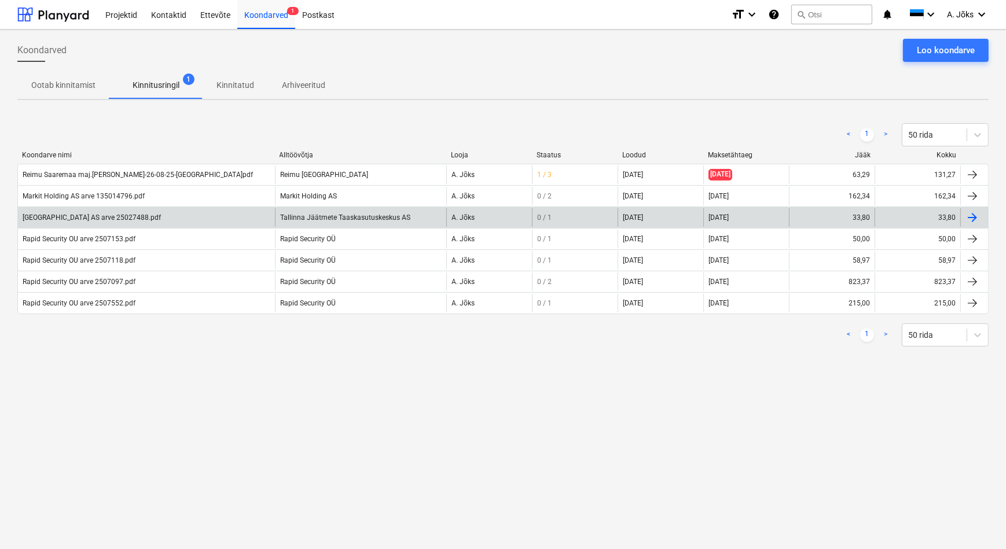
click at [148, 214] on div "[GEOGRAPHIC_DATA] AS arve 25027488.pdf" at bounding box center [92, 218] width 138 height 8
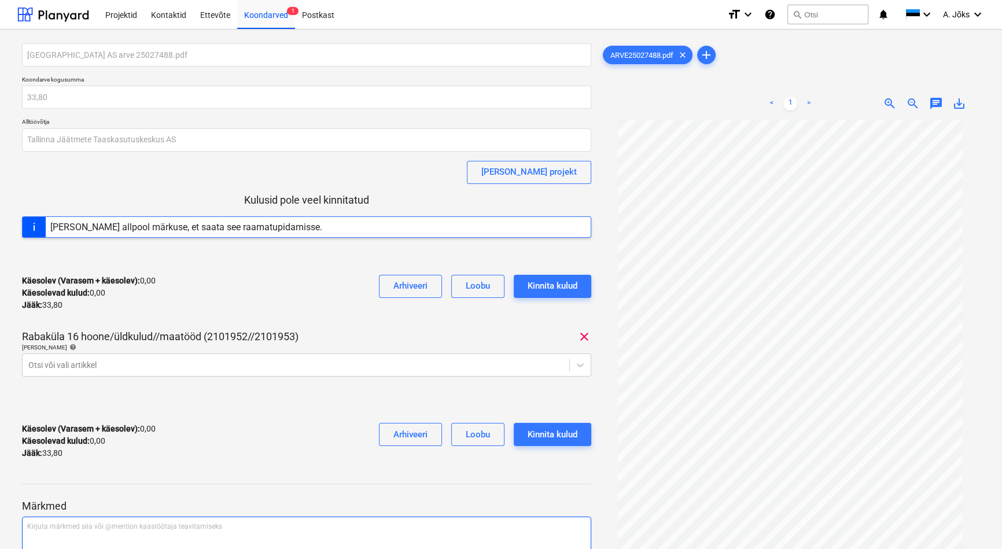
click at [35, 534] on div "Kirjuta märkmed siia või @mention kaastöötaja teavitamiseks ﻿" at bounding box center [307, 551] width 570 height 68
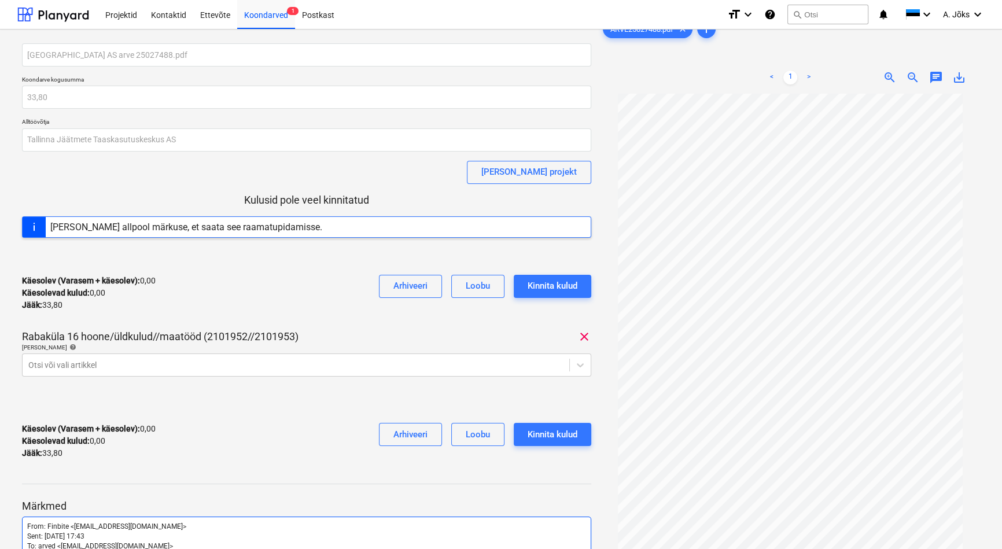
scroll to position [138, 0]
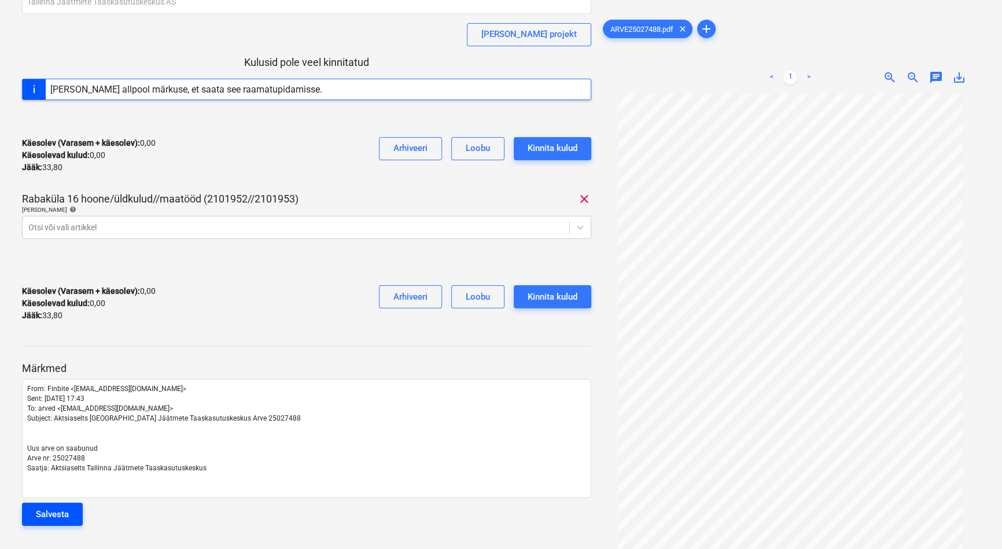
click at [68, 517] on div "Salvesta" at bounding box center [52, 514] width 33 height 15
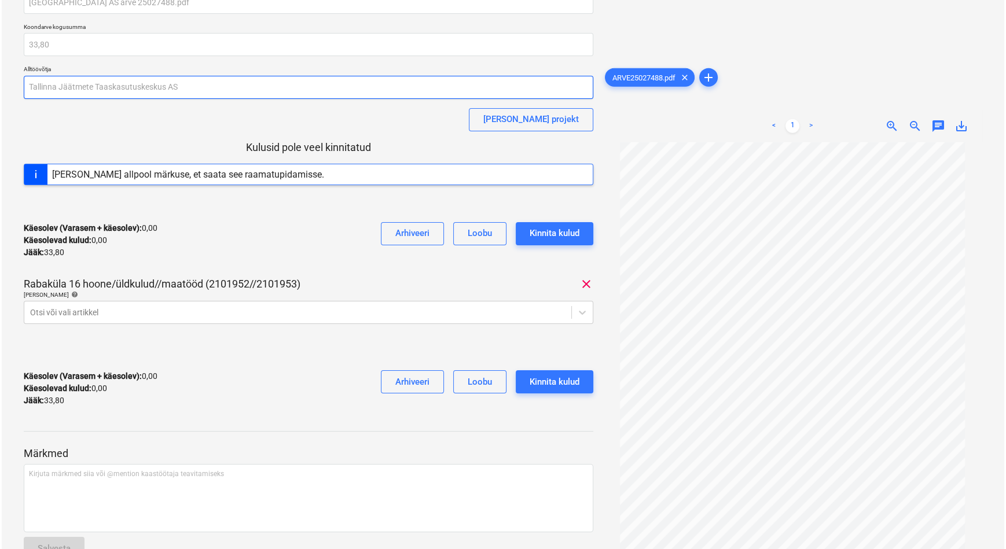
scroll to position [0, 0]
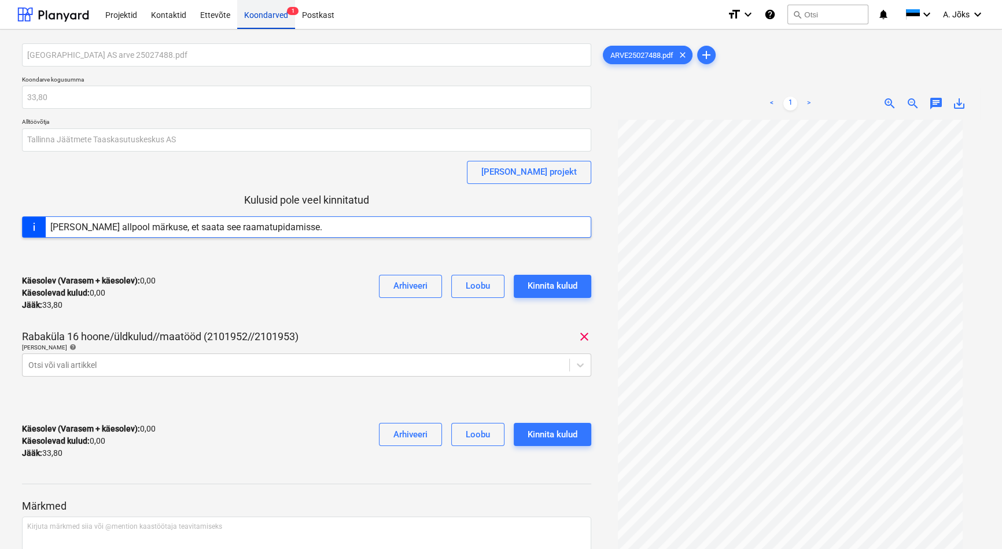
click at [260, 14] on div "Koondarved 1" at bounding box center [266, 14] width 58 height 30
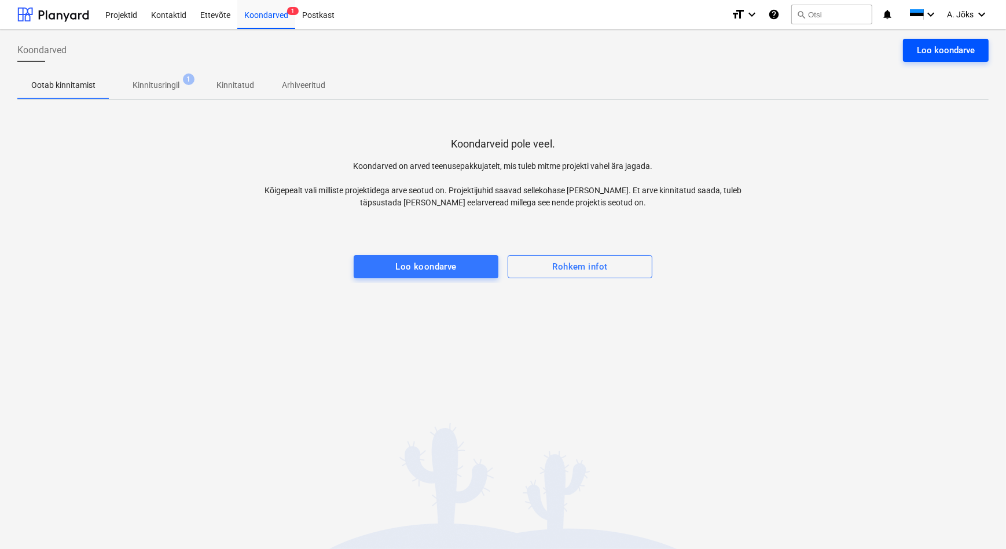
click at [936, 45] on div "Loo koondarve" at bounding box center [946, 50] width 58 height 15
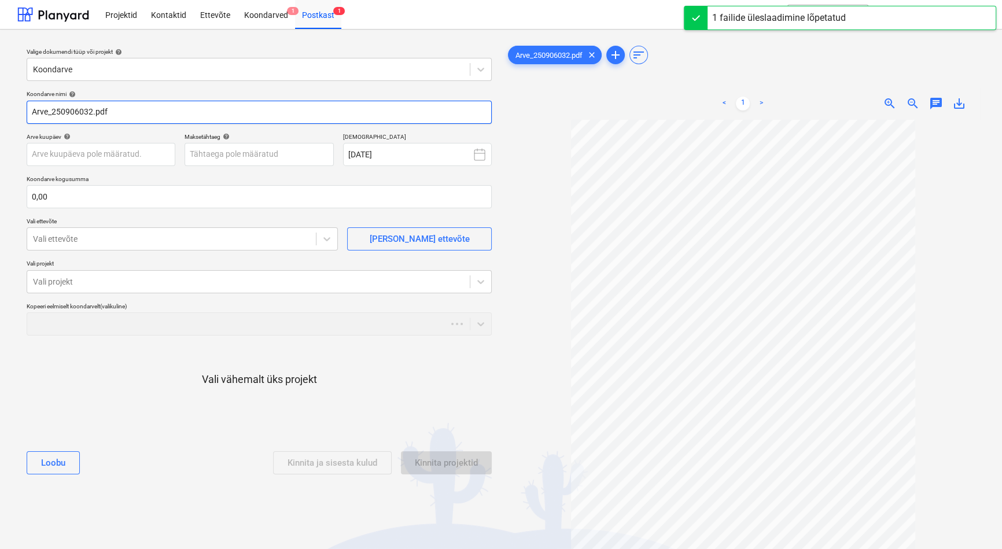
drag, startPoint x: 52, startPoint y: 112, endPoint x: -35, endPoint y: 106, distance: 87.6
click at [0, 106] on html "This website stores cookies on your computer. These cookies are used to collect…" at bounding box center [501, 274] width 1002 height 549
paste input "Bauhub OÜ"
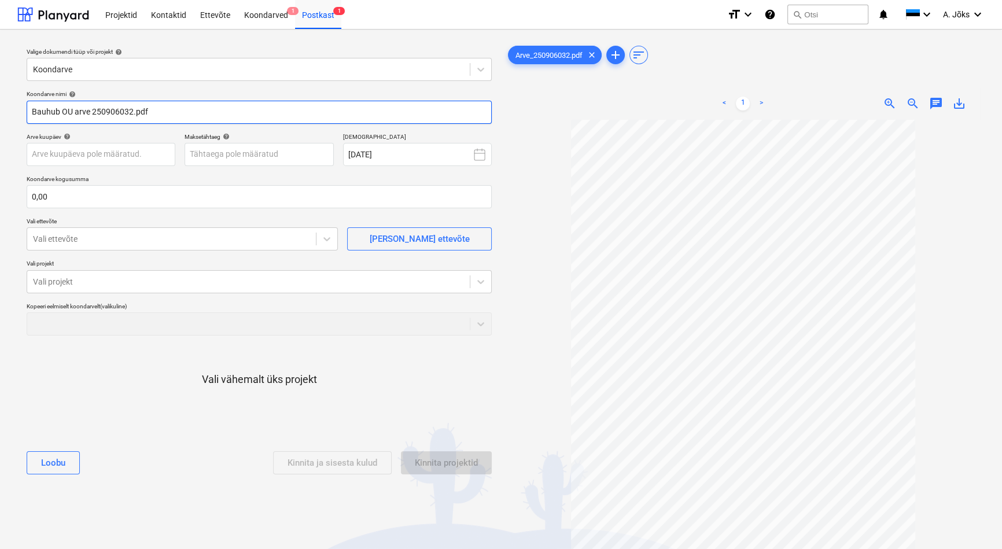
type input "Bauhub OU arve 250906032.pdf"
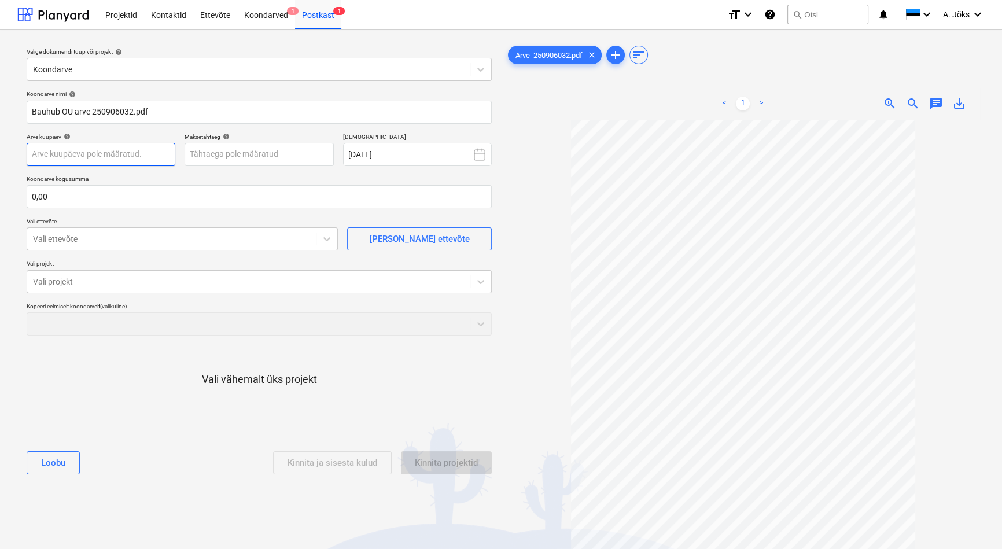
click at [109, 150] on body "This website stores cookies on your computer. These cookies are used to collect…" at bounding box center [501, 274] width 1002 height 549
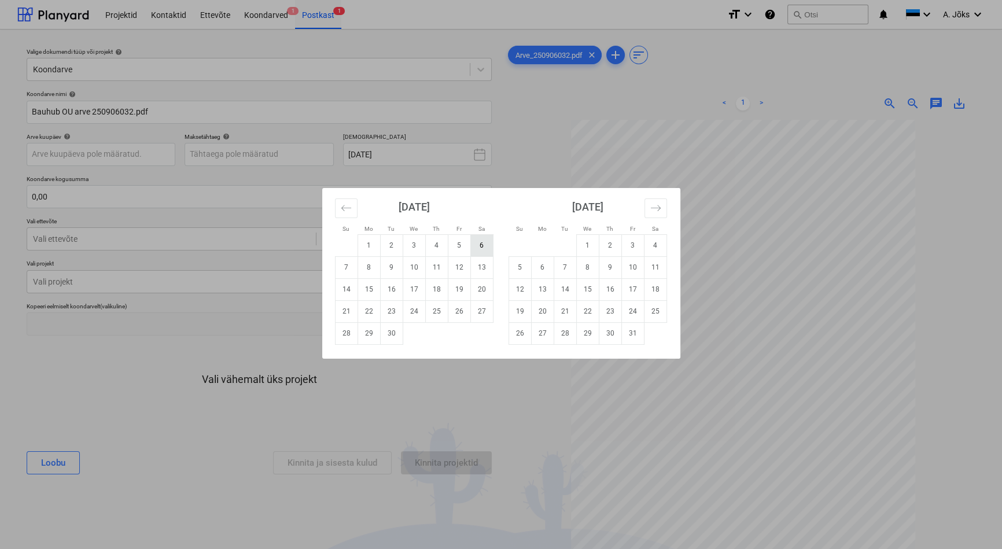
click at [480, 245] on td "6" at bounding box center [482, 245] width 23 height 22
type input "[DATE]"
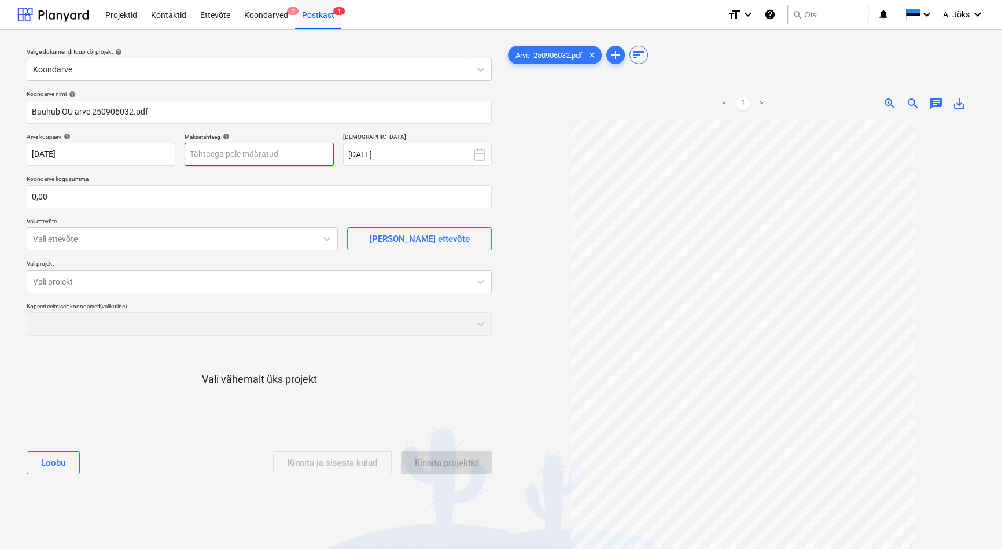
click at [277, 145] on body "This website stores cookies on your computer. These cookies are used to collect…" at bounding box center [501, 274] width 1002 height 549
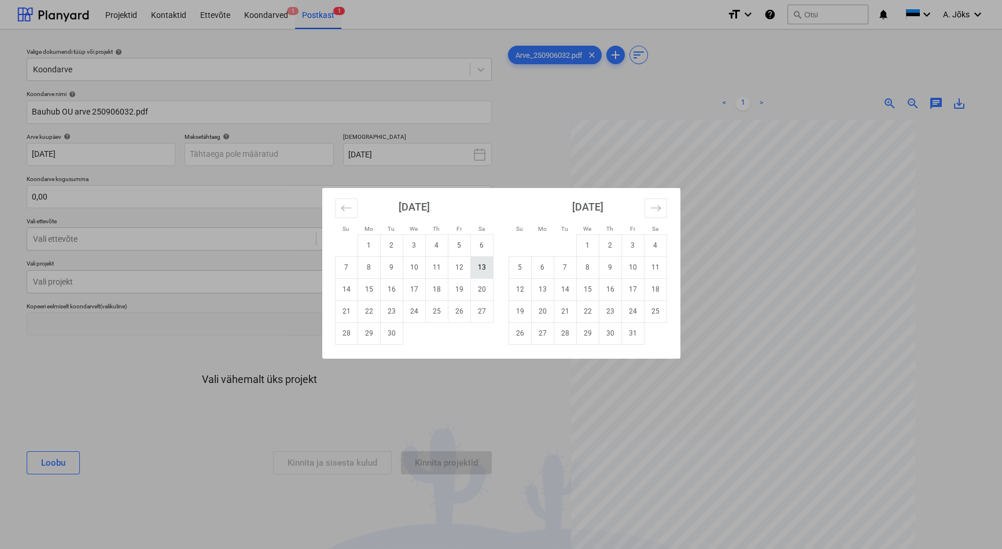
click at [484, 267] on td "13" at bounding box center [482, 267] width 23 height 22
type input "[DATE]"
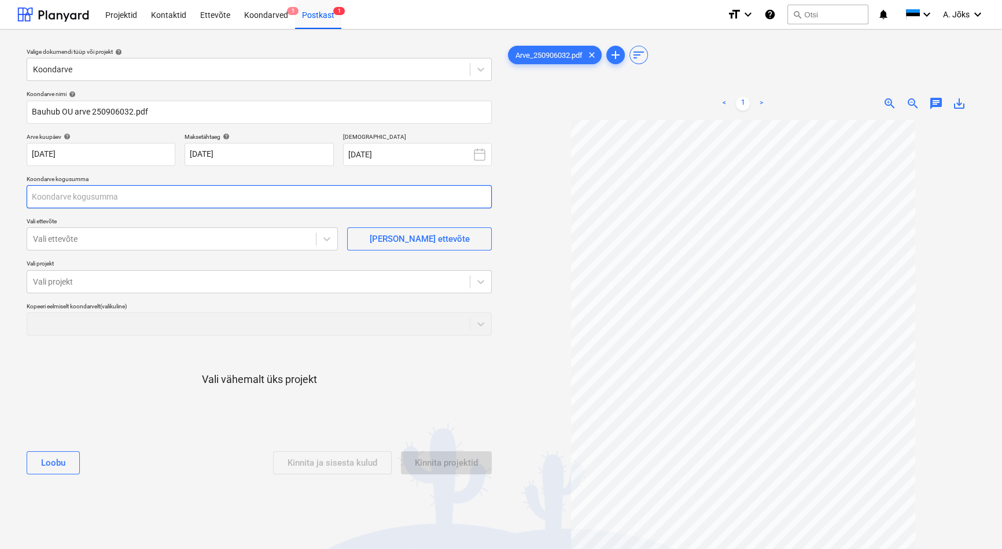
click at [157, 197] on input "text" at bounding box center [259, 196] width 465 height 23
type input "120,00"
click at [134, 242] on div at bounding box center [171, 239] width 277 height 12
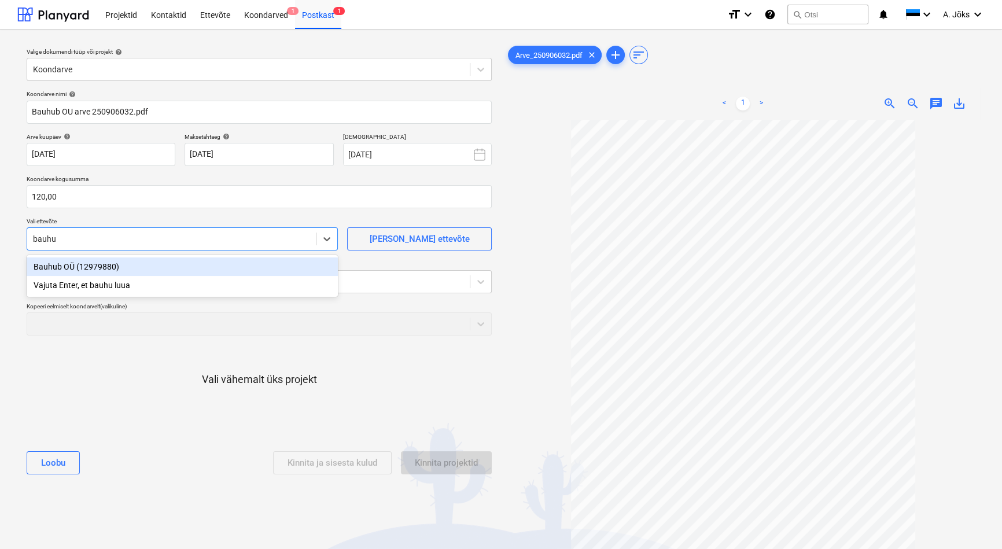
type input "bauhub"
click at [123, 270] on div "Bauhub OÜ (12979880)" at bounding box center [182, 267] width 311 height 19
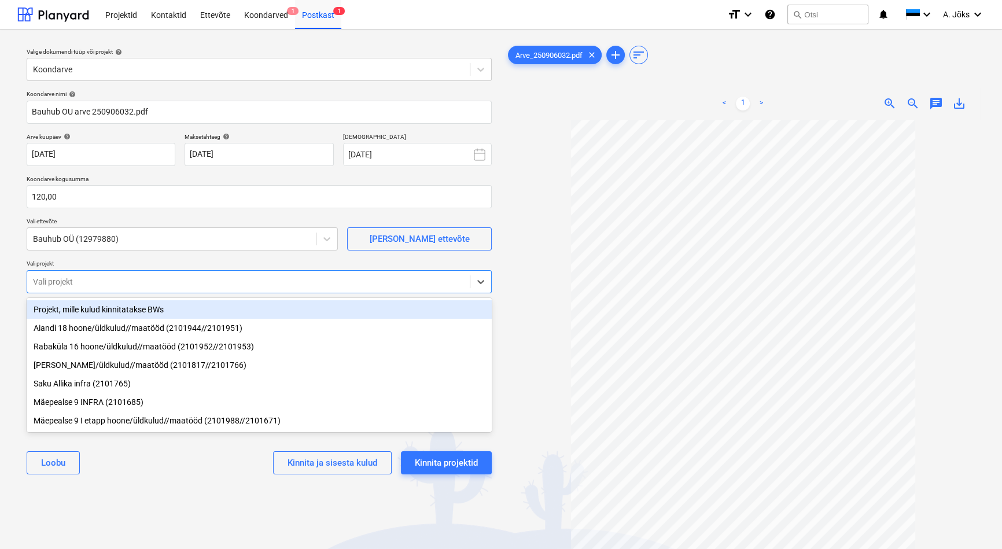
click at [120, 277] on div at bounding box center [248, 282] width 431 height 12
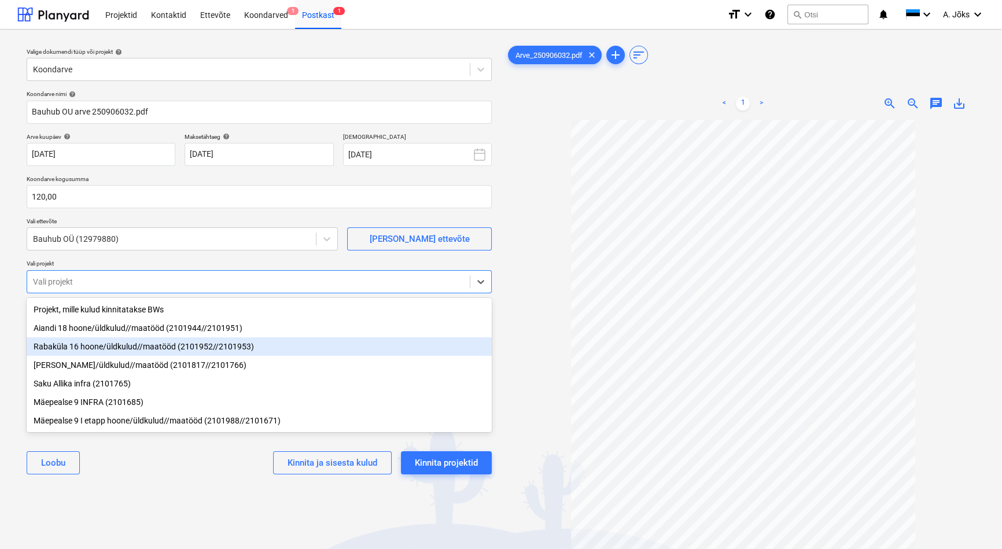
click at [112, 347] on div "Rabaküla 16 hoone/üldkulud//maatööd (2101952//2101953)" at bounding box center [259, 346] width 465 height 19
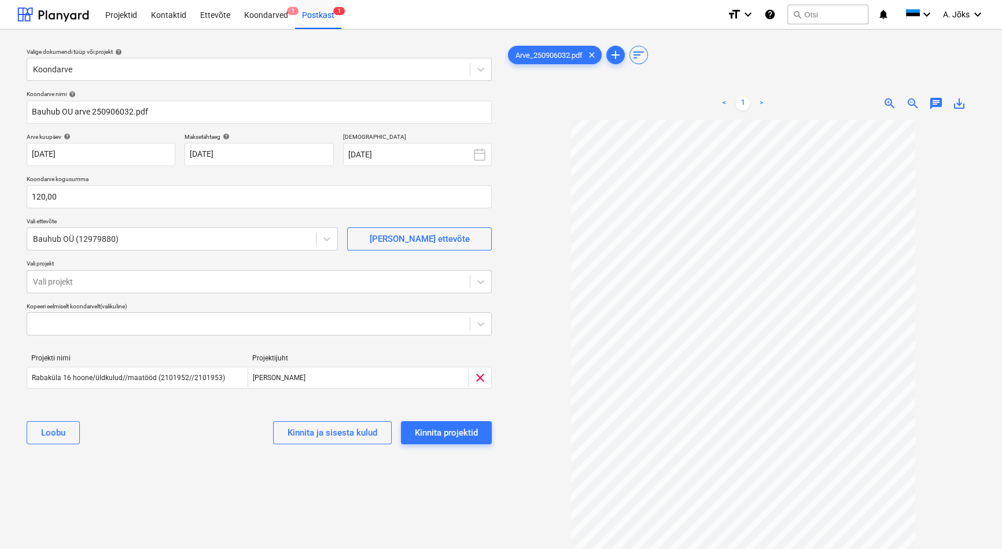
click at [144, 465] on div "Valige dokumendi tüüp või projekt help Koondarve Koondarve nimi help [PERSON_NA…" at bounding box center [259, 340] width 484 height 603
click at [436, 434] on div "Kinnita projektid" at bounding box center [446, 432] width 63 height 15
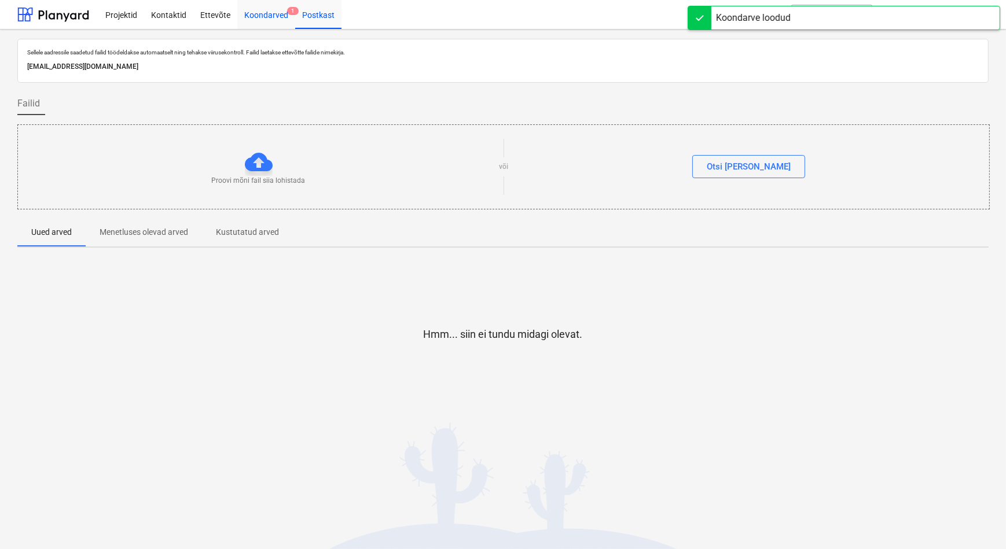
click at [256, 18] on div "Koondarved 1" at bounding box center [266, 14] width 58 height 30
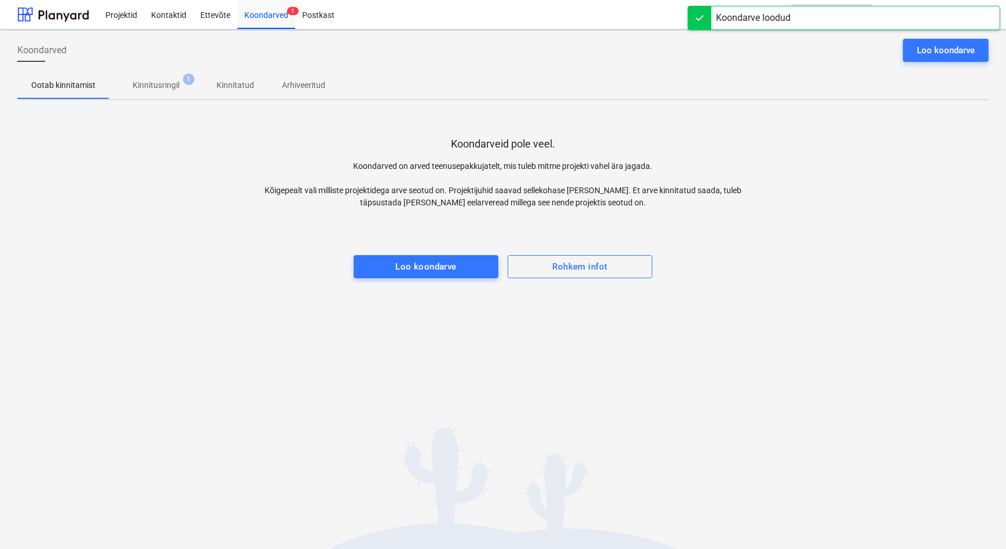
drag, startPoint x: 165, startPoint y: 88, endPoint x: 152, endPoint y: 88, distance: 12.7
click at [165, 88] on p "Kinnitusringil" at bounding box center [156, 85] width 47 height 12
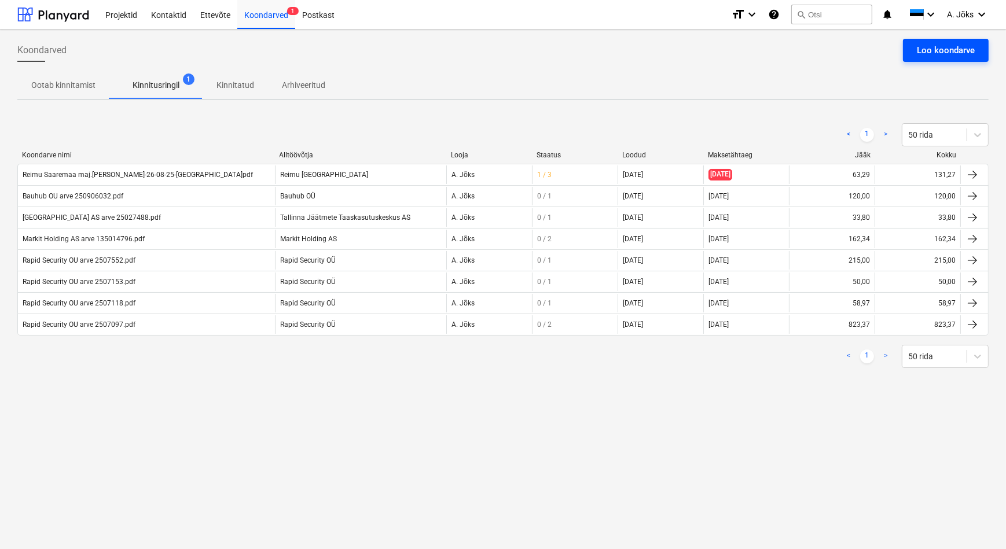
click at [947, 54] on div "Loo koondarve" at bounding box center [946, 50] width 58 height 15
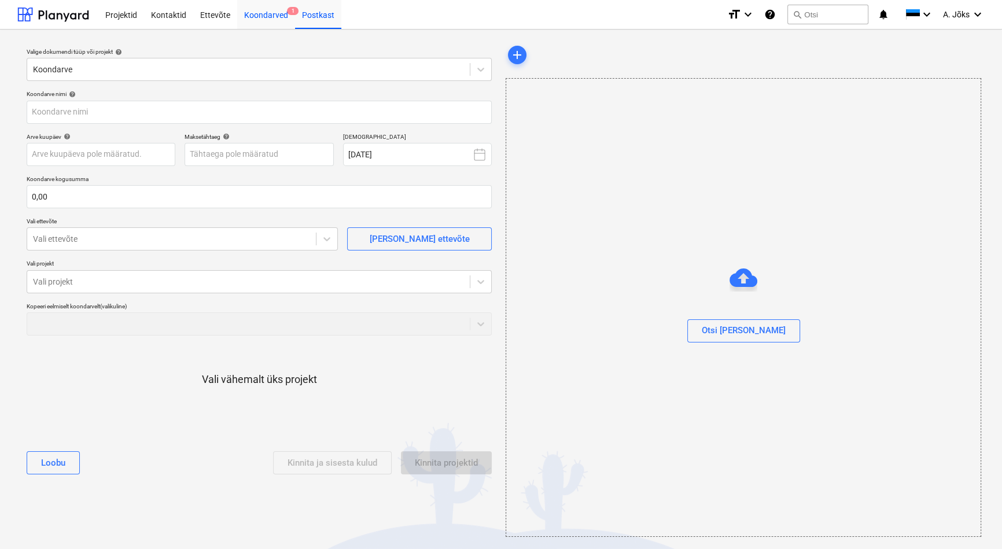
click at [251, 14] on div "Koondarved 1" at bounding box center [266, 14] width 58 height 30
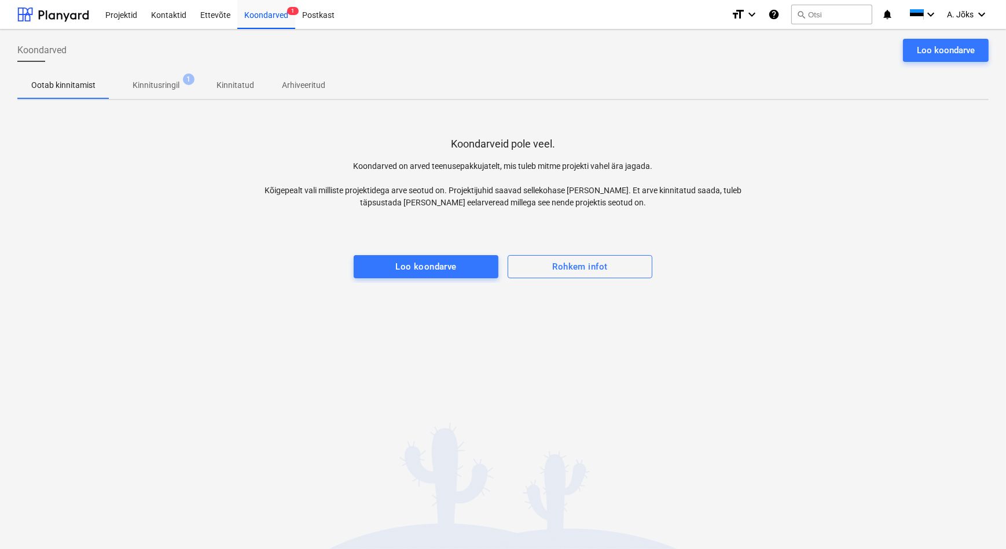
click at [318, 295] on div "Koondarved Loo koondarve Ootab kinnitamist Kinnitusringil 1 Kinnitatud Arhiveer…" at bounding box center [503, 290] width 1006 height 520
click at [139, 82] on p "Kinnitusringil" at bounding box center [156, 85] width 47 height 12
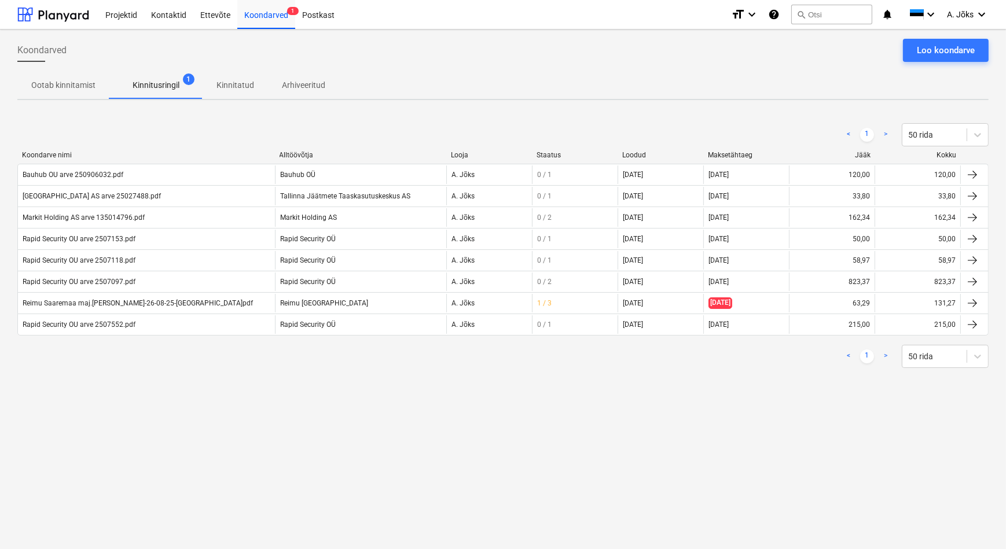
click at [621, 68] on div "Koondarved Loo koondarve" at bounding box center [502, 55] width 971 height 32
drag, startPoint x: 451, startPoint y: 34, endPoint x: 451, endPoint y: 58, distance: 23.7
click at [451, 34] on div "Koondarved Loo koondarve Ootab kinnitamist Kinnitusringil 1 Kinnitatud Arhiveer…" at bounding box center [503, 290] width 1006 height 520
click at [451, 58] on div "Koondarved Loo koondarve" at bounding box center [502, 55] width 971 height 32
click at [509, 446] on div "Koondarved Loo koondarve Ootab kinnitamist Kinnitusringil 1 Kinnitatud Arhiveer…" at bounding box center [503, 290] width 1006 height 520
